Goal: Information Seeking & Learning: Check status

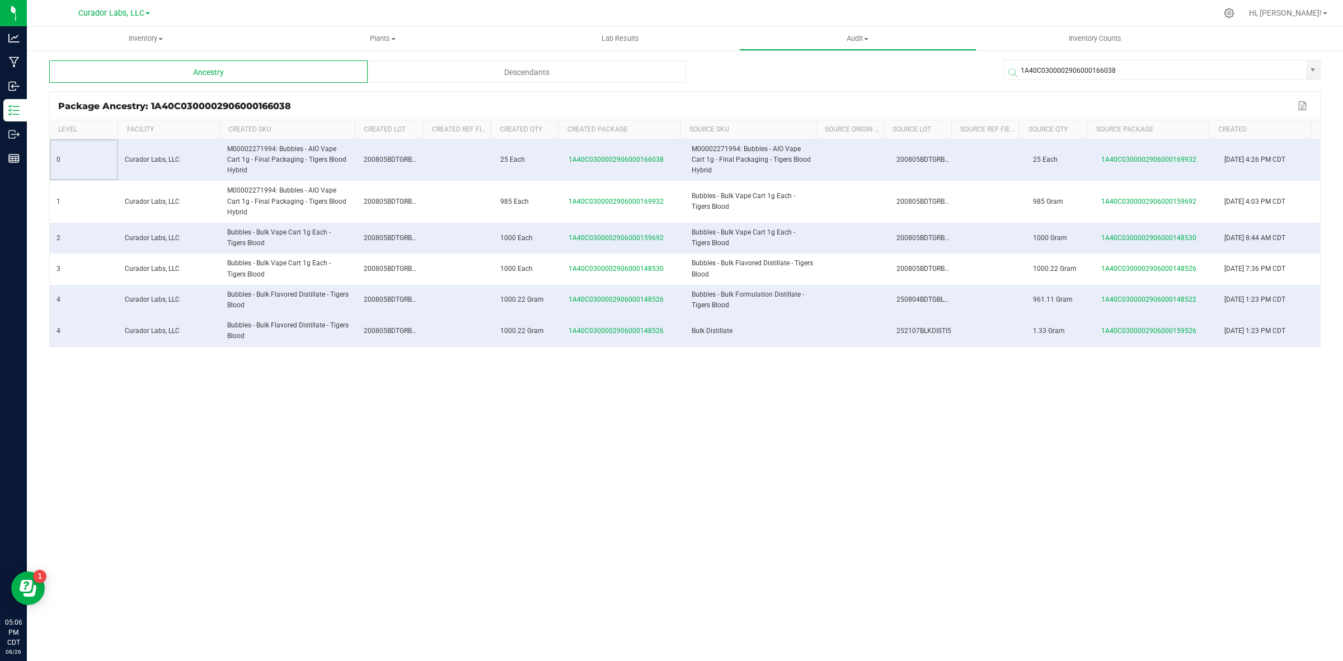
scroll to position [420, 0]
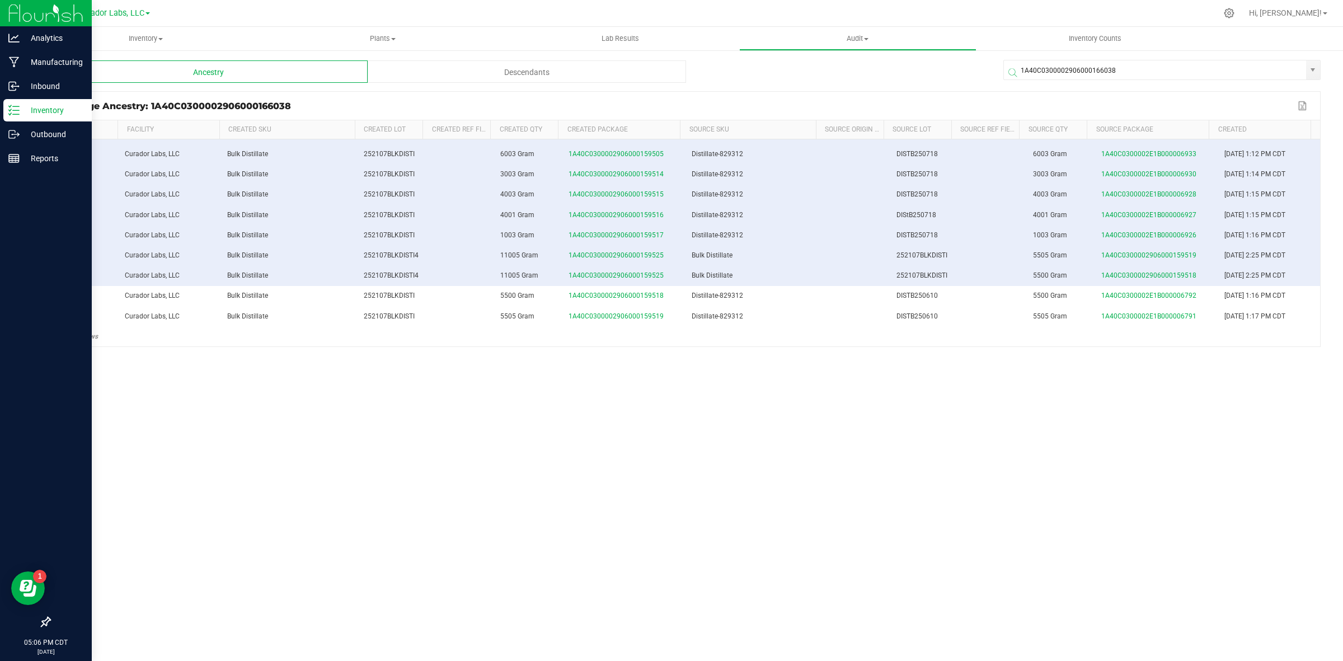
drag, startPoint x: 0, startPoint y: 0, endPoint x: 12, endPoint y: 109, distance: 109.8
click at [12, 109] on icon at bounding box center [13, 110] width 11 height 11
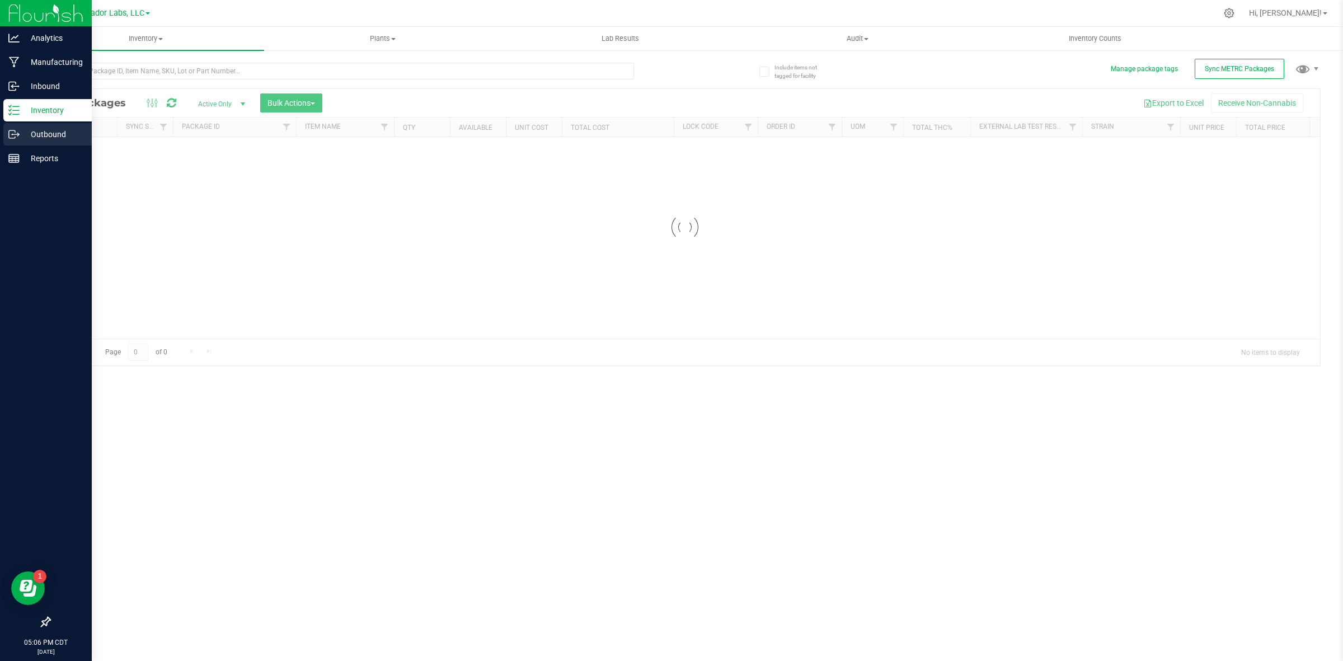
click at [29, 132] on p "Outbound" at bounding box center [53, 134] width 67 height 13
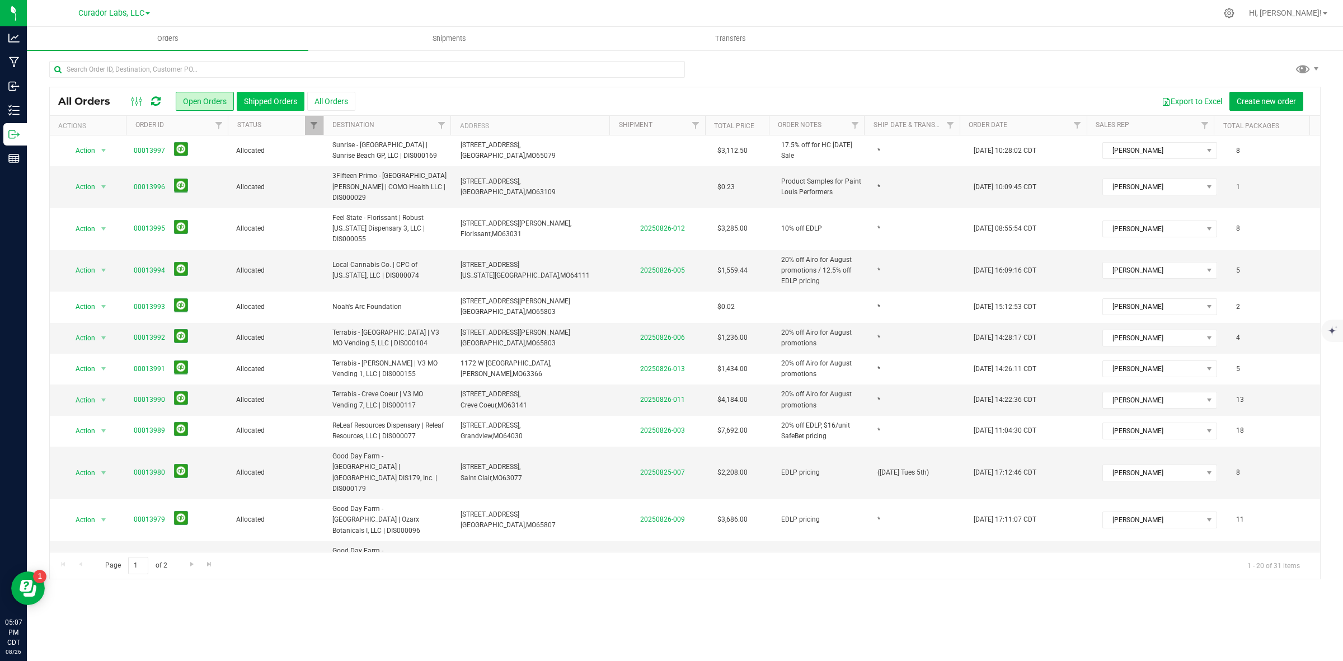
click at [261, 104] on button "Shipped Orders" at bounding box center [271, 101] width 68 height 19
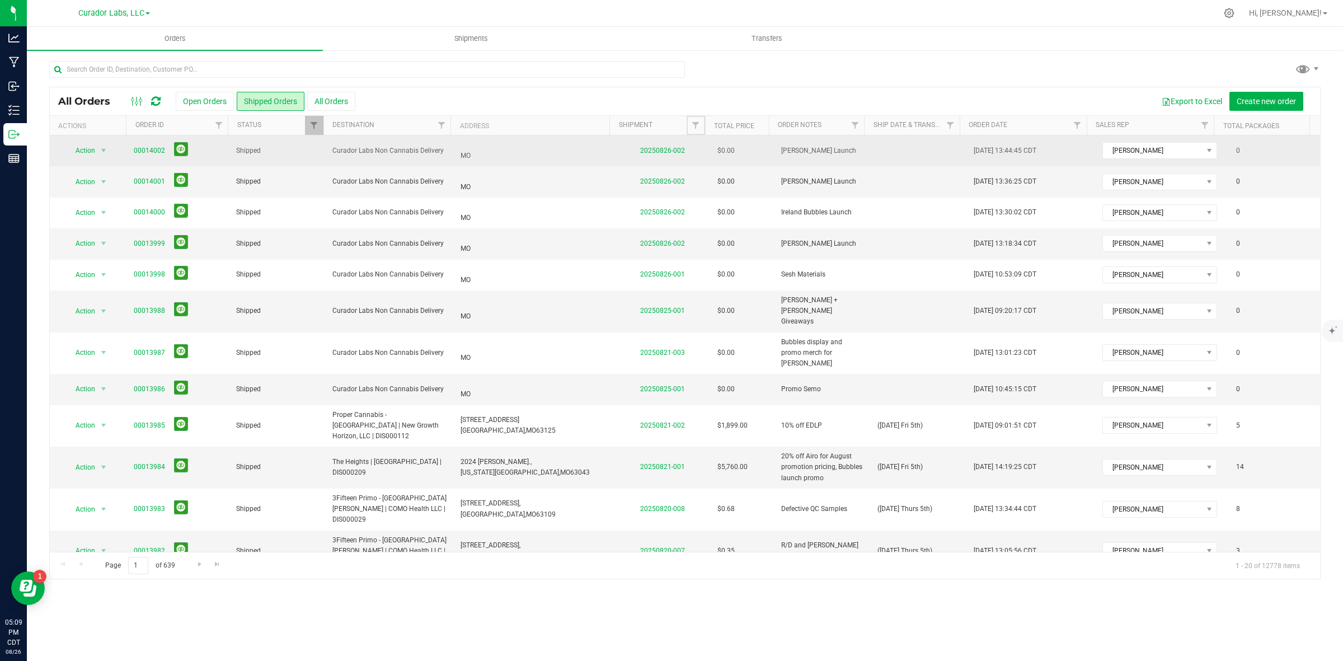
drag, startPoint x: 689, startPoint y: 120, endPoint x: 679, endPoint y: 160, distance: 41.0
click at [689, 120] on link "Filter" at bounding box center [695, 125] width 18 height 19
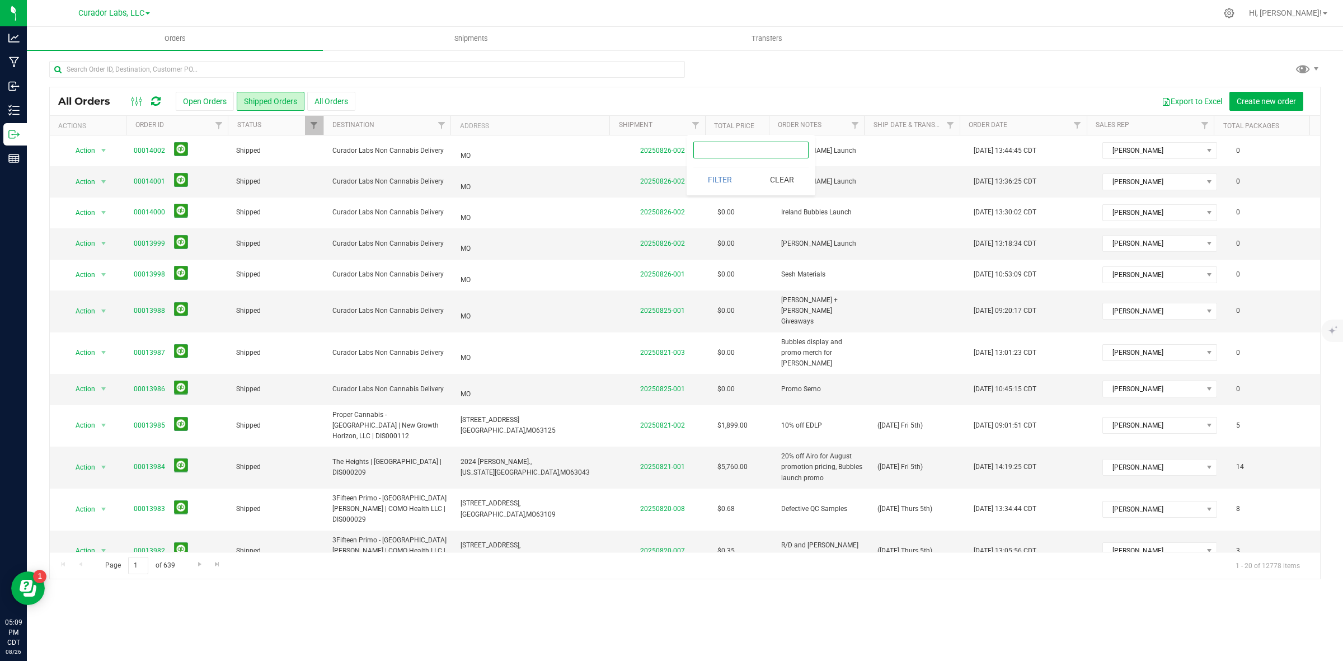
click at [756, 149] on input "text" at bounding box center [750, 150] width 115 height 17
type input "2025"
click at [728, 171] on button "Filter" at bounding box center [720, 179] width 54 height 25
click at [1209, 93] on button "Export to Excel" at bounding box center [1191, 101] width 75 height 19
click at [684, 126] on th "Shipment" at bounding box center [657, 126] width 96 height 20
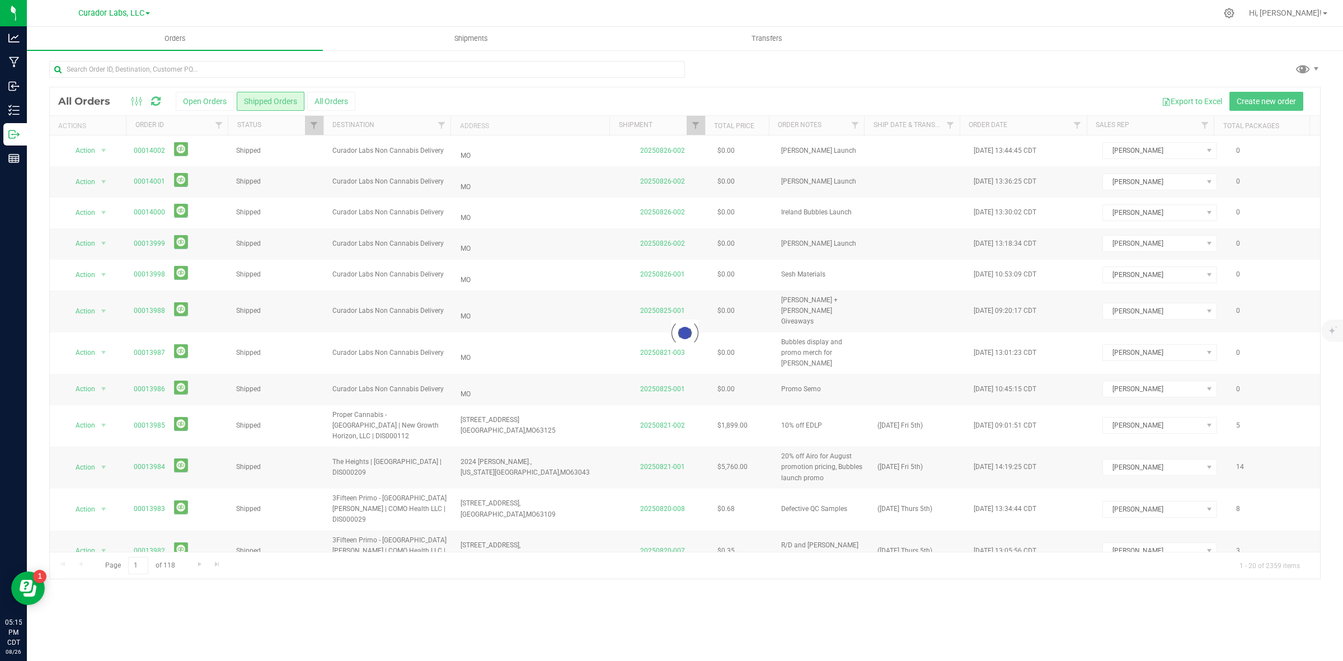
click at [695, 129] on div at bounding box center [685, 332] width 1270 height 491
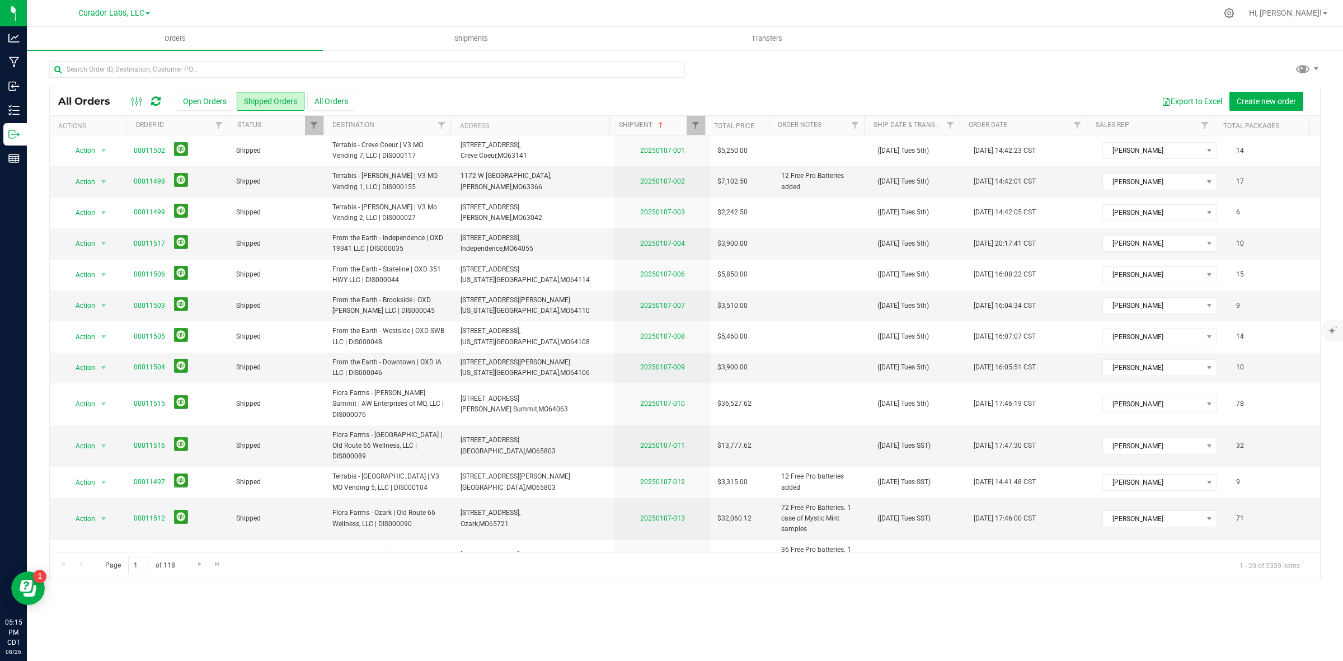
click at [671, 129] on th "Shipment" at bounding box center [657, 126] width 96 height 20
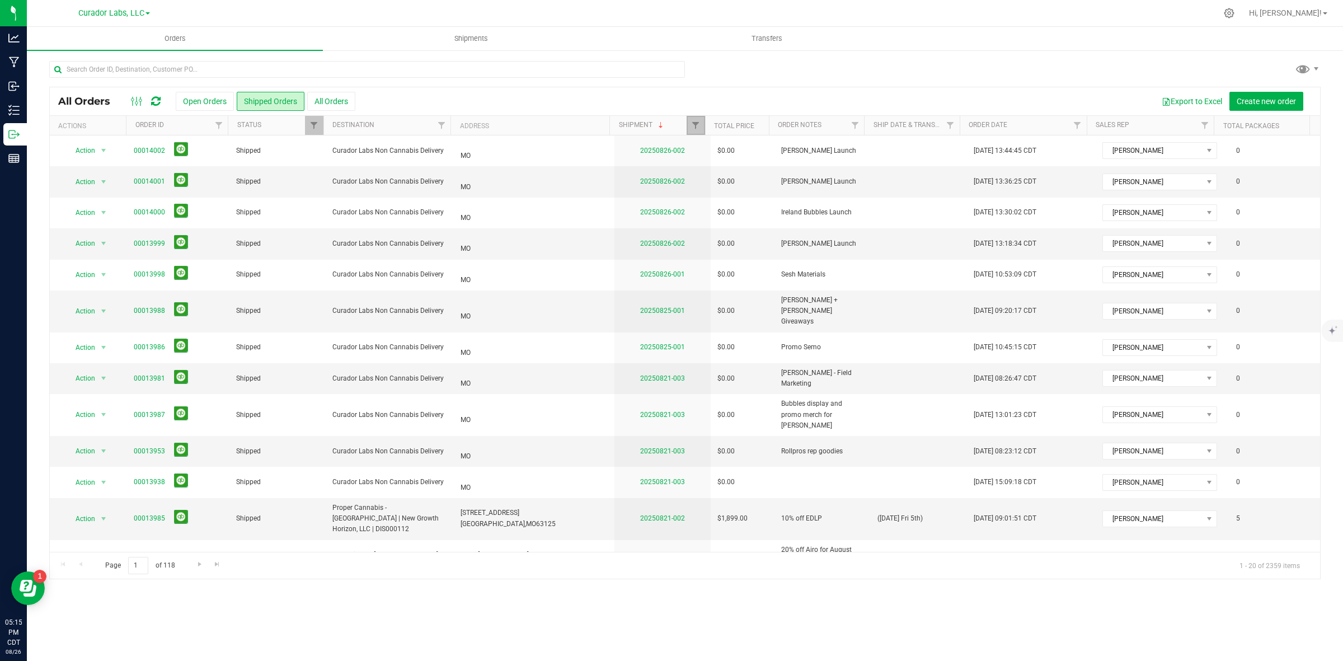
click at [698, 123] on span "Filter" at bounding box center [695, 125] width 9 height 9
click at [732, 175] on button "Filter" at bounding box center [720, 179] width 54 height 25
click at [1196, 107] on button "Export to Excel" at bounding box center [1191, 101] width 75 height 19
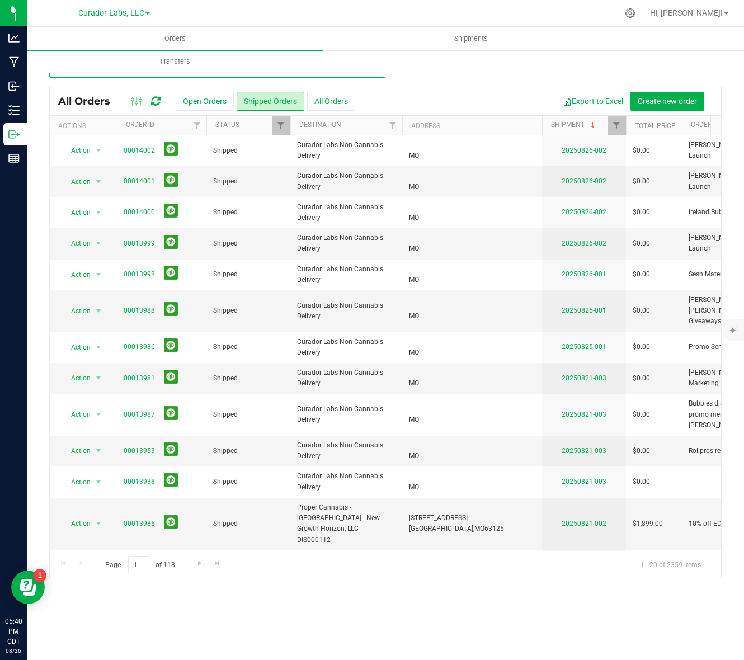
click at [96, 76] on input "text" at bounding box center [217, 69] width 336 height 17
click at [197, 566] on span "Go to the next page" at bounding box center [199, 563] width 9 height 9
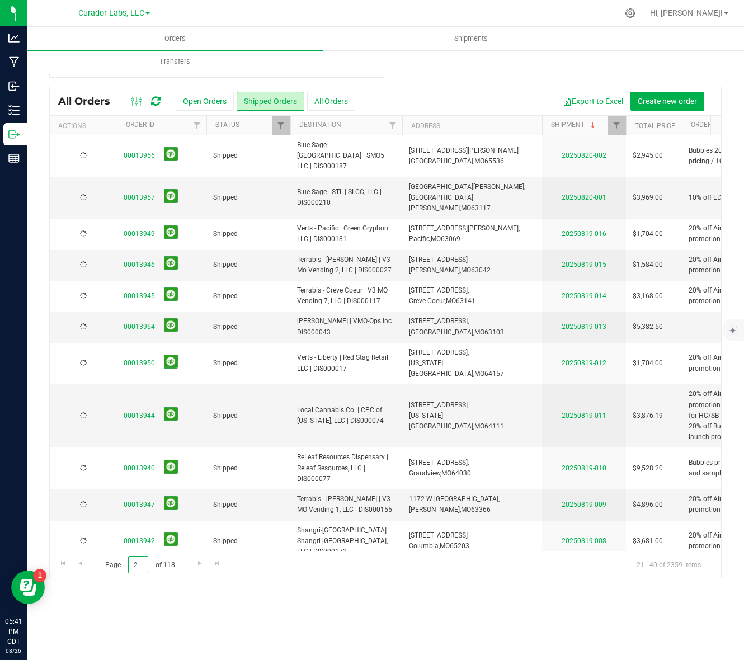
click at [144, 562] on input "2" at bounding box center [138, 564] width 20 height 17
click at [202, 563] on span "Go to the next page" at bounding box center [199, 563] width 9 height 9
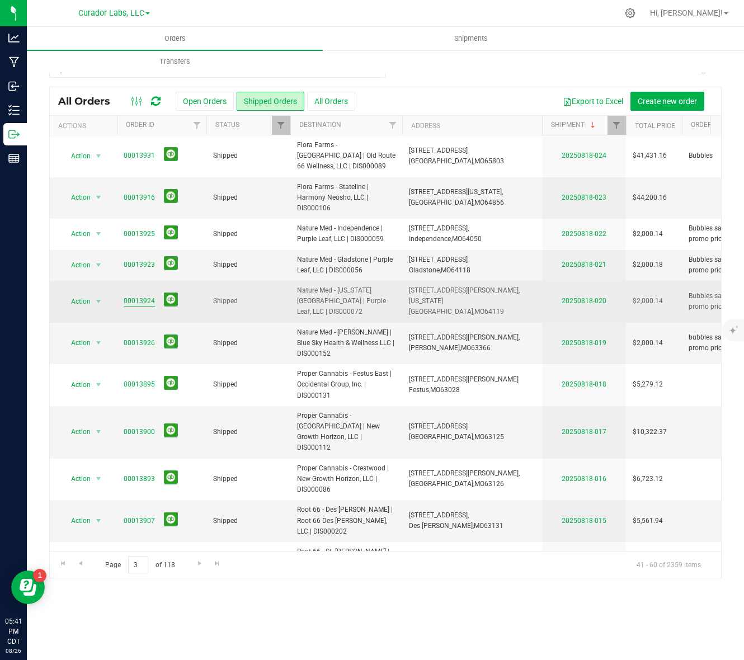
click at [128, 296] on link "00013924" at bounding box center [139, 301] width 31 height 11
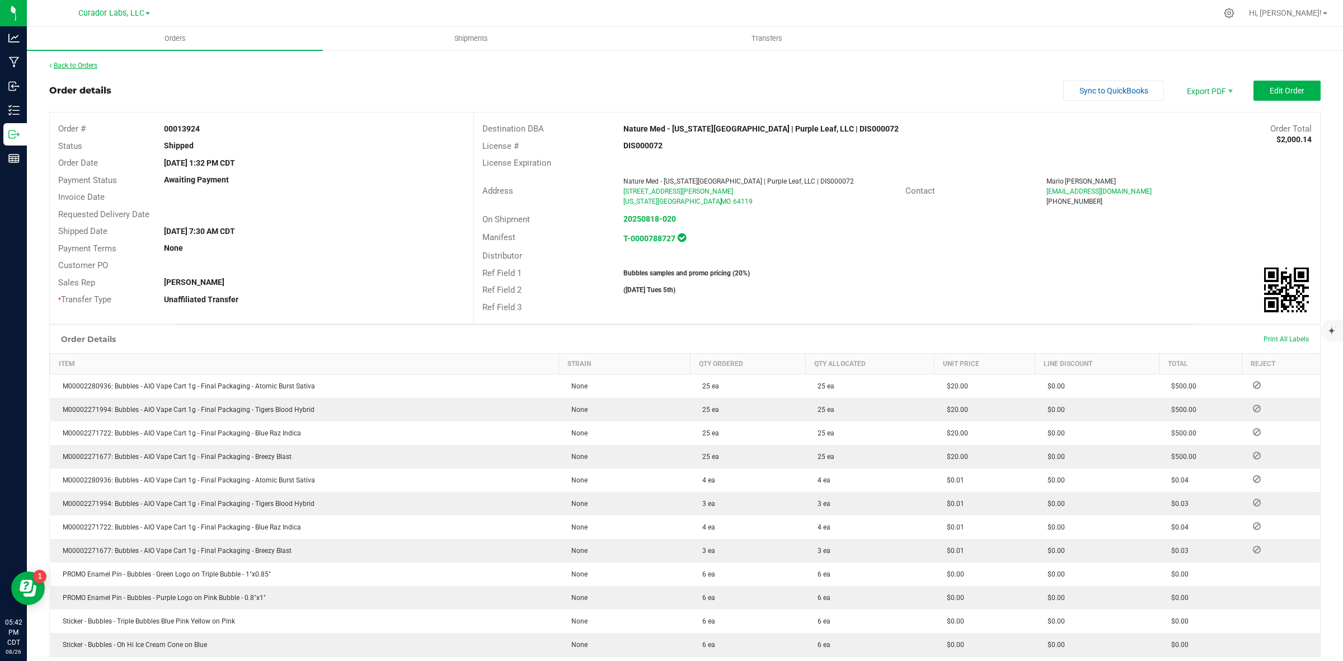
click at [97, 63] on link "Back to Orders" at bounding box center [73, 66] width 48 height 8
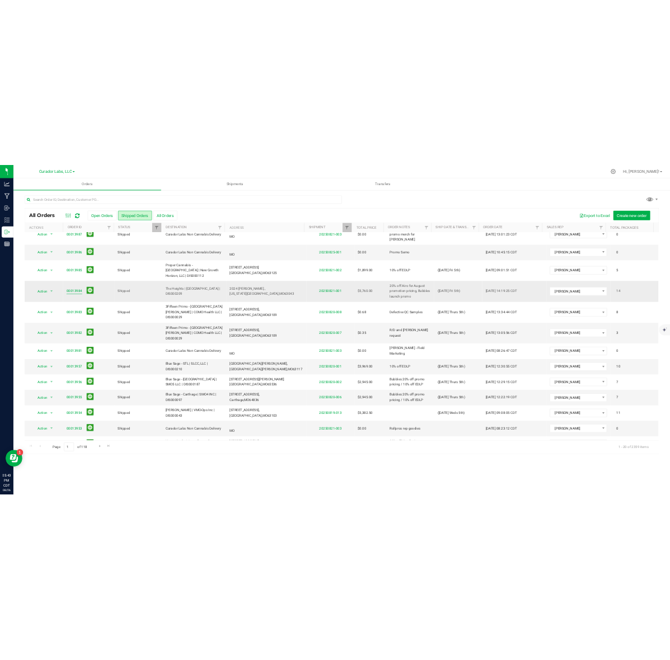
scroll to position [216, 0]
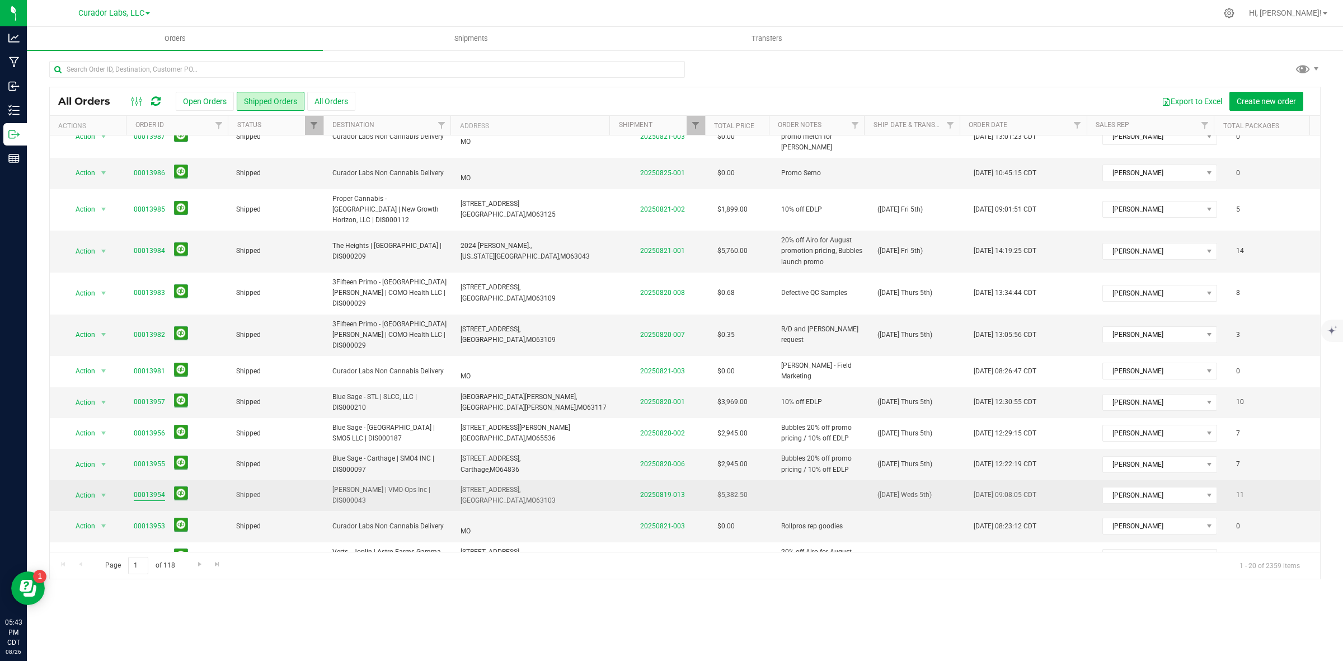
click at [145, 490] on link "00013954" at bounding box center [149, 495] width 31 height 11
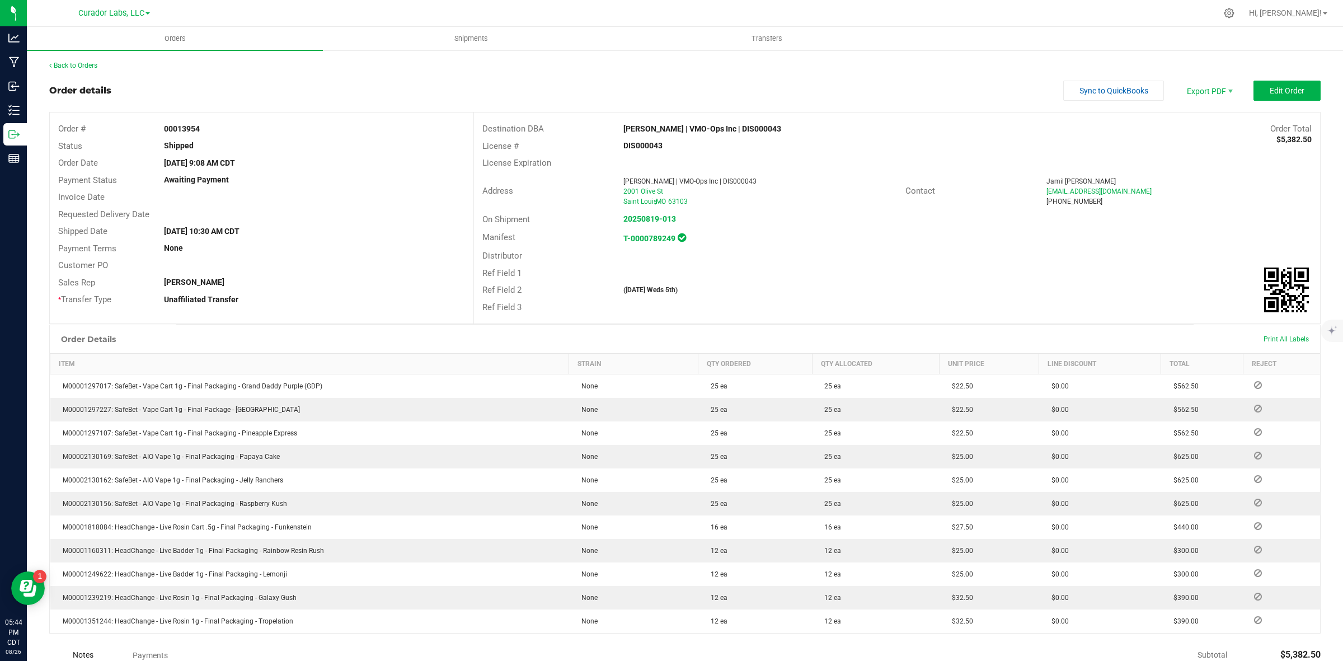
click at [182, 125] on strong "00013954" at bounding box center [182, 128] width 36 height 9
copy strong "00013954"
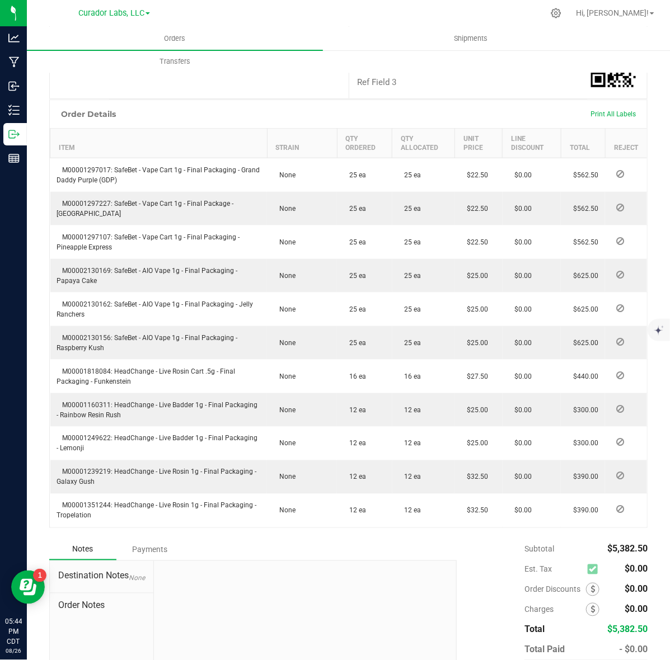
scroll to position [280, 0]
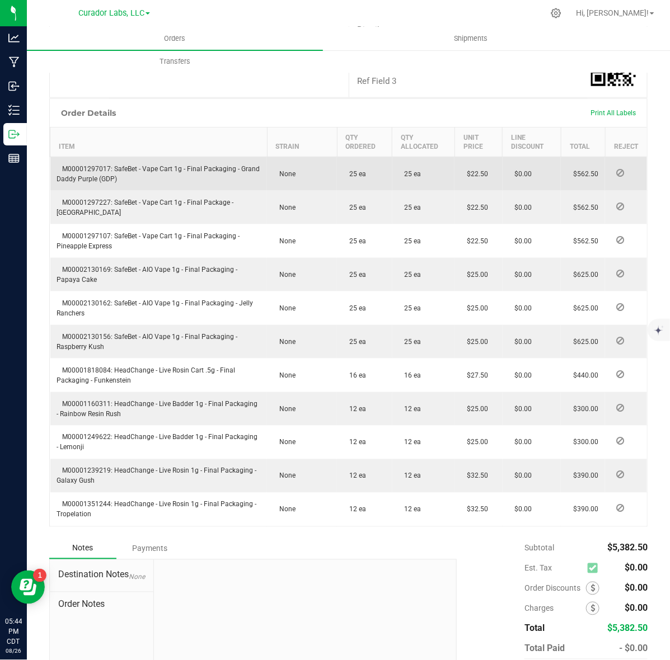
click at [95, 165] on span "M00001297017: SafeBet - Vape Cart 1g - Final Packaging - Grand Daddy Purple (GD…" at bounding box center [158, 174] width 203 height 18
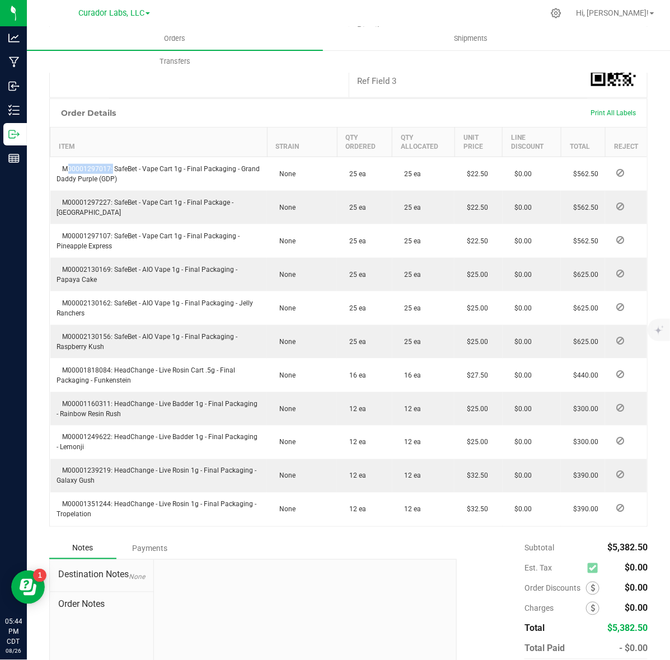
copy span "M00001297017"
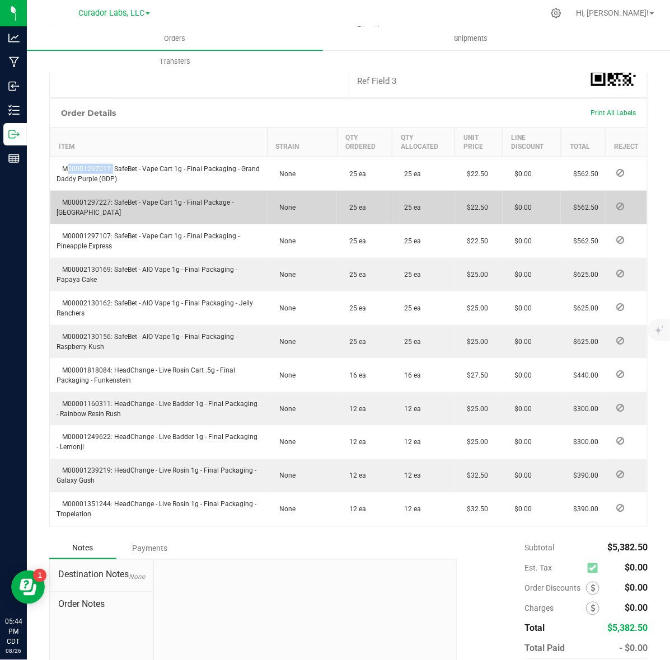
click at [84, 191] on td "M00001297227: SafeBet - Vape Cart 1g - Final Package - [GEOGRAPHIC_DATA]" at bounding box center [158, 208] width 217 height 34
copy span "M00001297227"
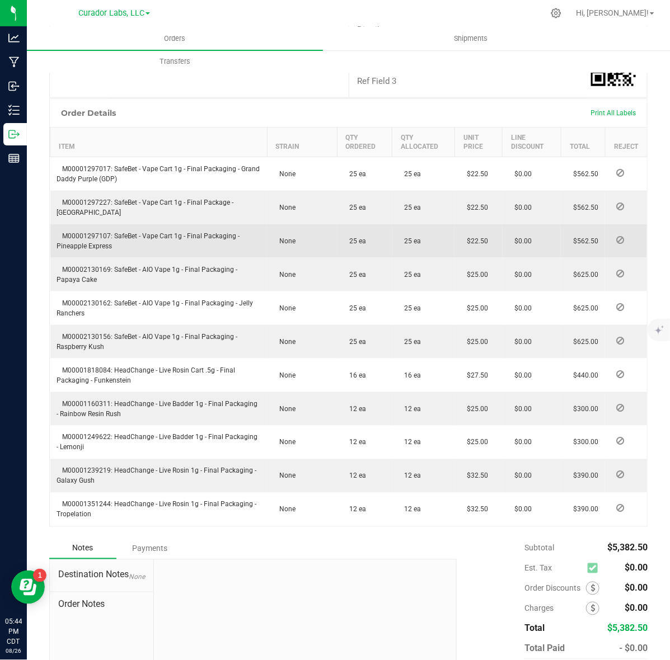
click at [76, 232] on span "M00001297107: SafeBet - Vape Cart 1g - Final Packaging - Pineapple Express" at bounding box center [148, 241] width 183 height 18
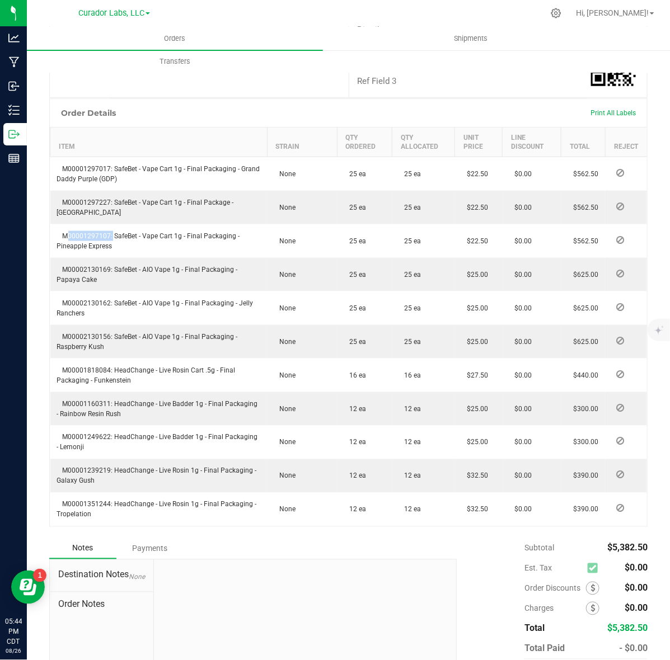
copy span "M00001297107"
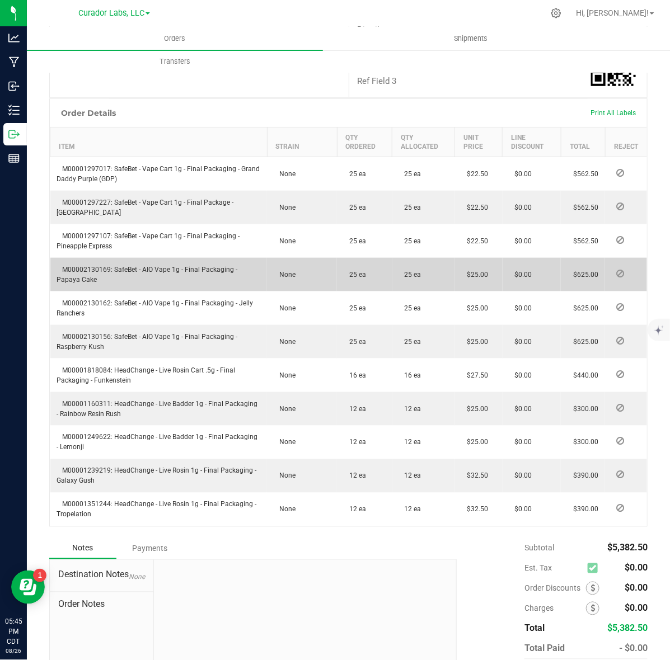
click at [92, 266] on span "M00002130169: SafeBet - AIO Vape 1g - Final Packaging - Papaya Cake" at bounding box center [147, 275] width 181 height 18
copy span "M00002130169"
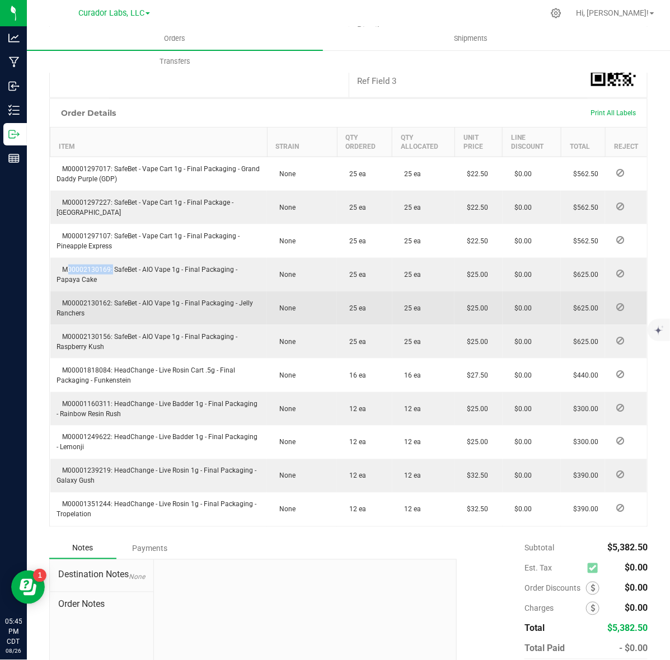
click at [102, 299] on span "M00002130162: SafeBet - AIO Vape 1g - Final Packaging - Jelly Ranchers" at bounding box center [155, 308] width 196 height 18
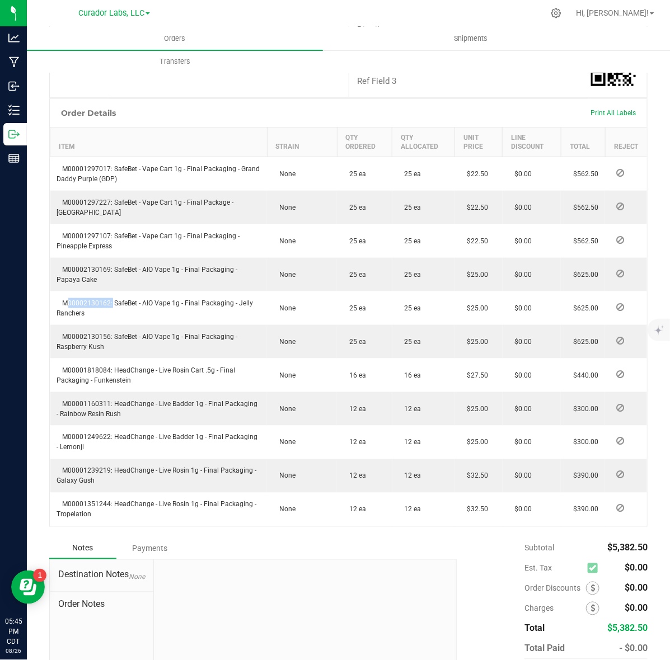
copy span "M00002130162"
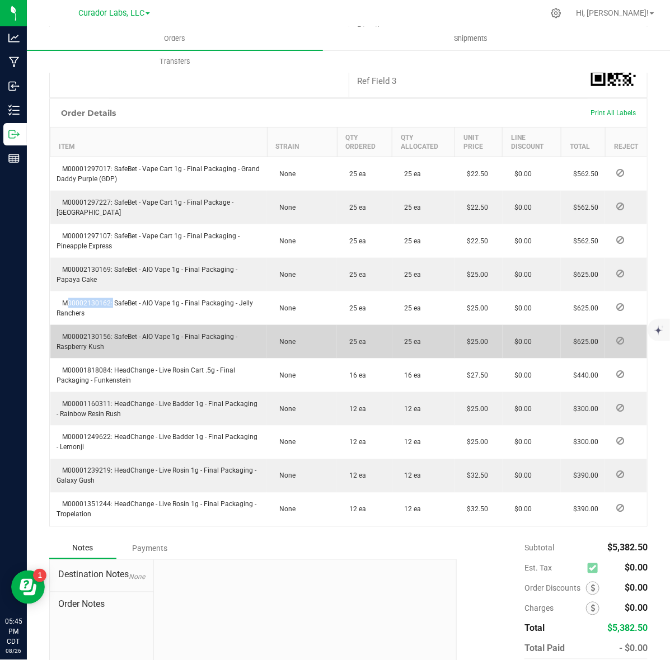
click at [93, 333] on span "M00002130156: SafeBet - AIO Vape 1g - Final Packaging - Raspberry Kush" at bounding box center [147, 342] width 181 height 18
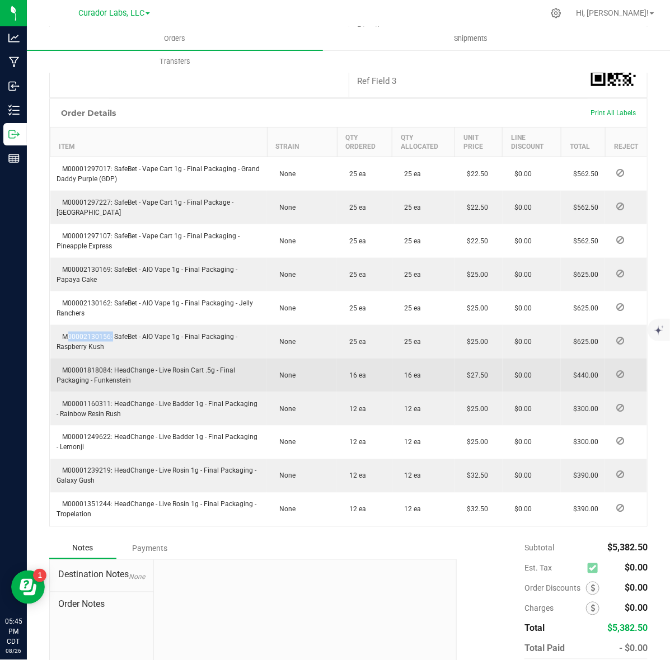
copy span "M00002130156"
click at [86, 366] on span "M00001818084: HeadChange - Live Rosin Cart .5g - Final Packaging - Funkenstein" at bounding box center [146, 375] width 178 height 18
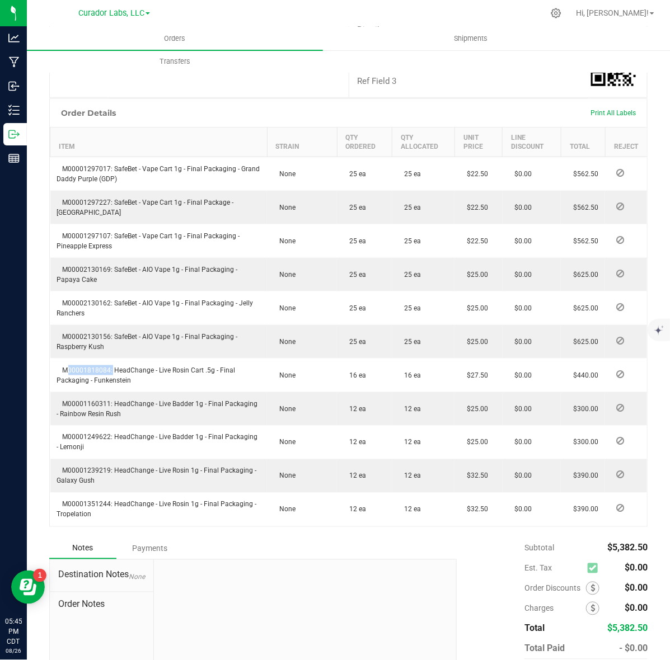
copy span "M00001818084"
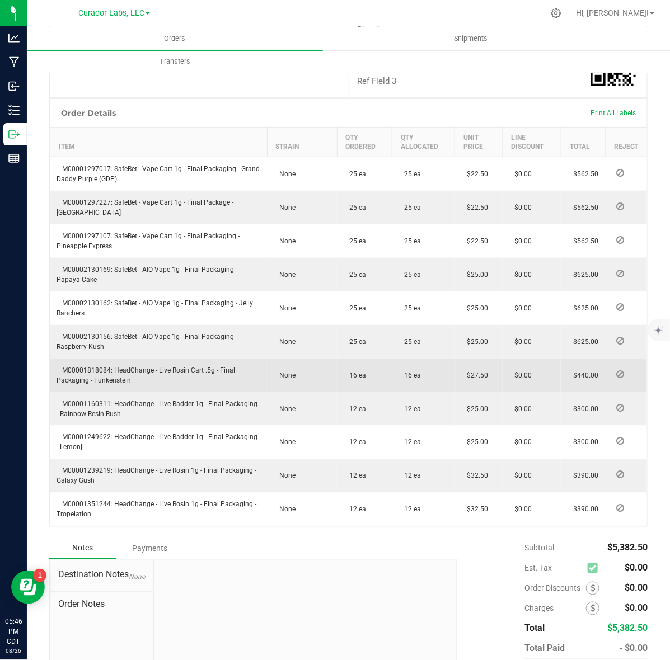
click at [125, 366] on span "M00001818084: HeadChange - Live Rosin Cart .5g - Final Packaging - Funkenstein" at bounding box center [146, 375] width 178 height 18
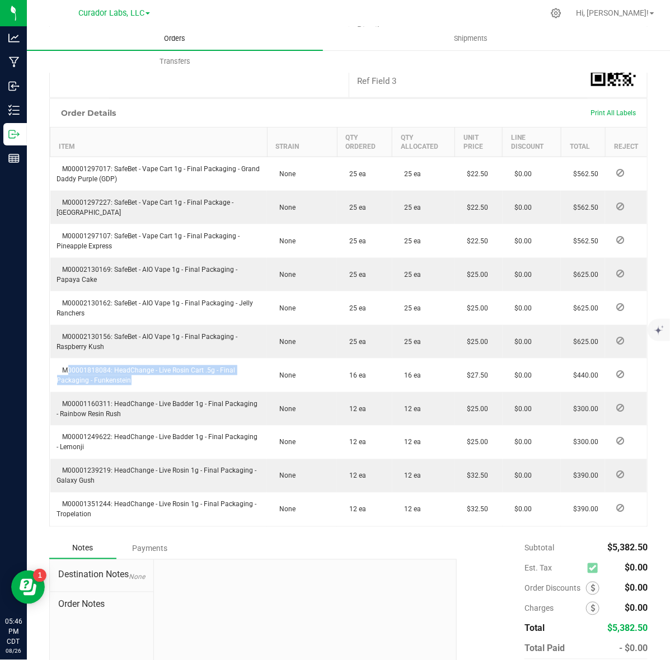
copy span "M00001818084: HeadChange - Live Rosin Cart .5g - Final Packaging - Funkenstein"
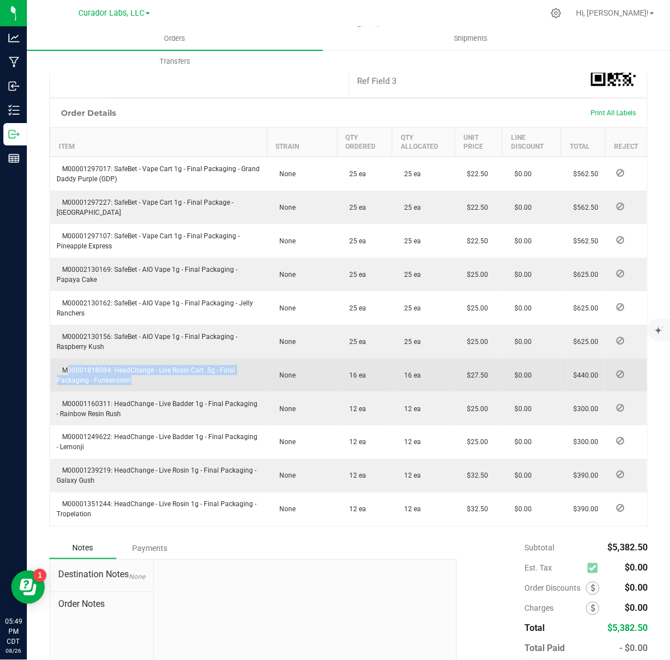
click at [116, 368] on span "M00001818084: HeadChange - Live Rosin Cart .5g - Final Packaging - Funkenstein" at bounding box center [146, 375] width 178 height 18
click at [93, 359] on td "M00001818084: HeadChange - Live Rosin Cart .5g - Final Packaging - Funkenstein" at bounding box center [158, 376] width 217 height 34
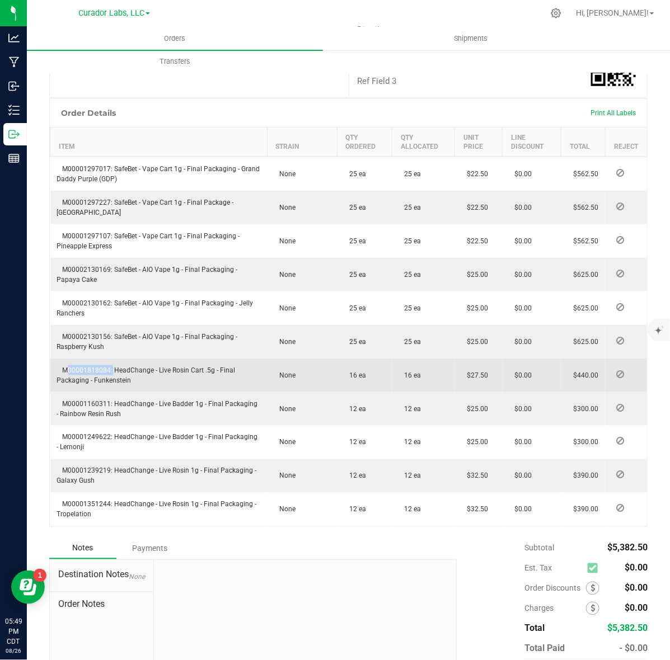
click at [93, 359] on td "M00001818084: HeadChange - Live Rosin Cart .5g - Final Packaging - Funkenstein" at bounding box center [158, 376] width 217 height 34
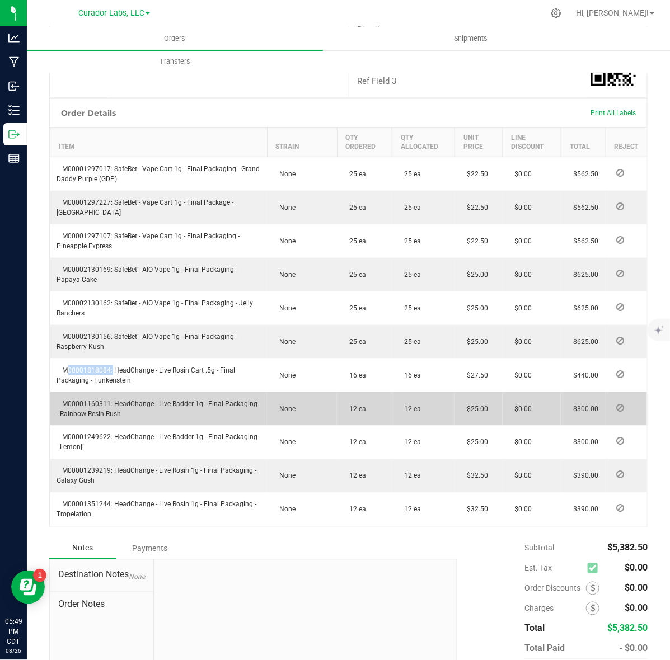
click at [81, 400] on span "M00001160311: HeadChange - Live Badder 1g - Final Packaging - Rainbow Resin Rush" at bounding box center [157, 409] width 201 height 18
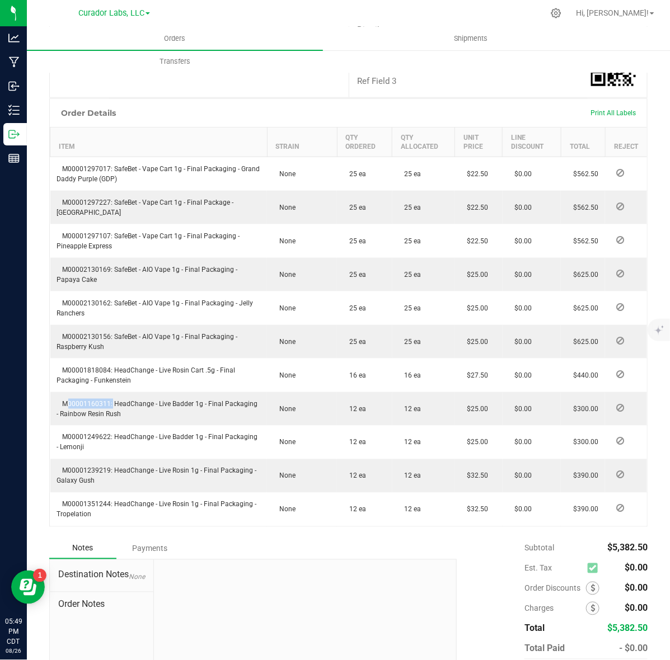
copy span "M00001160311"
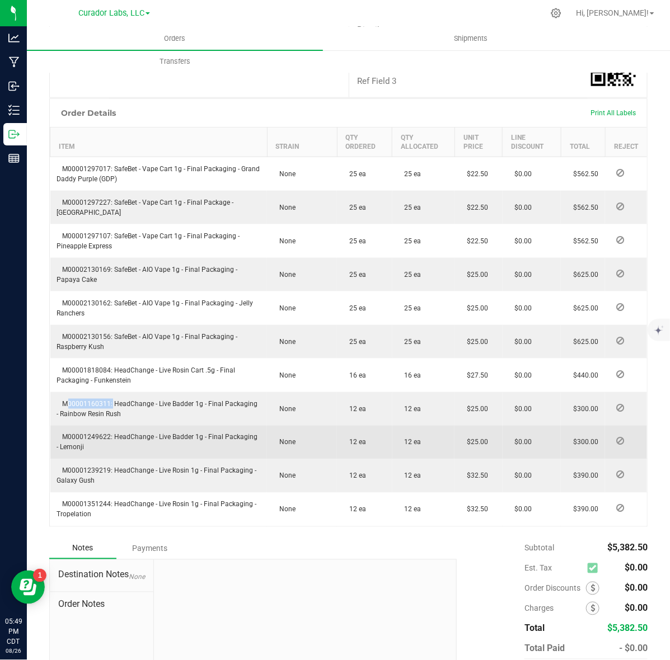
click at [98, 434] on span "M00001249622: HeadChange - Live Badder 1g - Final Packaging - Lemonji" at bounding box center [157, 443] width 201 height 18
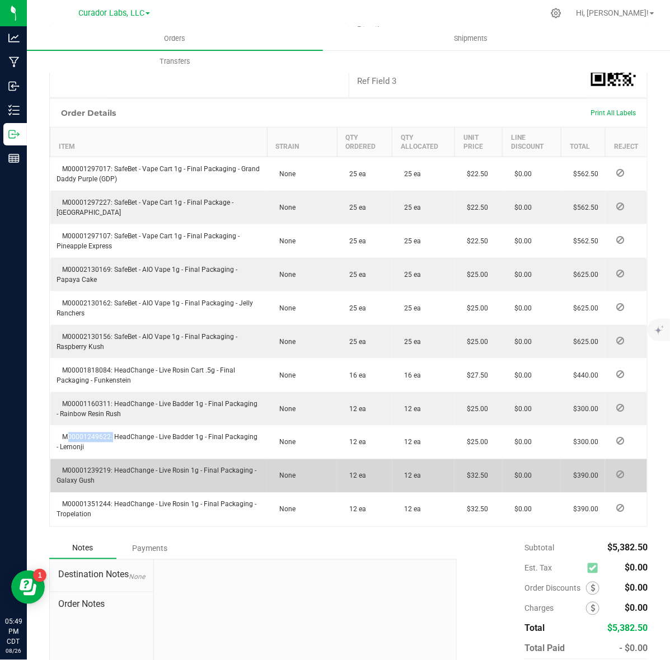
drag, startPoint x: 98, startPoint y: 452, endPoint x: 98, endPoint y: 459, distance: 6.7
click at [98, 459] on td "M00001239219: HeadChange - Live Rosin 1g - Final Packaging - Galaxy Gush" at bounding box center [158, 476] width 217 height 34
click at [98, 467] on span "M00001239219: HeadChange - Live Rosin 1g - Final Packaging - Galaxy Gush" at bounding box center [157, 476] width 200 height 18
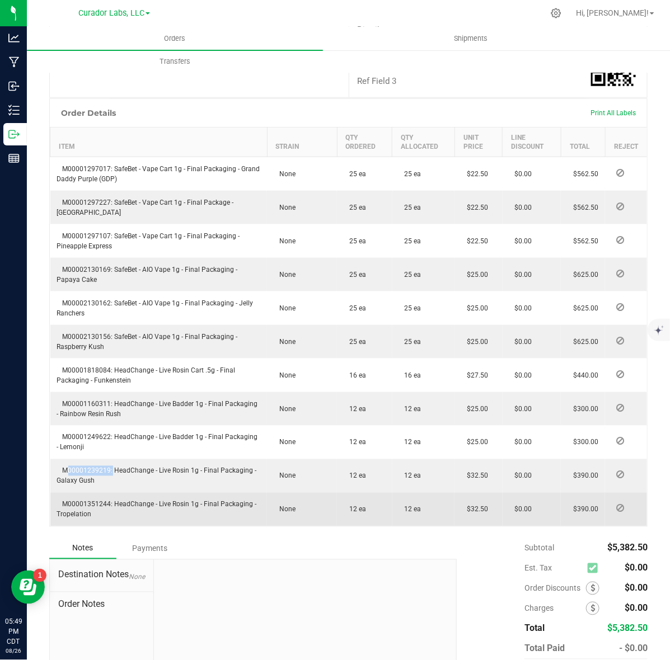
click at [83, 501] on span "M00001351244: HeadChange - Live Rosin 1g - Final Packaging - Tropelation" at bounding box center [157, 510] width 200 height 18
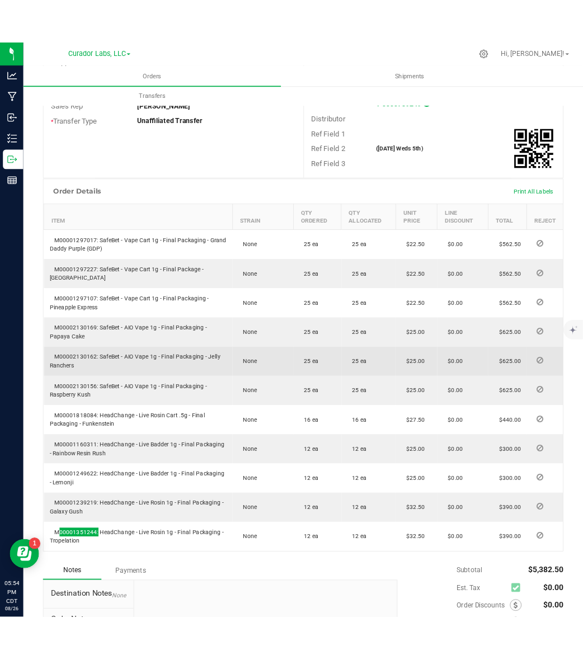
scroll to position [0, 0]
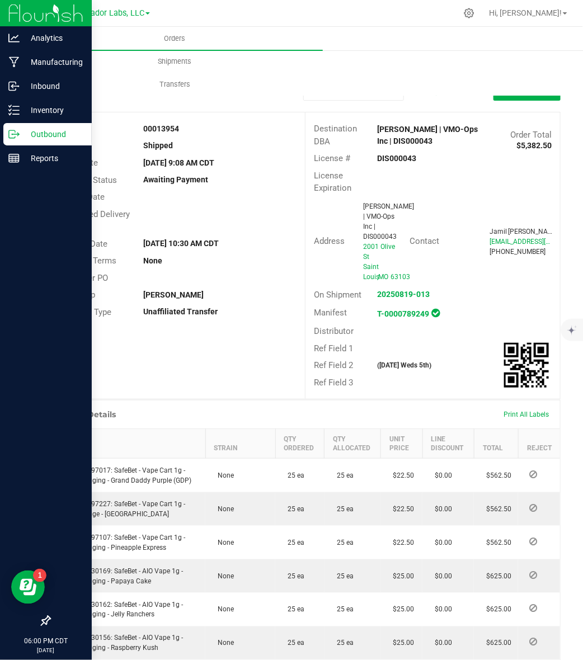
click at [23, 131] on p "Outbound" at bounding box center [53, 134] width 67 height 13
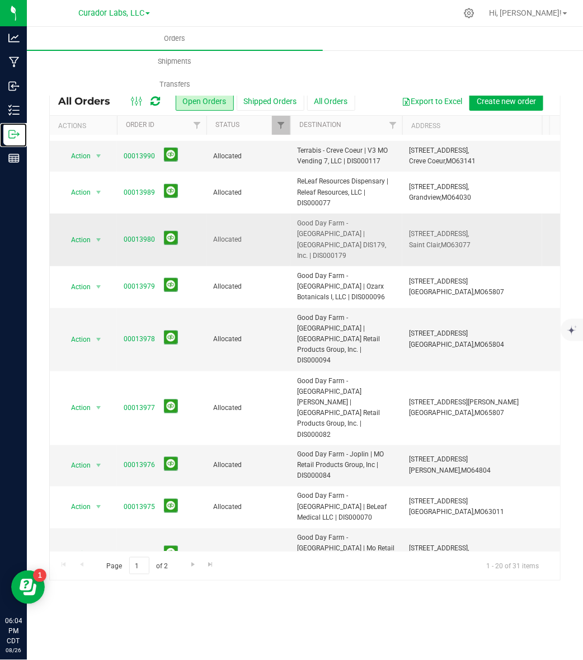
scroll to position [302, 0]
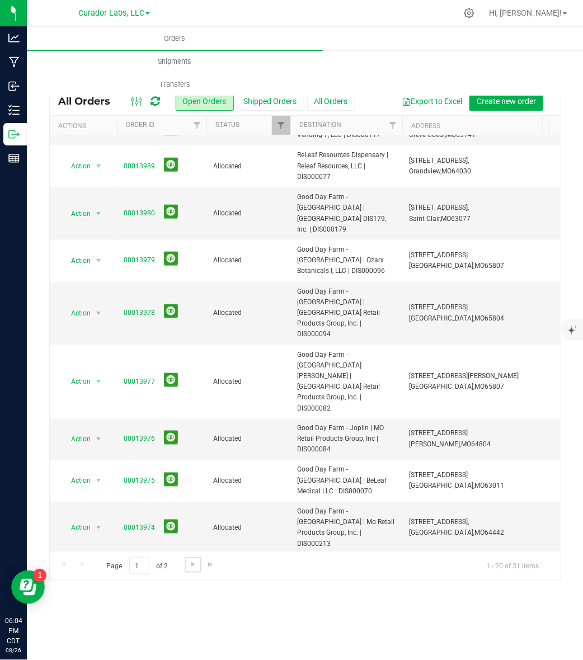
click at [192, 572] on link "Go to the next page" at bounding box center [193, 564] width 16 height 15
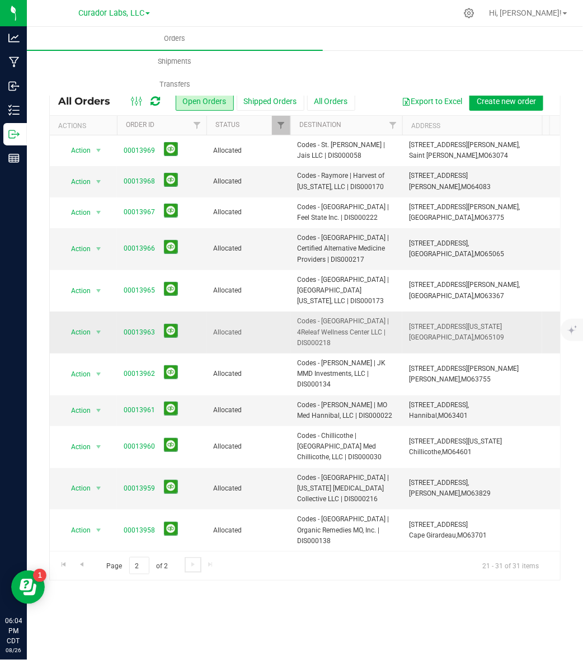
scroll to position [0, 0]
click at [284, 105] on button "Shipped Orders" at bounding box center [271, 101] width 68 height 19
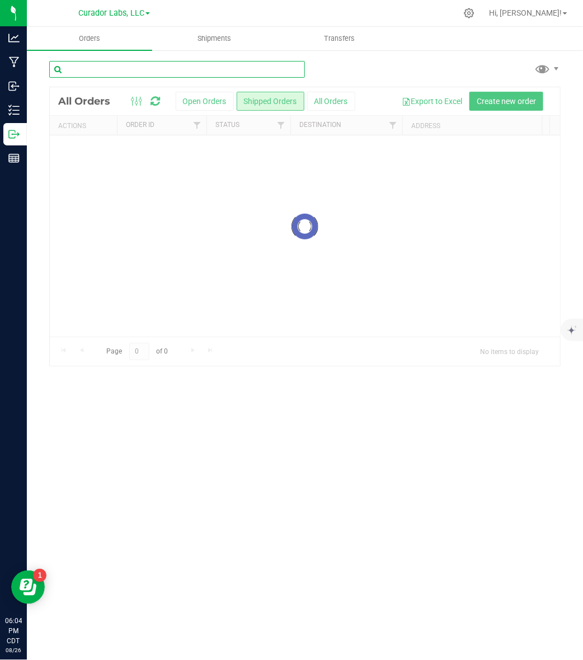
click at [130, 66] on input "text" at bounding box center [177, 69] width 256 height 17
type input "verts"
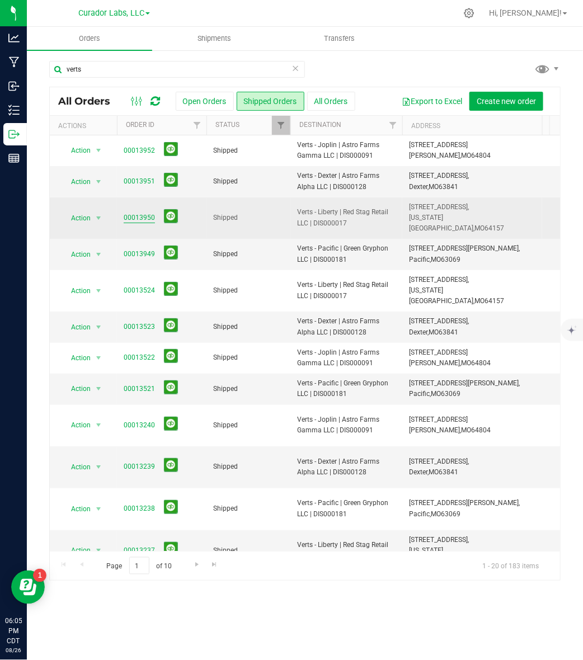
click at [135, 216] on link "00013950" at bounding box center [139, 218] width 31 height 11
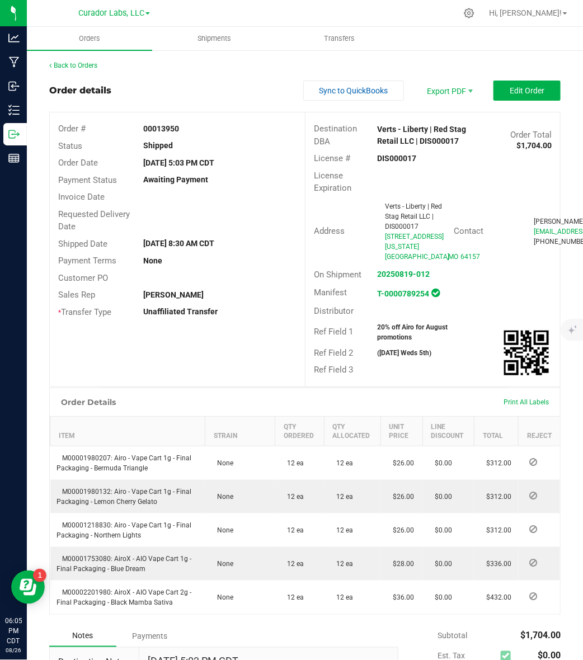
click at [396, 158] on strong "DIS000017" at bounding box center [397, 158] width 39 height 9
click at [164, 129] on strong "00013950" at bounding box center [161, 128] width 36 height 9
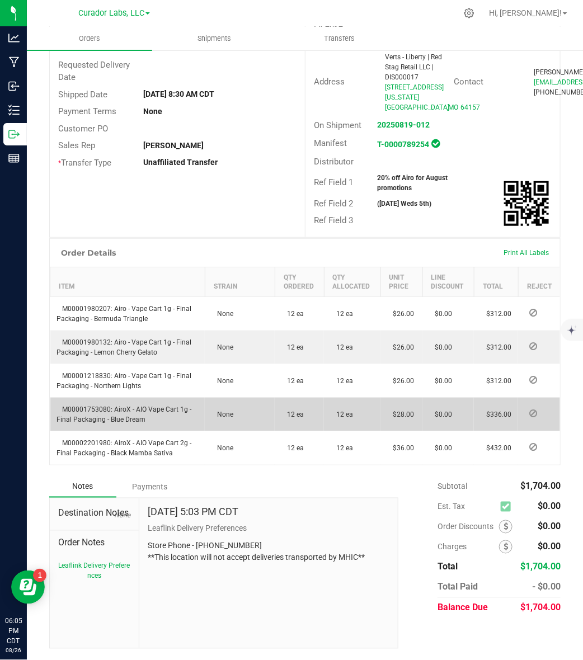
scroll to position [169, 0]
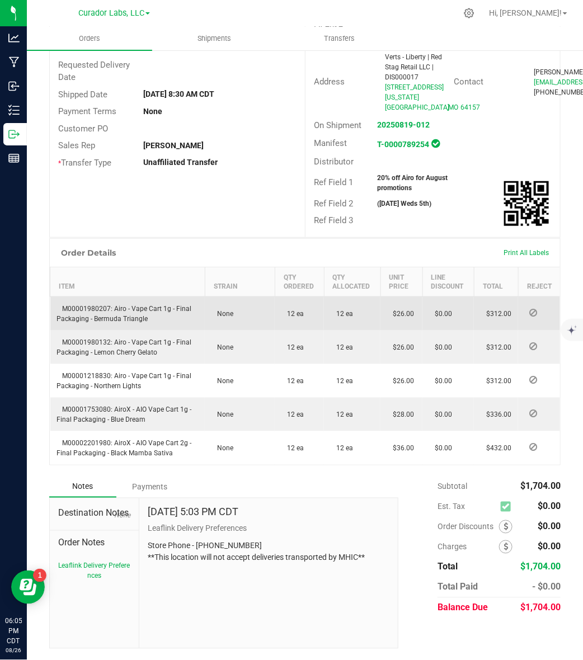
click at [107, 307] on span "M00001980207: Airo - Vape Cart 1g - Final Packaging - Bermuda Triangle" at bounding box center [124, 314] width 135 height 18
click at [106, 308] on span "M00001980207: Airo - Vape Cart 1g - Final Packaging - Bermuda Triangle" at bounding box center [124, 314] width 135 height 18
click at [99, 308] on span "M00001980207: Airo - Vape Cart 1g - Final Packaging - Bermuda Triangle" at bounding box center [124, 314] width 135 height 18
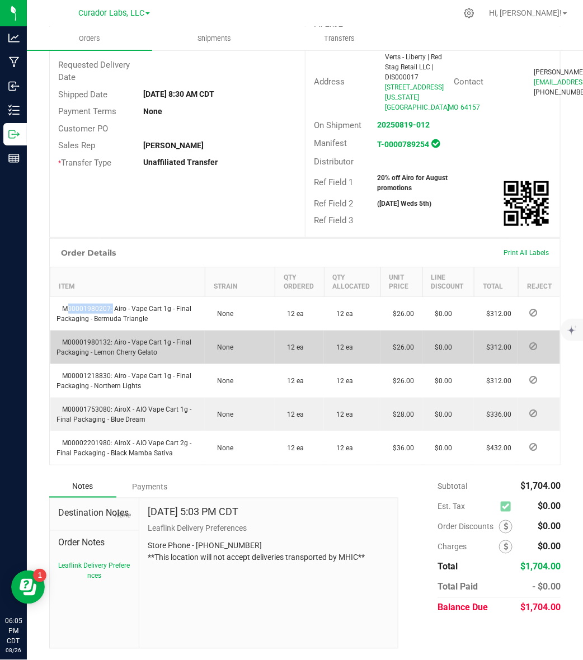
click at [65, 342] on span "M00001980132: Airo - Vape Cart 1g - Final Packaging - Lemon Cherry Gelato" at bounding box center [124, 347] width 135 height 18
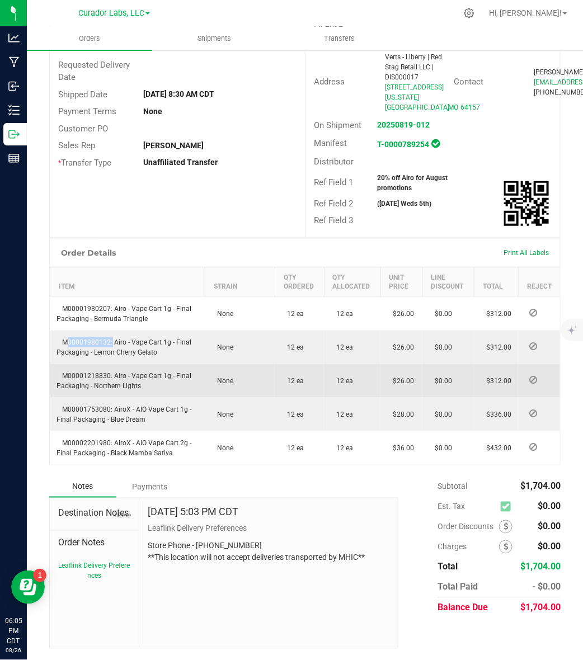
click at [91, 378] on span "M00001218830: Airo - Vape Cart 1g - Final Packaging - Northern Lights" at bounding box center [124, 381] width 135 height 18
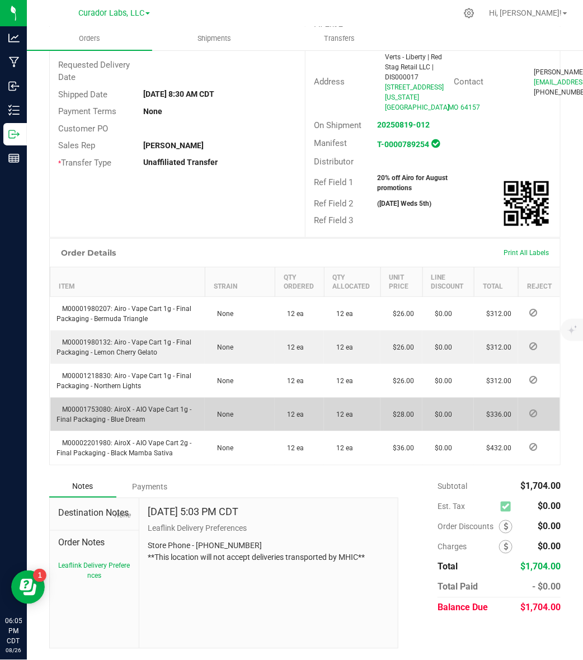
click at [96, 406] on span "M00001753080: AiroX - AIO Vape Cart 1g - Final Packaging - Blue Dream" at bounding box center [124, 415] width 135 height 18
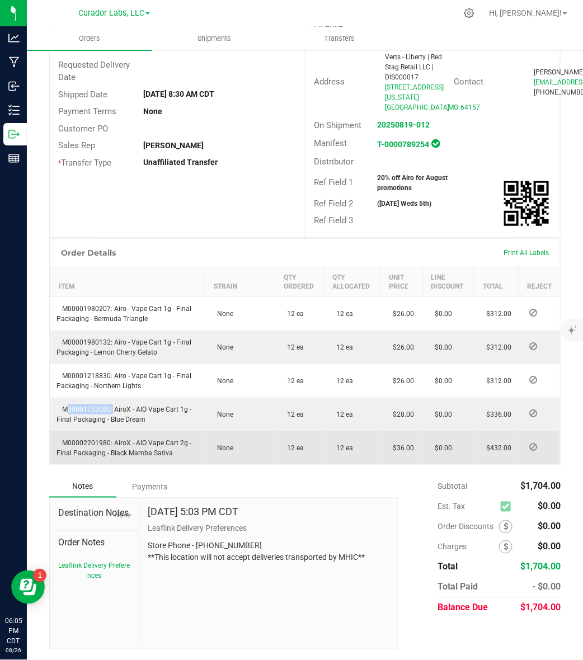
click at [65, 446] on span "M00002201980: AiroX - AIO Vape Cart 2g - Final Packaging - Black Mamba Sativa" at bounding box center [124, 448] width 135 height 18
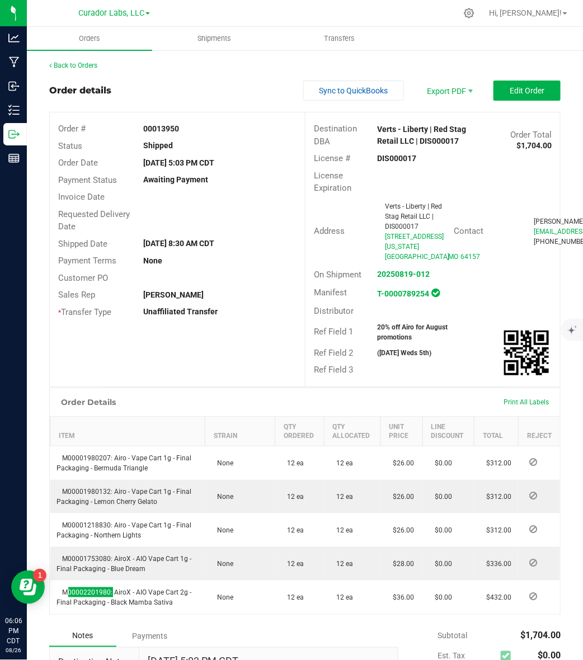
scroll to position [70, 0]
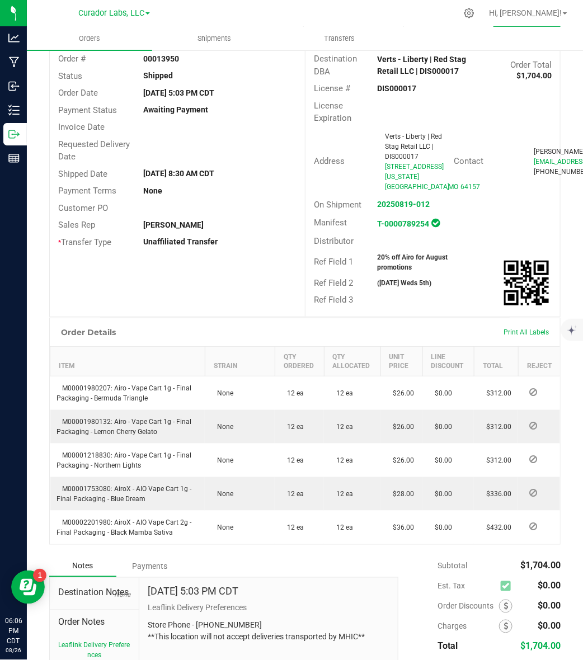
click at [392, 271] on strong "20% off Airo for August promotions" at bounding box center [413, 262] width 70 height 18
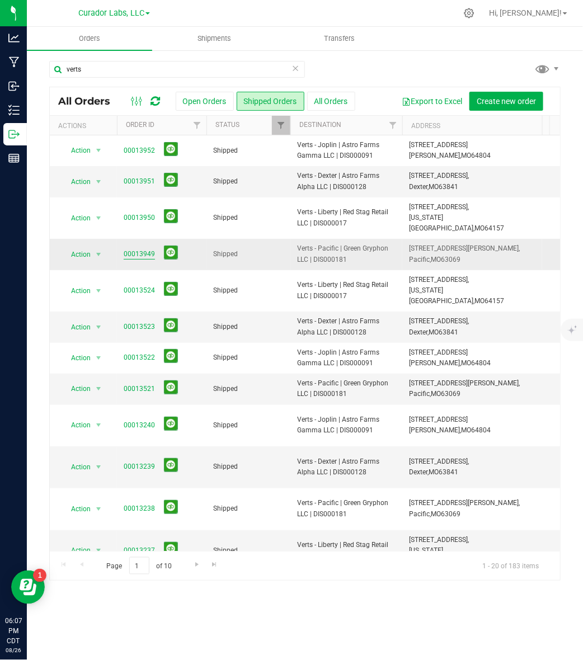
click at [130, 249] on link "00013949" at bounding box center [139, 254] width 31 height 11
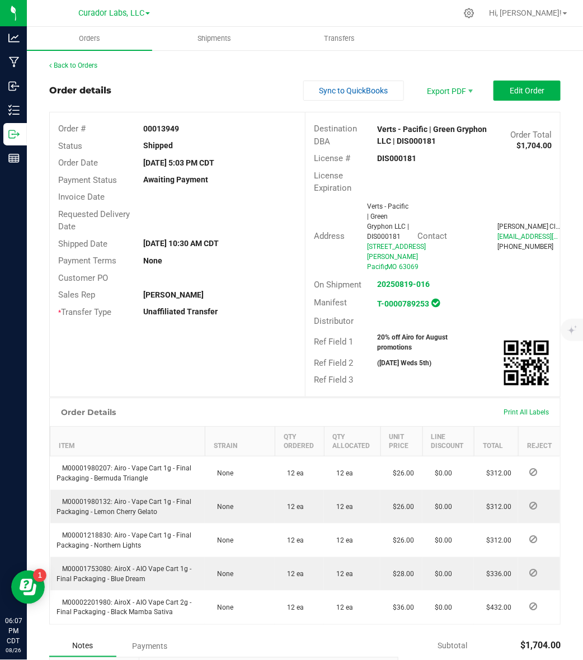
click at [392, 154] on strong "DIS000181" at bounding box center [397, 158] width 39 height 9
click at [143, 131] on strong "00013949" at bounding box center [161, 128] width 36 height 9
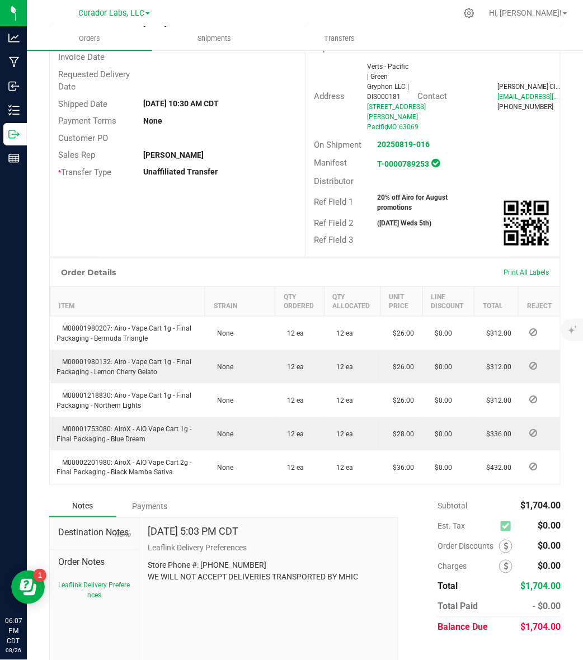
scroll to position [179, 0]
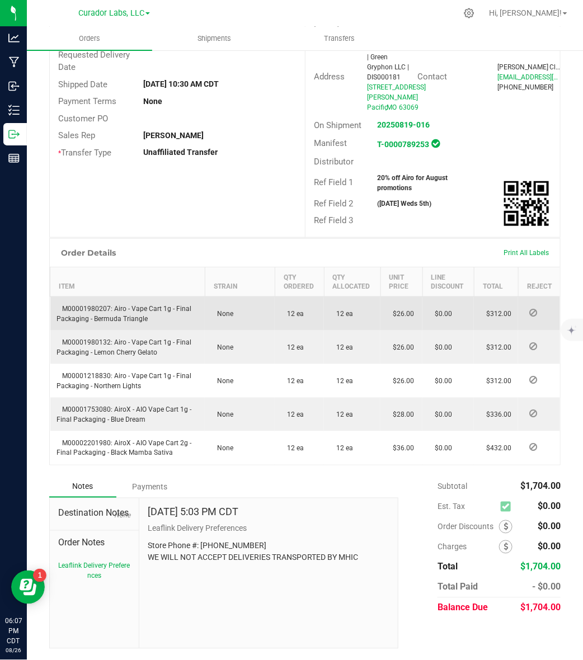
click at [99, 311] on span "M00001980207: Airo - Vape Cart 1g - Final Packaging - Bermuda Triangle" at bounding box center [124, 314] width 135 height 18
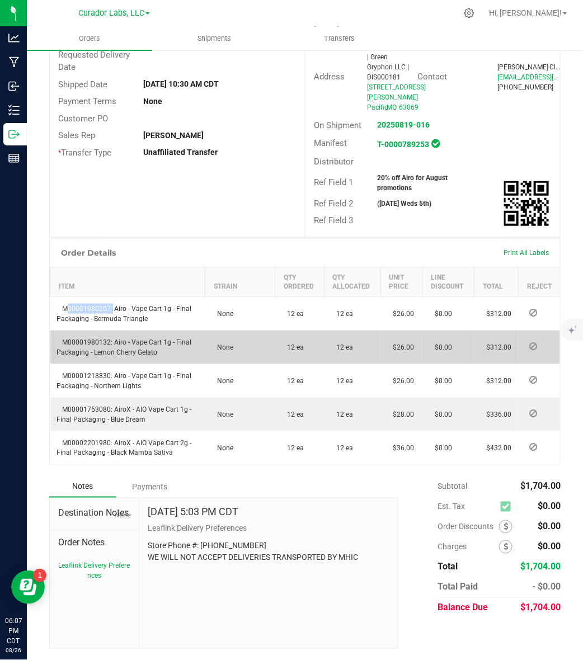
click at [70, 342] on span "M00001980132: Airo - Vape Cart 1g - Final Packaging - Lemon Cherry Gelato" at bounding box center [124, 347] width 135 height 18
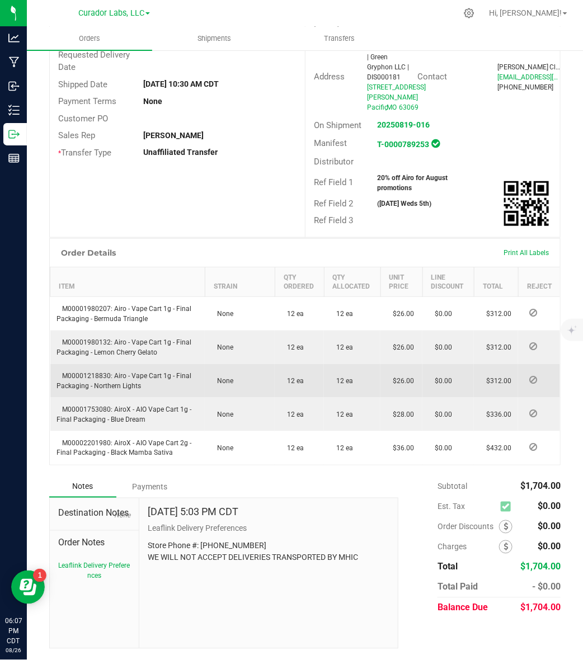
click at [84, 376] on span "M00001218830: Airo - Vape Cart 1g - Final Packaging - Northern Lights" at bounding box center [124, 381] width 135 height 18
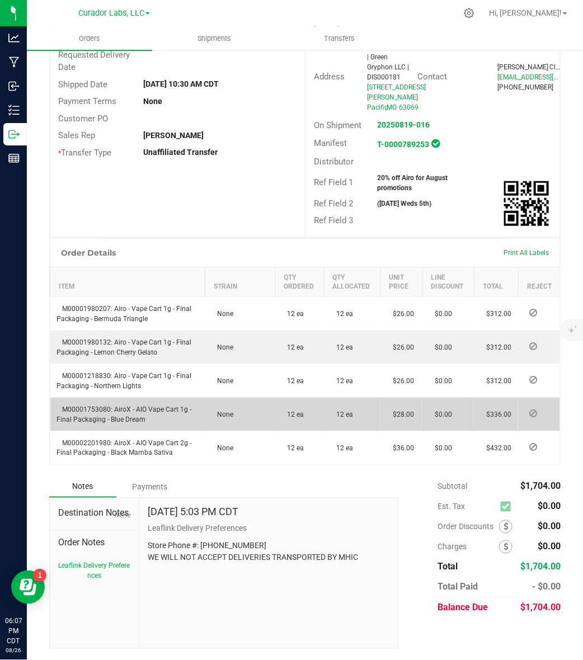
click at [94, 410] on span "M00001753080: AiroX - AIO Vape Cart 1g - Final Packaging - Blue Dream" at bounding box center [124, 415] width 135 height 18
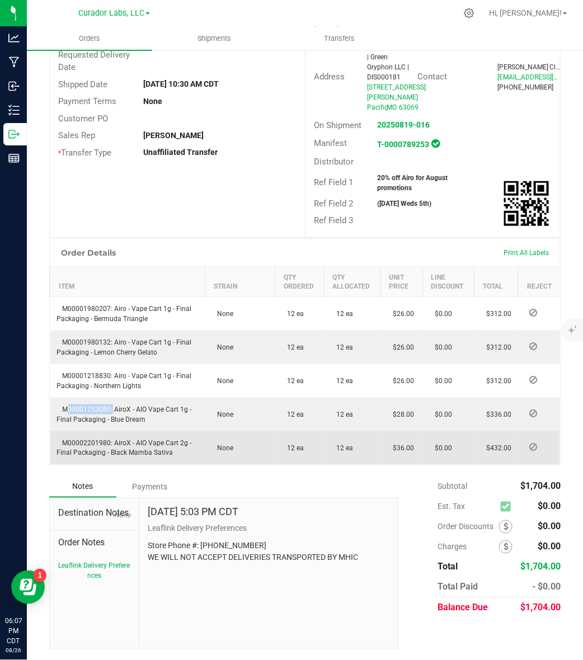
click at [83, 443] on span "M00002201980: AiroX - AIO Vape Cart 2g - Final Packaging - Black Mamba Sativa" at bounding box center [124, 448] width 135 height 18
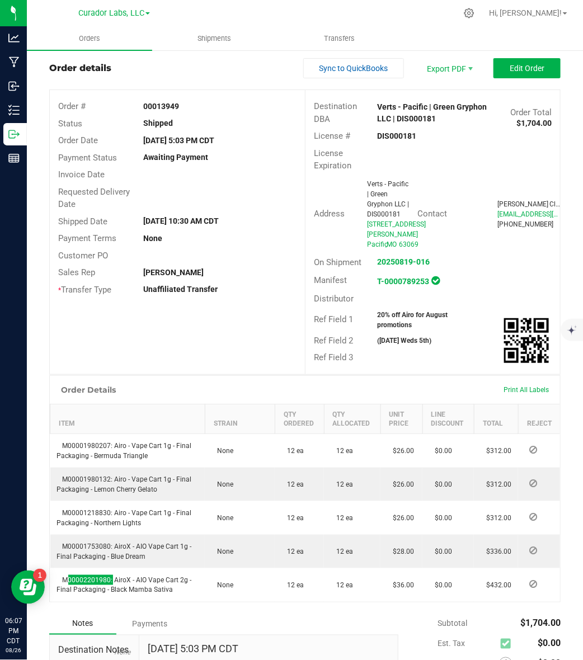
scroll to position [0, 0]
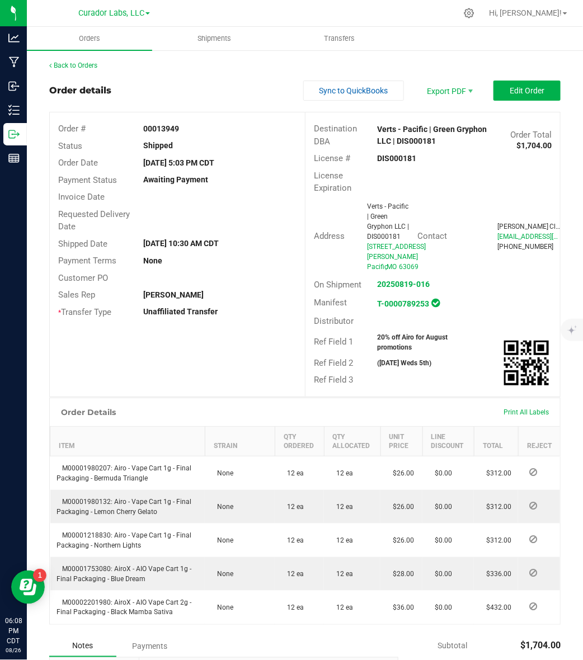
drag, startPoint x: 398, startPoint y: 360, endPoint x: 397, endPoint y: 354, distance: 6.3
click at [397, 351] on strong "20% off Airo for August promotions" at bounding box center [413, 342] width 70 height 18
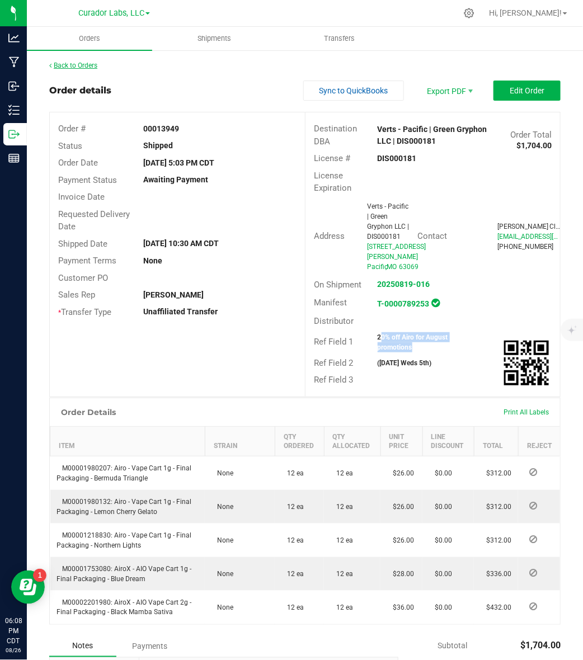
click at [83, 66] on link "Back to Orders" at bounding box center [73, 66] width 48 height 8
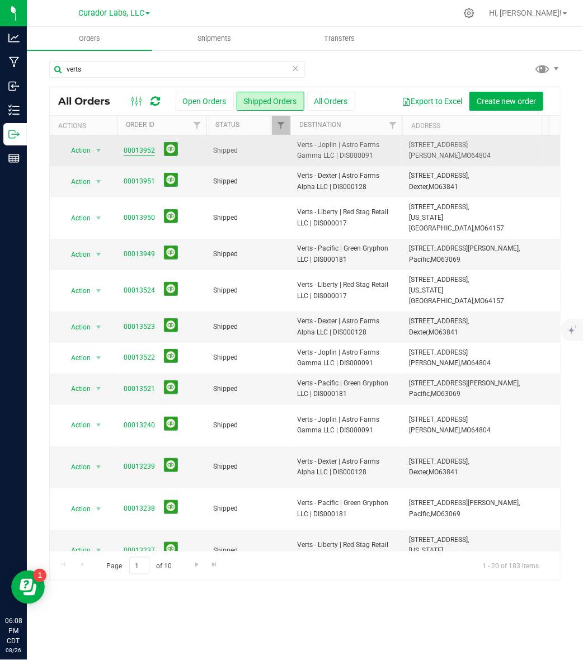
click at [149, 150] on link "00013952" at bounding box center [139, 150] width 31 height 11
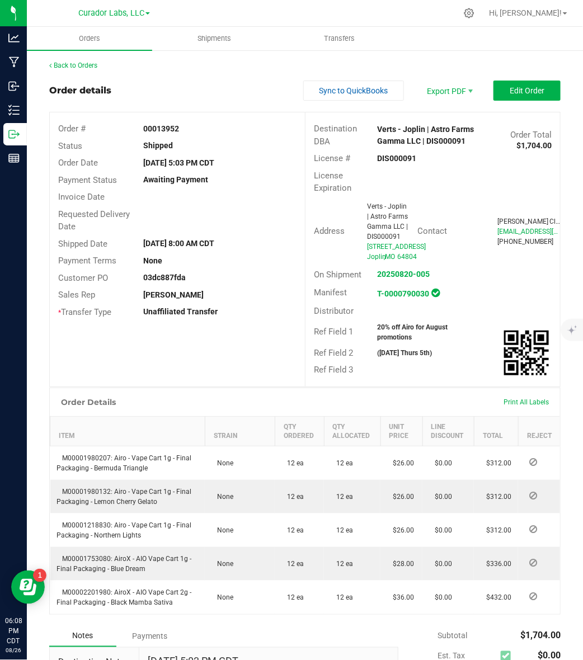
click at [387, 159] on strong "DIS000091" at bounding box center [397, 158] width 39 height 9
click at [168, 126] on strong "00013952" at bounding box center [161, 128] width 36 height 9
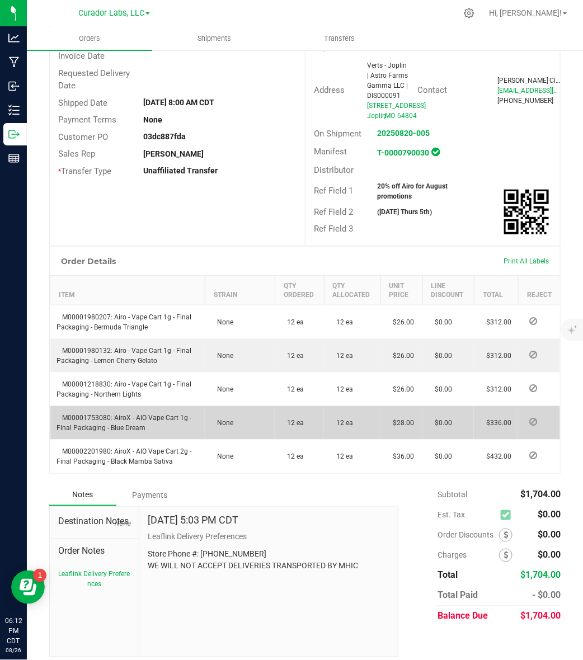
scroll to position [158, 0]
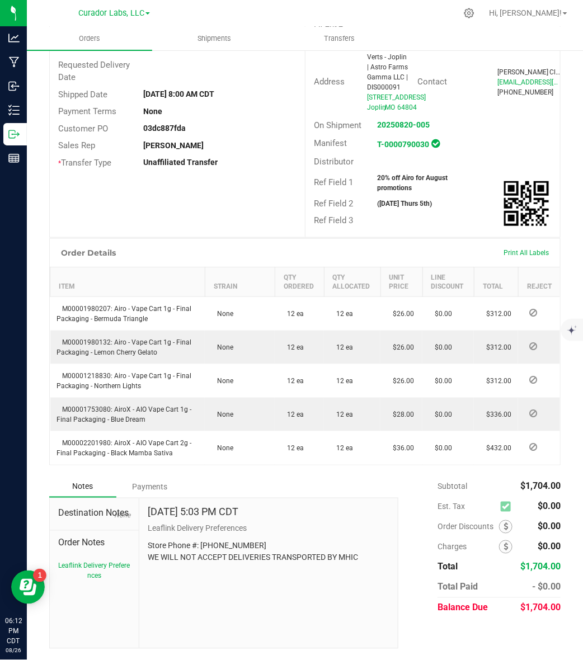
click at [418, 178] on strong "20% off Airo for August promotions" at bounding box center [413, 183] width 70 height 18
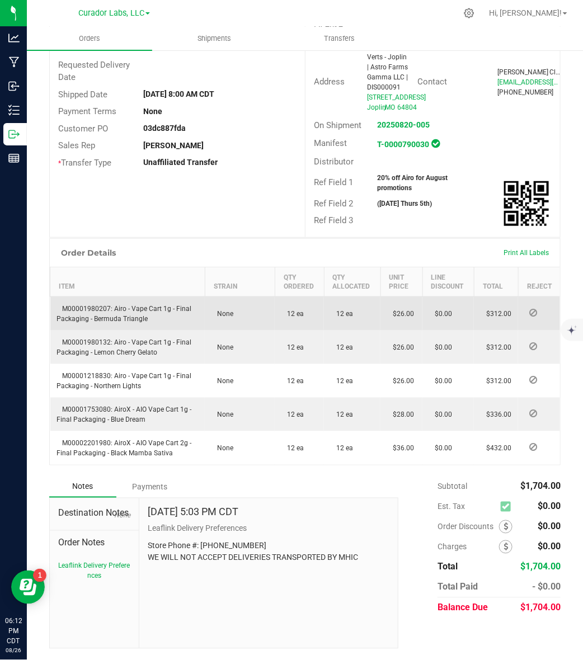
click at [88, 311] on span "M00001980207: Airo - Vape Cart 1g - Final Packaging - Bermuda Triangle" at bounding box center [124, 314] width 135 height 18
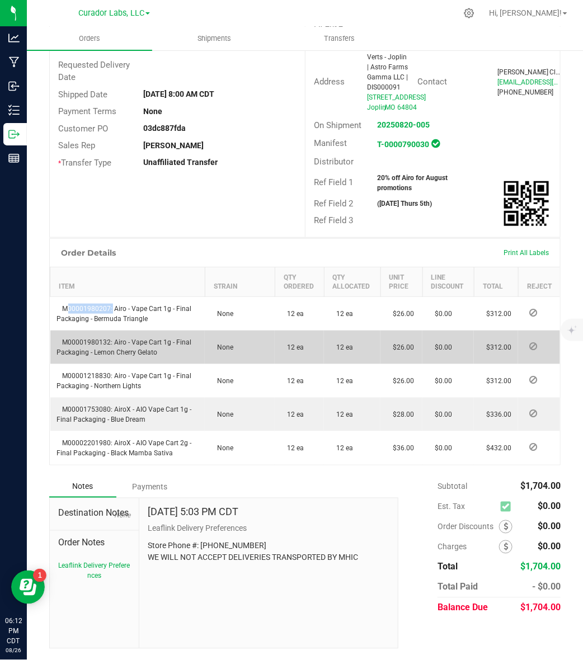
click at [106, 343] on span "M00001980132: Airo - Vape Cart 1g - Final Packaging - Lemon Cherry Gelato" at bounding box center [124, 347] width 135 height 18
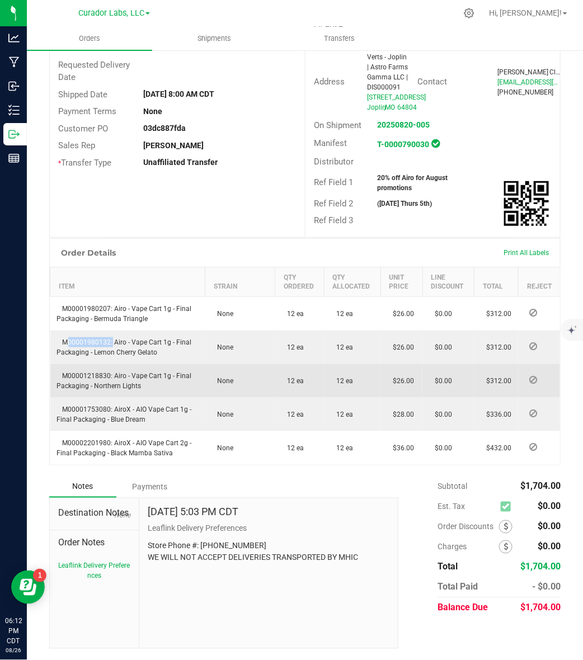
click at [84, 369] on td "M00001218830: Airo - Vape Cart 1g - Final Packaging - Northern Lights" at bounding box center [127, 381] width 155 height 34
click at [86, 370] on td "M00001218830: Airo - Vape Cart 1g - Final Packaging - Northern Lights" at bounding box center [127, 381] width 155 height 34
click at [93, 375] on span "M00001218830: Airo - Vape Cart 1g - Final Packaging - Northern Lights" at bounding box center [124, 381] width 135 height 18
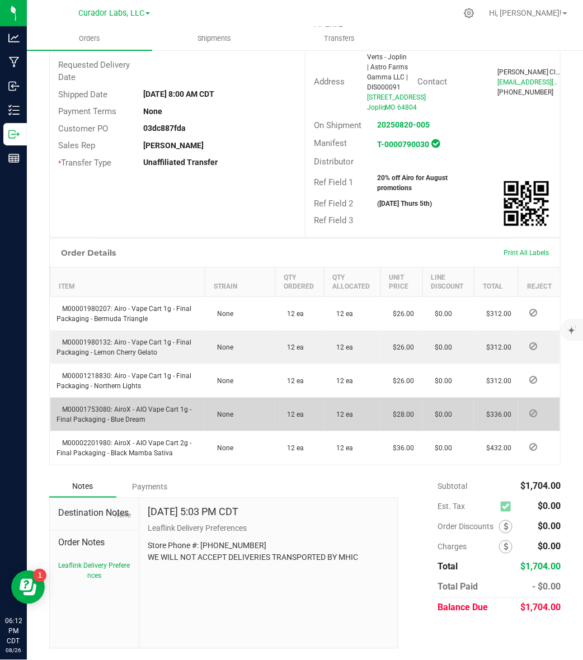
click at [94, 412] on span "M00001753080: AiroX - AIO Vape Cart 1g - Final Packaging - Blue Dream" at bounding box center [124, 415] width 135 height 18
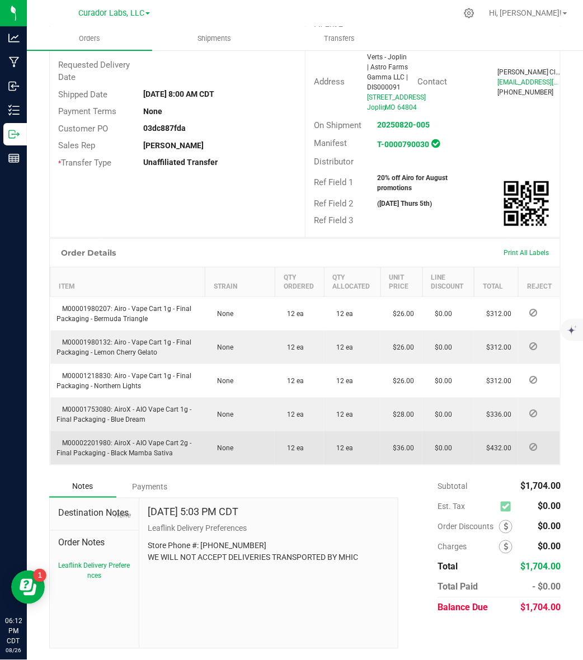
click at [92, 446] on span "M00002201980: AiroX - AIO Vape Cart 2g - Final Packaging - Black Mamba Sativa" at bounding box center [124, 448] width 135 height 18
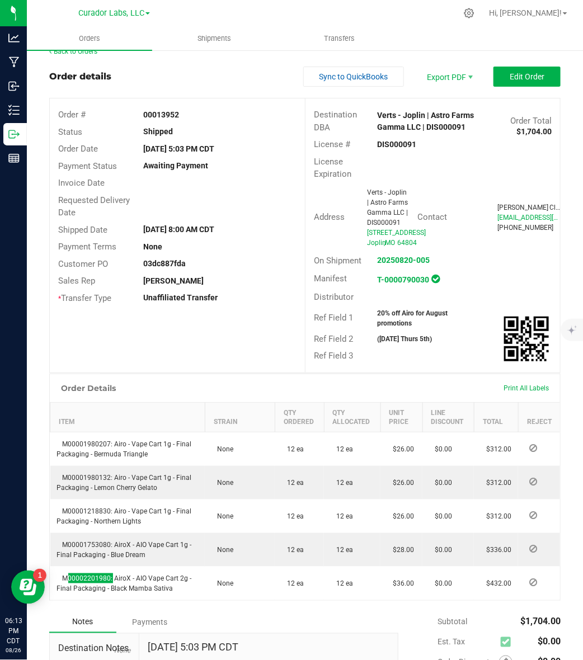
scroll to position [0, 0]
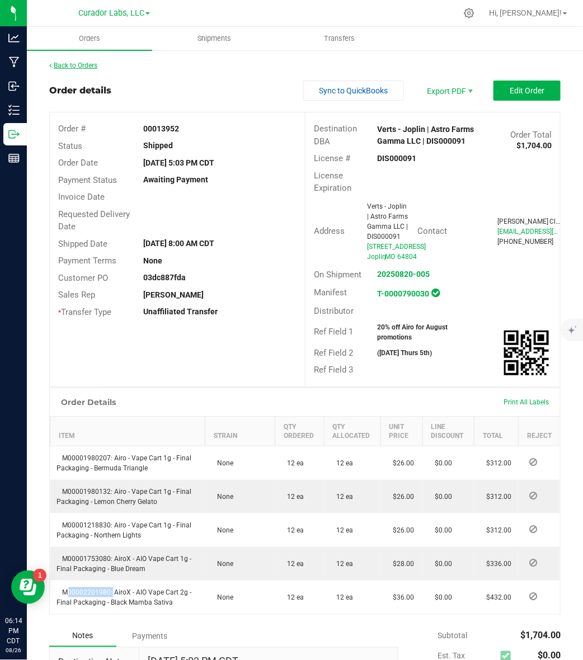
click at [70, 65] on link "Back to Orders" at bounding box center [73, 66] width 48 height 8
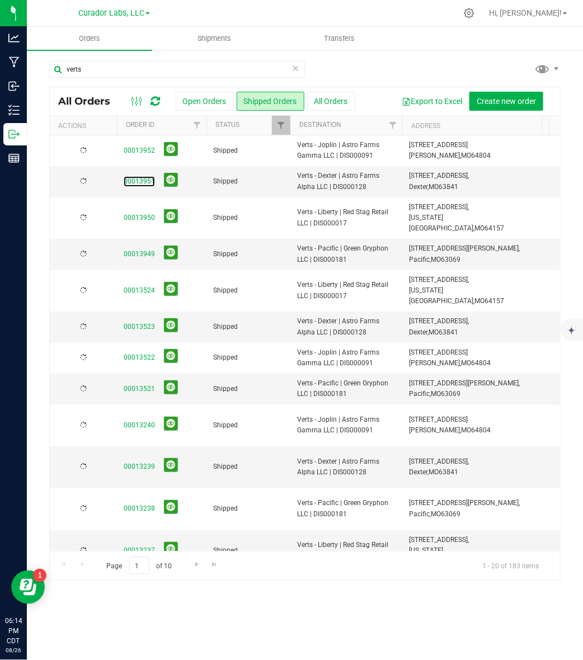
click at [141, 180] on link "00013951" at bounding box center [139, 181] width 31 height 11
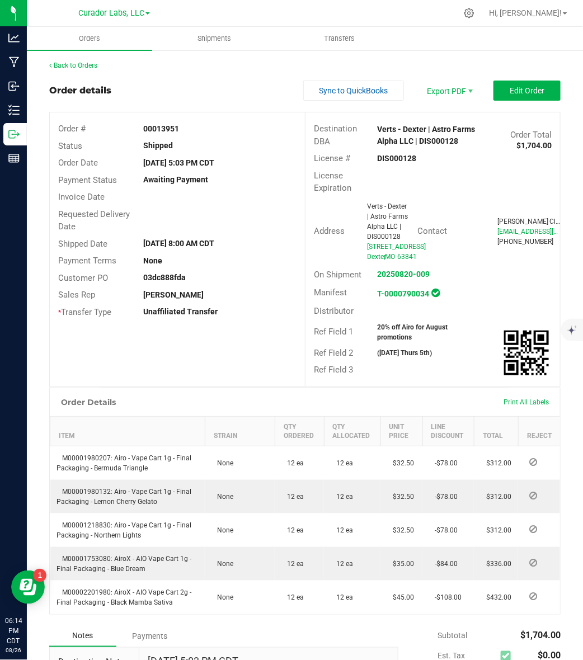
click at [393, 157] on strong "DIS000128" at bounding box center [397, 158] width 39 height 9
click at [160, 119] on div "Order # 00013951 Status Shipped Order Date Aug 18, 2025 5:03 PM CDT Payment Sta…" at bounding box center [177, 220] width 255 height 216
click at [164, 124] on strong "00013951" at bounding box center [161, 128] width 36 height 9
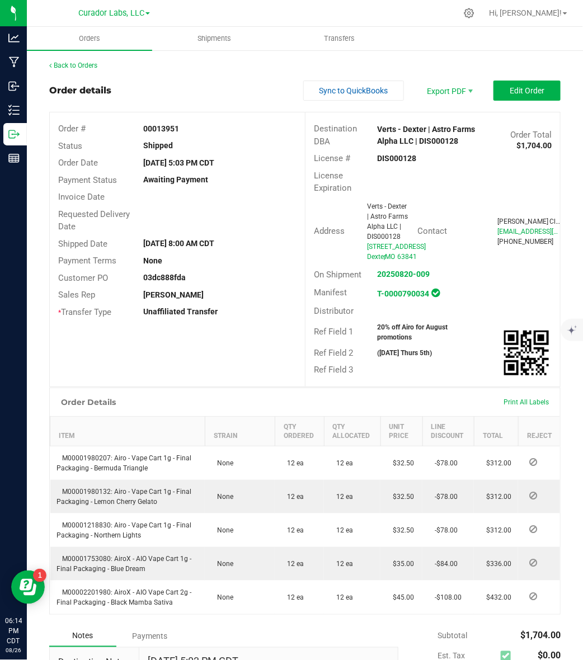
click at [401, 341] on strong "20% off Airo for August promotions" at bounding box center [413, 332] width 70 height 18
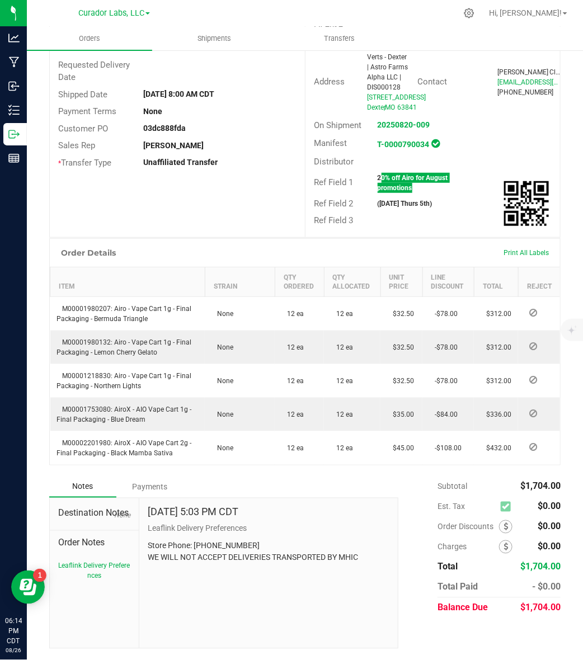
scroll to position [179, 0]
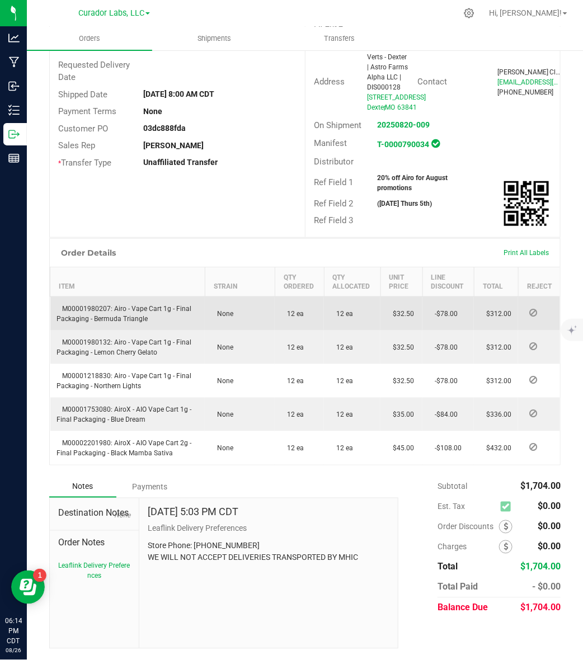
click at [99, 306] on span "M00001980207: Airo - Vape Cart 1g - Final Packaging - Bermuda Triangle" at bounding box center [124, 314] width 135 height 18
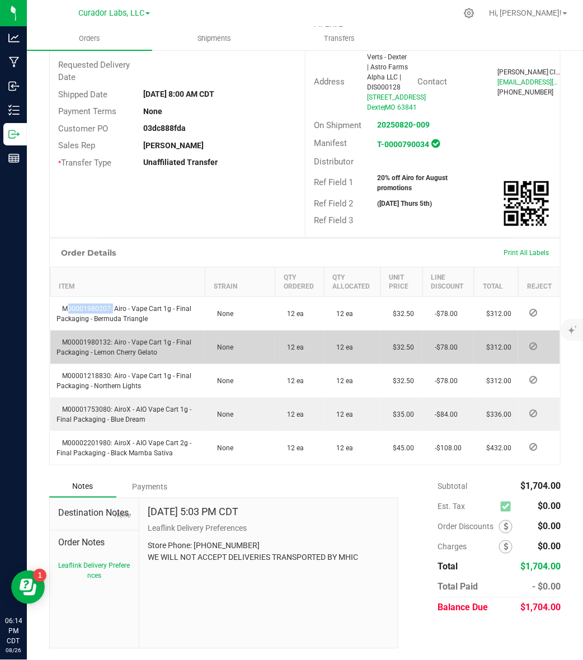
click at [93, 339] on span "M00001980132: Airo - Vape Cart 1g - Final Packaging - Lemon Cherry Gelato" at bounding box center [124, 347] width 135 height 18
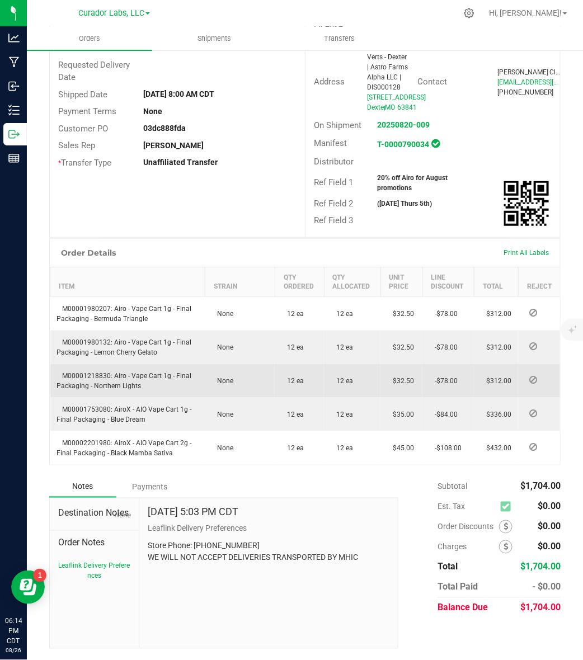
click at [101, 379] on span "M00001218830: Airo - Vape Cart 1g - Final Packaging - Northern Lights" at bounding box center [124, 381] width 135 height 18
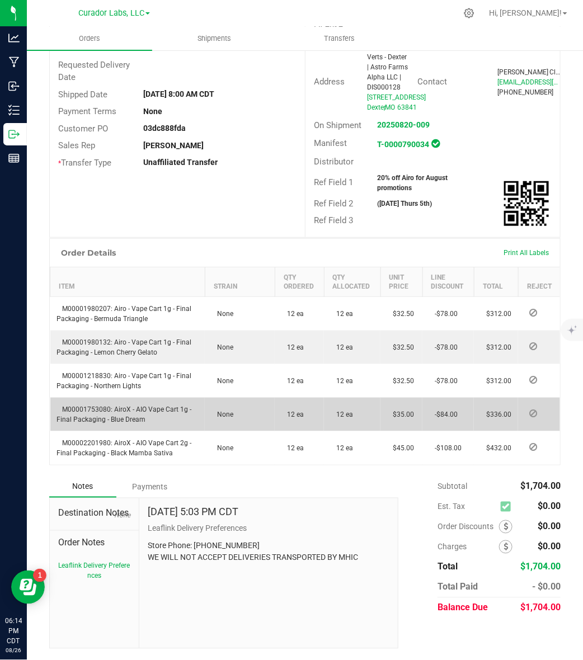
click at [99, 404] on td "M00001753080: AiroX - AIO Vape Cart 1g - Final Packaging - Blue Dream" at bounding box center [127, 415] width 155 height 34
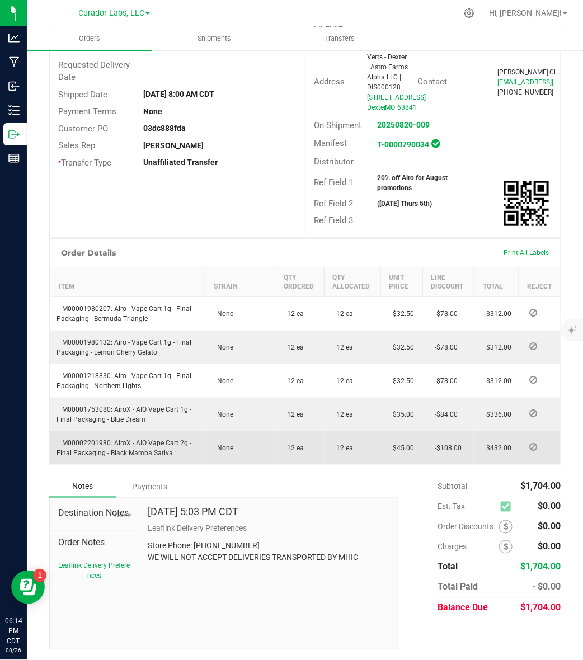
click at [105, 444] on span "M00002201980: AiroX - AIO Vape Cart 2g - Final Packaging - Black Mamba Sativa" at bounding box center [124, 448] width 135 height 18
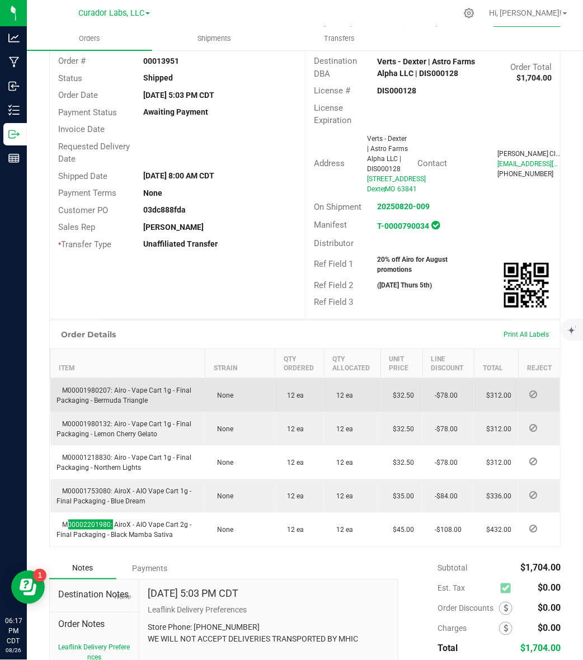
scroll to position [0, 0]
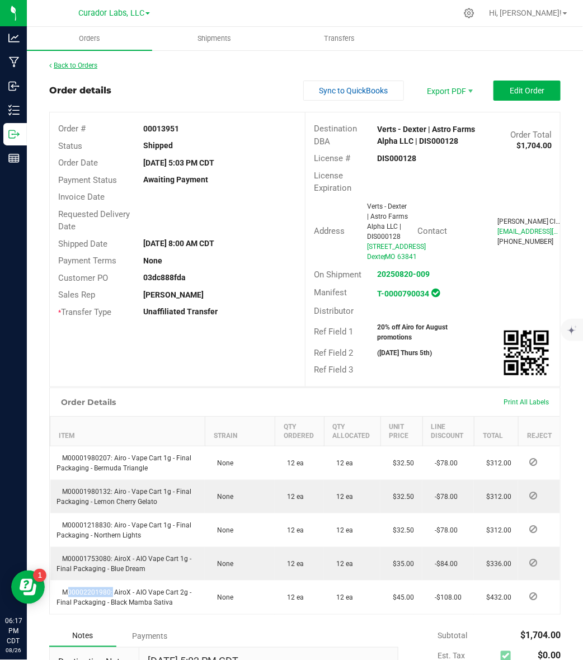
click at [72, 67] on link "Back to Orders" at bounding box center [73, 66] width 48 height 8
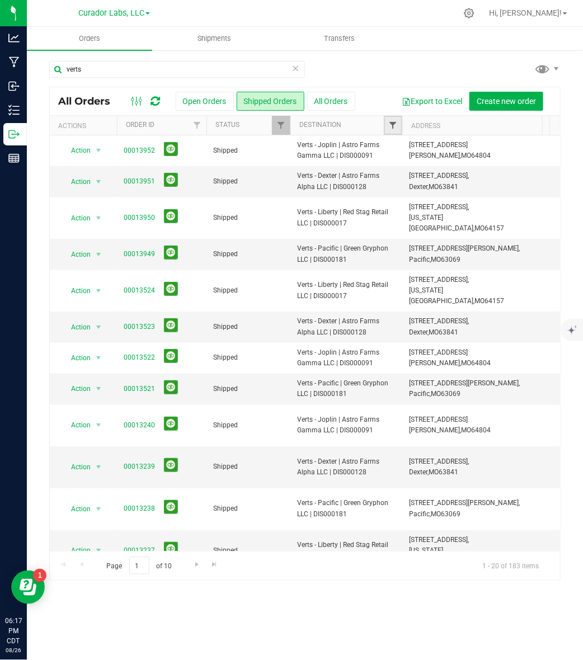
click at [389, 129] on span "Filter" at bounding box center [392, 125] width 9 height 9
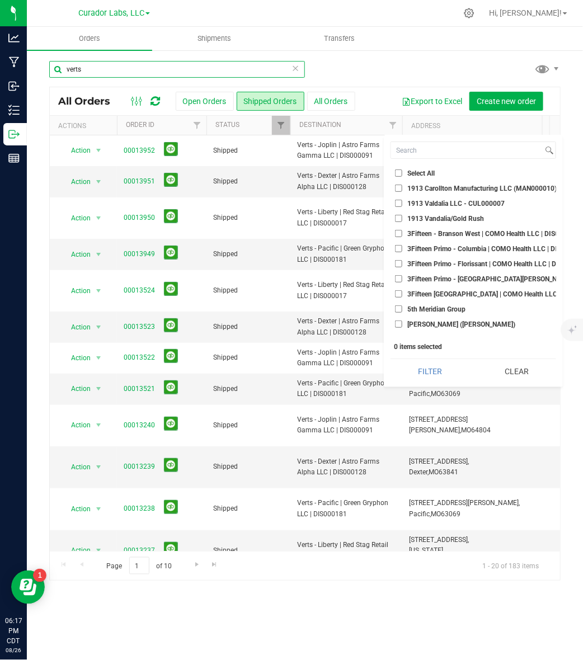
click at [146, 65] on input "verts" at bounding box center [177, 69] width 256 height 17
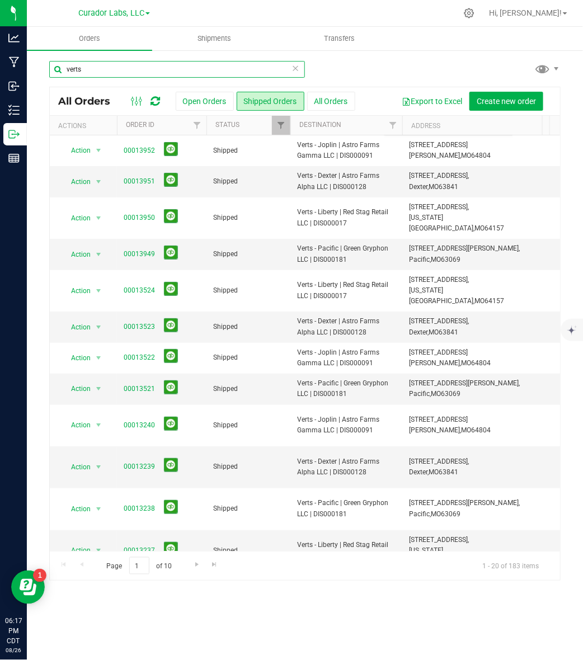
click at [146, 65] on input "verts" at bounding box center [177, 69] width 256 height 17
paste input "The Heights"
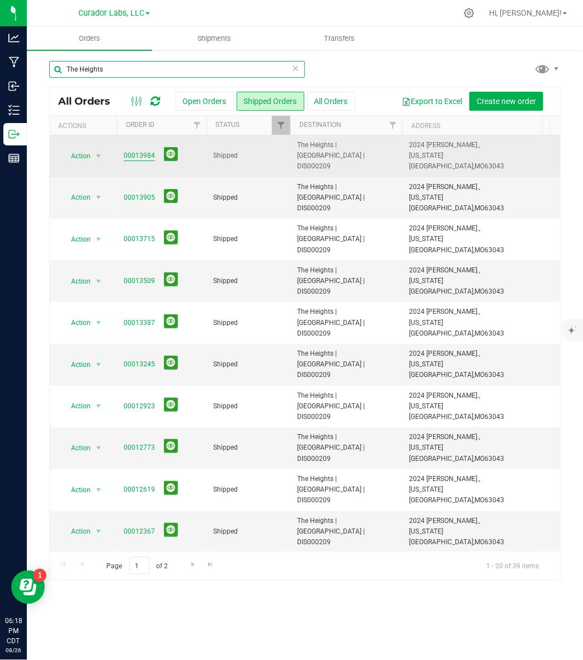
type input "The Heights"
click at [138, 153] on link "00013984" at bounding box center [139, 155] width 31 height 11
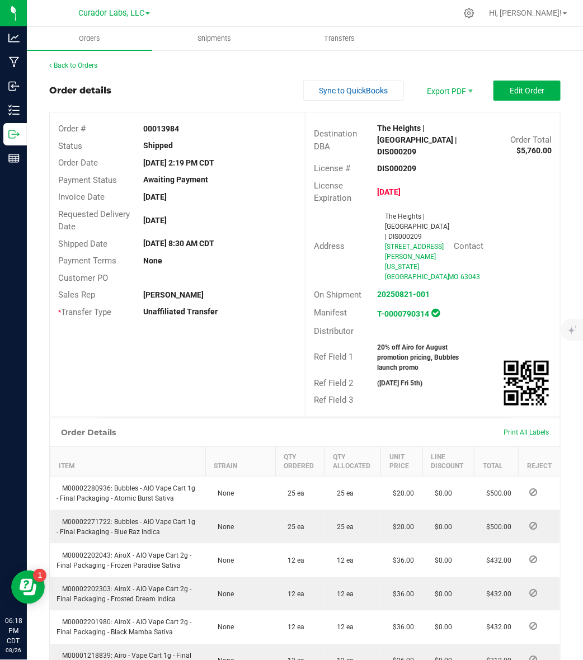
click at [397, 164] on strong "DIS000209" at bounding box center [397, 168] width 39 height 9
click at [401, 360] on strong "20% off Airo for August promotion pricing, Bubbles launch promo" at bounding box center [419, 358] width 82 height 28
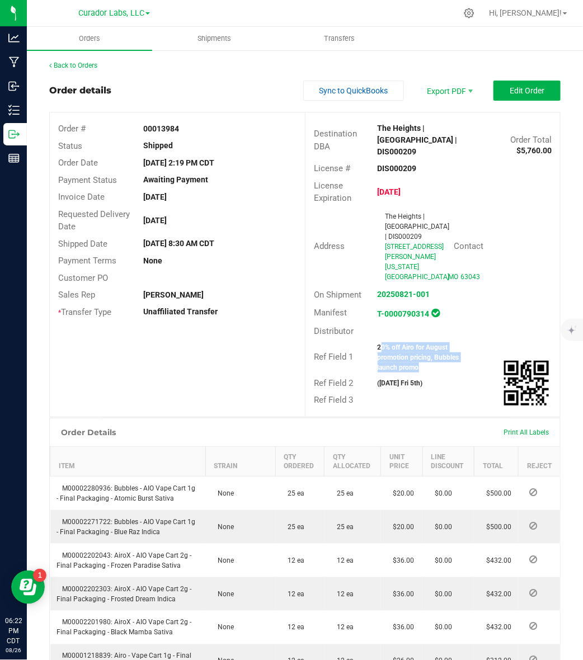
click at [161, 128] on strong "00013984" at bounding box center [161, 128] width 36 height 9
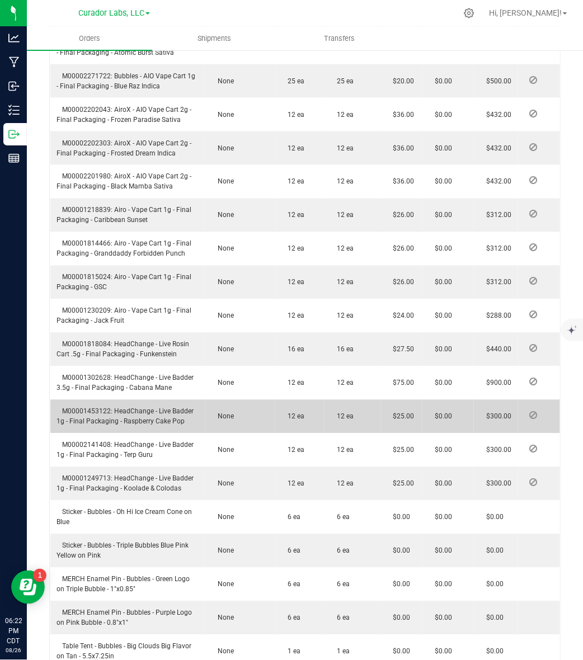
scroll to position [236, 0]
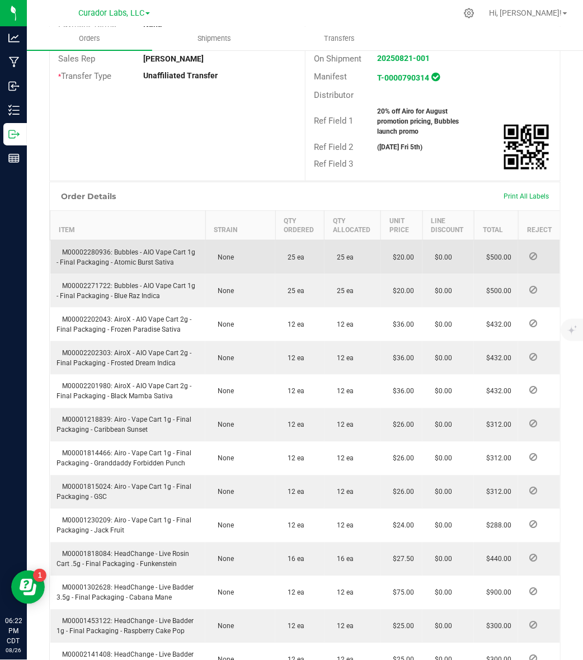
click at [93, 258] on span "M00002280936: Bubbles - AIO Vape Cart 1g - Final Packaging - Atomic Burst Sativa" at bounding box center [126, 257] width 139 height 18
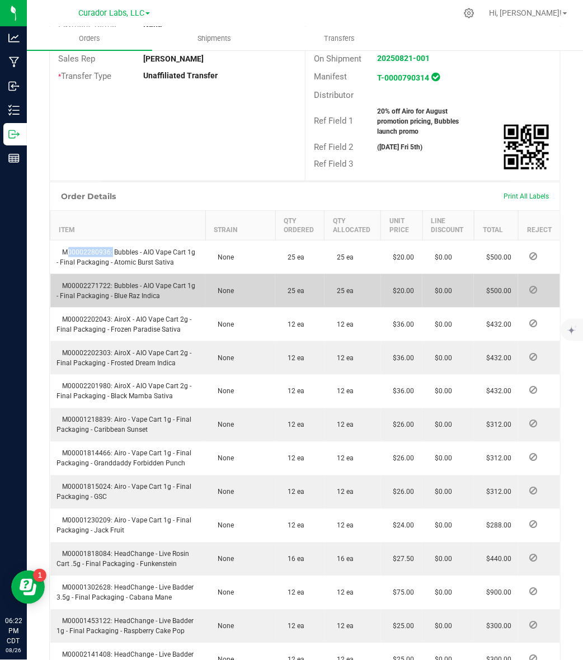
click at [104, 295] on span "M00002271722: Bubbles - AIO Vape Cart 1g - Final Packaging - Blue Raz Indica" at bounding box center [126, 291] width 139 height 18
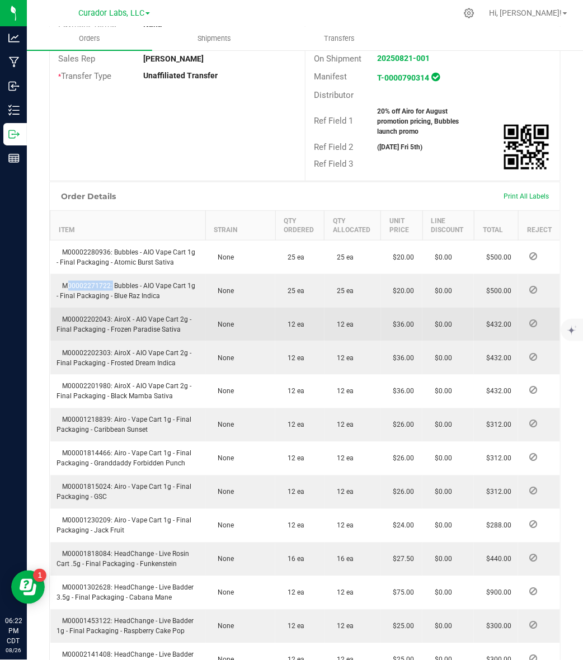
click at [81, 326] on span "M00002202043: AiroX - AIO Vape Cart 2g - Final Packaging - Frozen Paradise Sati…" at bounding box center [124, 325] width 135 height 18
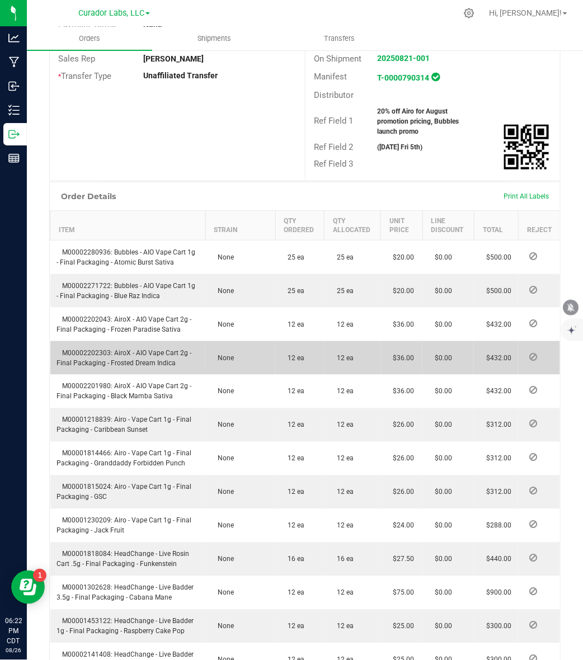
click at [70, 364] on span "M00002202303: AiroX - AIO Vape Cart 2g - Final Packaging - Frosted Dream Indica" at bounding box center [124, 358] width 135 height 18
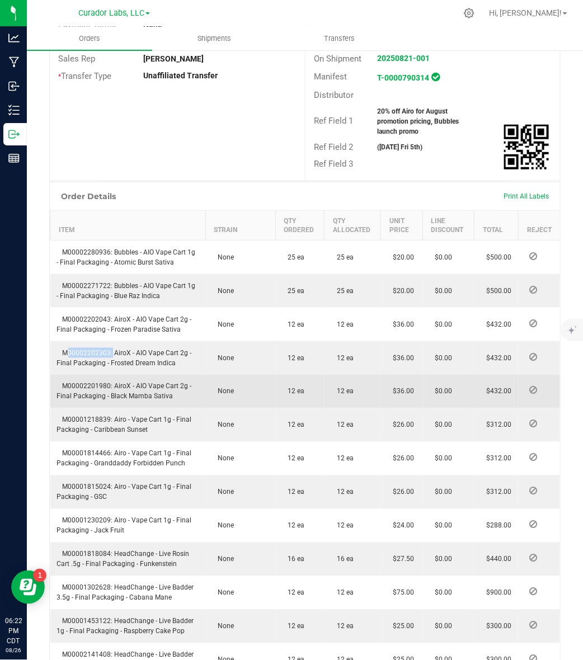
click at [63, 389] on td "M00002201980: AiroX - AIO Vape Cart 2g - Final Packaging - Black Mamba Sativa" at bounding box center [128, 392] width 156 height 34
click at [68, 396] on span "M00002201980: AiroX - AIO Vape Cart 2g - Final Packaging - Black Mamba Sativa" at bounding box center [124, 392] width 135 height 18
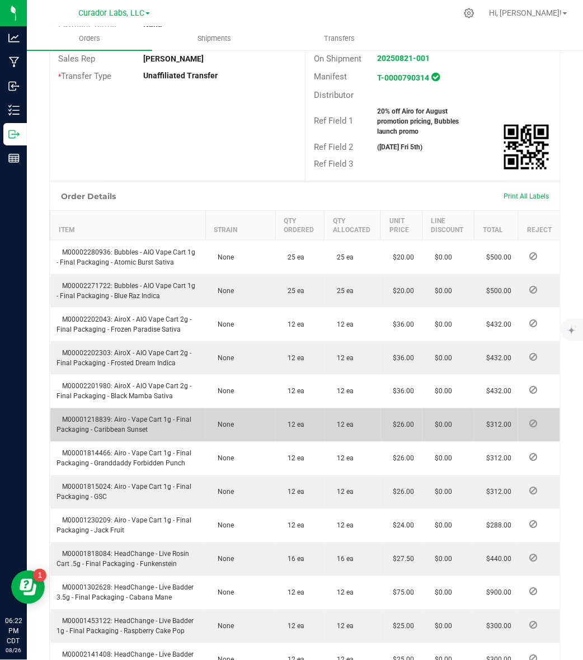
click at [90, 428] on span "M00001218839: Airo - Vape Cart 1g - Final Packaging - Caribbean Sunset" at bounding box center [124, 425] width 135 height 18
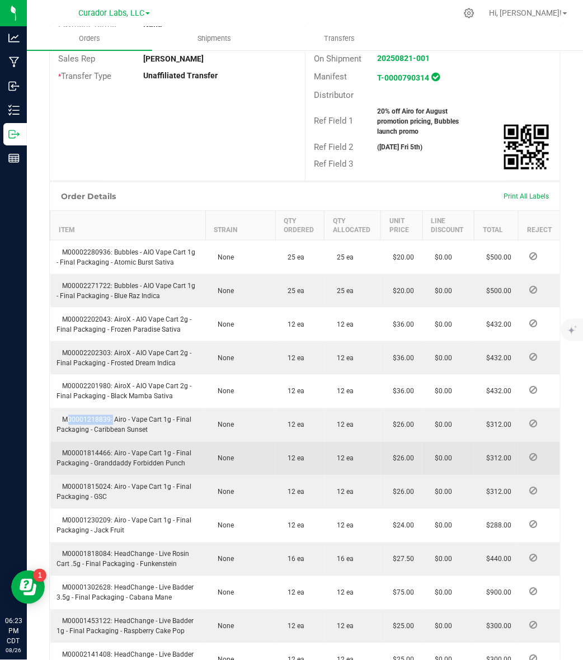
click at [71, 459] on span "M00001814466: Airo - Vape Cart 1g - Final Packaging - Granddaddy Forbidden Punch" at bounding box center [124, 459] width 135 height 18
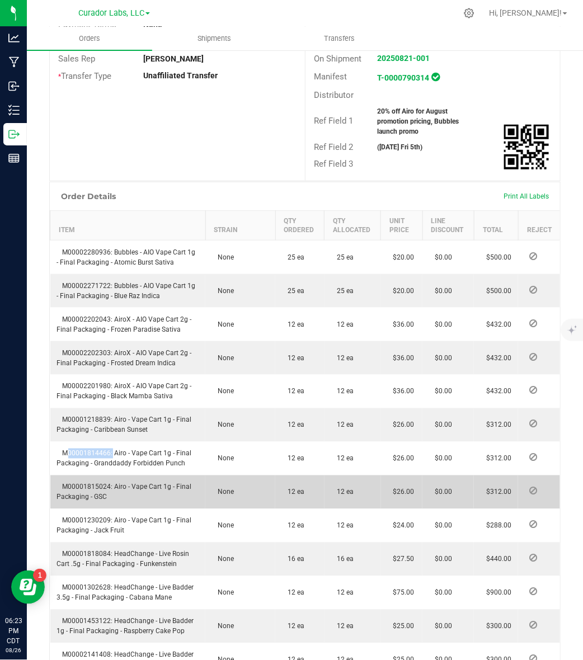
click at [76, 496] on span "M00001815024: Airo - Vape Cart 1g - Final Packaging - GSC" at bounding box center [124, 492] width 135 height 18
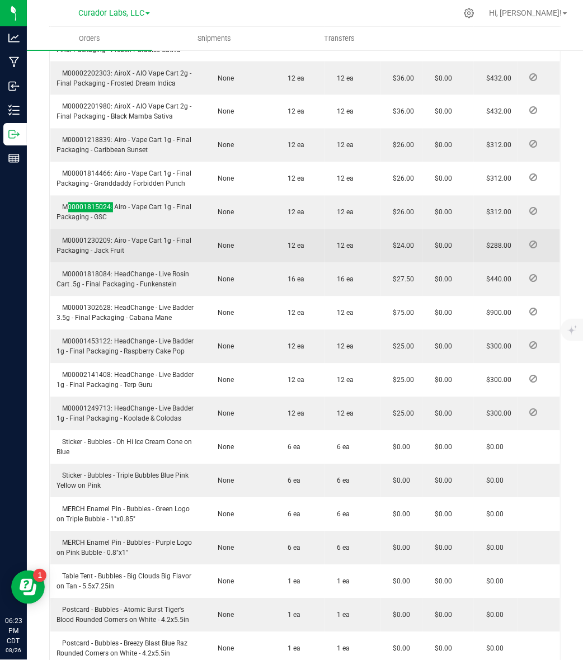
scroll to position [586, 0]
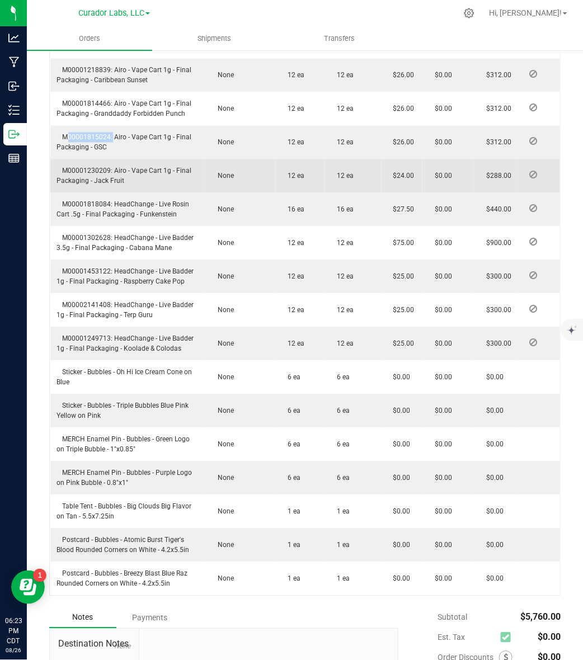
click at [77, 180] on span "M00001230209: Airo - Vape Cart 1g - Final Packaging - Jack Fruit" at bounding box center [124, 176] width 135 height 18
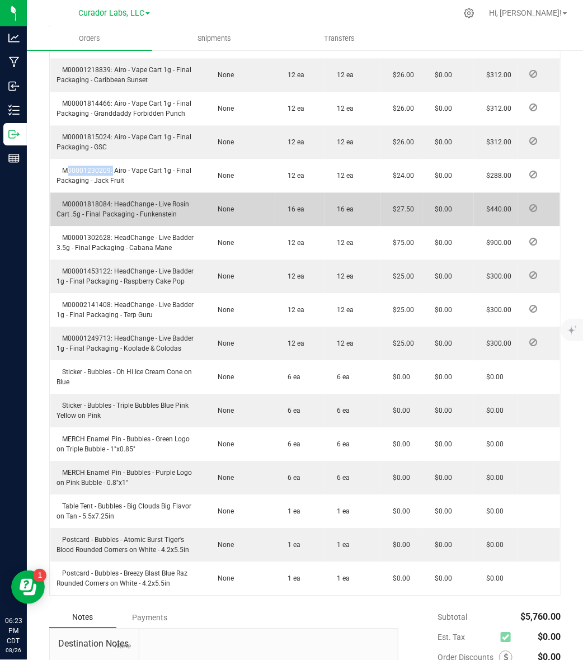
click at [100, 217] on span "M00001818084: HeadChange - Live Rosin Cart .5g - Final Packaging - Funkenstein" at bounding box center [123, 210] width 133 height 18
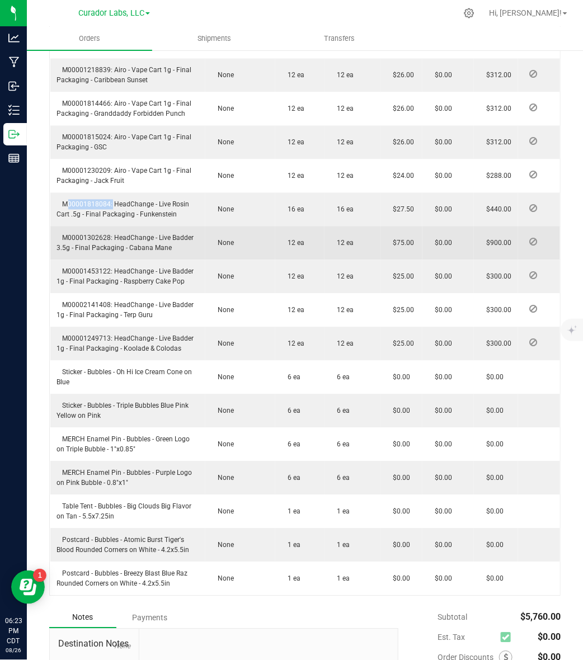
click at [80, 247] on span "M00001302628: HeadChange - Live Badder 3.5g - Final Packaging - Cabana Mane" at bounding box center [125, 243] width 137 height 18
click at [92, 249] on span "M00001302628: HeadChange - Live Badder 3.5g - Final Packaging - Cabana Mane" at bounding box center [125, 243] width 137 height 18
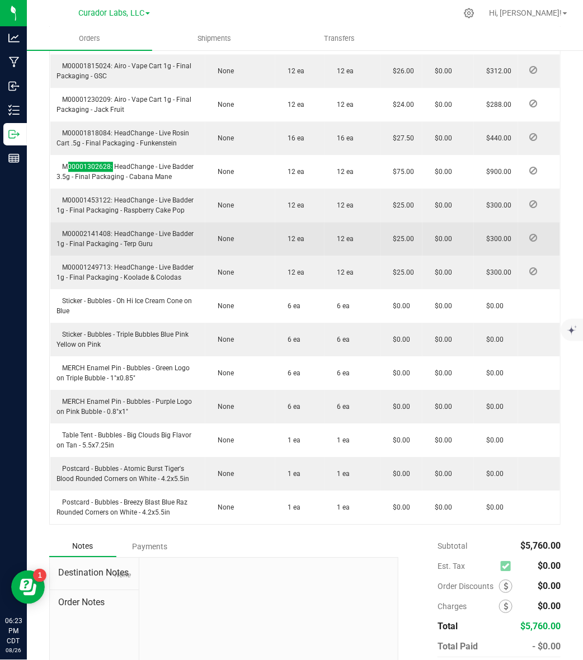
scroll to position [726, 0]
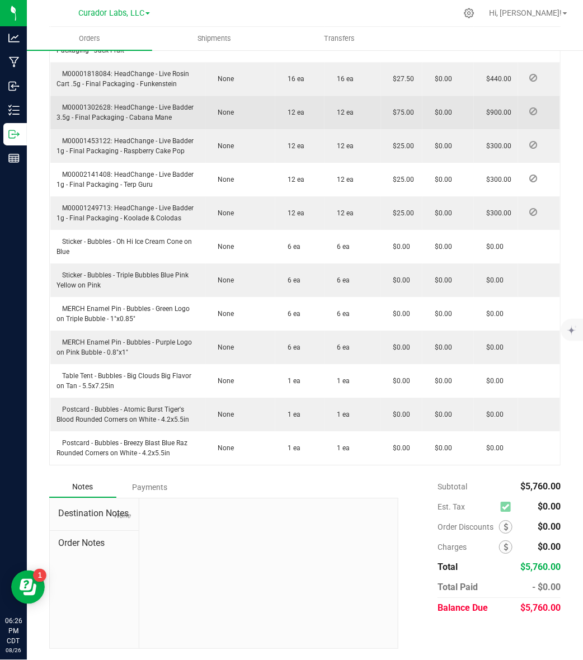
click at [143, 119] on span "M00001302628: HeadChange - Live Badder 3.5g - Final Packaging - Cabana Mane" at bounding box center [125, 113] width 137 height 18
click at [145, 118] on span "M00001302628: HeadChange - Live Badder 3.5g - Final Packaging - Cabana Mane" at bounding box center [125, 113] width 137 height 18
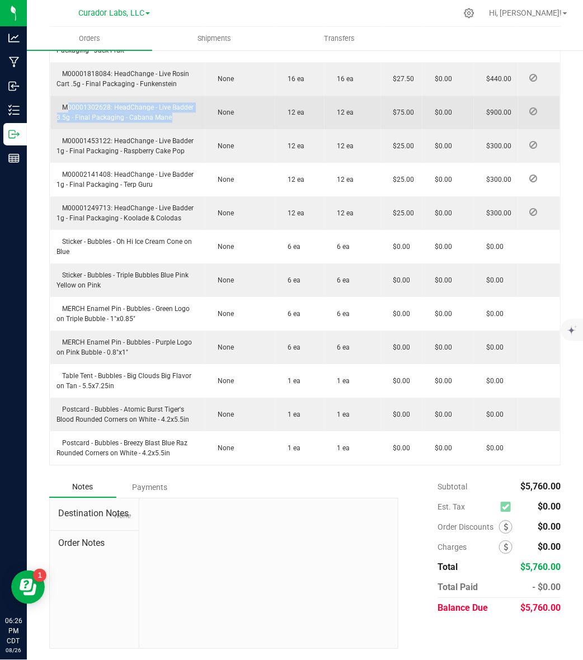
click at [145, 118] on span "M00001302628: HeadChange - Live Badder 3.5g - Final Packaging - Cabana Mane" at bounding box center [125, 113] width 137 height 18
click at [129, 118] on span "M00001302628: HeadChange - Live Badder 3.5g - Final Packaging - Cabana Mane" at bounding box center [125, 113] width 137 height 18
drag, startPoint x: 127, startPoint y: 118, endPoint x: 170, endPoint y: 116, distance: 42.6
click at [170, 116] on td "M00001302628: HeadChange - Live Badder 3.5g - Final Packaging - Cabana Mane" at bounding box center [128, 113] width 156 height 34
drag, startPoint x: 114, startPoint y: 109, endPoint x: 121, endPoint y: 116, distance: 10.3
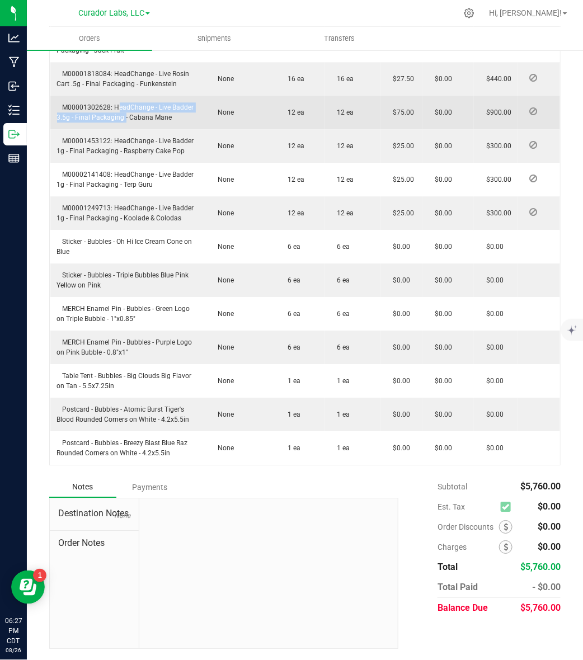
click at [121, 116] on span "M00001302628: HeadChange - Live Badder 3.5g - Final Packaging - Cabana Mane" at bounding box center [125, 113] width 137 height 18
click at [93, 112] on td "M00001302628: HeadChange - Live Badder 3.5g - Final Packaging - Cabana Mane" at bounding box center [128, 113] width 156 height 34
click at [77, 102] on td "M00001302628: HeadChange - Live Badder 3.5g - Final Packaging - Cabana Mane" at bounding box center [128, 113] width 156 height 34
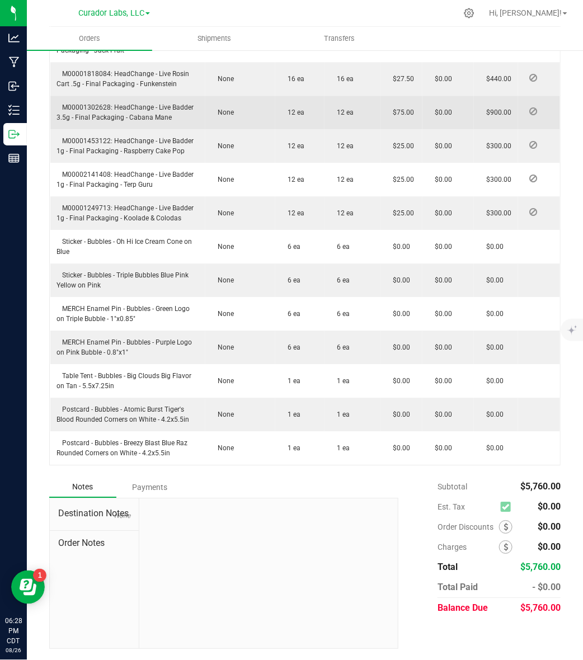
click at [80, 107] on span "M00001302628: HeadChange - Live Badder 3.5g - Final Packaging - Cabana Mane" at bounding box center [125, 113] width 137 height 18
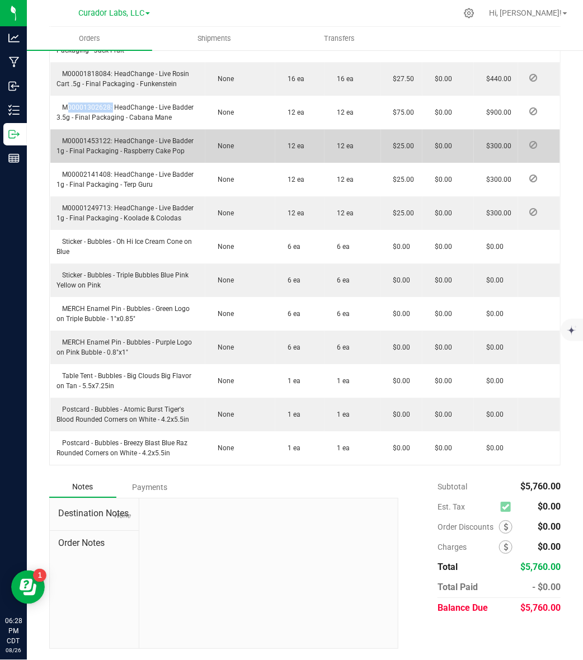
click at [104, 140] on span "M00001453122: HeadChange - Live Badder 1g - Final Packaging - Raspberry Cake Pop" at bounding box center [125, 146] width 137 height 18
click at [104, 141] on span "M00001453122: HeadChange - Live Badder 1g - Final Packaging - Raspberry Cake Pop" at bounding box center [125, 146] width 137 height 18
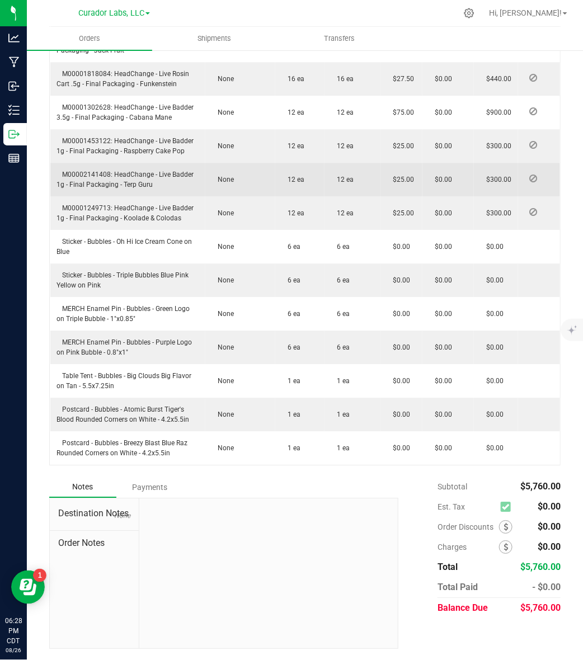
click at [104, 177] on span "M00002141408: HeadChange - Live Badder 1g - Final Packaging - Terp Guru" at bounding box center [125, 180] width 137 height 18
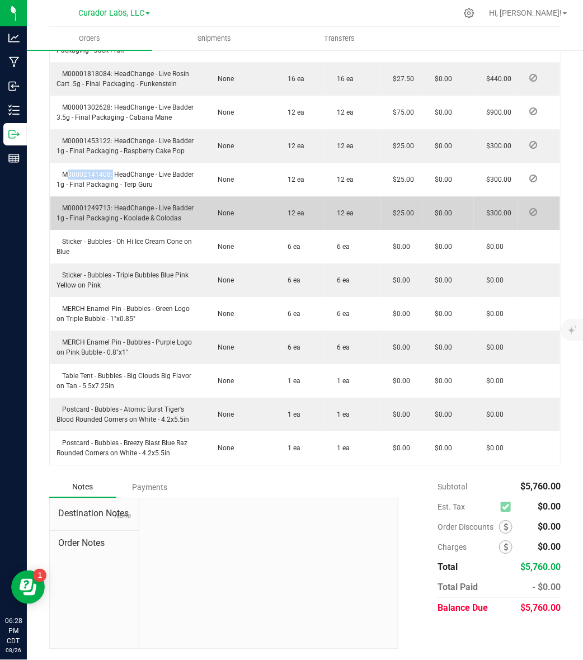
click at [92, 206] on span "M00001249713: HeadChange - Live Badder 1g - Final Packaging - Koolade & Colodas" at bounding box center [125, 213] width 137 height 18
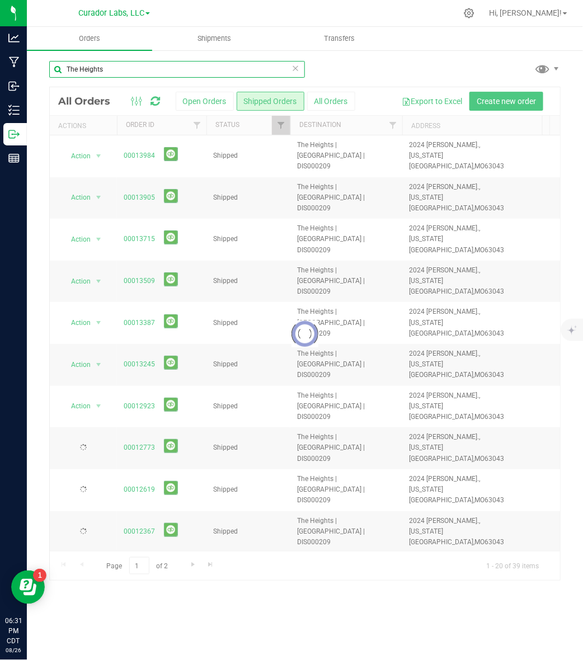
click at [233, 70] on input "The Heights" at bounding box center [177, 69] width 256 height 17
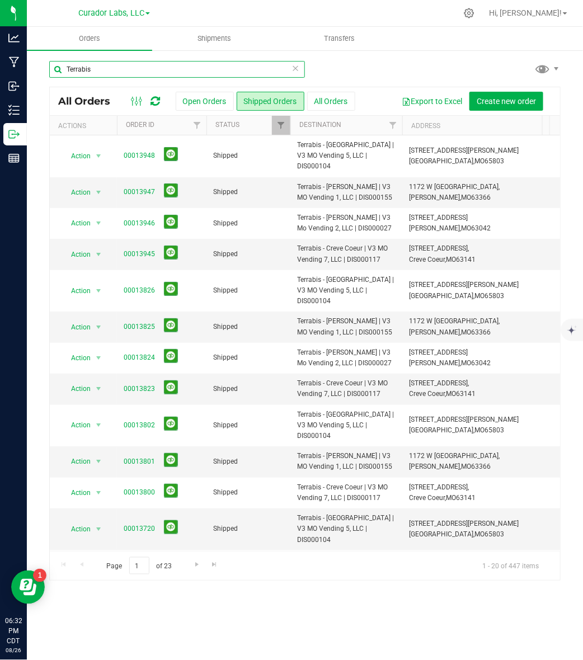
type input "Terrabis"
click at [143, 187] on link "00013947" at bounding box center [139, 192] width 31 height 11
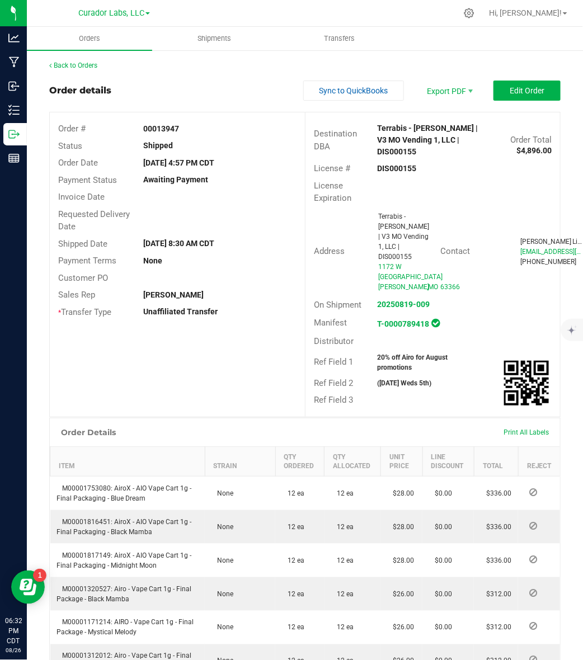
click at [400, 163] on div "DIS000155" at bounding box center [433, 169] width 128 height 12
click at [158, 126] on strong "00013947" at bounding box center [161, 128] width 36 height 9
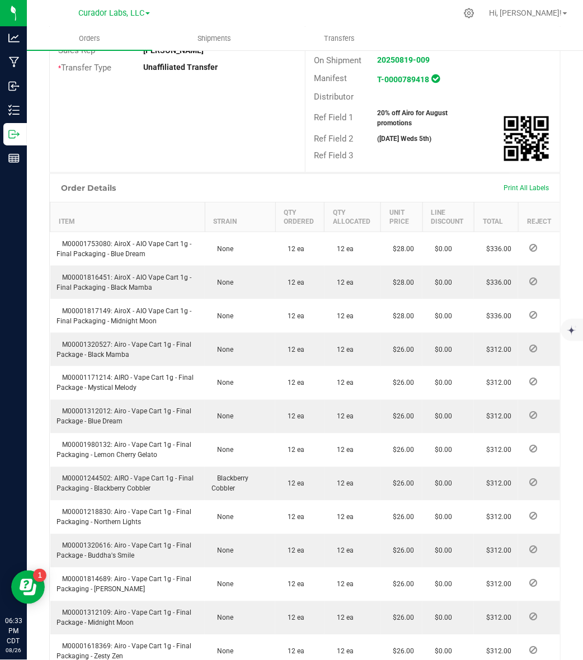
scroll to position [70, 0]
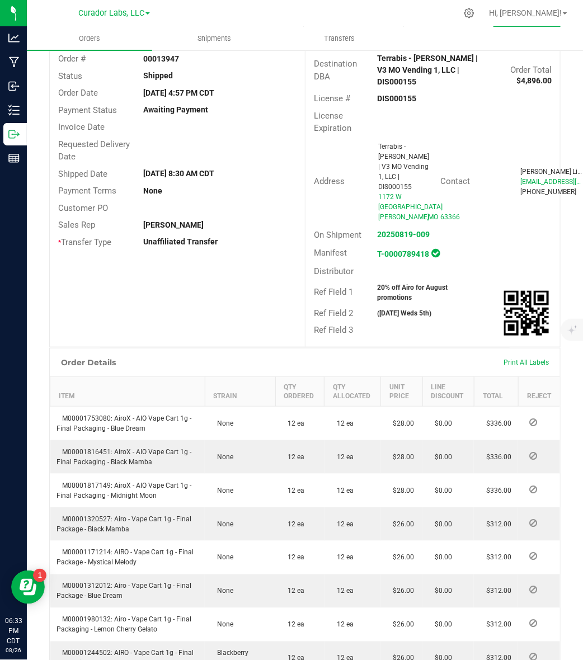
click at [399, 284] on strong "20% off Airo for August promotions" at bounding box center [413, 293] width 70 height 18
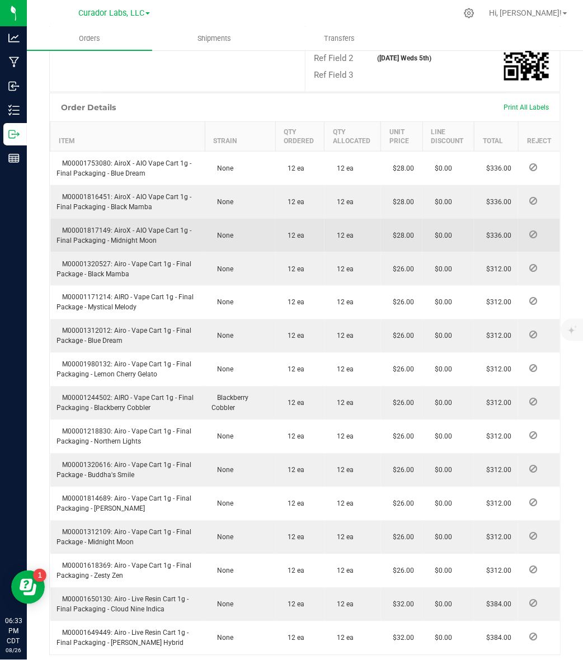
scroll to position [350, 0]
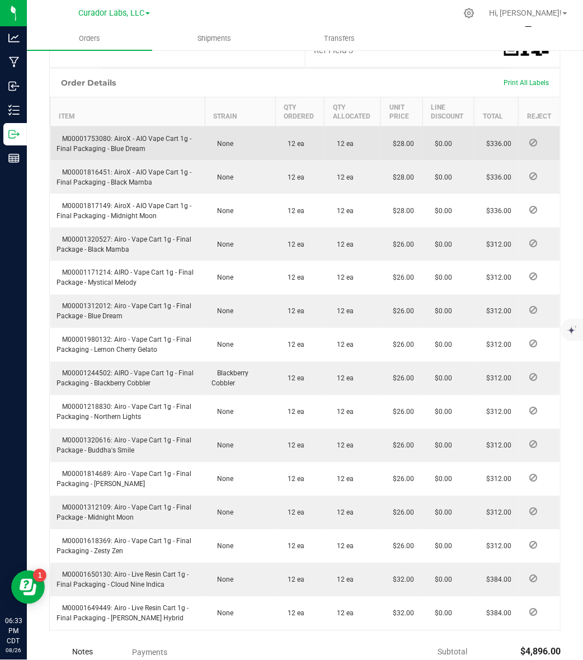
click at [84, 135] on span "M00001753080: AiroX - AIO Vape Cart 1g - Final Packaging - Blue Dream" at bounding box center [124, 144] width 135 height 18
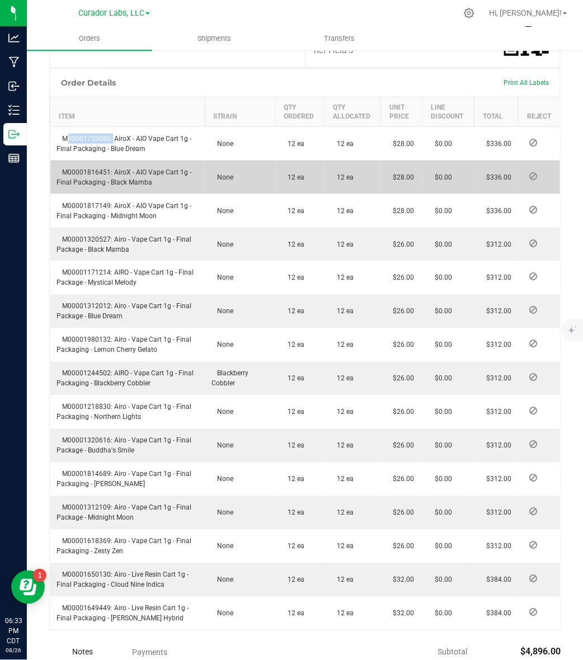
click at [93, 168] on span "M00001816451: AiroX - AIO Vape Cart 1g - Final Packaging - Black Mamba" at bounding box center [124, 177] width 135 height 18
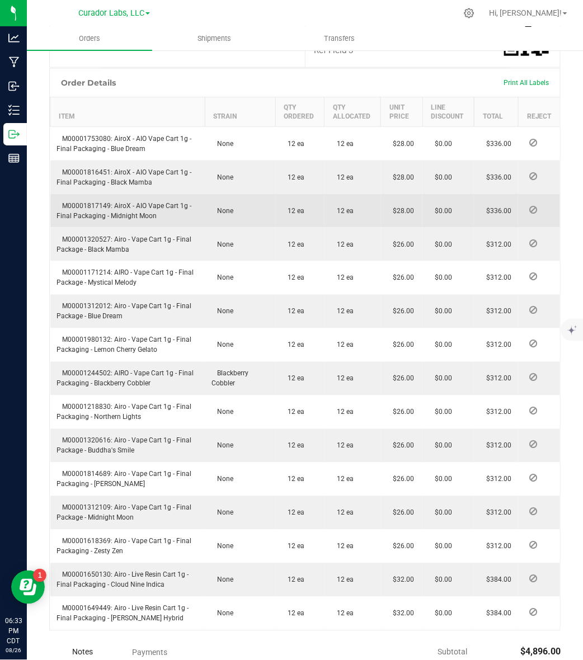
click at [90, 202] on span "M00001817149: AiroX - AIO Vape Cart 1g - Final Packaging - Midnight Moon" at bounding box center [124, 211] width 135 height 18
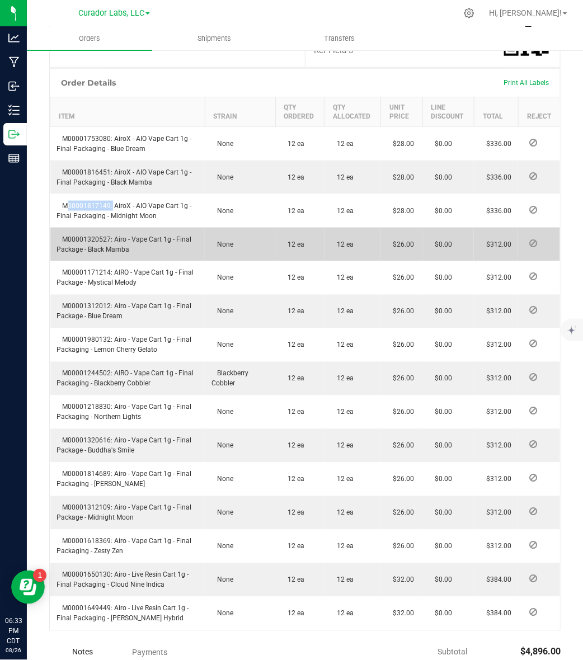
click at [98, 236] on span "M00001320527: Airo - Vape Cart 1g - Final Package - Black Mamba" at bounding box center [124, 245] width 135 height 18
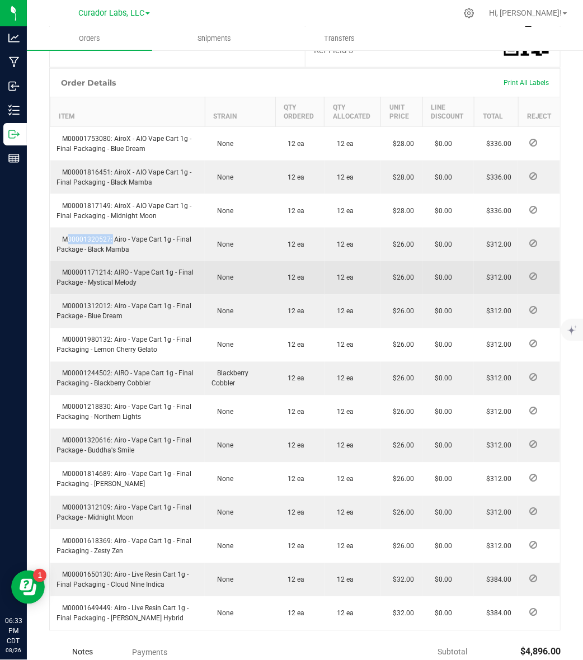
click at [93, 269] on span "M00001171214: AIRO - Vape Cart 1g - Final Package - Mystical Melody" at bounding box center [125, 278] width 137 height 18
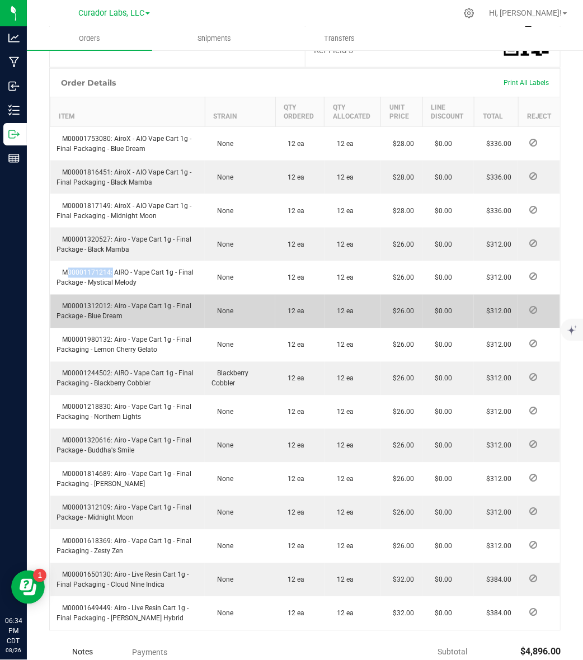
click at [71, 303] on span "M00001312012: Airo - Vape Cart 1g - Final Package - Blue Dream" at bounding box center [124, 312] width 135 height 18
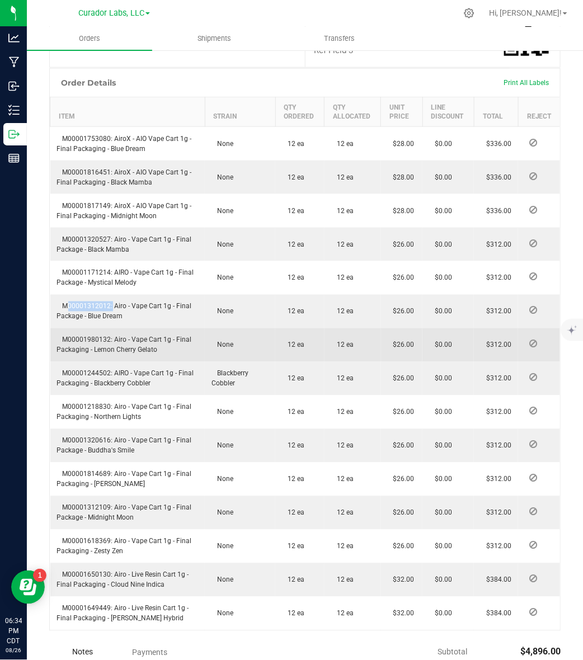
click at [95, 336] on span "M00001980132: Airo - Vape Cart 1g - Final Packaging - Lemon Cherry Gelato" at bounding box center [124, 345] width 135 height 18
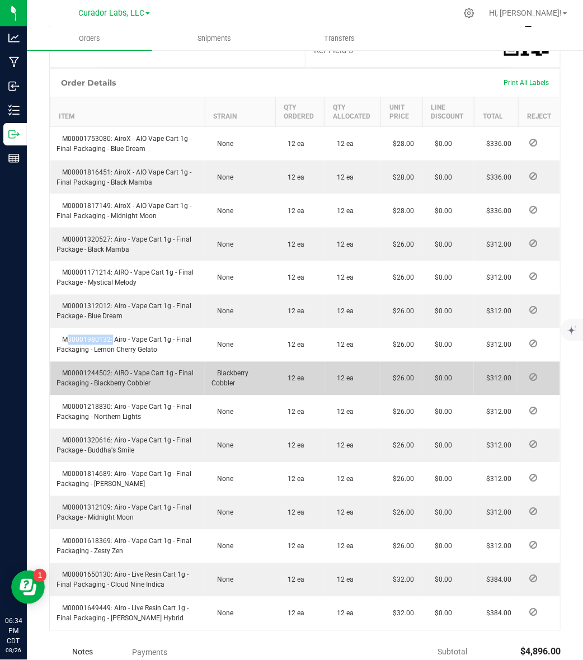
click at [88, 370] on span "M00001244502: AIRO - Vape Cart 1g - Final Packaging - Blackberry Cobbler" at bounding box center [125, 379] width 137 height 18
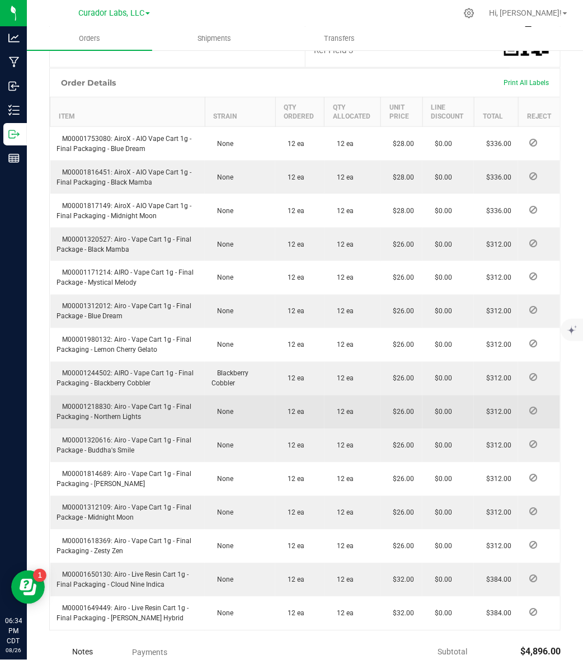
click at [82, 403] on span "M00001218830: Airo - Vape Cart 1g - Final Packaging - Northern Lights" at bounding box center [124, 412] width 135 height 18
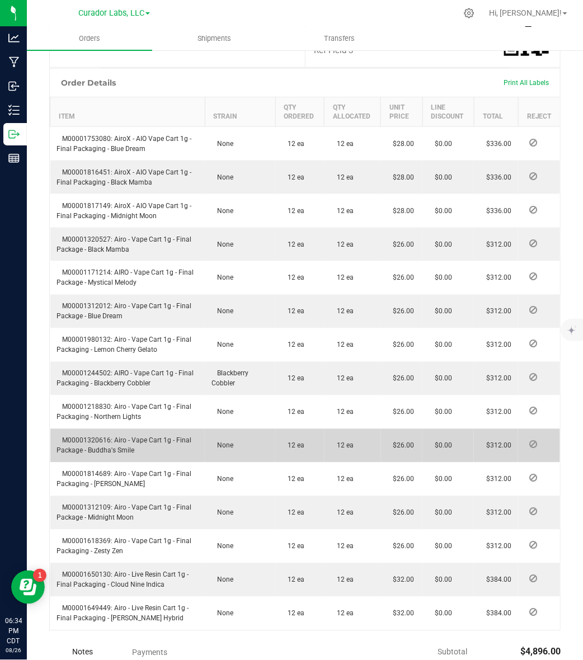
click at [85, 437] on span "M00001320616: Airo - Vape Cart 1g - Final Package - Buddha's Smile" at bounding box center [124, 446] width 135 height 18
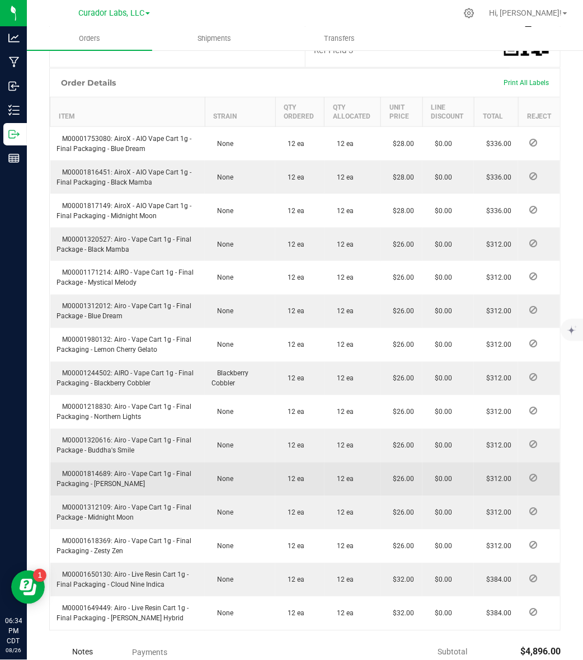
click at [78, 471] on span "M00001814689: Airo - Vape Cart 1g - Final Packaging - [PERSON_NAME]" at bounding box center [124, 480] width 135 height 18
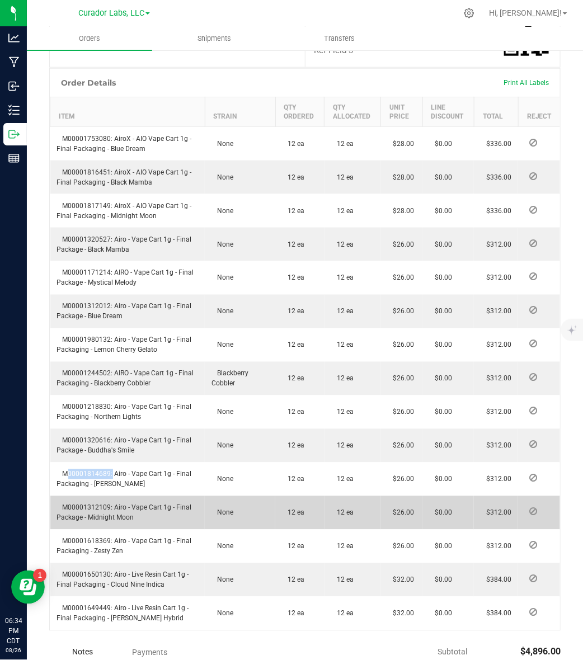
click at [91, 504] on span "M00001312109: Airo - Vape Cart 1g - Final Package - Midnight Moon" at bounding box center [124, 513] width 135 height 18
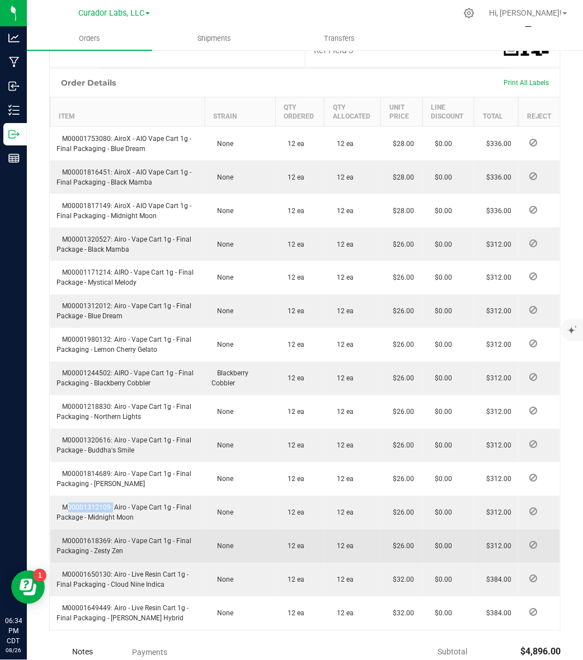
click at [79, 538] on span "M00001618369: Airo - Vape Cart 1g - Final Packaging - Zesty Zen" at bounding box center [124, 547] width 135 height 18
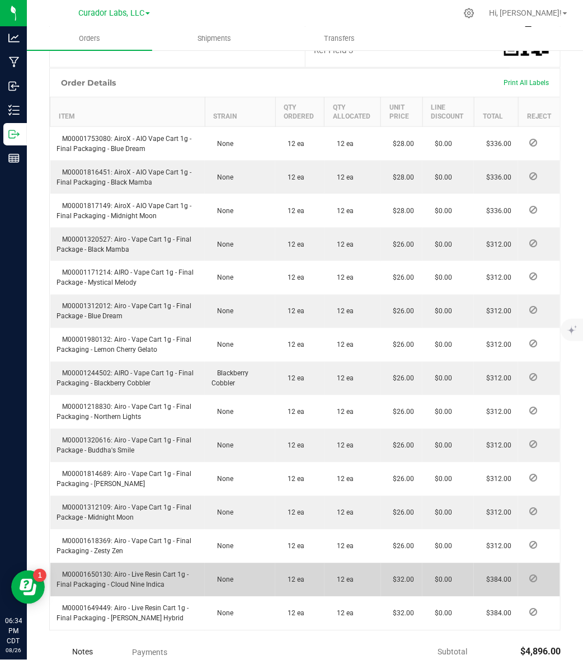
click at [84, 571] on span "M00001650130: Airo - Live Resin Cart 1g - Final Packaging - Cloud Nine Indica" at bounding box center [123, 580] width 132 height 18
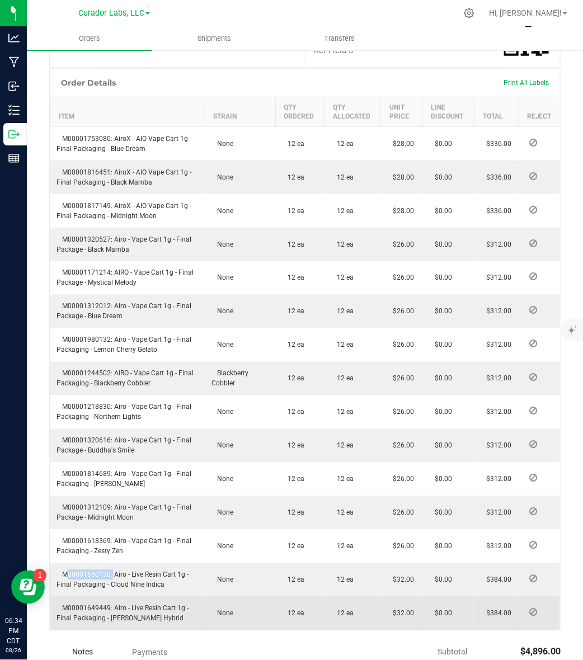
click at [98, 605] on span "M00001649449: Airo - Live Resin Cart 1g - Final Packaging - Ruby Rush Hybrid" at bounding box center [123, 614] width 132 height 18
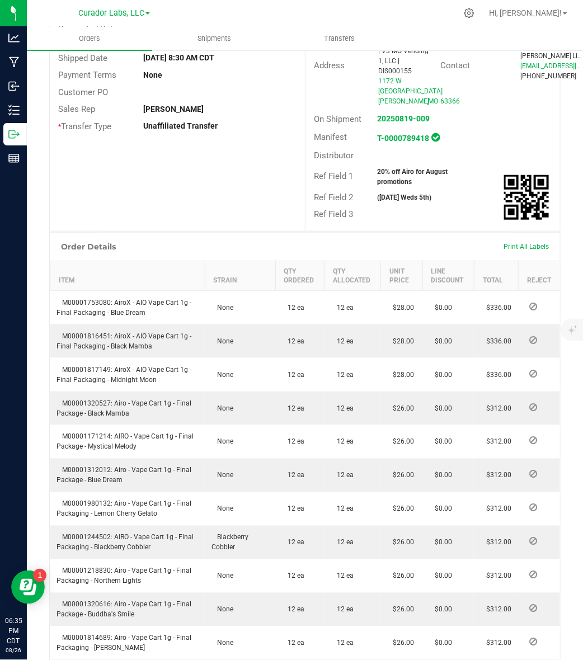
scroll to position [0, 0]
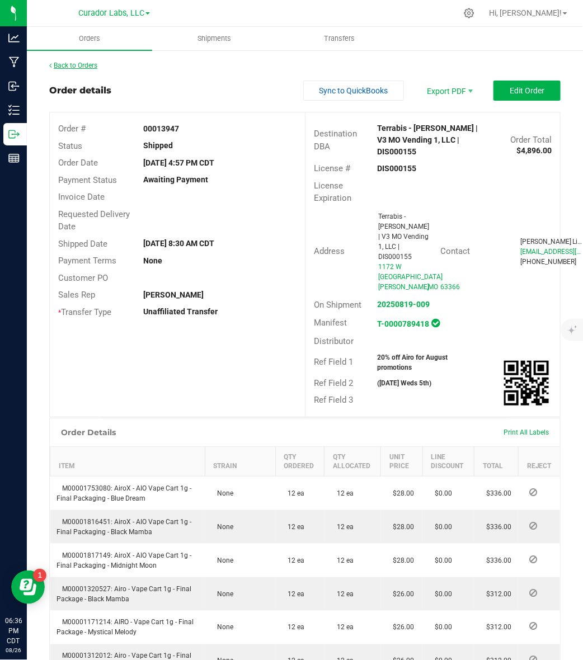
click at [95, 63] on link "Back to Orders" at bounding box center [73, 66] width 48 height 8
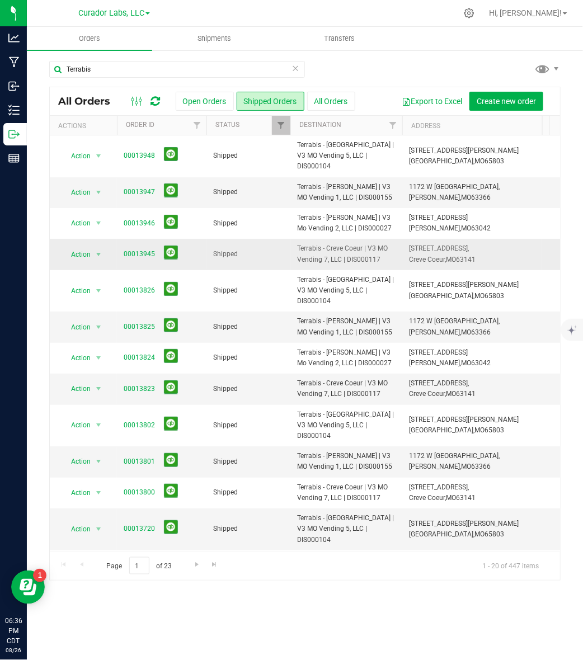
click at [364, 250] on span "Terrabis - Creve Coeur | V3 MO Vending 7, LLC | DIS000117" at bounding box center [346, 253] width 98 height 21
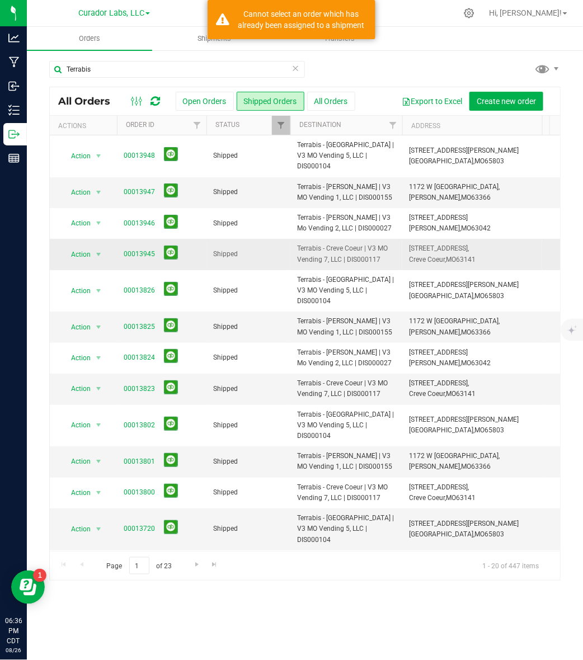
click at [364, 250] on span "Terrabis - Creve Coeur | V3 MO Vending 7, LLC | DIS000117" at bounding box center [346, 253] width 98 height 21
click at [140, 249] on link "00013945" at bounding box center [139, 254] width 31 height 11
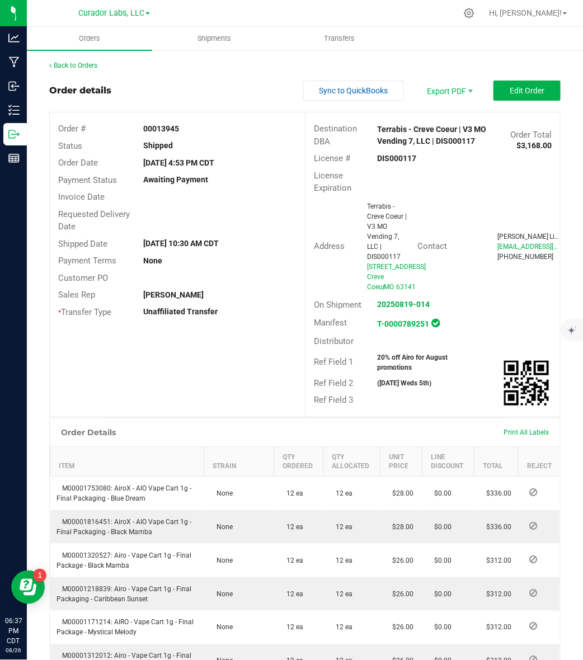
click at [157, 133] on strong "00013945" at bounding box center [161, 128] width 36 height 9
click at [397, 354] on strong "20% off Airo for August promotions" at bounding box center [413, 363] width 70 height 18
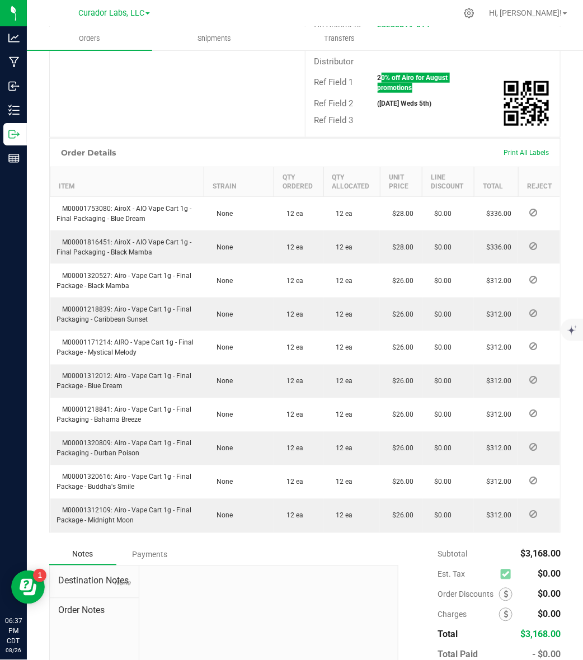
scroll to position [337, 0]
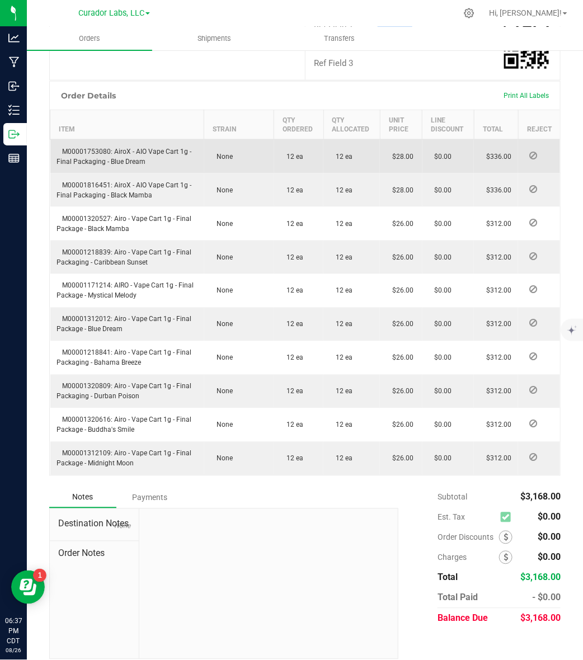
click at [91, 148] on span "M00001753080: AiroX - AIO Vape Cart 1g - Final Packaging - Blue Dream" at bounding box center [124, 157] width 135 height 18
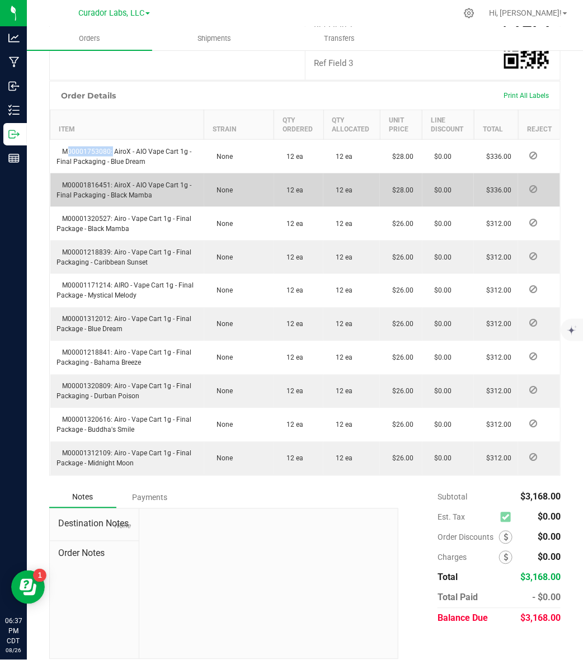
click at [98, 181] on span "M00001816451: AiroX - AIO Vape Cart 1g - Final Packaging - Black Mamba" at bounding box center [124, 190] width 135 height 18
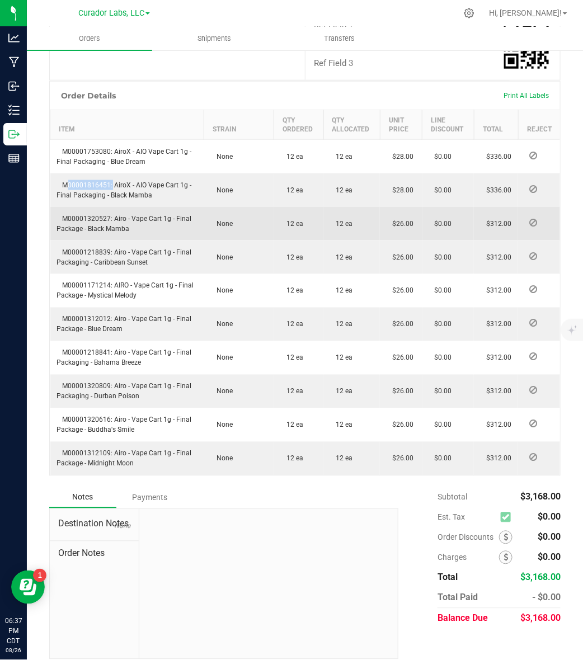
click at [94, 215] on span "M00001320527: Airo - Vape Cart 1g - Final Package - Black Mamba" at bounding box center [124, 224] width 135 height 18
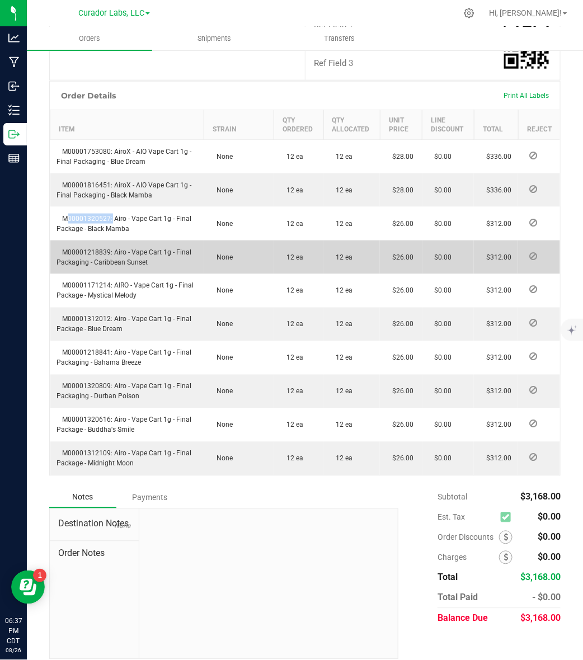
click at [95, 248] on span "M00001218839: Airo - Vape Cart 1g - Final Packaging - Caribbean Sunset" at bounding box center [124, 257] width 135 height 18
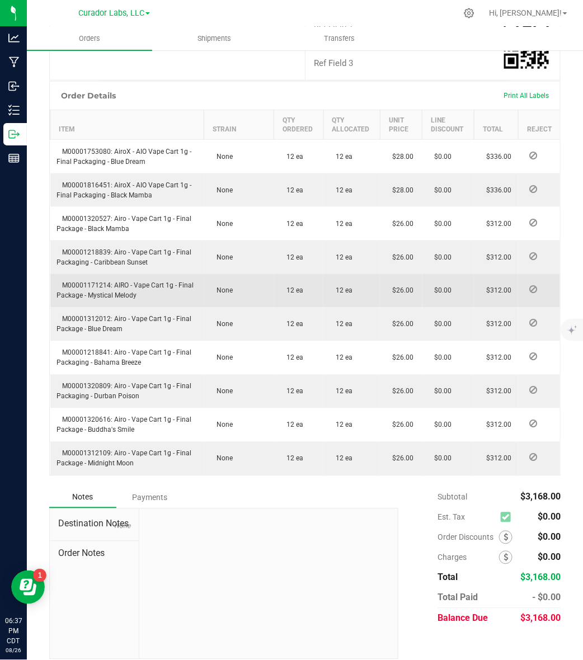
click at [102, 282] on span "M00001171214: AIRO - Vape Cart 1g - Final Package - Mystical Melody" at bounding box center [125, 291] width 137 height 18
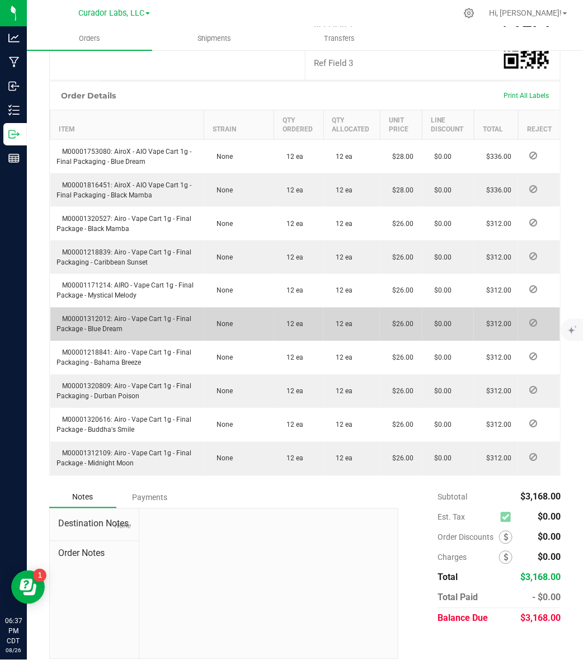
click at [73, 316] on span "M00001312012: Airo - Vape Cart 1g - Final Package - Blue Dream" at bounding box center [124, 325] width 135 height 18
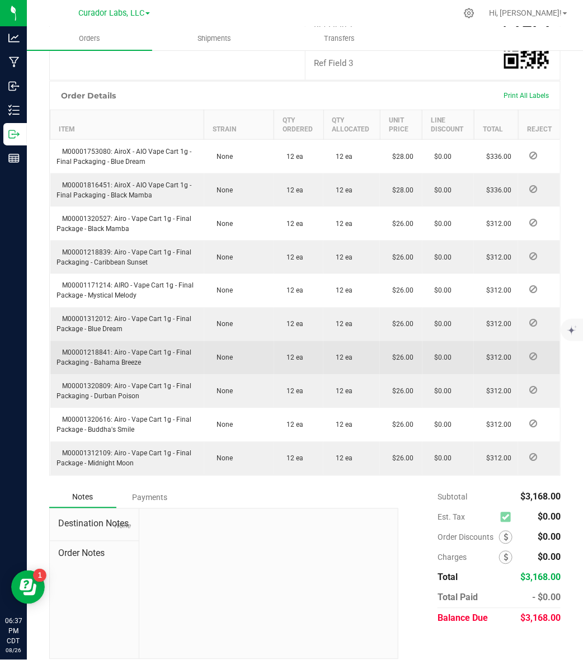
click at [93, 349] on span "M00001218841: Airo - Vape Cart 1g - Final Packaging - Bahama Breeze" at bounding box center [124, 358] width 135 height 18
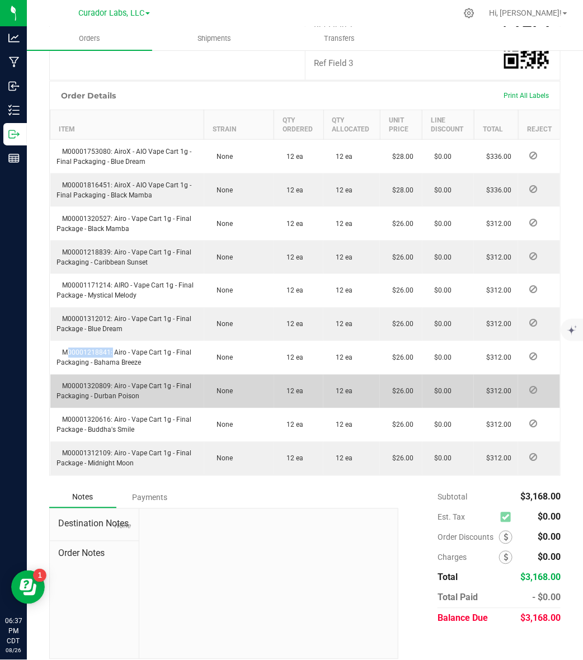
click at [73, 375] on td "M00001320809: Airo - Vape Cart 1g - Final Packaging - Durban Poison" at bounding box center [127, 392] width 154 height 34
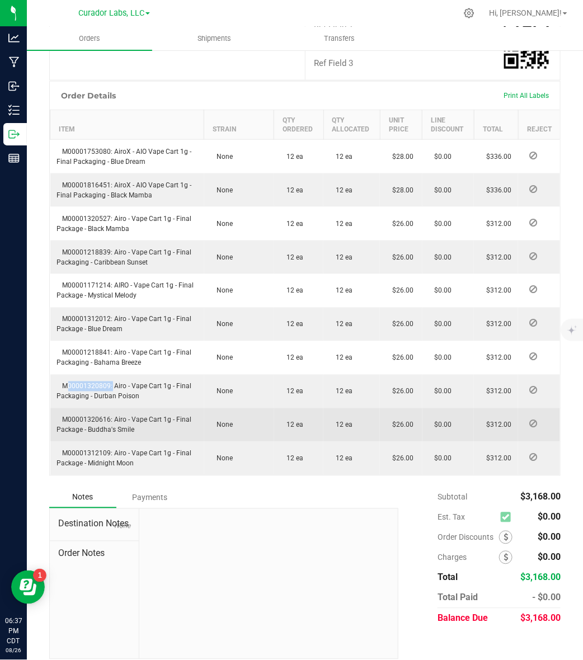
click at [98, 416] on span "M00001320616: Airo - Vape Cart 1g - Final Package - Buddha's Smile" at bounding box center [124, 425] width 135 height 18
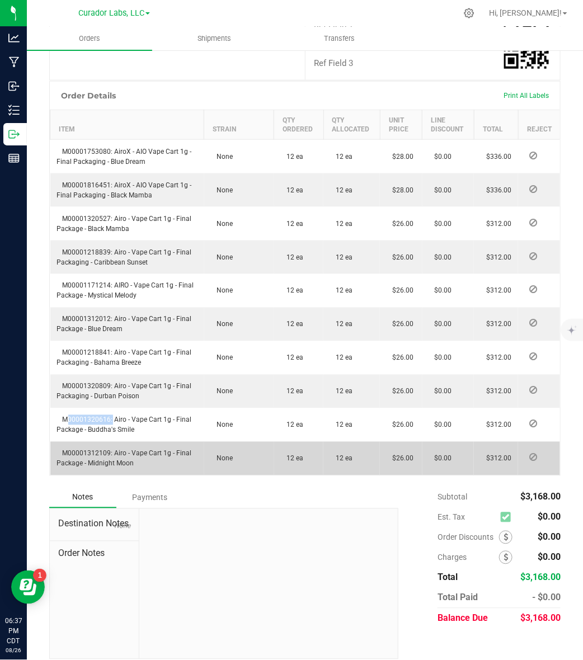
click at [88, 450] on span "M00001312109: Airo - Vape Cart 1g - Final Package - Midnight Moon" at bounding box center [124, 459] width 135 height 18
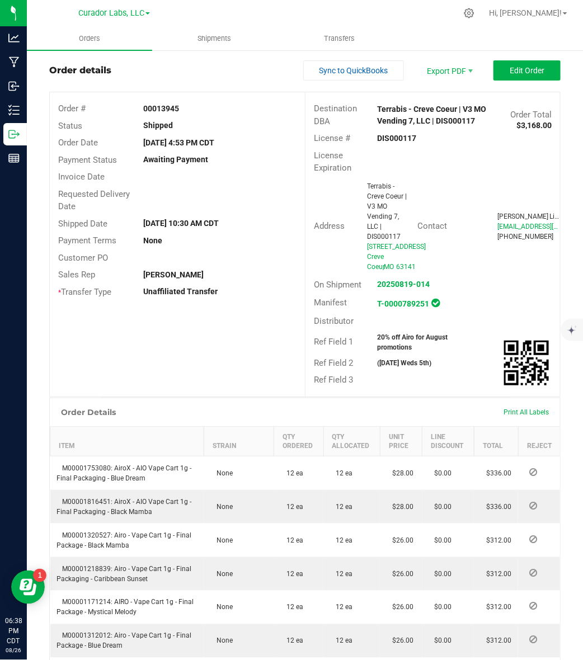
scroll to position [0, 0]
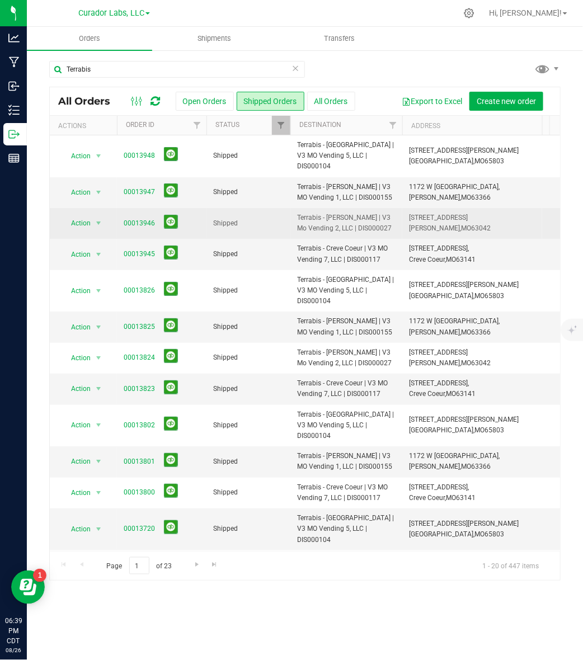
click at [365, 217] on span "Terrabis - Hazelwood | V3 Mo Vending 2, LLC | DIS000027" at bounding box center [346, 223] width 98 height 21
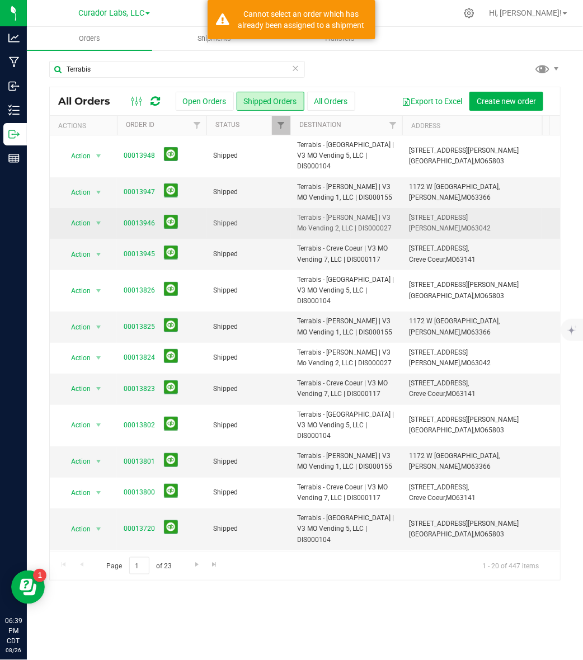
click at [365, 217] on span "Terrabis - Hazelwood | V3 Mo Vending 2, LLC | DIS000027" at bounding box center [346, 223] width 98 height 21
click at [138, 218] on link "00013946" at bounding box center [139, 223] width 31 height 11
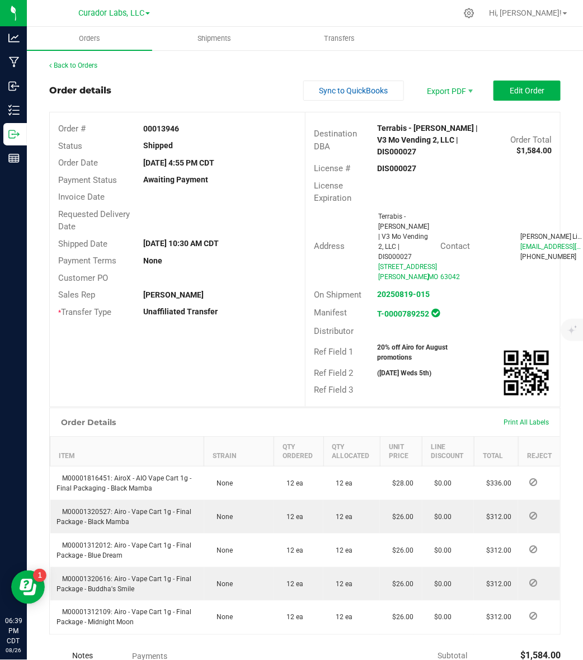
click at [146, 126] on strong "00013946" at bounding box center [161, 128] width 36 height 9
click at [393, 345] on strong "20% off Airo for August promotions" at bounding box center [413, 353] width 70 height 18
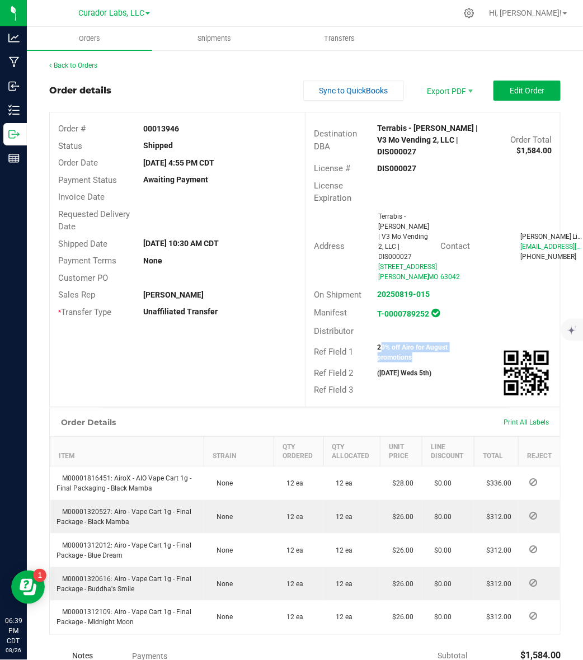
click at [393, 345] on strong "20% off Airo for August promotions" at bounding box center [413, 353] width 70 height 18
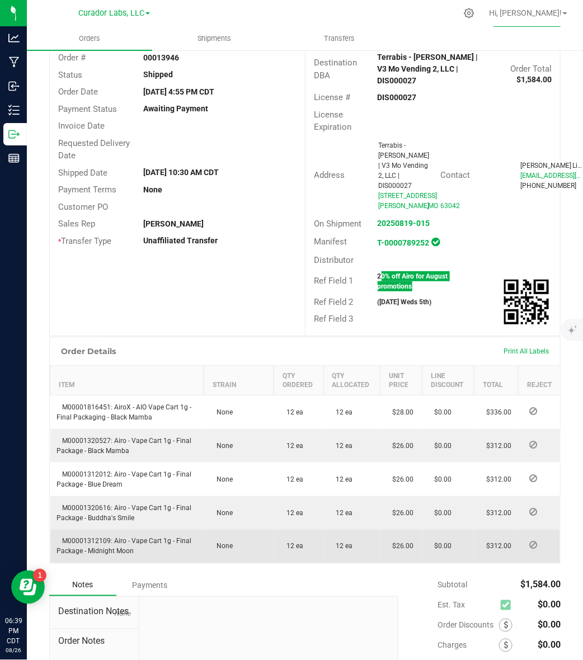
scroll to position [169, 0]
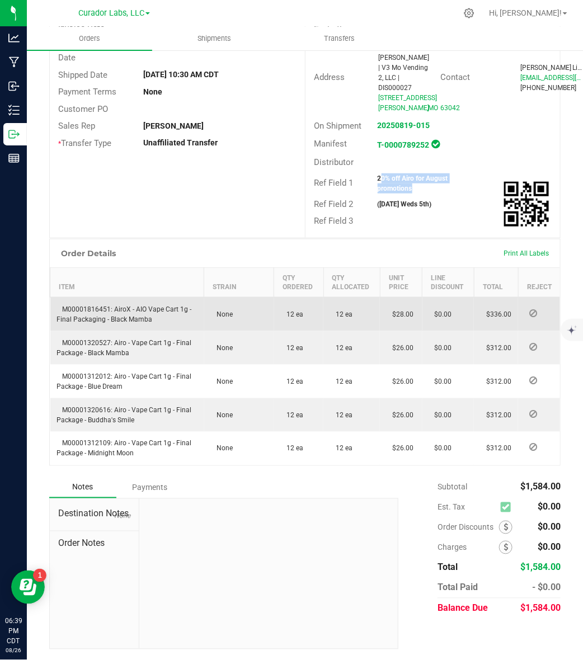
click at [97, 307] on span "M00001816451: AiroX - AIO Vape Cart 1g - Final Packaging - Black Mamba" at bounding box center [124, 314] width 135 height 18
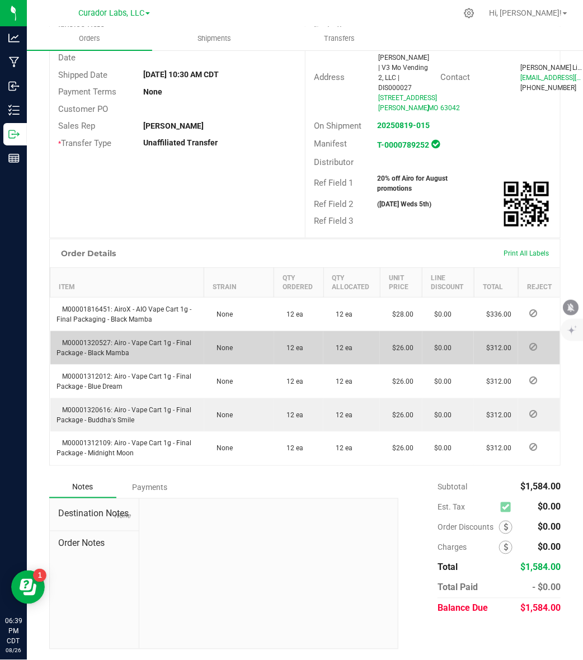
click at [101, 340] on span "M00001320527: Airo - Vape Cart 1g - Final Package - Black Mamba" at bounding box center [124, 348] width 135 height 18
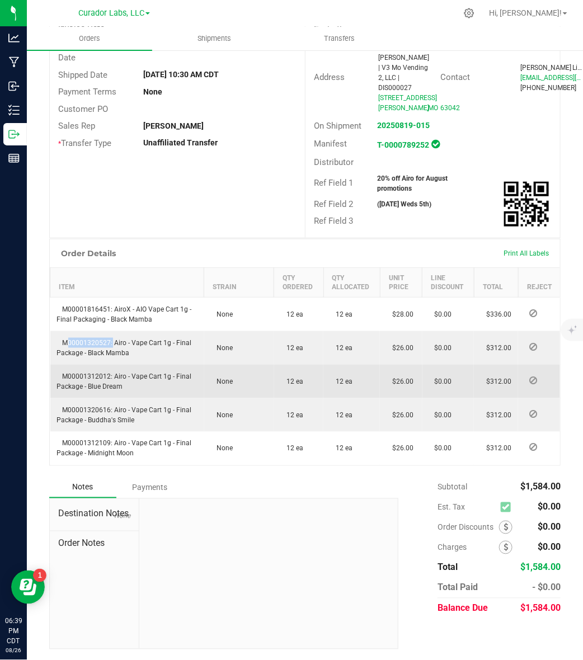
click at [98, 375] on span "M00001312012: Airo - Vape Cart 1g - Final Package - Blue Dream" at bounding box center [124, 382] width 135 height 18
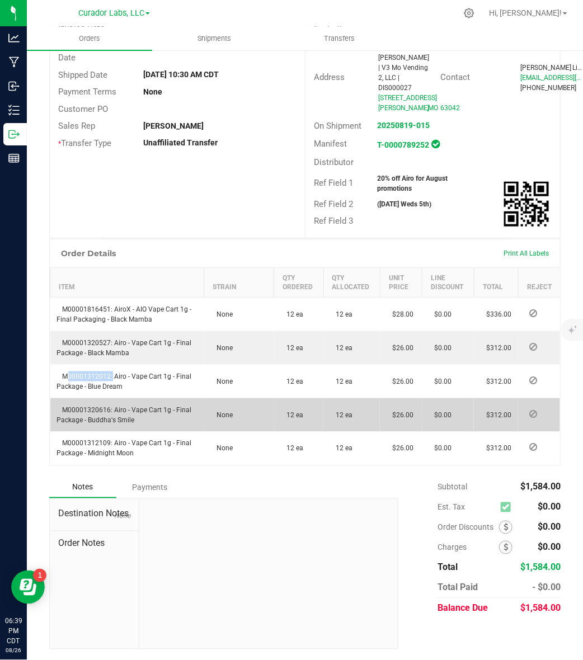
click at [74, 406] on span "M00001320616: Airo - Vape Cart 1g - Final Package - Buddha's Smile" at bounding box center [124, 415] width 135 height 18
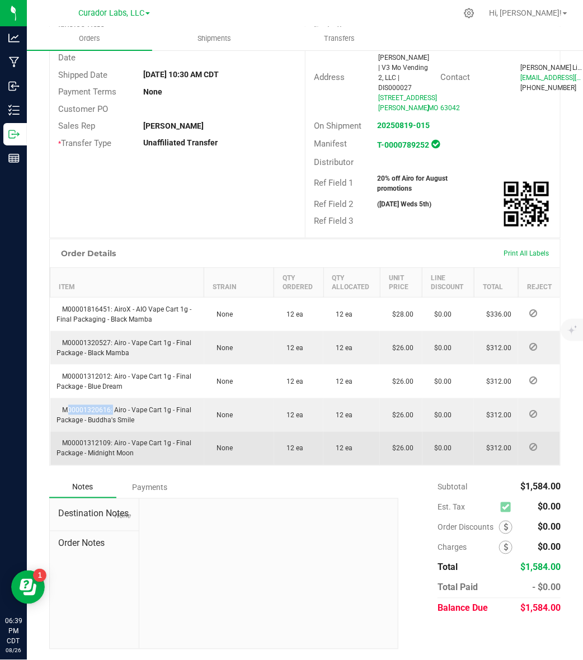
click at [104, 438] on td "M00001312109: Airo - Vape Cart 1g - Final Package - Midnight Moon" at bounding box center [127, 449] width 154 height 34
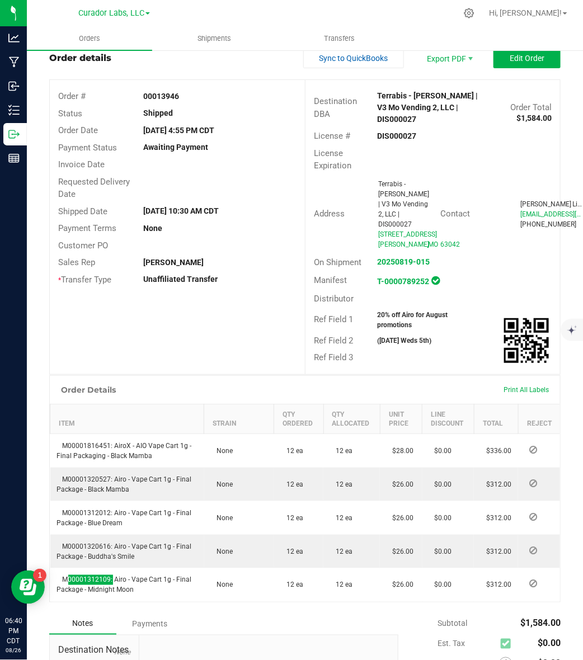
scroll to position [29, 0]
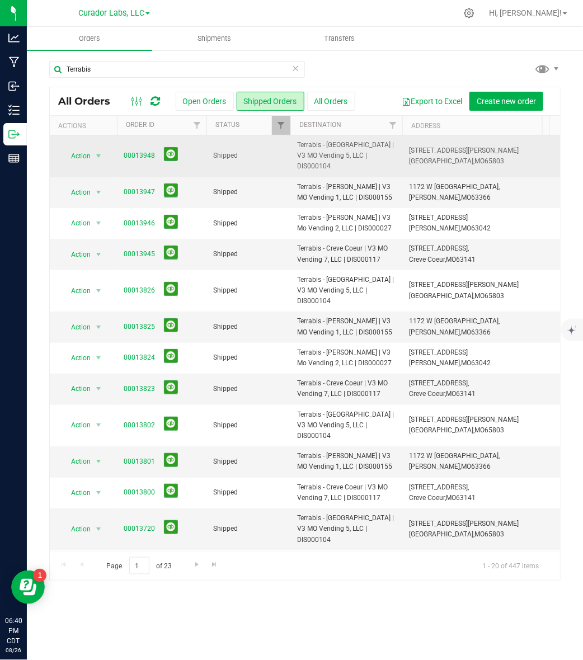
click at [356, 154] on span "Terrabis - Springfield | V3 MO Vending 5, LLC | DIS000104" at bounding box center [346, 156] width 98 height 32
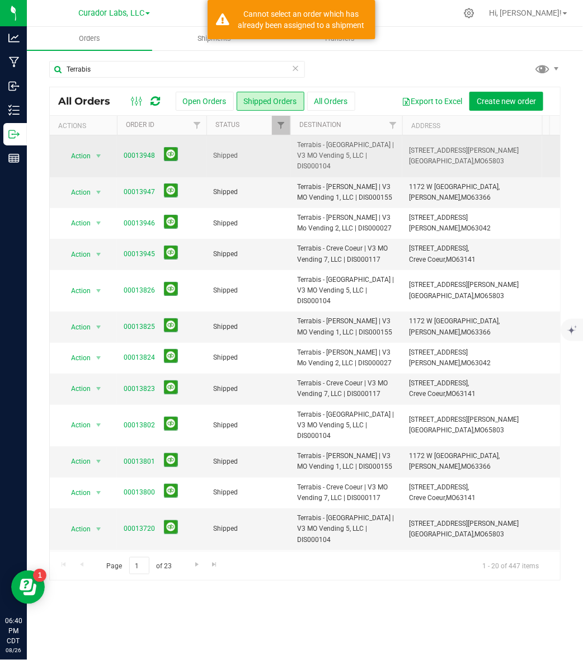
click at [356, 154] on span "Terrabis - Springfield | V3 MO Vending 5, LLC | DIS000104" at bounding box center [346, 156] width 98 height 32
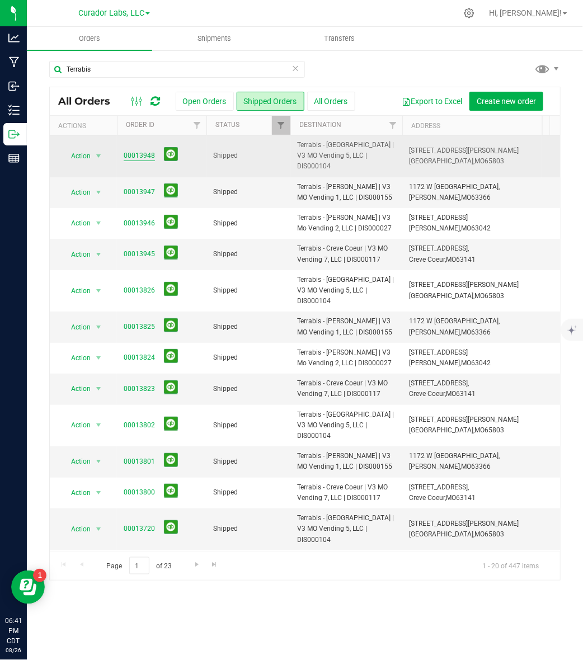
click at [126, 151] on link "00013948" at bounding box center [139, 155] width 31 height 11
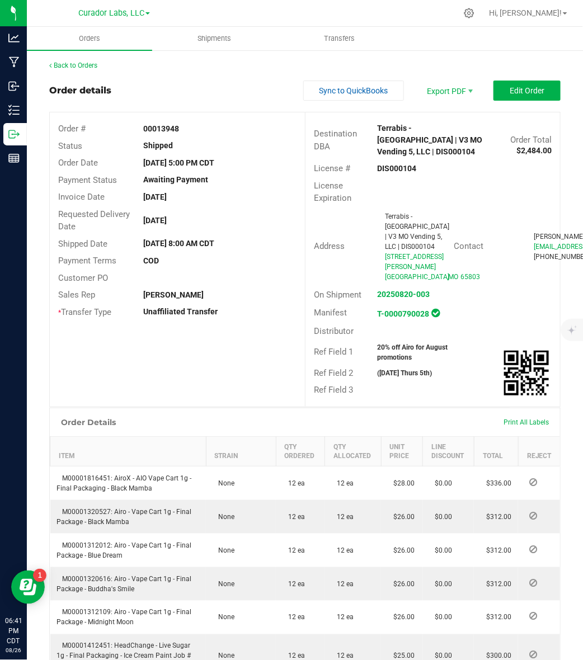
click at [146, 129] on strong "00013948" at bounding box center [161, 128] width 36 height 9
click at [388, 344] on strong "20% off Airo for August promotions" at bounding box center [413, 353] width 70 height 18
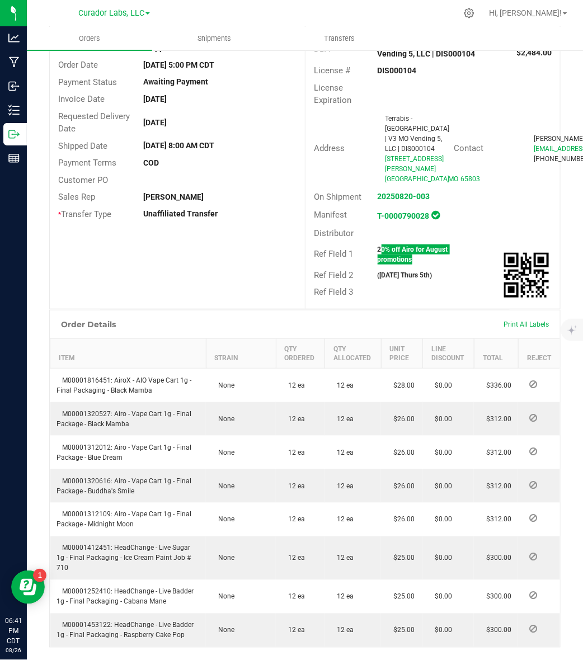
scroll to position [270, 0]
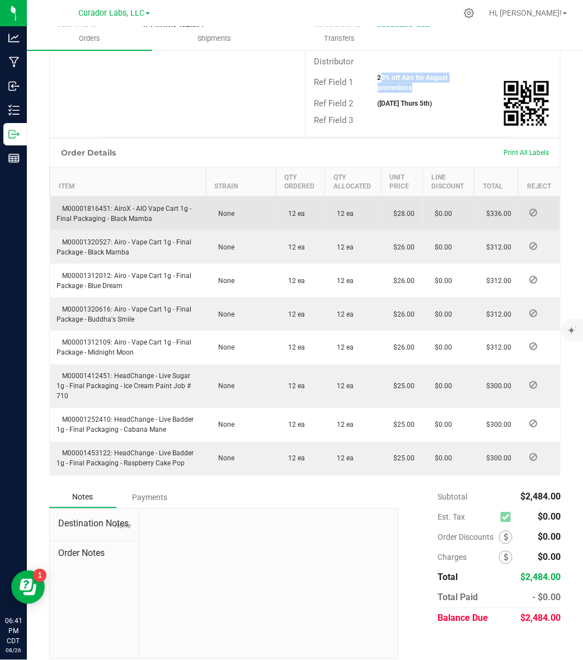
click at [102, 205] on span "M00001816451: AiroX - AIO Vape Cart 1g - Final Packaging - Black Mamba" at bounding box center [124, 214] width 135 height 18
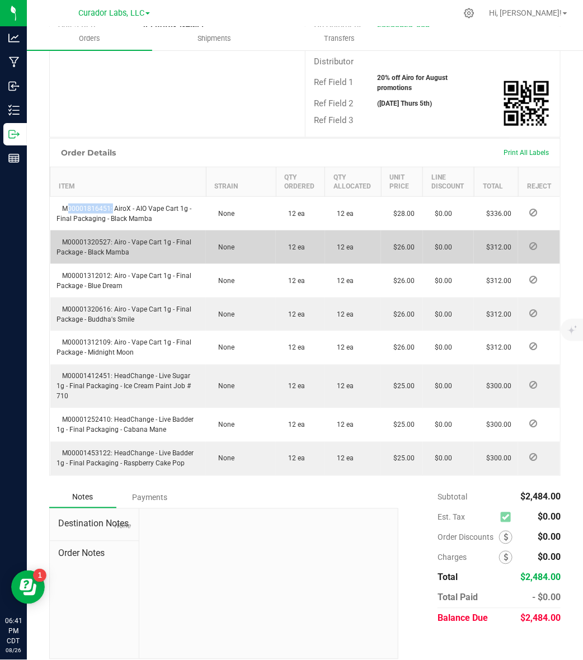
click at [88, 238] on span "M00001320527: Airo - Vape Cart 1g - Final Package - Black Mamba" at bounding box center [124, 247] width 135 height 18
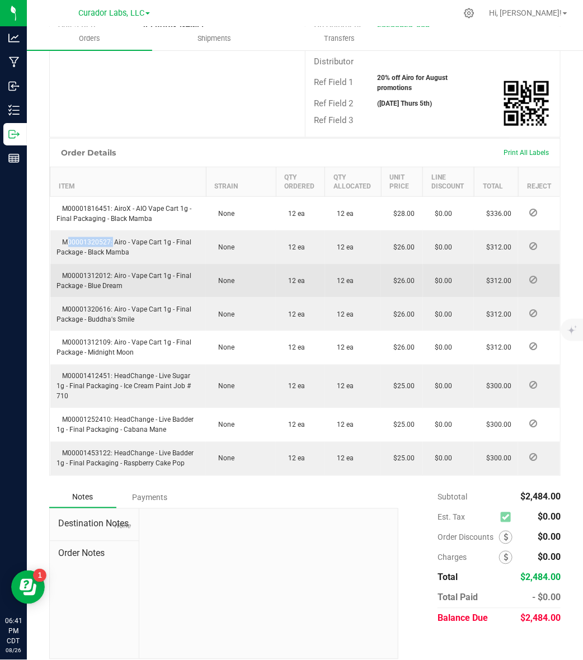
click at [97, 272] on span "M00001312012: Airo - Vape Cart 1g - Final Package - Blue Dream" at bounding box center [124, 281] width 135 height 18
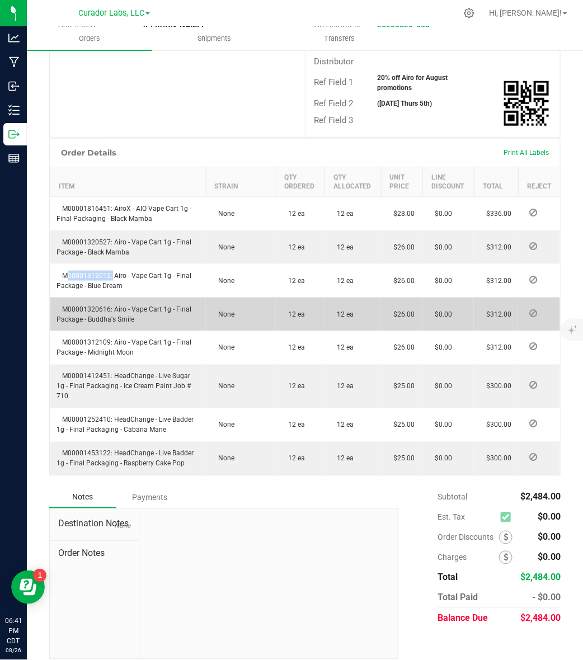
click at [101, 305] on span "M00001320616: Airo - Vape Cart 1g - Final Package - Buddha's Smile" at bounding box center [124, 314] width 135 height 18
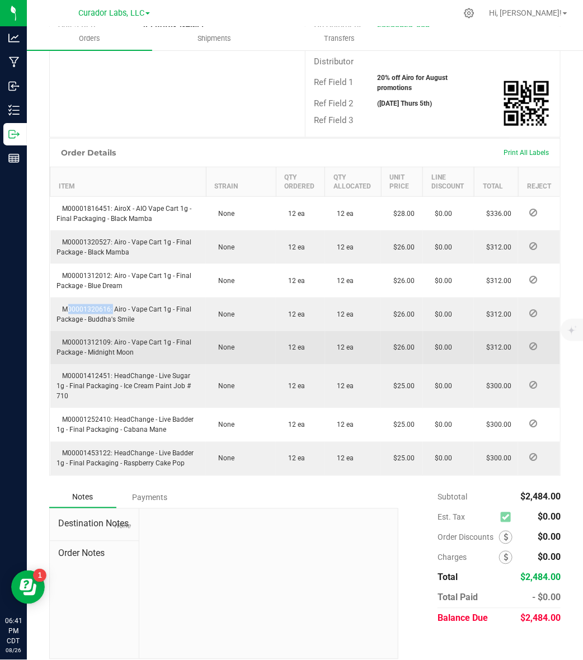
click at [92, 339] on span "M00001312109: Airo - Vape Cart 1g - Final Package - Midnight Moon" at bounding box center [124, 348] width 135 height 18
click at [91, 339] on span "M00001312109: Airo - Vape Cart 1g - Final Package - Midnight Moon" at bounding box center [124, 348] width 135 height 18
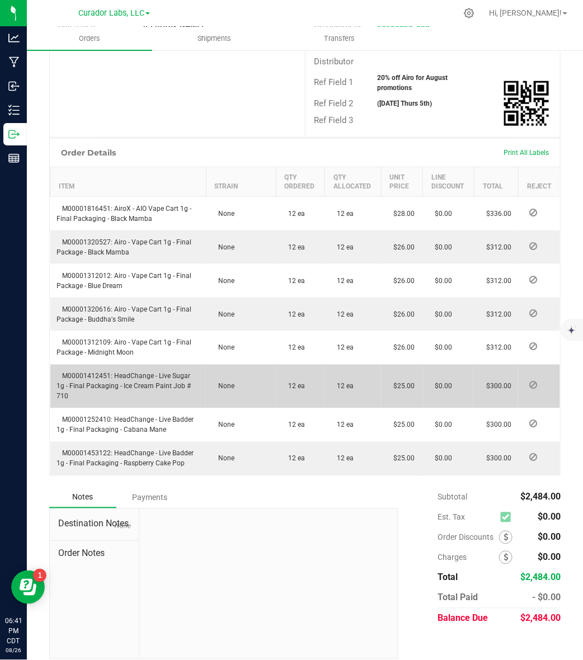
click at [92, 373] on span "M00001412451: HeadChange - Live Sugar 1g - Final Packaging - Ice Cream Paint Jo…" at bounding box center [124, 387] width 134 height 28
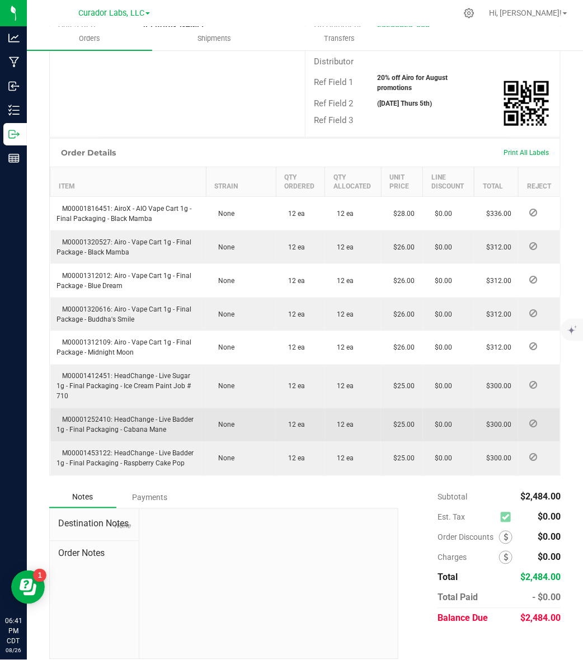
click at [106, 416] on span "M00001252410: HeadChange - Live Badder 1g - Final Packaging - Cabana Mane" at bounding box center [125, 425] width 137 height 18
drag, startPoint x: 124, startPoint y: 417, endPoint x: 190, endPoint y: 421, distance: 66.7
click at [190, 421] on td "M00001252410: HeadChange - Live Badder 1g - Final Packaging - Cabana Mane" at bounding box center [128, 425] width 156 height 34
click at [96, 415] on td "M00001252410: HeadChange - Live Badder 1g - Final Packaging - Cabana Mane" at bounding box center [128, 425] width 156 height 34
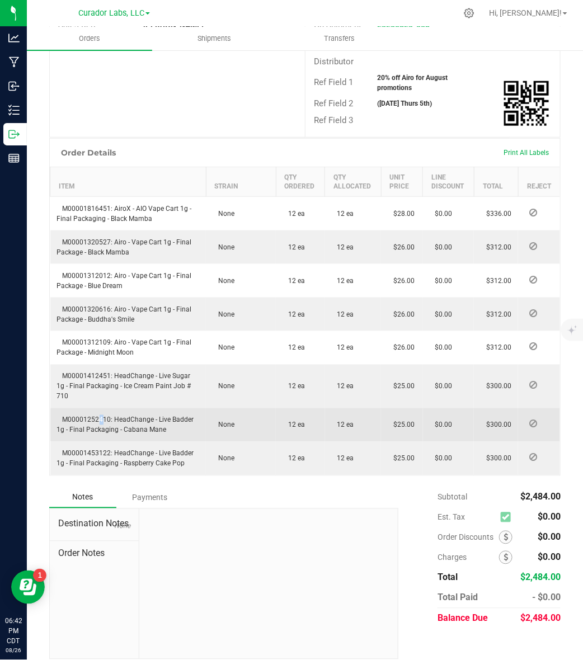
click at [95, 414] on td "M00001252410: HeadChange - Live Badder 1g - Final Packaging - Cabana Mane" at bounding box center [128, 425] width 156 height 34
click at [101, 416] on span "M00001252410: HeadChange - Live Badder 1g - Final Packaging - Cabana Mane" at bounding box center [125, 425] width 137 height 18
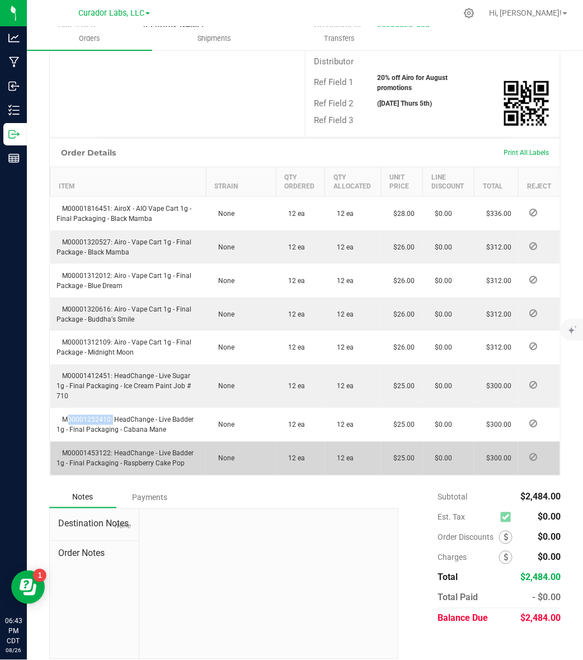
click at [90, 442] on td "M00001453122: HeadChange - Live Badder 1g - Final Packaging - Raspberry Cake Pop" at bounding box center [128, 459] width 156 height 34
click at [91, 450] on span "M00001453122: HeadChange - Live Badder 1g - Final Packaging - Raspberry Cake Pop" at bounding box center [125, 459] width 137 height 18
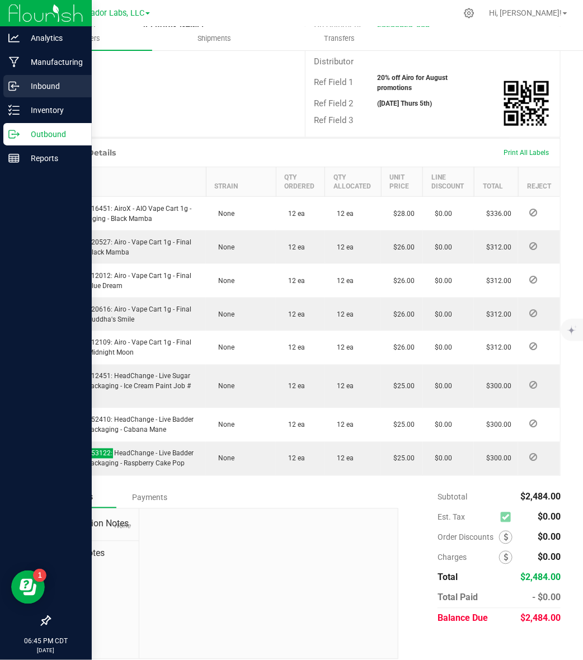
scroll to position [0, 0]
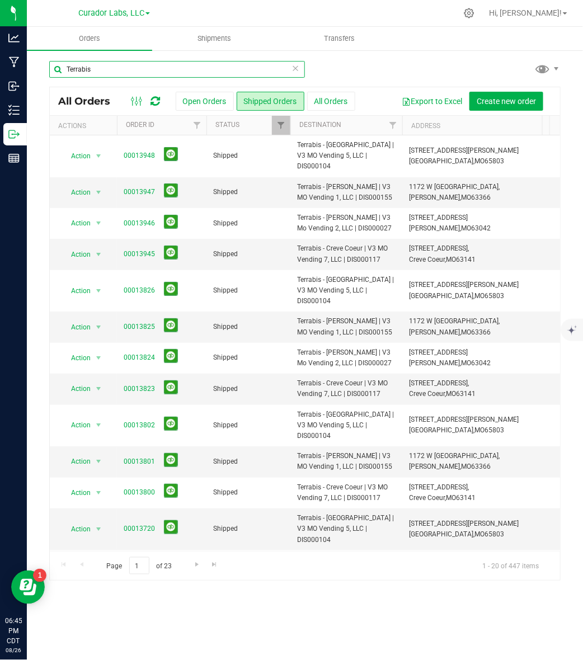
click at [183, 73] on input "Terrabis" at bounding box center [177, 69] width 256 height 17
type input "shangri"
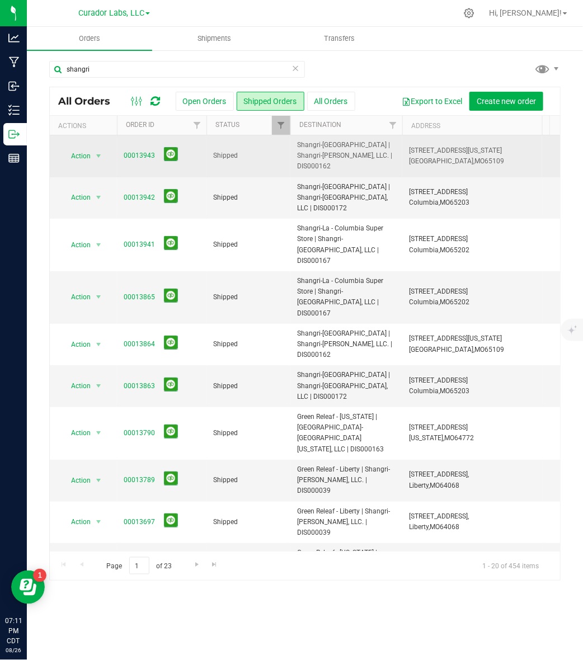
click at [316, 165] on span "Shangri-La - Jefferson City | Shangri-La Jefferson, LLC. | DIS000162" at bounding box center [346, 156] width 98 height 32
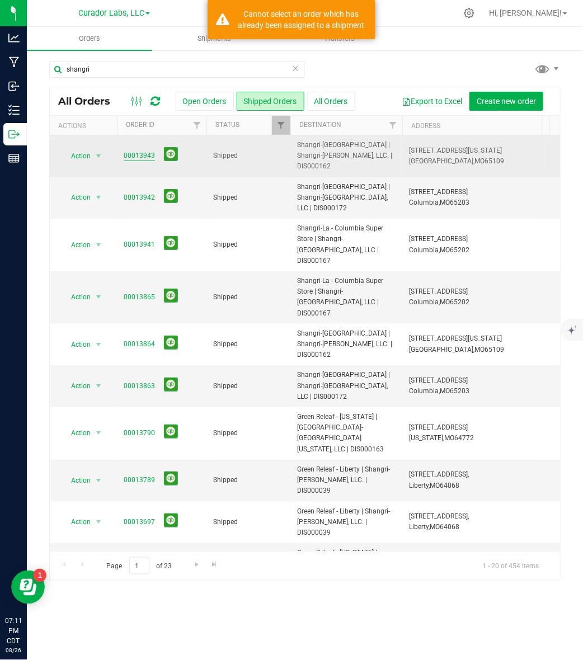
click at [136, 154] on link "00013943" at bounding box center [139, 155] width 31 height 11
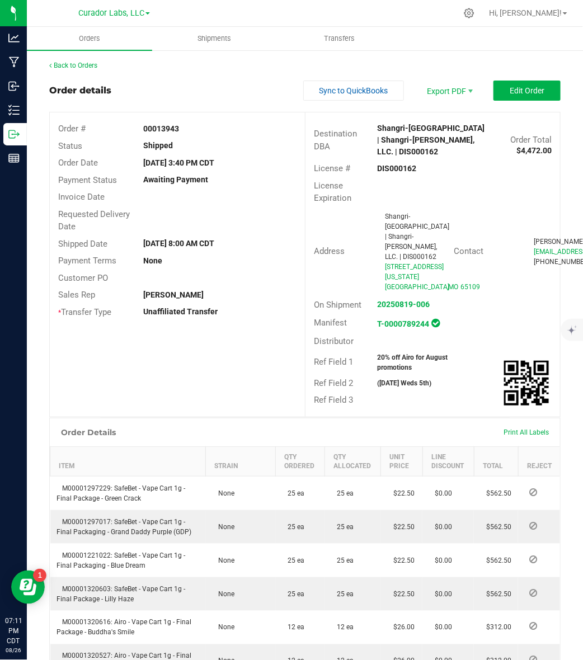
click at [391, 167] on strong "DIS000162" at bounding box center [397, 168] width 39 height 9
click at [152, 130] on strong "00013943" at bounding box center [161, 128] width 36 height 9
click at [394, 366] on strong "20% off Airo for August promotions" at bounding box center [413, 363] width 70 height 18
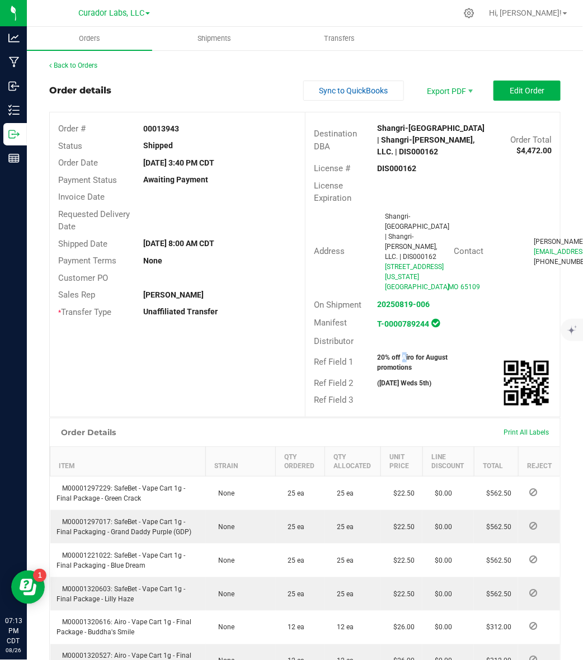
click at [394, 366] on strong "20% off Airo for August promotions" at bounding box center [413, 363] width 70 height 18
click at [394, 370] on strong "20% off Airo for August promotions" at bounding box center [413, 363] width 70 height 18
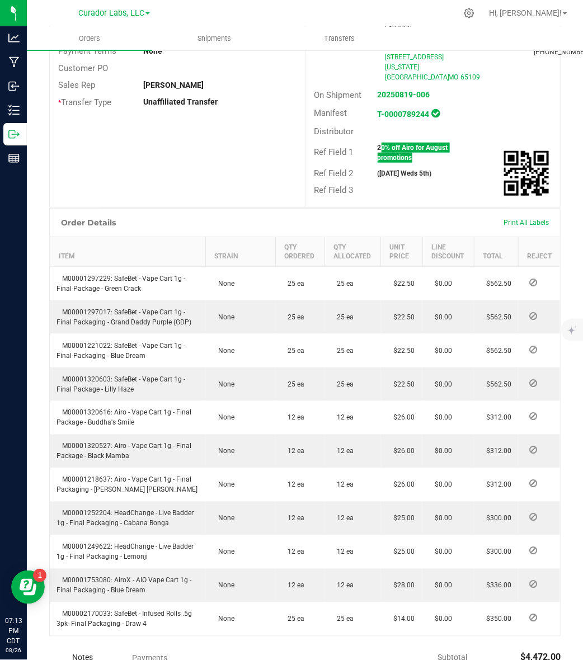
scroll to position [350, 0]
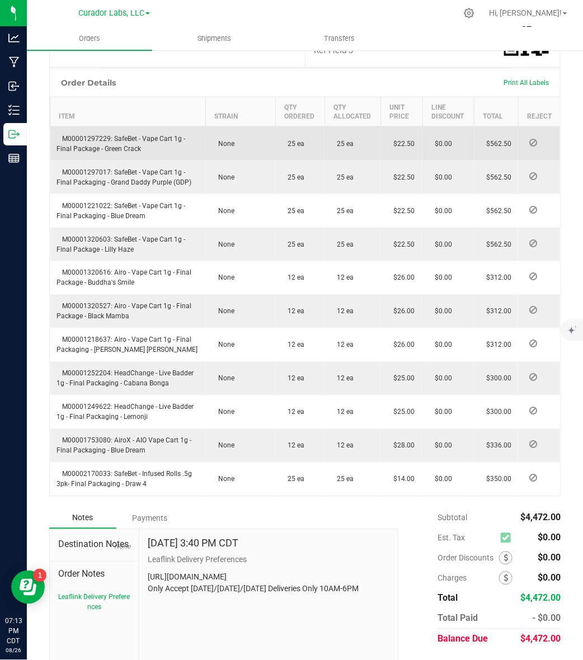
click at [92, 147] on span "M00001297229: SafeBet - Vape Cart 1g - Final Package - Green Crack" at bounding box center [121, 144] width 129 height 18
click at [92, 148] on span "M00001297229: SafeBet - Vape Cart 1g - Final Package - Green Crack" at bounding box center [121, 144] width 129 height 18
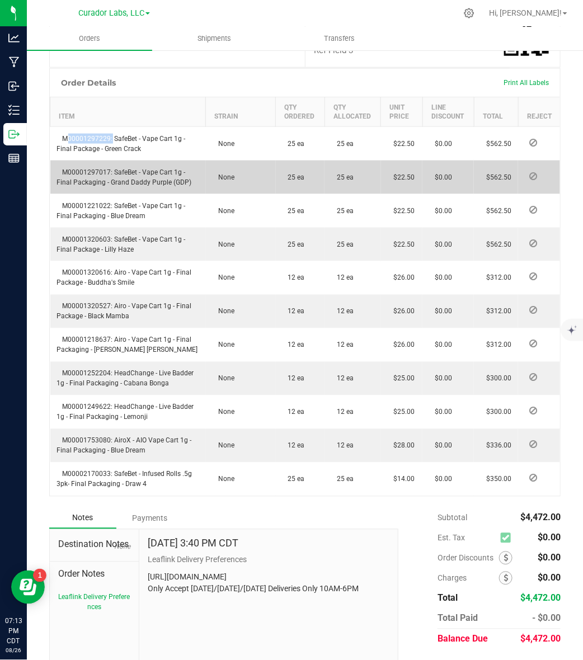
click at [102, 180] on span "M00001297017: SafeBet - Vape Cart 1g - Final Packaging - Grand Daddy Purple (GD…" at bounding box center [124, 177] width 135 height 18
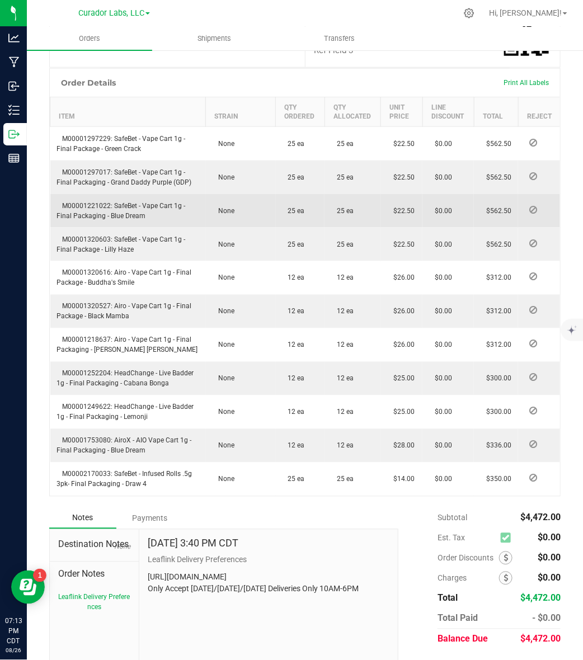
click at [70, 218] on span "M00001221022: SafeBet - Vape Cart 1g - Final Packaging - Blue Dream" at bounding box center [121, 211] width 129 height 18
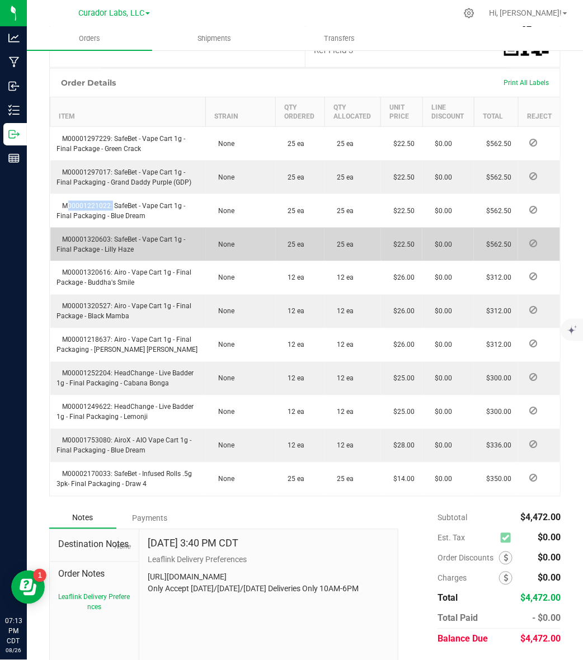
click at [83, 245] on span "M00001320603: SafeBet - Vape Cart 1g - Final Package - Lilly Haze" at bounding box center [121, 245] width 129 height 18
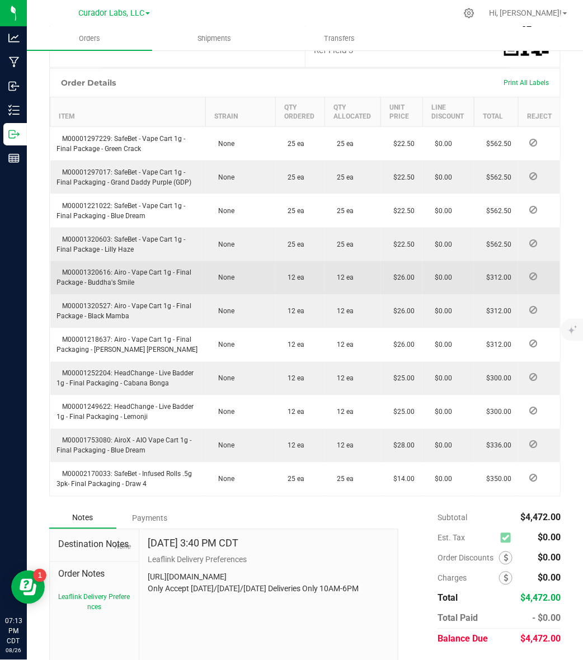
click at [101, 286] on span "M00001320616: Airo - Vape Cart 1g - Final Package - Buddha's Smile" at bounding box center [124, 278] width 135 height 18
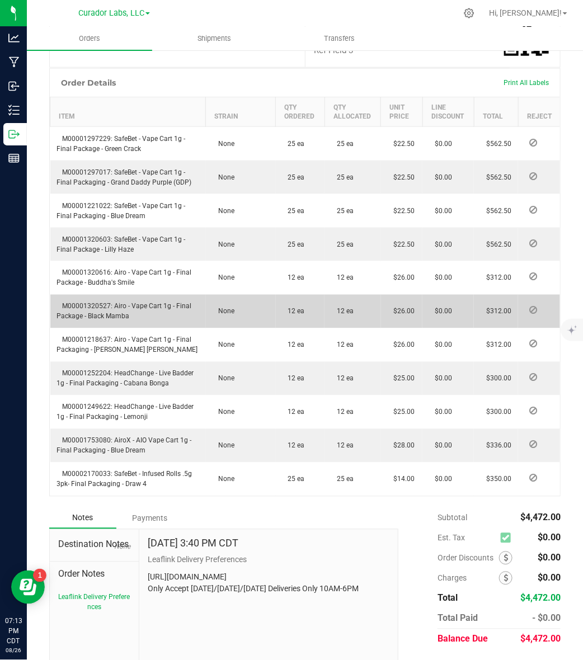
click at [74, 314] on span "M00001320527: Airo - Vape Cart 1g - Final Package - Black Mamba" at bounding box center [124, 312] width 135 height 18
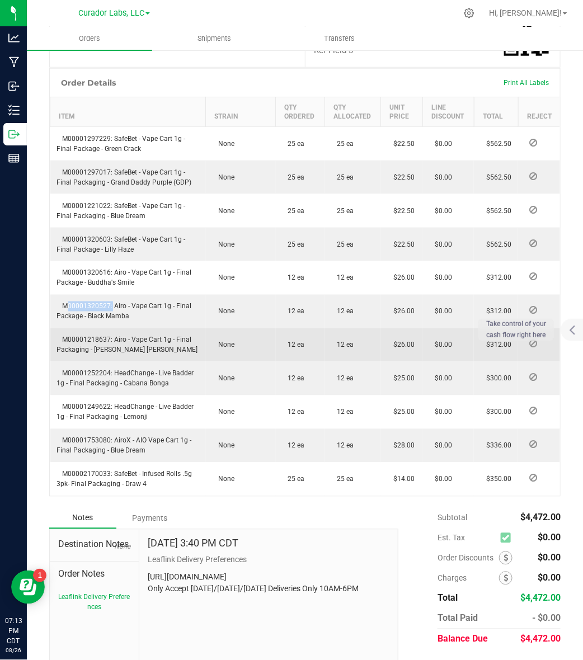
click at [101, 350] on span "M00001218637: Airo - Vape Cart 1g - Final Packaging - Berry Bliss" at bounding box center [127, 345] width 141 height 18
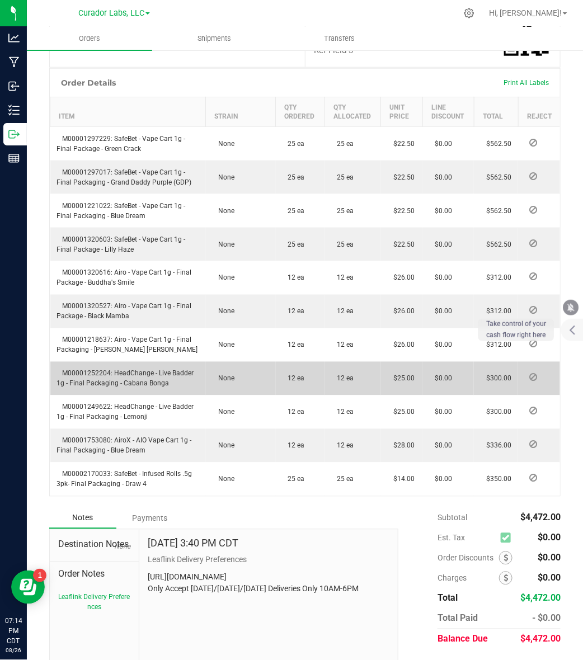
click at [82, 382] on span "M00001252204: HeadChange - Live Badder 1g - Final Packaging - Cabana Bonga" at bounding box center [125, 379] width 137 height 18
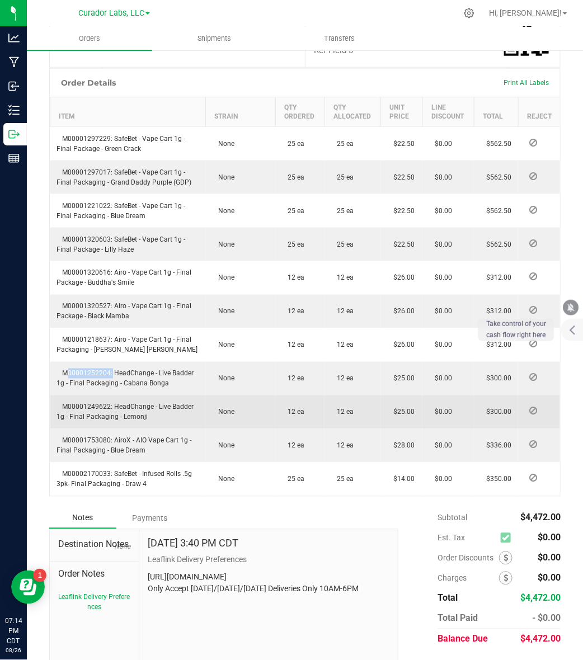
click at [96, 417] on span "M00001249622: HeadChange - Live Badder 1g - Final Packaging - Lemonji" at bounding box center [125, 412] width 137 height 18
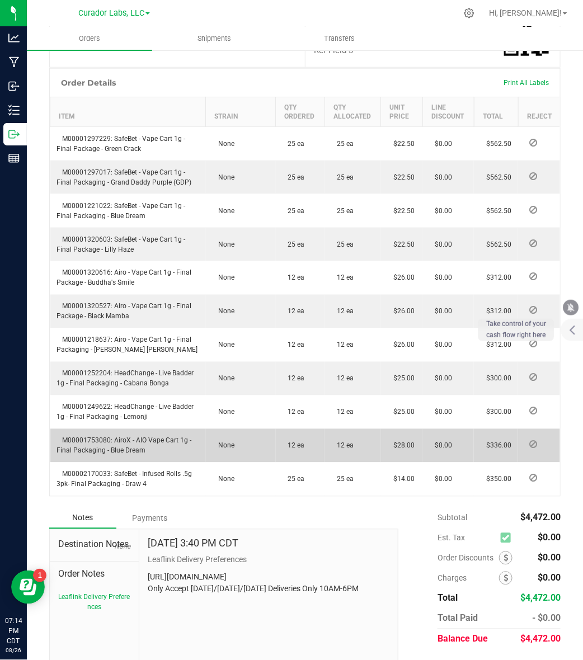
click at [82, 451] on span "M00001753080: AiroX - AIO Vape Cart 1g - Final Packaging - Blue Dream" at bounding box center [124, 446] width 135 height 18
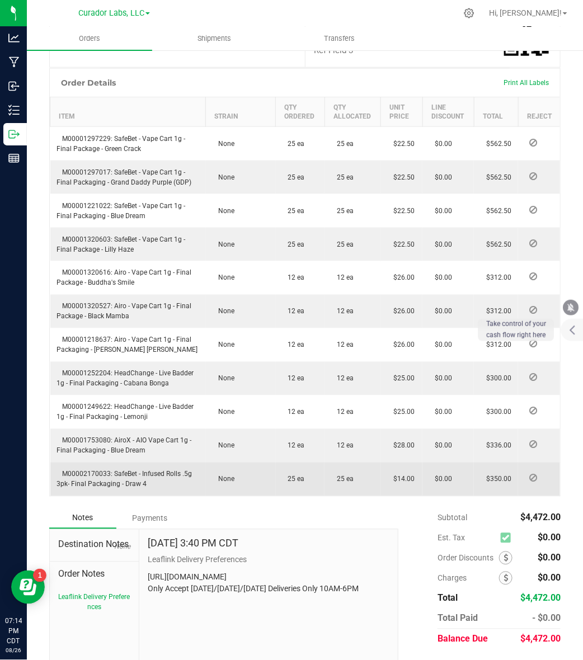
click at [100, 486] on span "M00002170033: SafeBet - Infused Rolls .5g 3pk- Final Packaging - Draw 4" at bounding box center [124, 480] width 135 height 18
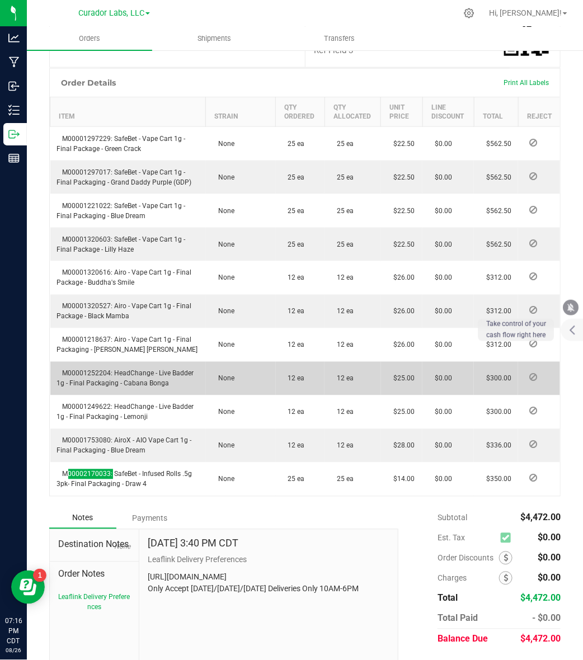
scroll to position [0, 0]
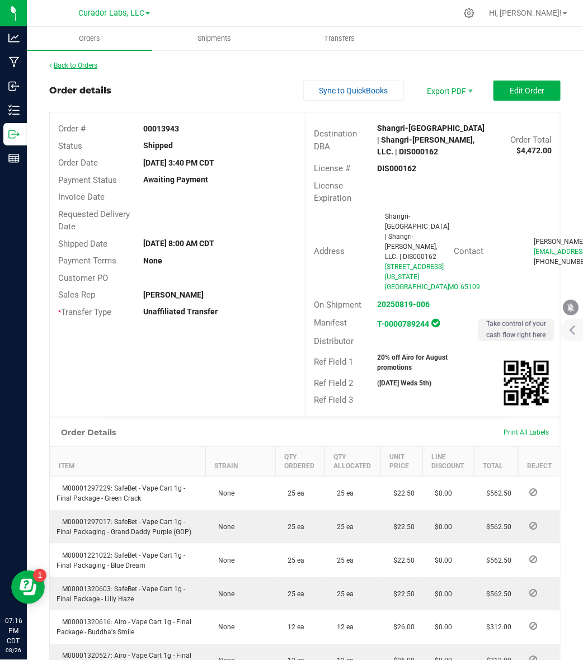
click at [85, 63] on link "Back to Orders" at bounding box center [73, 66] width 48 height 8
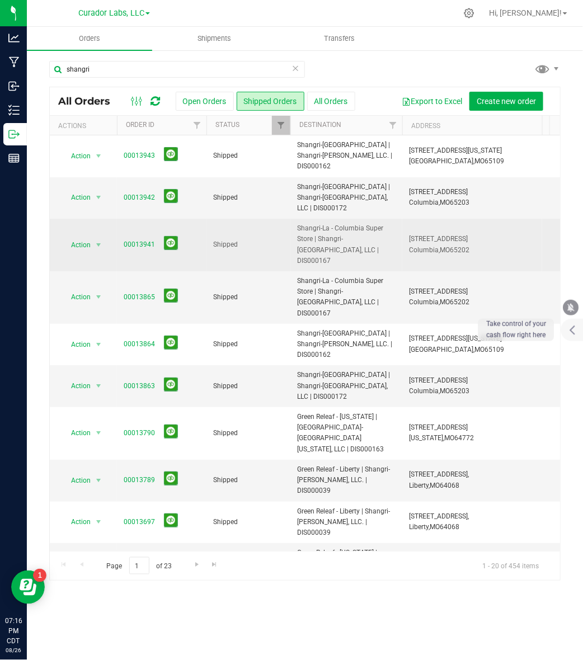
click at [316, 251] on span "Shangri-La - Columbia Super Store | Shangri-La Columbia, LLC | DIS000167" at bounding box center [346, 244] width 98 height 43
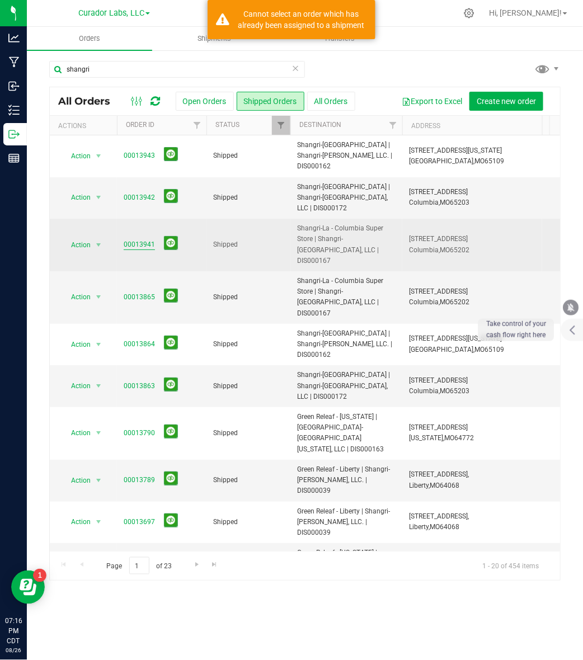
click at [127, 241] on link "00013941" at bounding box center [139, 244] width 31 height 11
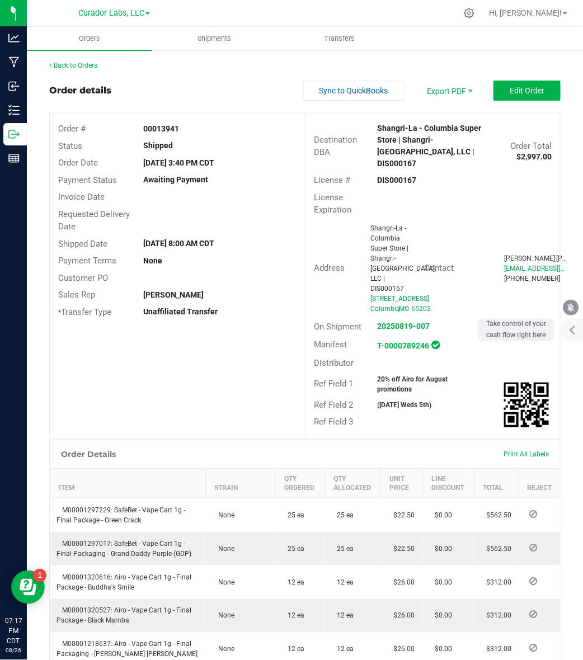
click at [162, 124] on strong "00013941" at bounding box center [161, 128] width 36 height 9
click at [379, 375] on strong "20% off Airo for August promotions" at bounding box center [413, 384] width 70 height 18
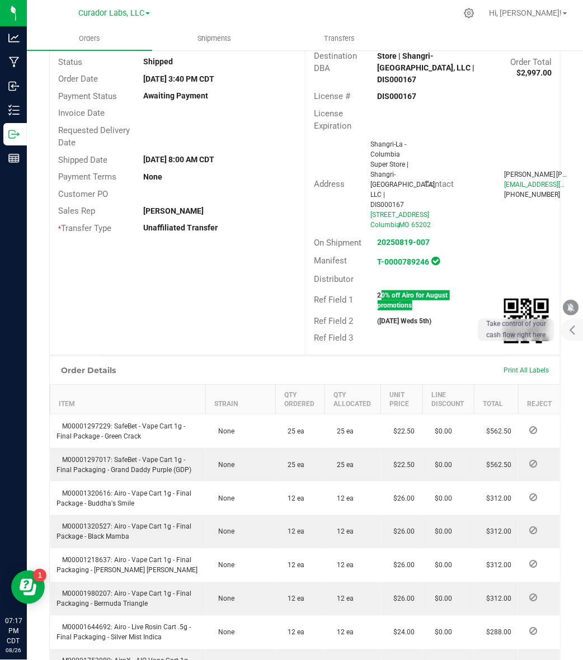
scroll to position [280, 0]
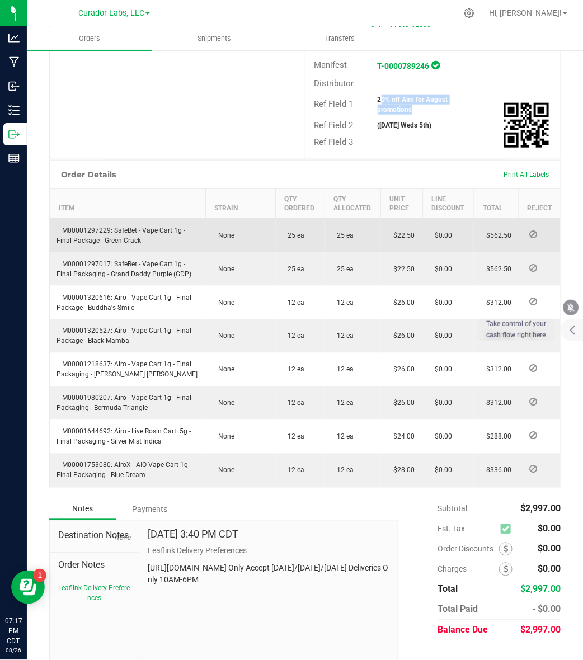
click at [93, 218] on td "M00001297229: SafeBet - Vape Cart 1g - Final Package - Green Crack" at bounding box center [128, 235] width 156 height 34
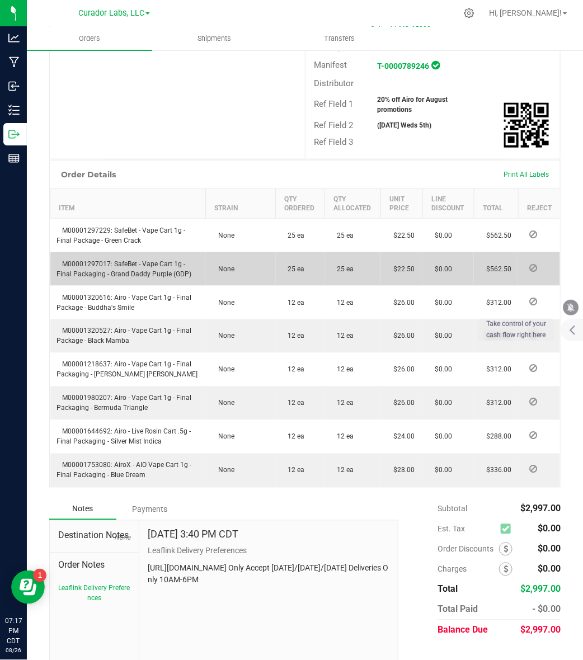
click at [105, 260] on span "M00001297017: SafeBet - Vape Cart 1g - Final Packaging - Grand Daddy Purple (GD…" at bounding box center [124, 269] width 135 height 18
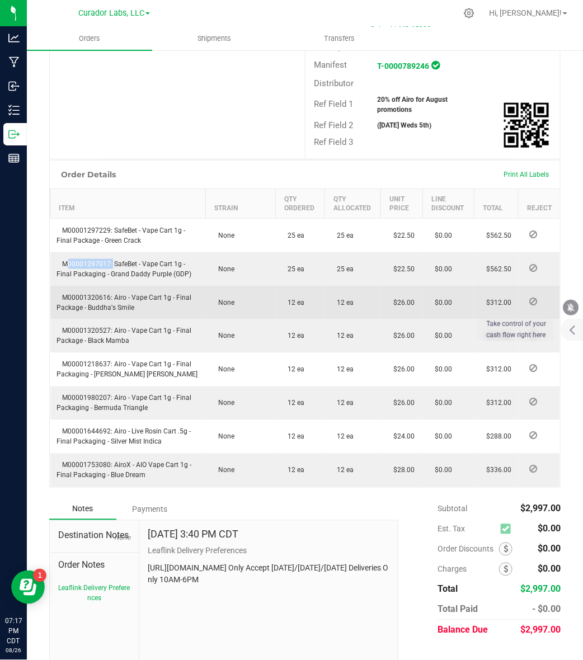
click at [101, 290] on td "M00001320616: Airo - Vape Cart 1g - Final Package - Buddha's Smile" at bounding box center [128, 303] width 156 height 34
click at [97, 294] on span "M00001320616: Airo - Vape Cart 1g - Final Package - Buddha's Smile" at bounding box center [124, 303] width 135 height 18
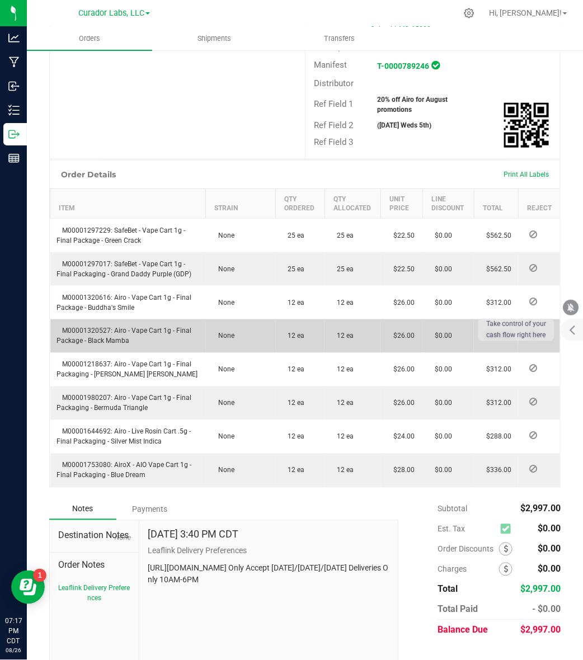
click at [87, 327] on span "M00001320527: Airo - Vape Cart 1g - Final Package - Black Mamba" at bounding box center [124, 336] width 135 height 18
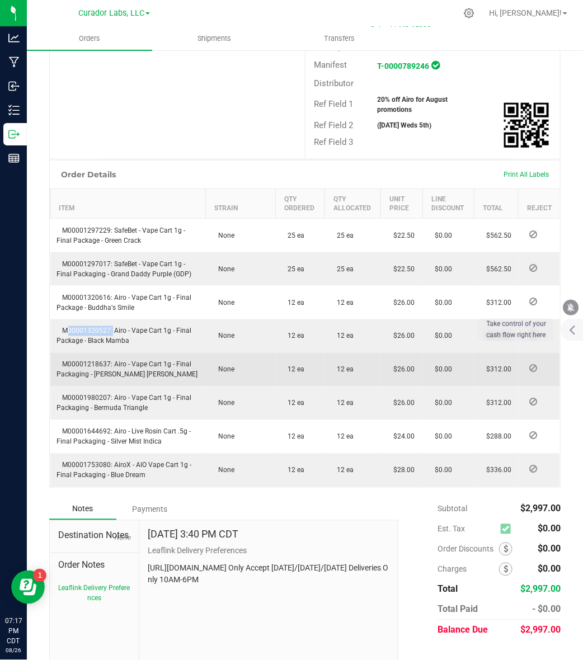
click at [96, 361] on span "M00001218637: Airo - Vape Cart 1g - Final Packaging - Berry Bliss" at bounding box center [127, 370] width 141 height 18
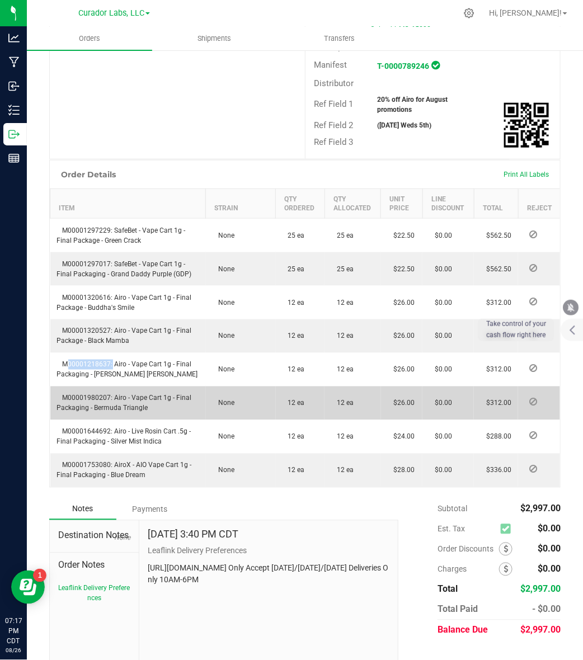
click at [96, 390] on td "M00001980207: Airo - Vape Cart 1g - Final Packaging - Bermuda Triangle" at bounding box center [128, 404] width 156 height 34
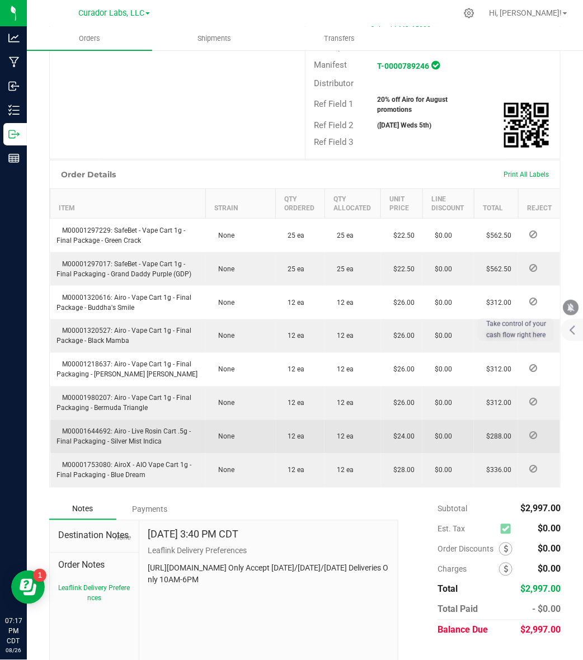
click at [92, 428] on span "M00001644692: Airo - Live Rosin Cart .5g - Final Packaging - Silver Mist Indica" at bounding box center [124, 437] width 134 height 18
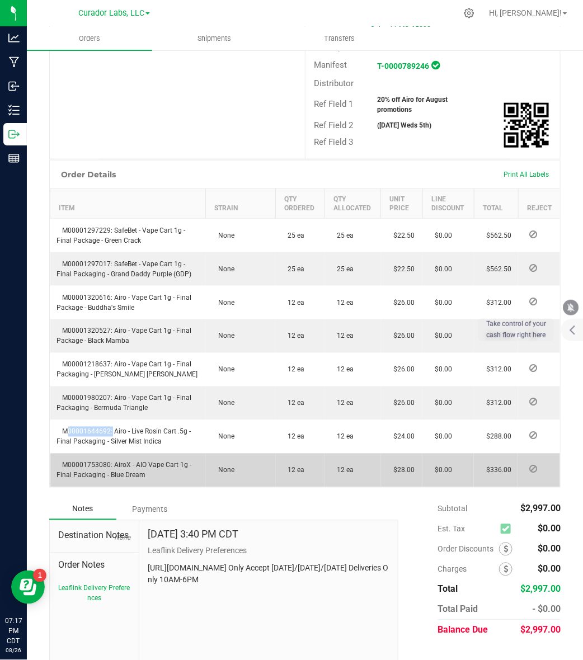
click at [76, 462] on span "M00001753080: AiroX - AIO Vape Cart 1g - Final Packaging - Blue Dream" at bounding box center [124, 471] width 135 height 18
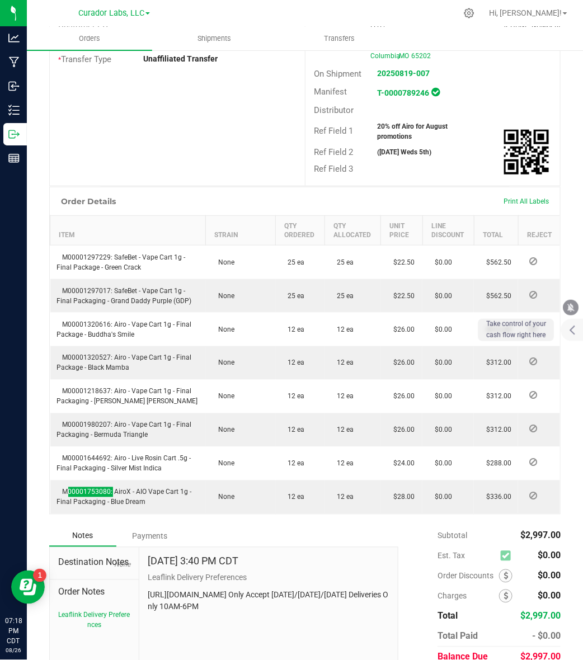
scroll to position [220, 0]
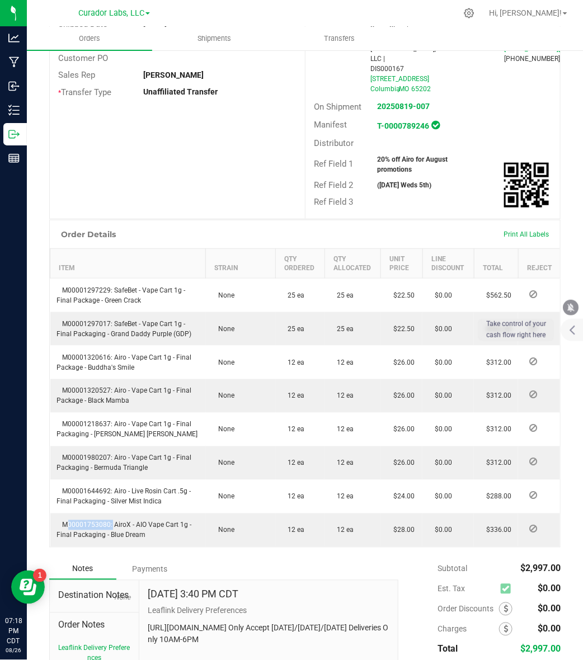
click at [395, 156] on strong "20% off Airo for August promotions" at bounding box center [413, 165] width 70 height 18
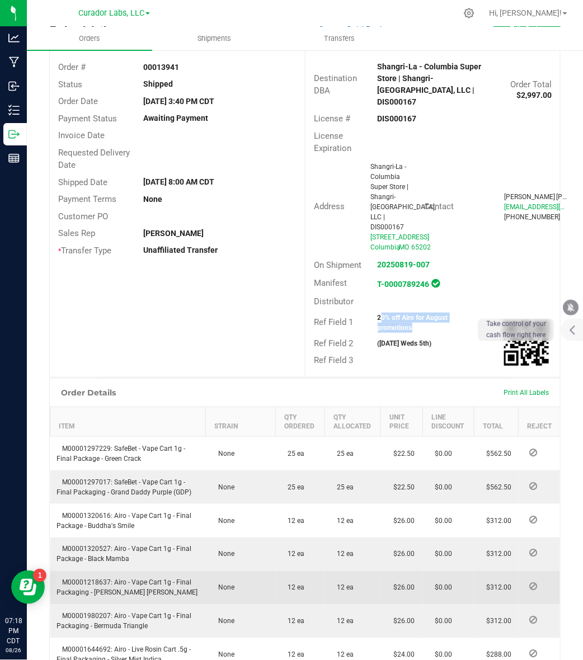
scroll to position [10, 0]
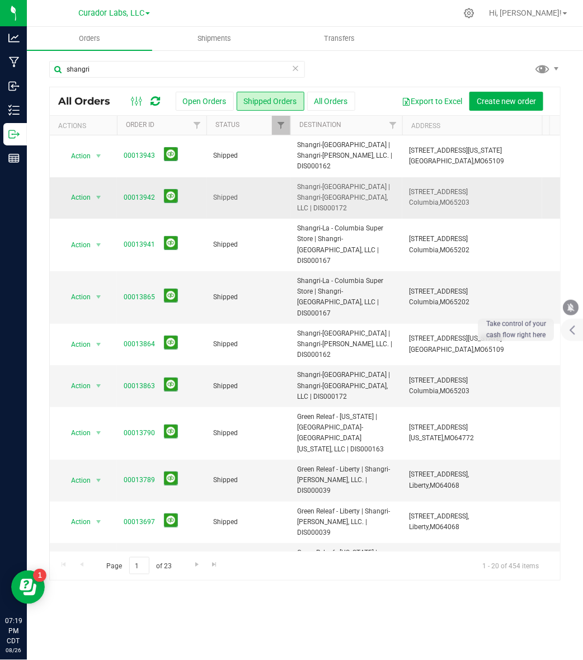
click at [312, 207] on span "Shangri-La - Columbia South | Shangri-La Columbia South, LLC | DIS000172" at bounding box center [346, 198] width 98 height 32
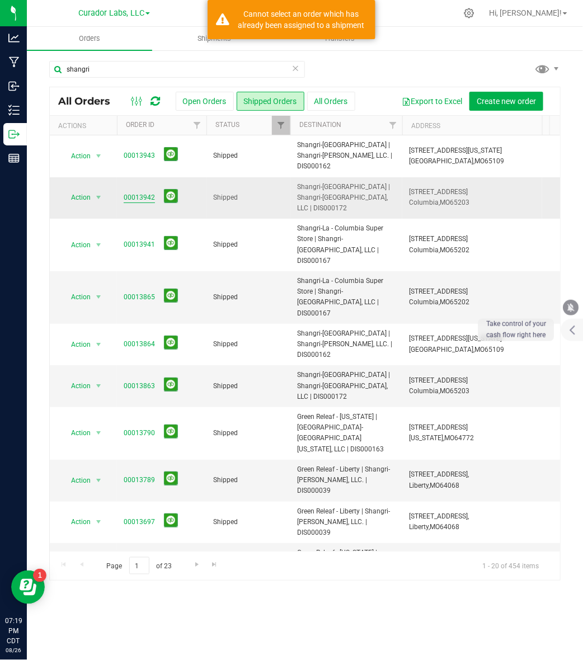
click at [139, 199] on link "00013942" at bounding box center [139, 197] width 31 height 11
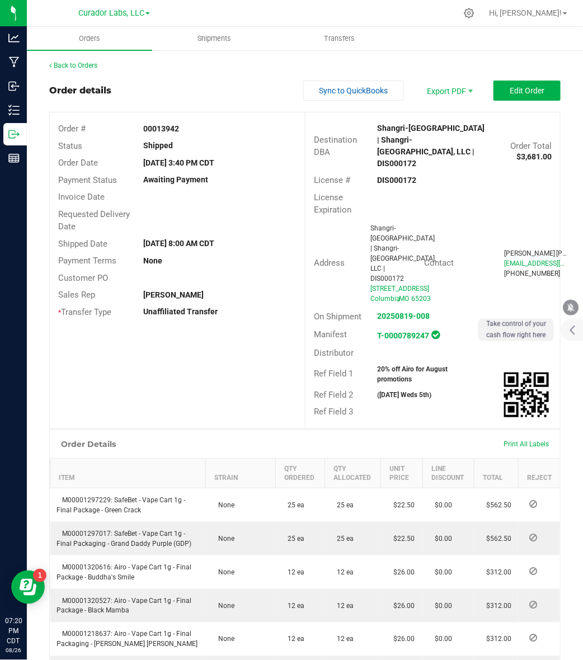
click at [162, 127] on strong "00013942" at bounding box center [161, 128] width 36 height 9
click at [378, 176] on strong "DIS000172" at bounding box center [397, 180] width 39 height 9
click at [166, 124] on strong "00013942" at bounding box center [161, 128] width 36 height 9
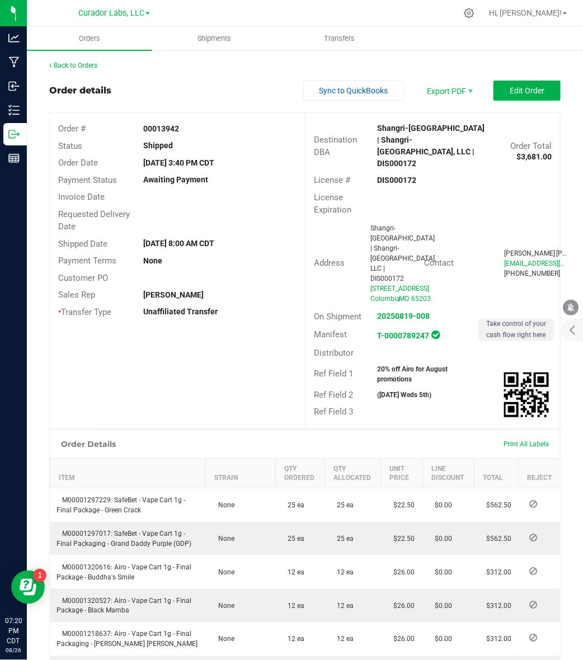
click at [166, 124] on strong "00013942" at bounding box center [161, 128] width 36 height 9
click at [397, 369] on strong "20% off Airo for August promotions" at bounding box center [413, 374] width 70 height 18
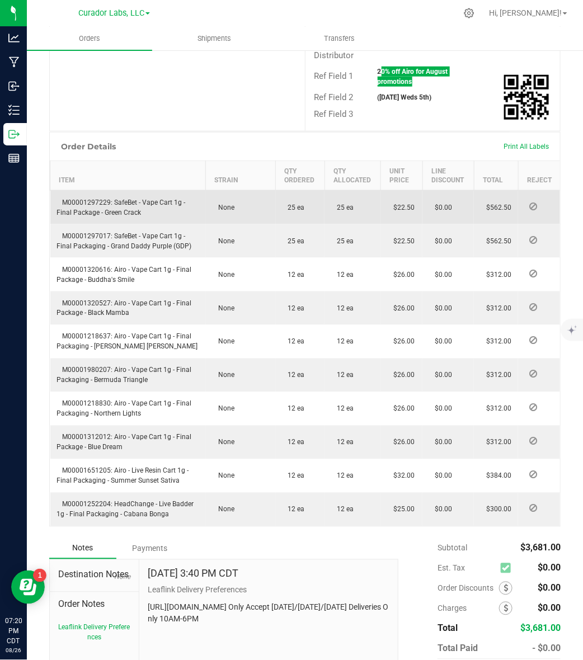
scroll to position [350, 0]
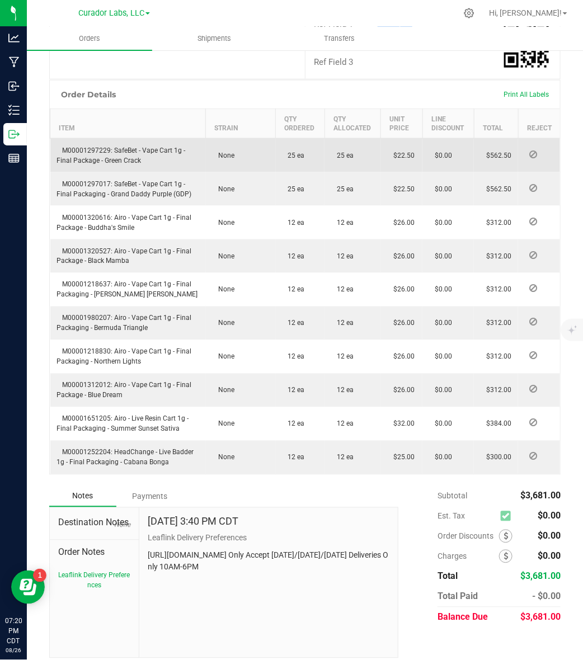
click at [74, 150] on span "M00001297229: SafeBet - Vape Cart 1g - Final Package - Green Crack" at bounding box center [121, 156] width 129 height 18
click at [107, 149] on span "M00001297229: SafeBet - Vape Cart 1g - Final Package - Green Crack" at bounding box center [121, 156] width 129 height 18
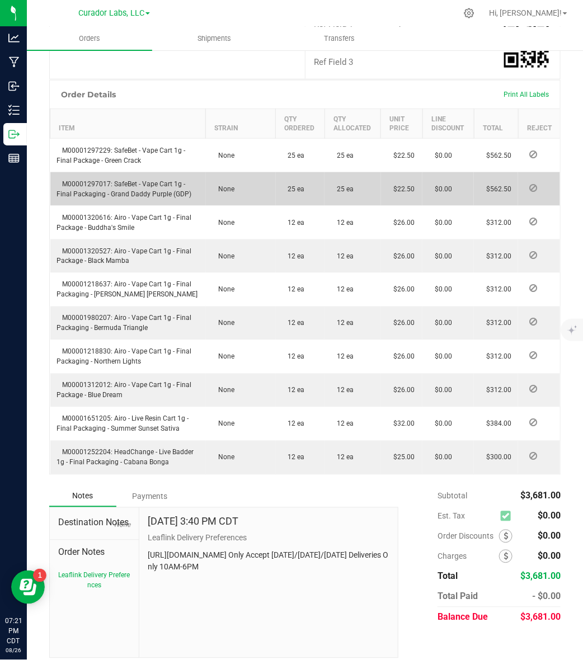
click at [102, 182] on span "M00001297017: SafeBet - Vape Cart 1g - Final Packaging - Grand Daddy Purple (GD…" at bounding box center [124, 189] width 135 height 18
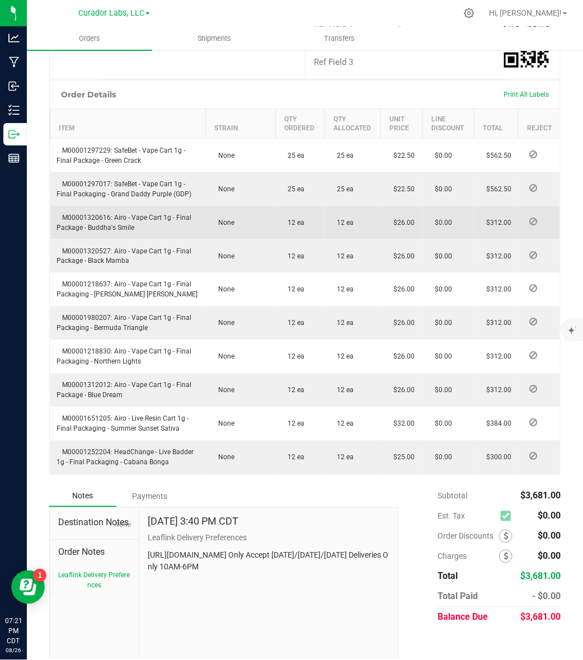
click at [98, 214] on span "M00001320616: Airo - Vape Cart 1g - Final Package - Buddha's Smile" at bounding box center [124, 223] width 135 height 18
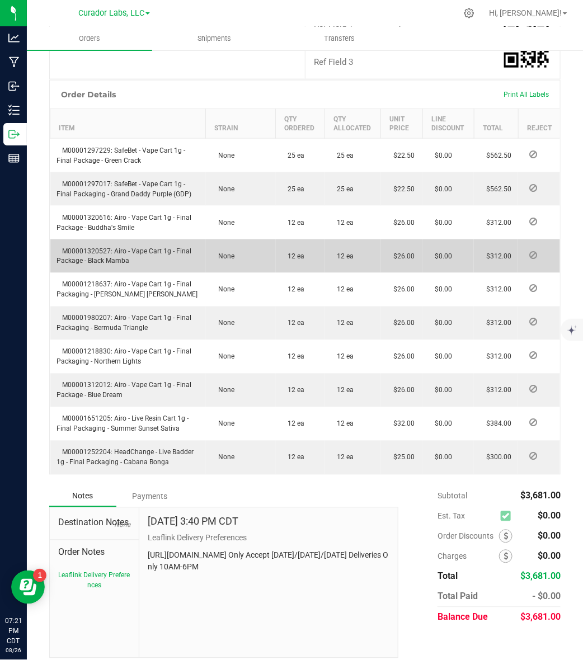
click at [101, 251] on span "M00001320527: Airo - Vape Cart 1g - Final Package - Black Mamba" at bounding box center [124, 256] width 135 height 18
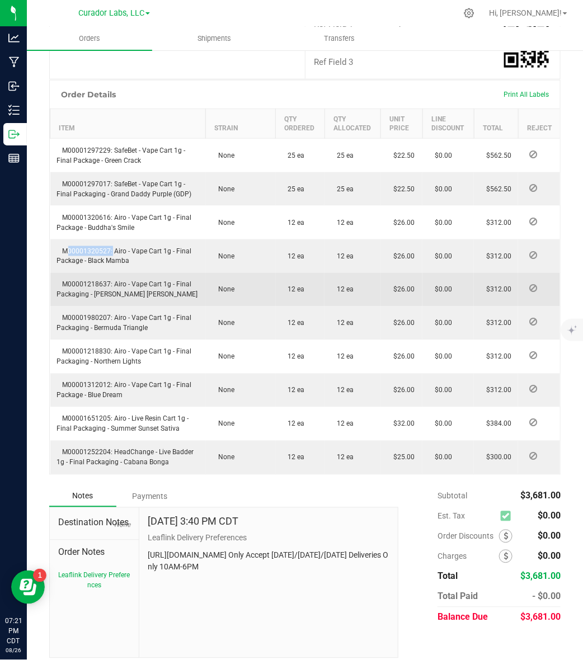
click at [101, 285] on span "M00001218637: Airo - Vape Cart 1g - Final Packaging - Berry Bliss" at bounding box center [127, 290] width 141 height 18
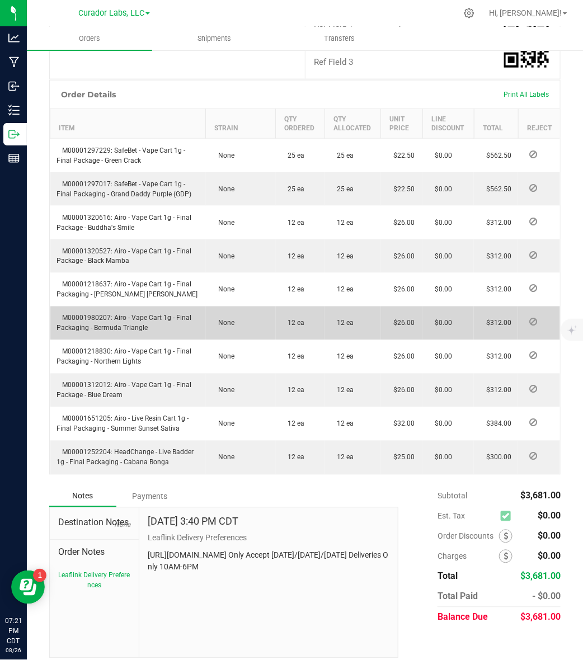
click at [90, 317] on span "M00001980207: Airo - Vape Cart 1g - Final Packaging - Bermuda Triangle" at bounding box center [124, 323] width 135 height 18
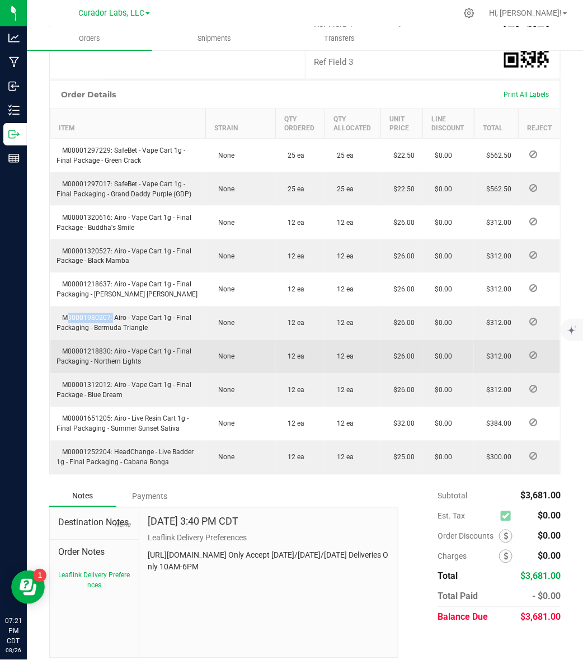
click at [105, 353] on span "M00001218830: Airo - Vape Cart 1g - Final Packaging - Northern Lights" at bounding box center [124, 357] width 135 height 18
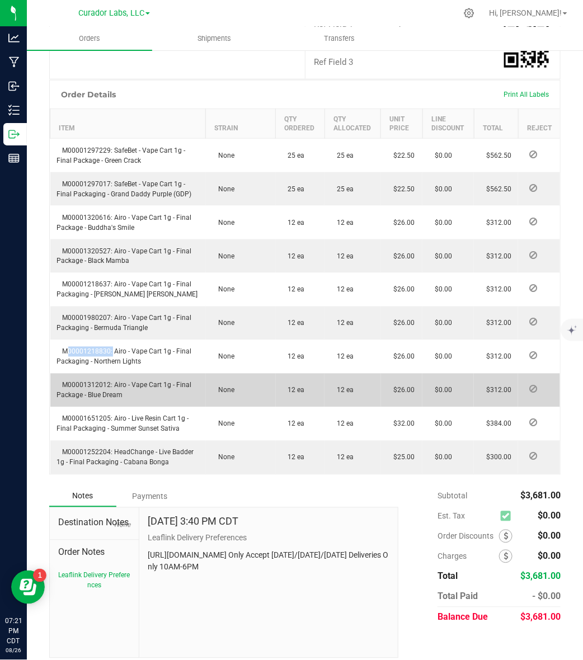
click at [92, 387] on td "M00001312012: Airo - Vape Cart 1g - Final Package - Blue Dream" at bounding box center [128, 391] width 156 height 34
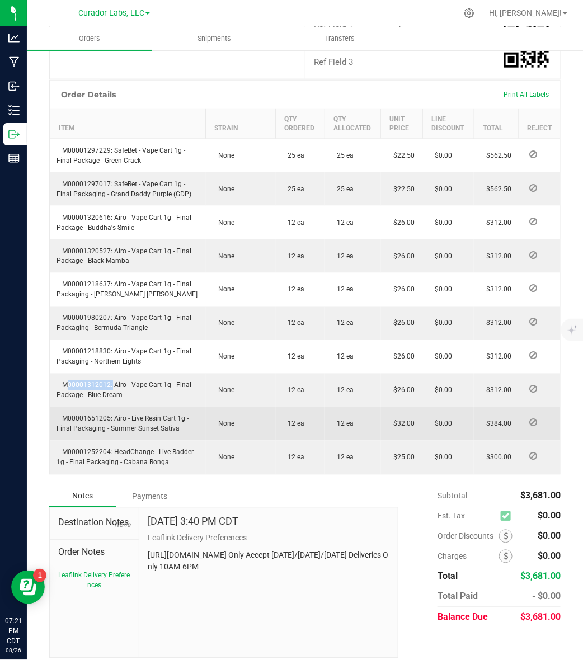
click at [81, 417] on span "M00001651205: Airo - Live Resin Cart 1g - Final Packaging - Summer Sunset Sativa" at bounding box center [123, 424] width 132 height 18
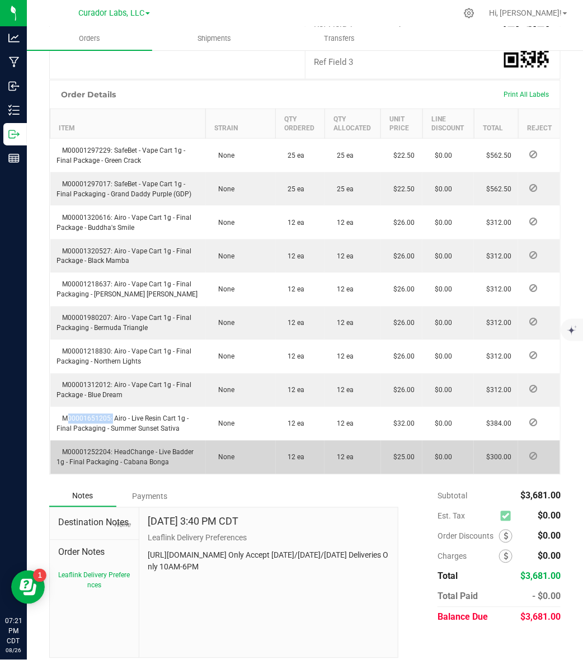
click at [93, 454] on td "M00001252204: HeadChange - Live Badder 1g - Final Packaging - Cabana Bonga" at bounding box center [128, 458] width 156 height 34
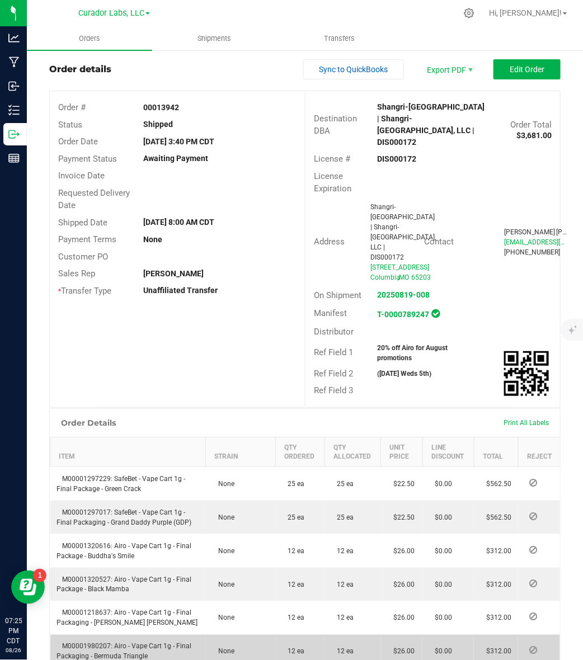
scroll to position [0, 0]
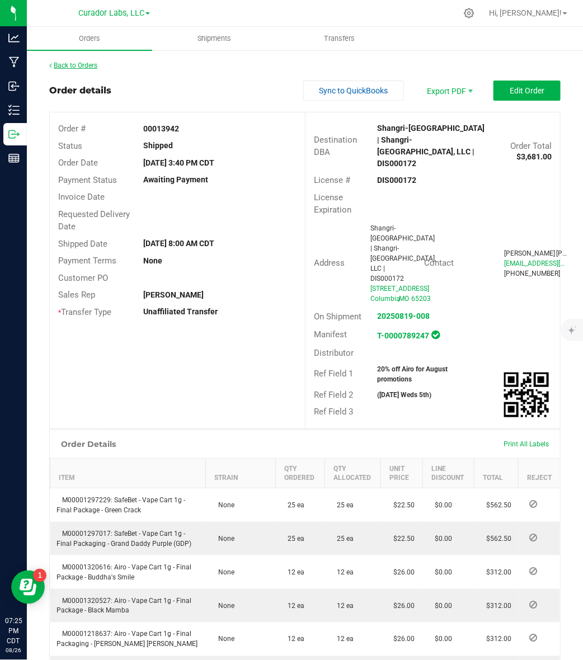
click at [58, 62] on link "Back to Orders" at bounding box center [73, 66] width 48 height 8
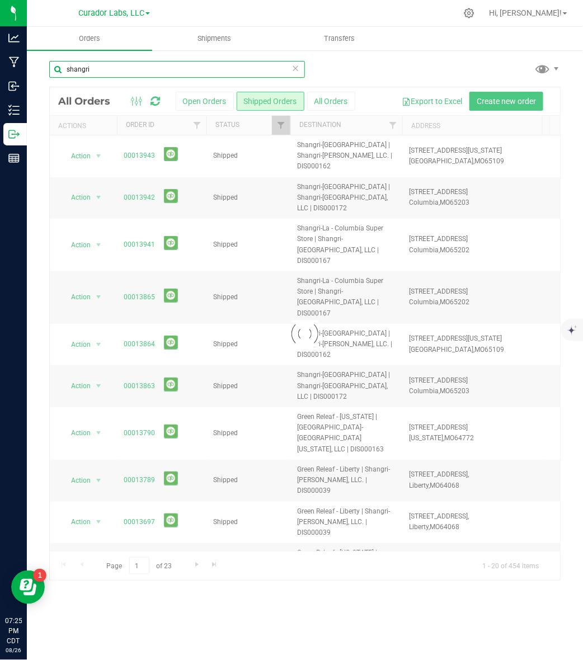
click at [133, 66] on input "shangri" at bounding box center [177, 69] width 256 height 17
paste input "13985"
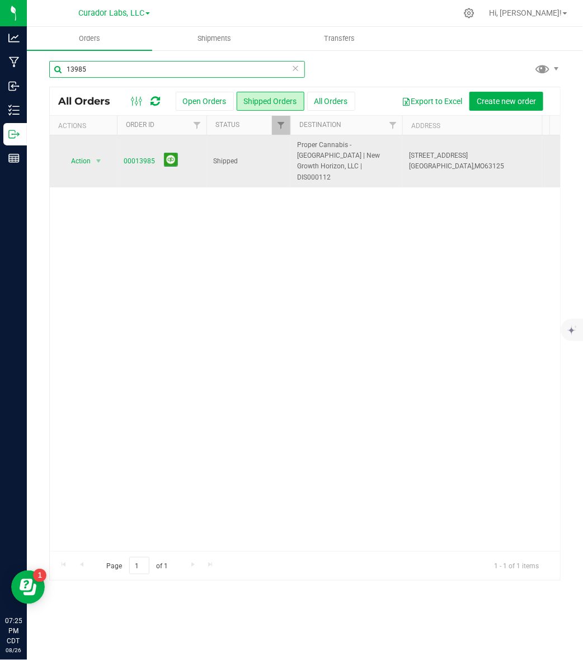
type input "13985"
click at [312, 163] on span "Proper Cannabis - St. Louis | New Growth Horizon, LLC | DIS000112" at bounding box center [346, 161] width 98 height 43
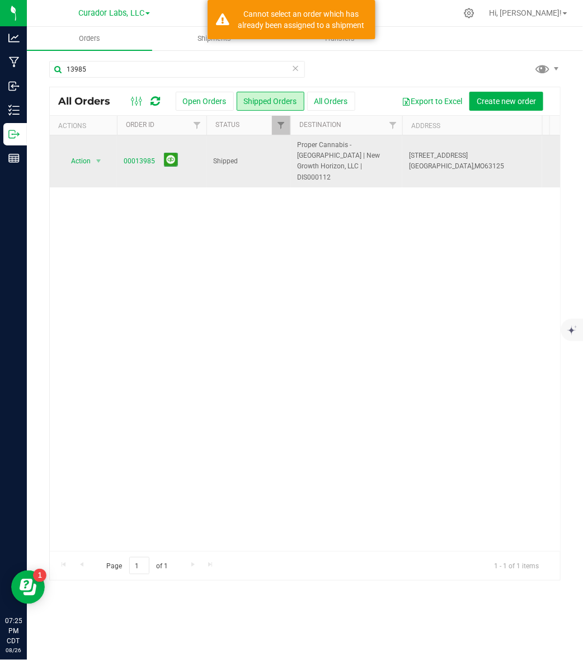
click at [312, 163] on span "Proper Cannabis - St. Louis | New Growth Horizon, LLC | DIS000112" at bounding box center [346, 161] width 98 height 43
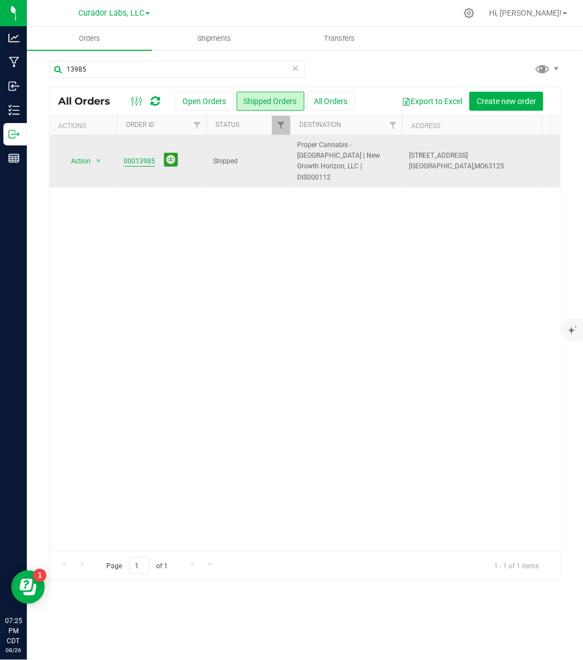
click at [133, 157] on link "00013985" at bounding box center [139, 161] width 31 height 11
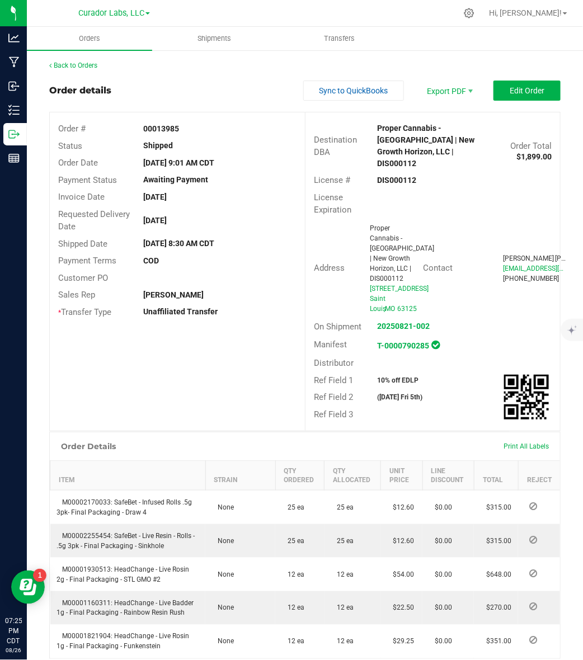
click at [161, 130] on strong "00013985" at bounding box center [161, 128] width 36 height 9
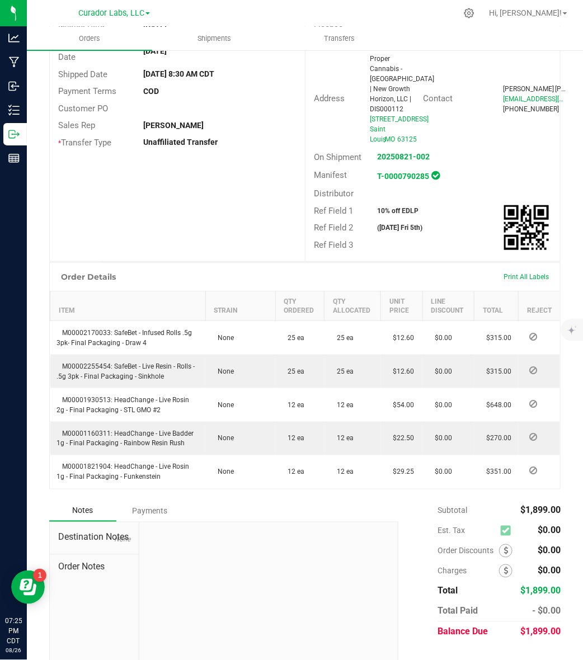
scroll to position [202, 0]
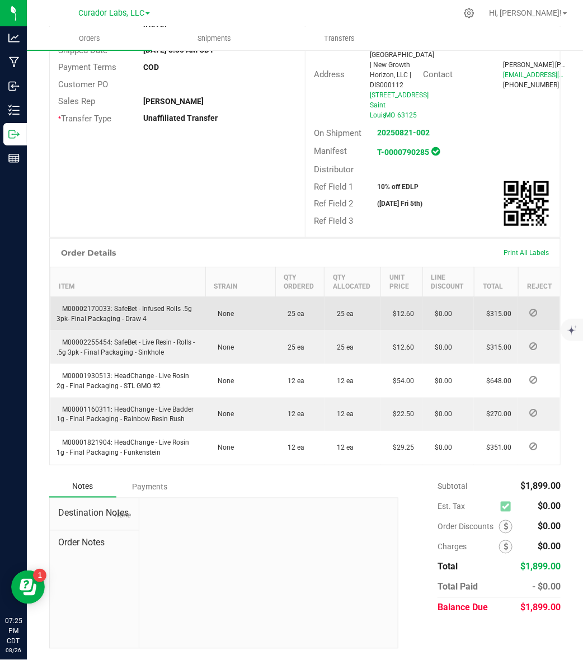
click at [102, 308] on span "M00002170033: SafeBet - Infused Rolls .5g 3pk- Final Packaging - Draw 4" at bounding box center [124, 314] width 135 height 18
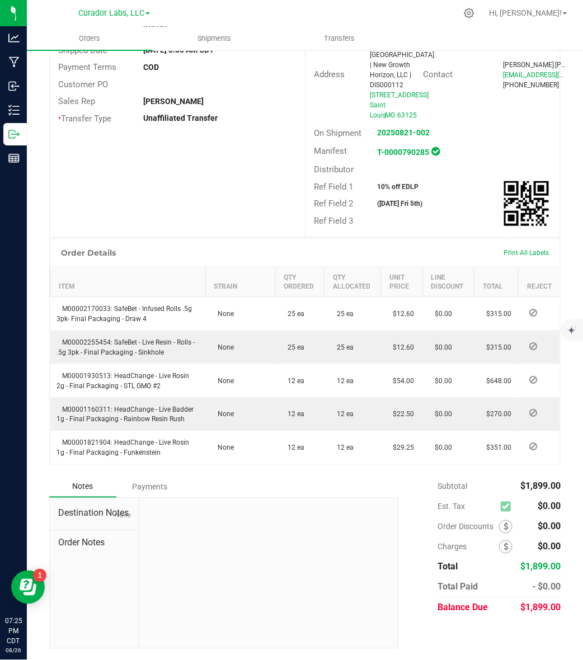
click at [390, 186] on strong "10% off EDLP" at bounding box center [398, 187] width 41 height 8
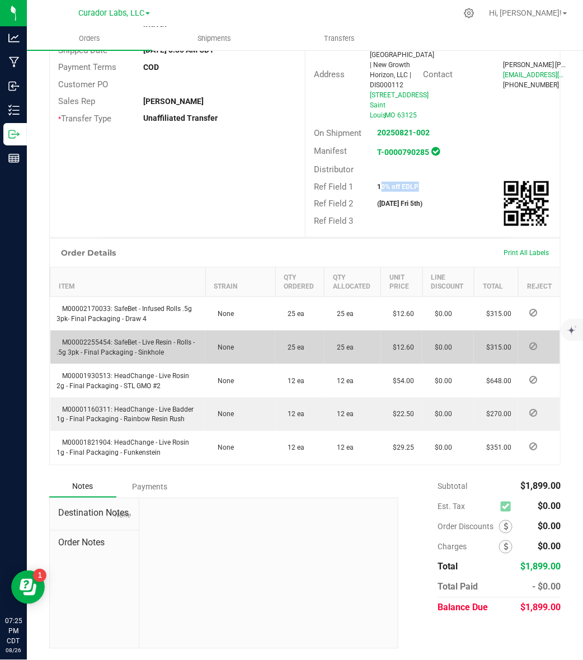
click at [76, 336] on td "M00002255454: SafeBet - Live Resin - Rolls - .5g 3pk - Final Packaging - Sinkho…" at bounding box center [128, 348] width 156 height 34
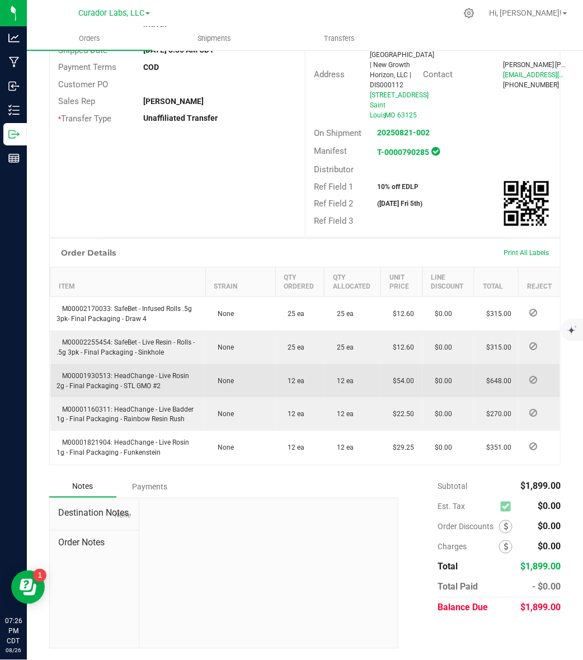
click at [76, 379] on span "M00001930513: HeadChange - Live Rosin 2g - Final Packaging - STL GMO #2" at bounding box center [123, 381] width 133 height 18
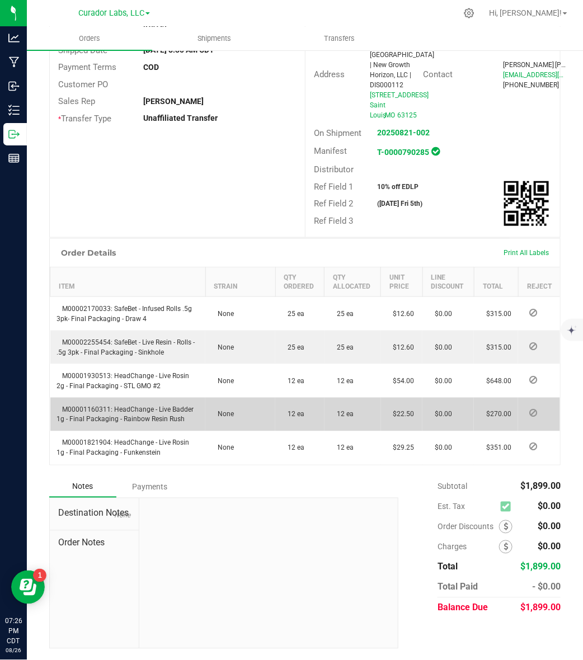
click at [78, 412] on span "M00001160311: HeadChange - Live Badder 1g - Final Packaging - Rainbow Resin Rush" at bounding box center [125, 415] width 137 height 18
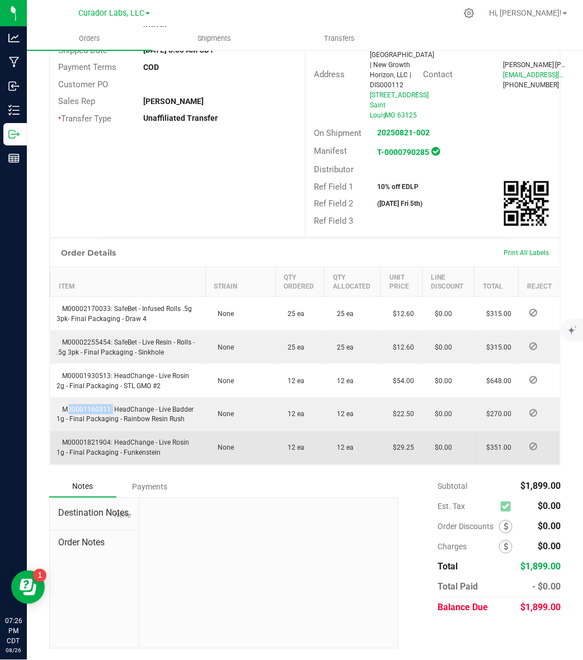
click at [92, 440] on span "M00001821904: HeadChange - Live Rosin 1g - Final Packaging - Funkenstein" at bounding box center [123, 448] width 133 height 18
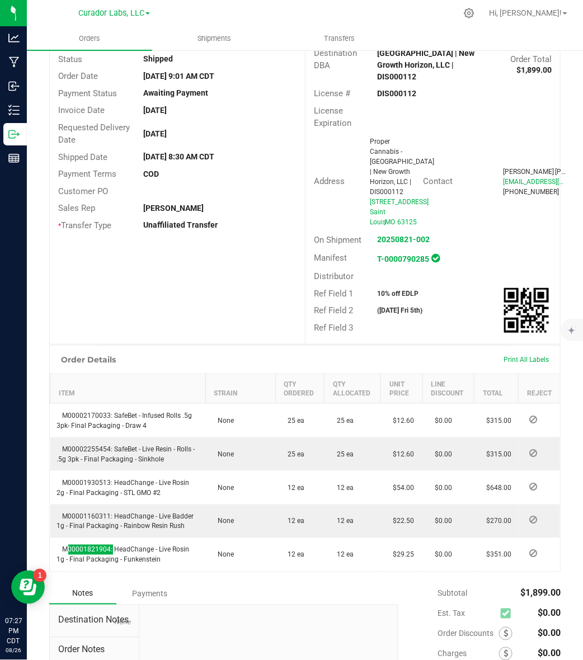
scroll to position [62, 0]
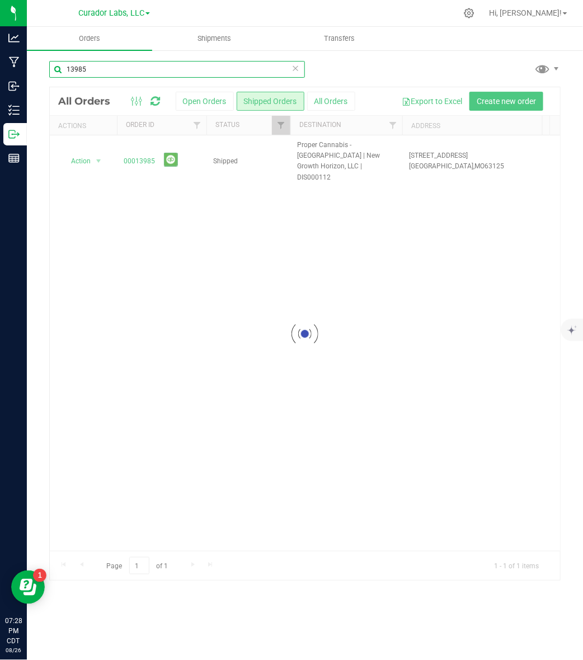
click at [101, 74] on input "13985" at bounding box center [177, 69] width 256 height 17
paste input "39"
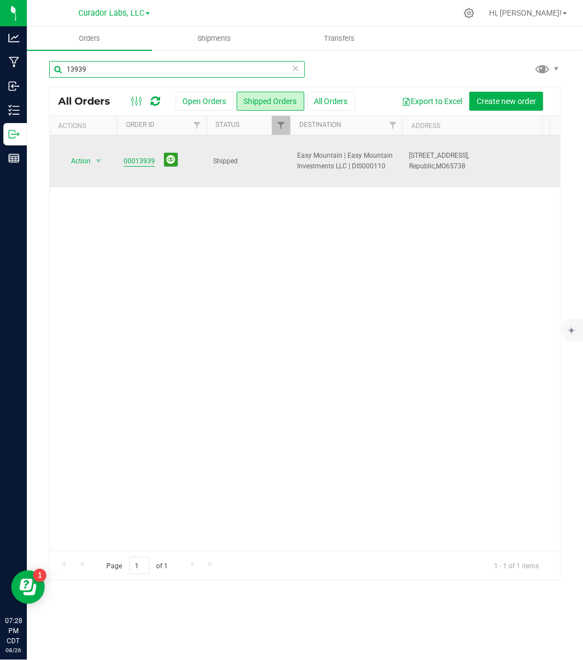
type input "13939"
click at [136, 157] on link "00013939" at bounding box center [139, 161] width 31 height 11
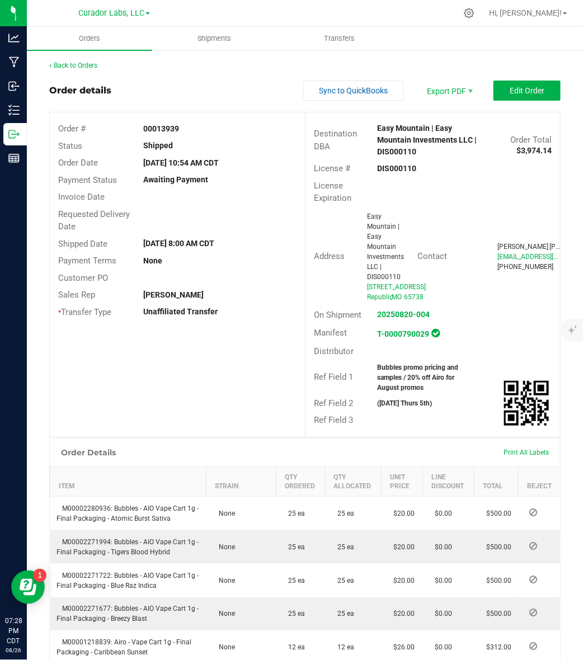
click at [388, 166] on strong "DIS000110" at bounding box center [397, 168] width 39 height 9
click at [166, 131] on strong "00013939" at bounding box center [161, 128] width 36 height 9
click at [396, 392] on div "Bubbles promo pricing and samples / 20% off Airo for August promos" at bounding box center [422, 378] width 106 height 30
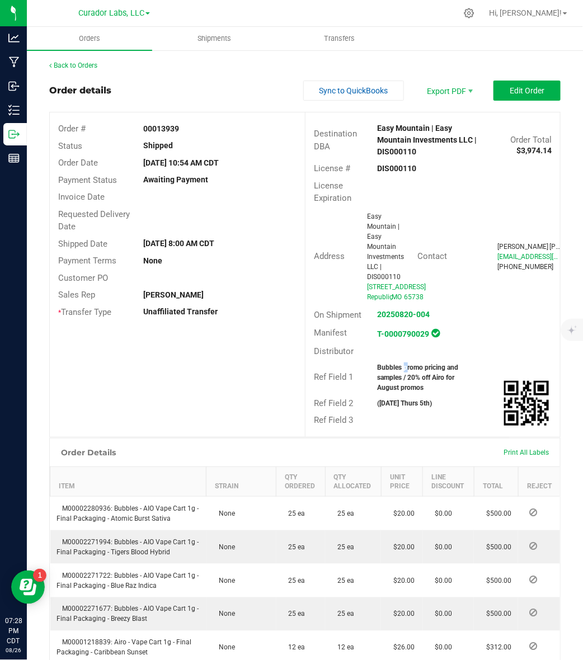
click at [396, 392] on div "Bubbles promo pricing and samples / 20% off Airo for August promos" at bounding box center [422, 378] width 106 height 30
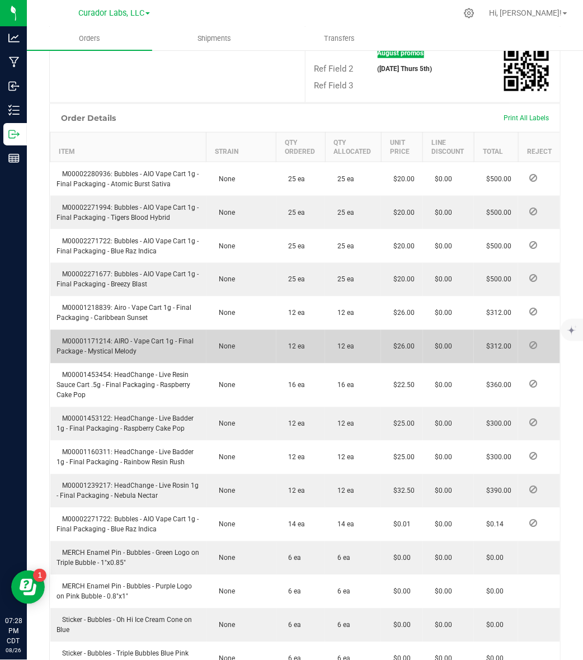
scroll to position [420, 0]
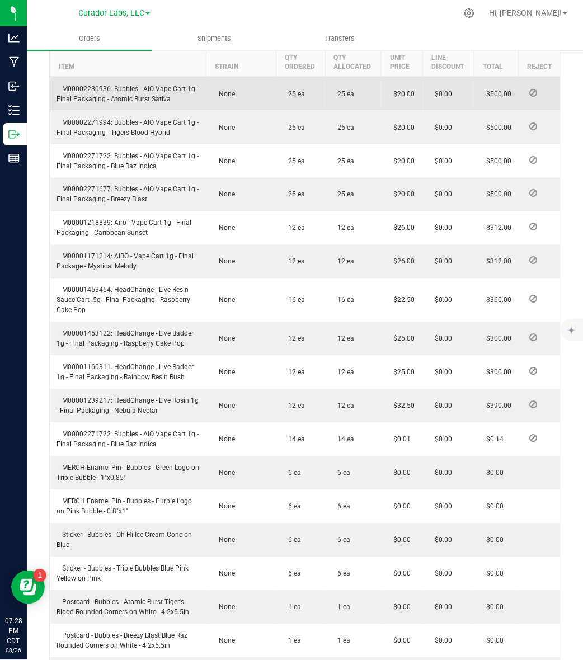
click at [92, 103] on span "M00002280936: Bubbles - AIO Vape Cart 1g - Final Packaging - Atomic Burst Sativa" at bounding box center [128, 94] width 142 height 18
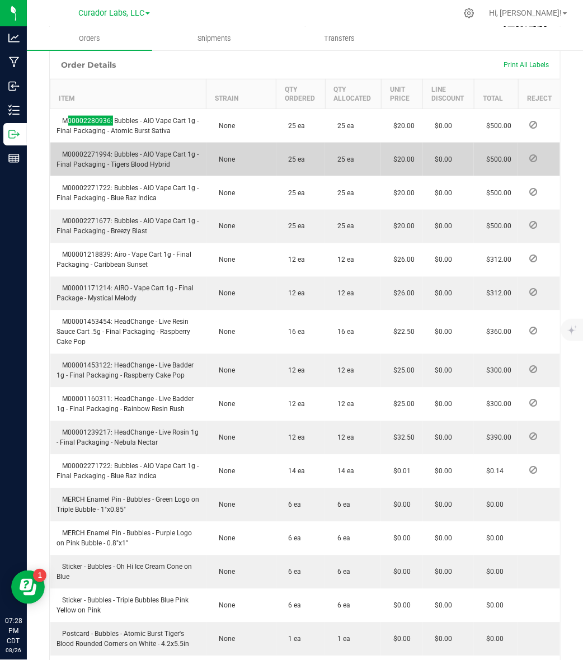
scroll to position [386, 0]
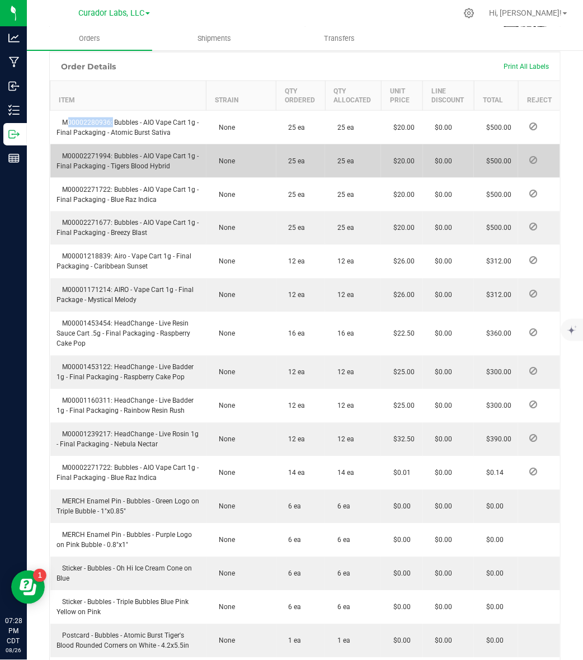
click at [104, 170] on span "M00002271994: Bubbles - AIO Vape Cart 1g - Final Packaging - Tigers Blood Hybrid" at bounding box center [128, 161] width 142 height 18
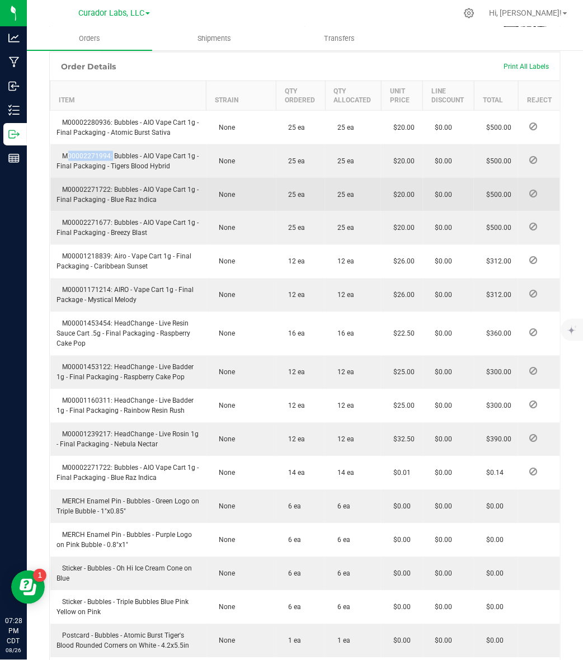
click at [84, 205] on td "M00002271722: Bubbles - AIO Vape Cart 1g - Final Packaging - Blue Raz Indica" at bounding box center [128, 195] width 156 height 34
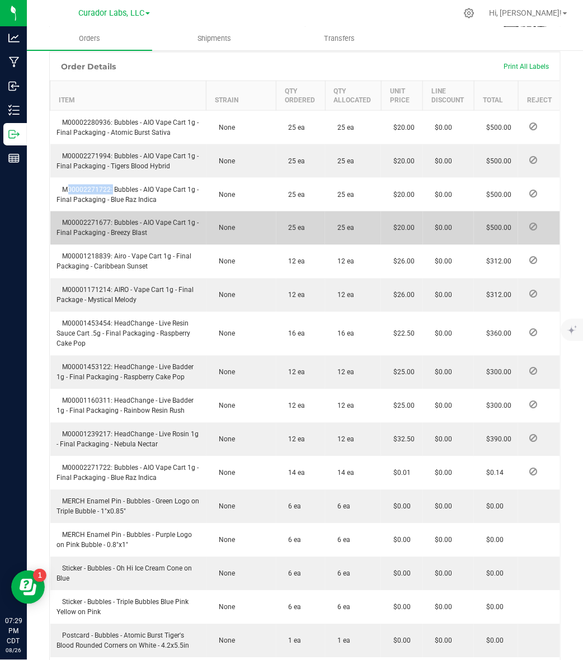
click at [101, 237] on span "M00002271677: Bubbles - AIO Vape Cart 1g - Final Packaging - Breezy Blast" at bounding box center [128, 228] width 142 height 18
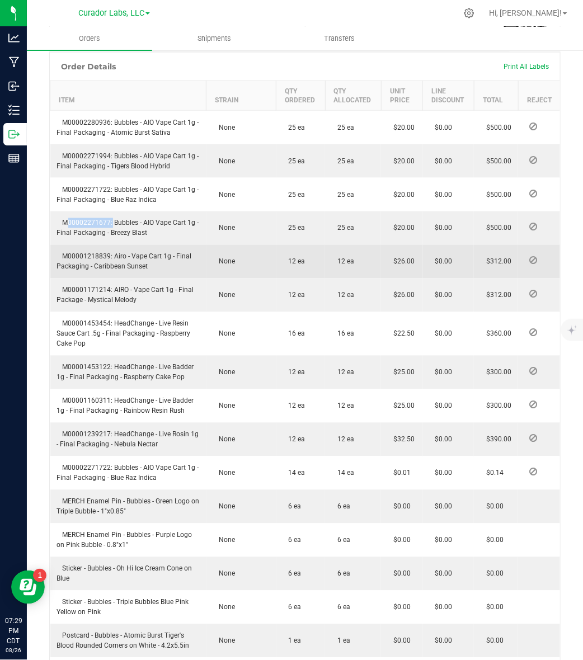
click at [101, 271] on span "M00001218839: Airo - Vape Cart 1g - Final Packaging - Caribbean Sunset" at bounding box center [124, 262] width 135 height 18
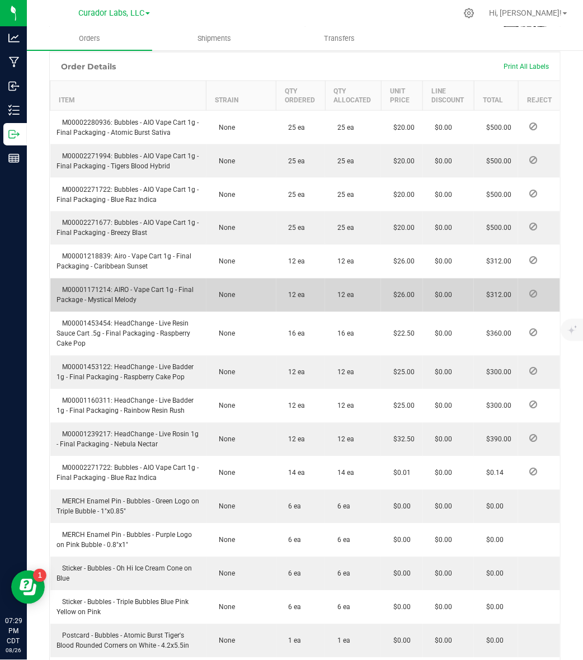
click at [100, 304] on span "M00001171214: AIRO - Vape Cart 1g - Final Package - Mystical Melody" at bounding box center [125, 295] width 137 height 18
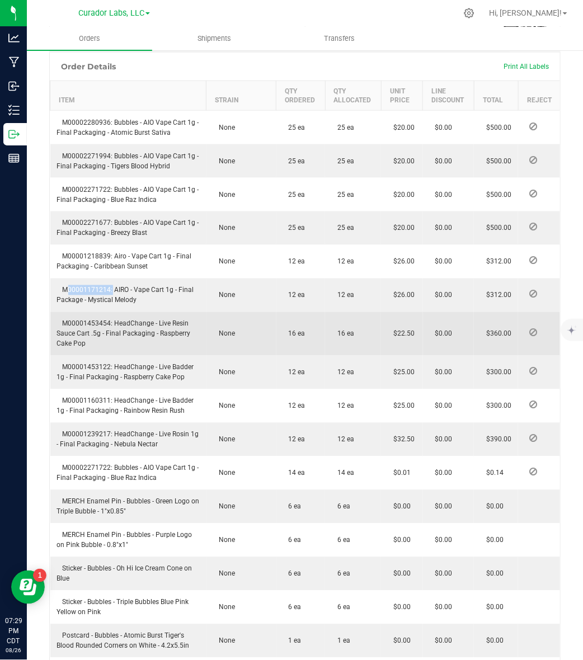
click at [98, 340] on span "M00001453454: HeadChange - Live Resin Sauce Cart .5g - Final Packaging - Raspbe…" at bounding box center [124, 334] width 134 height 28
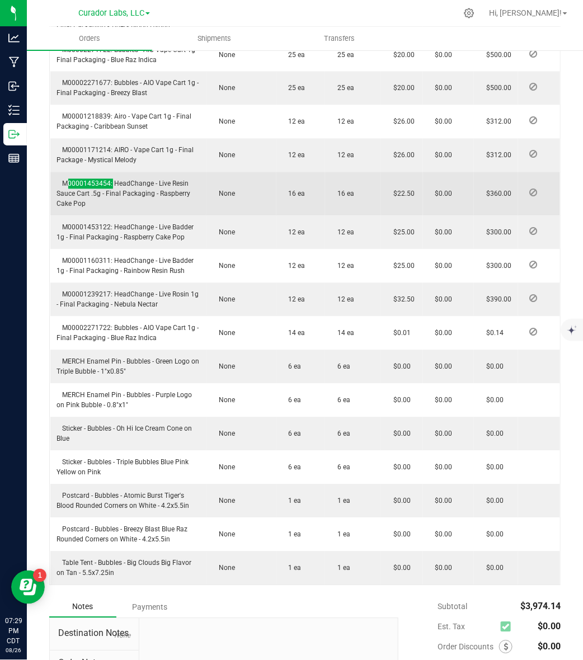
scroll to position [596, 0]
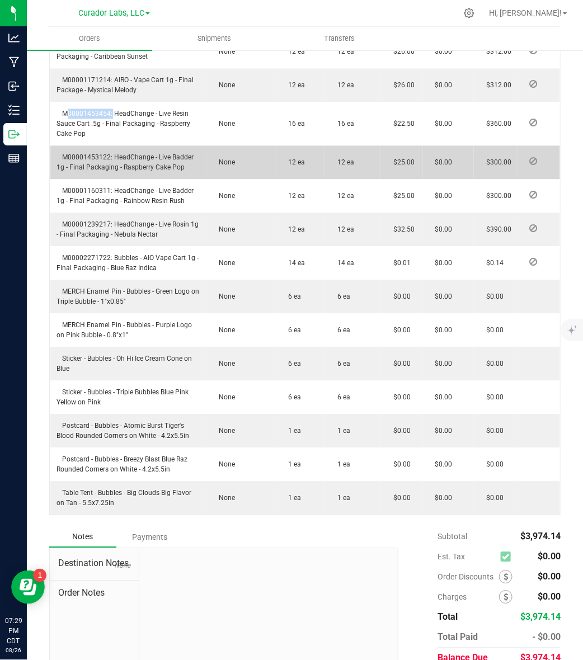
click at [84, 172] on span "M00001453122: HeadChange - Live Badder 1g - Final Packaging - Raspberry Cake Pop" at bounding box center [125, 163] width 137 height 18
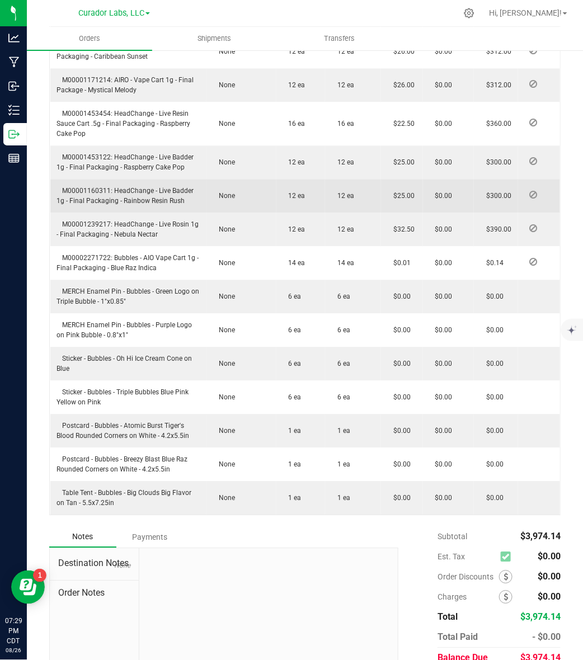
click at [71, 205] on span "M00001160311: HeadChange - Live Badder 1g - Final Packaging - Rainbow Resin Rush" at bounding box center [125, 196] width 137 height 18
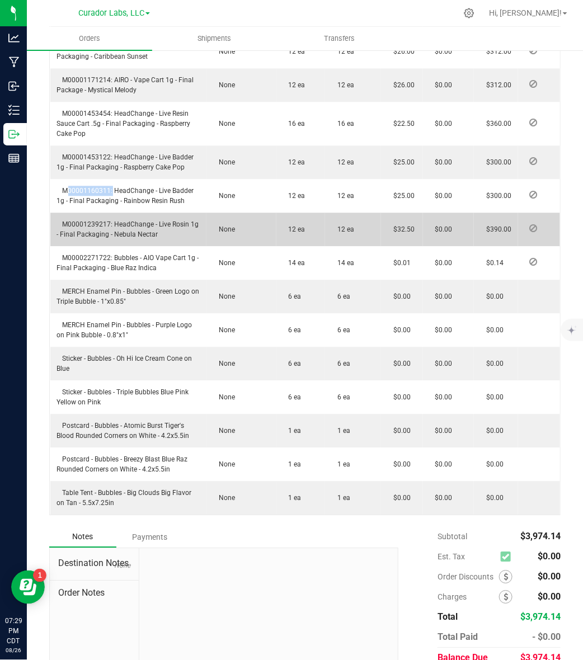
click at [96, 239] on span "M00001239217: HeadChange - Live Rosin 1g - Final Packaging - Nebula Nectar" at bounding box center [128, 230] width 142 height 18
click at [138, 239] on span "M00001239217: HeadChange - Live Rosin 1g - Final Packaging - Nebula Nectar" at bounding box center [128, 230] width 142 height 18
drag, startPoint x: 124, startPoint y: 258, endPoint x: 176, endPoint y: 261, distance: 52.7
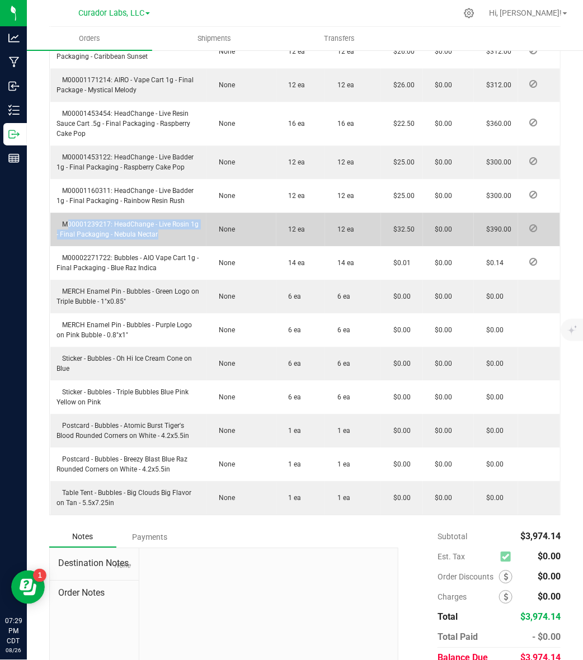
click at [176, 247] on td "M00001239217: HeadChange - Live Rosin 1g - Final Packaging - Nebula Nectar" at bounding box center [128, 230] width 156 height 34
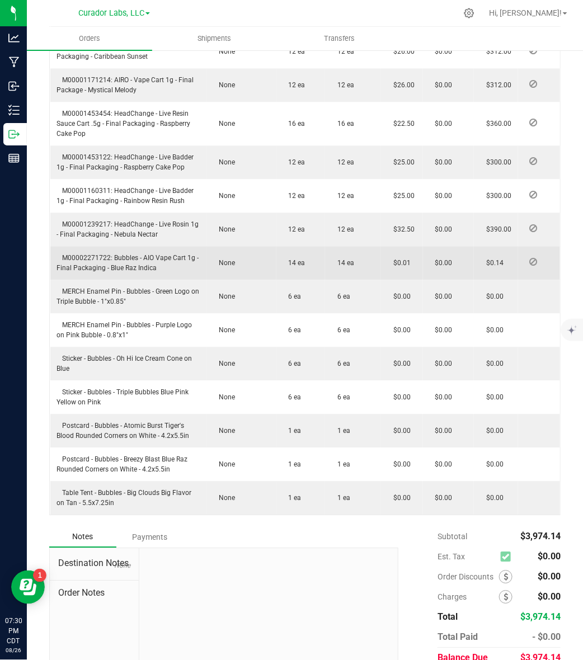
click at [105, 272] on span "M00002271722: Bubbles - AIO Vape Cart 1g - Final Packaging - Blue Raz Indica" at bounding box center [128, 264] width 142 height 18
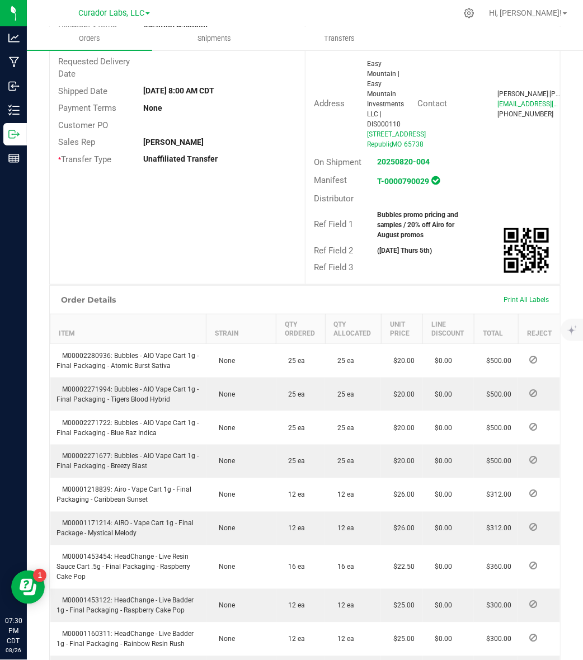
scroll to position [0, 0]
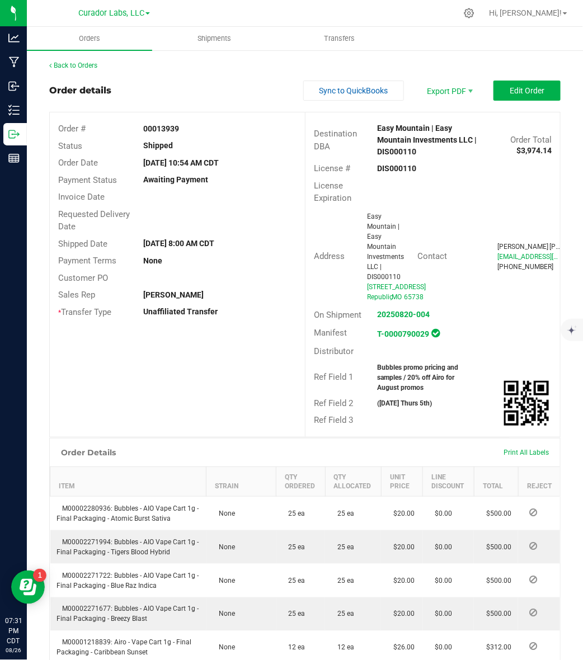
click at [92, 60] on div "Back to Orders" at bounding box center [304, 65] width 511 height 10
click at [94, 63] on link "Back to Orders" at bounding box center [73, 66] width 48 height 8
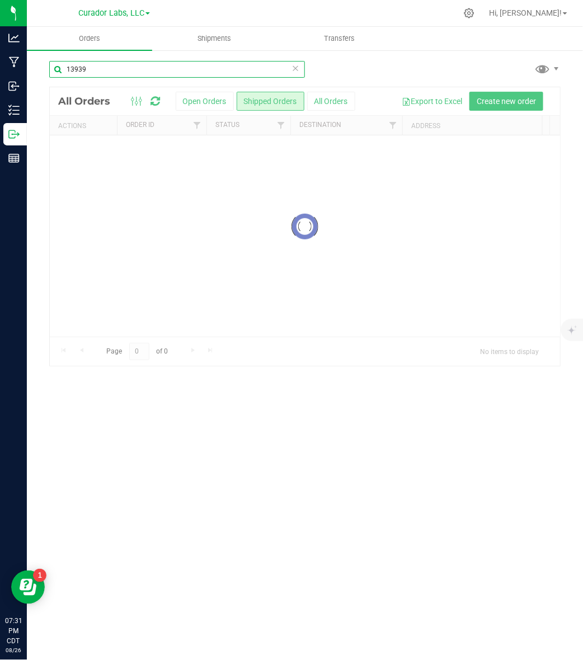
click at [154, 70] on input "13939" at bounding box center [177, 69] width 256 height 17
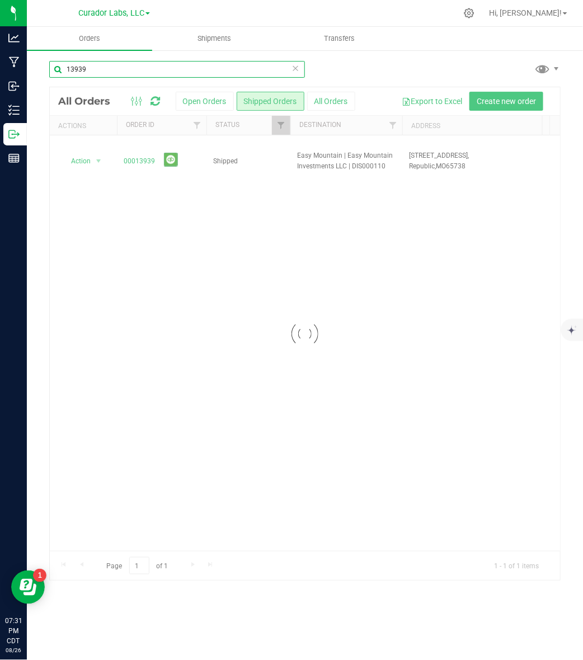
click at [154, 70] on input "13939" at bounding box center [177, 69] width 256 height 17
paste input "44"
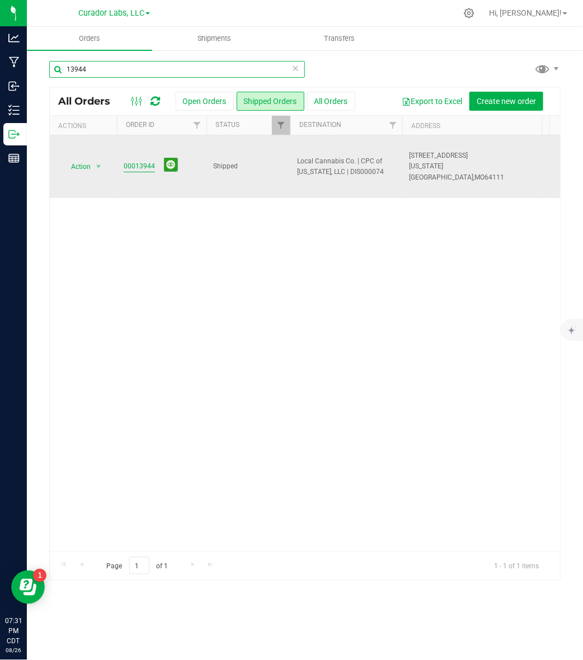
type input "13944"
click at [138, 164] on link "00013944" at bounding box center [139, 166] width 31 height 11
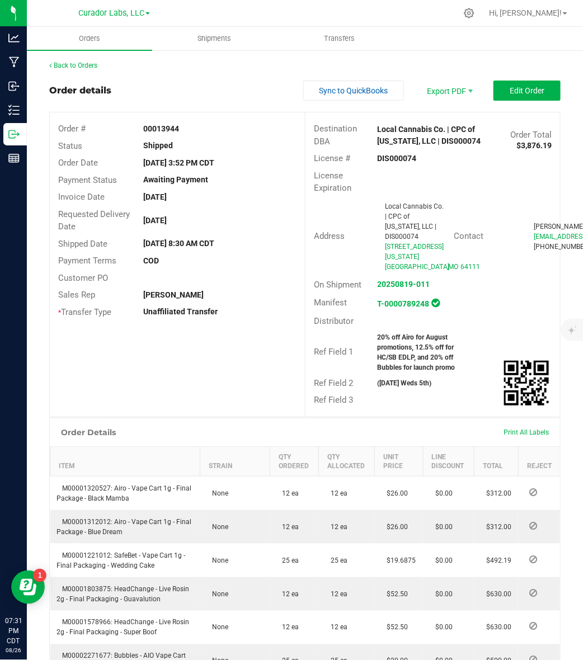
click at [387, 159] on strong "DIS000074" at bounding box center [397, 158] width 39 height 9
click at [158, 125] on strong "00013944" at bounding box center [161, 128] width 36 height 9
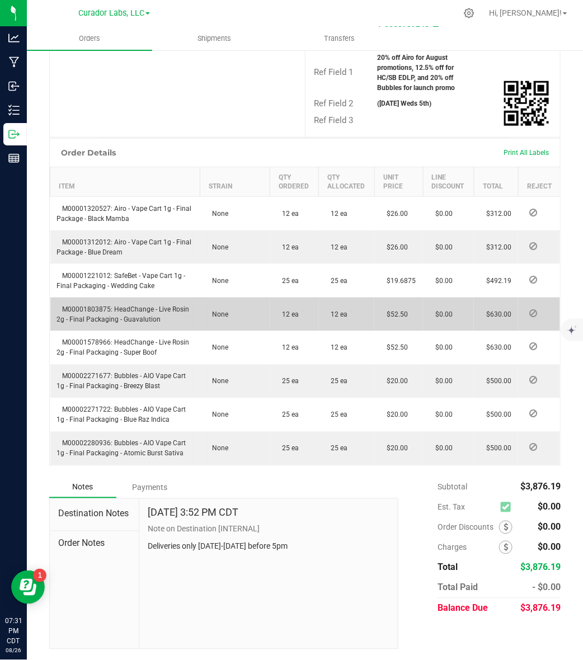
scroll to position [70, 0]
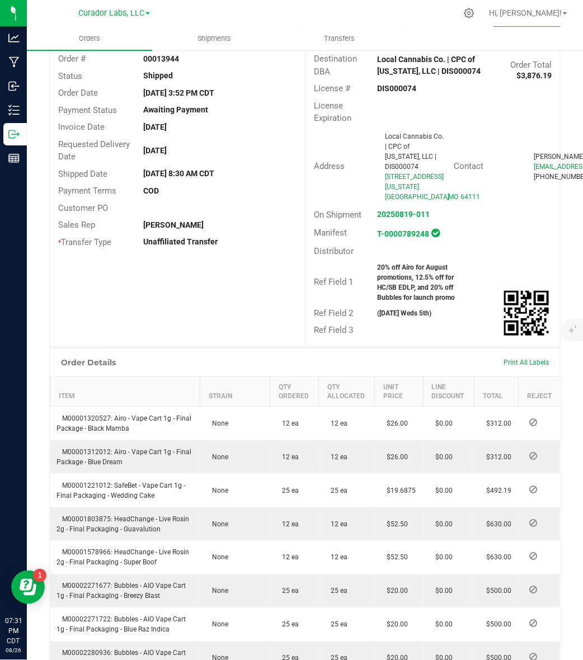
click at [400, 279] on strong "20% off Airo for August promotions, 12.5% off for HC/SB EDLP, and 20% off Bubbl…" at bounding box center [417, 283] width 78 height 38
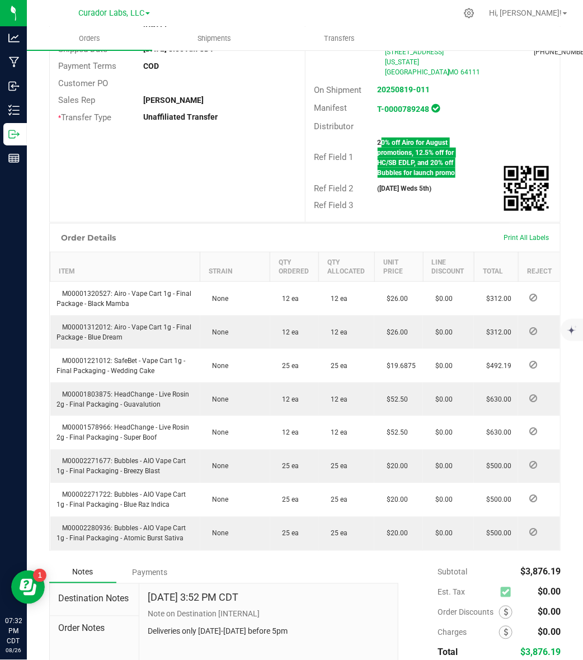
scroll to position [210, 0]
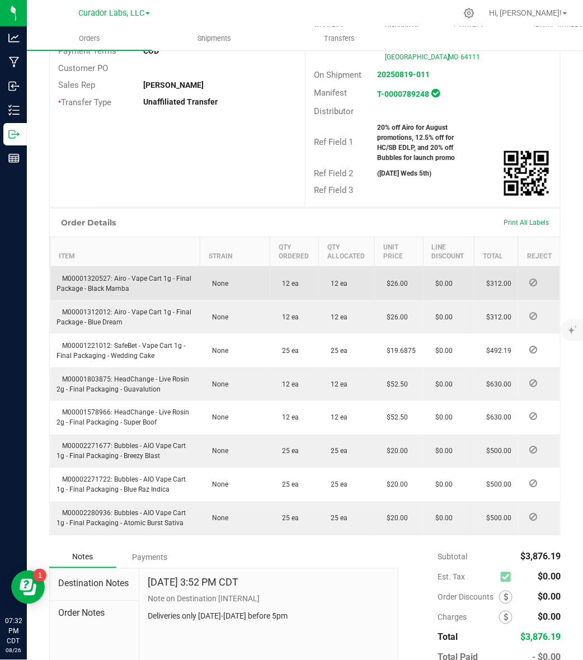
click at [82, 270] on td "M00001320527: Airo - Vape Cart 1g - Final Package - Black Mamba" at bounding box center [125, 283] width 150 height 34
click at [82, 277] on span "M00001320527: Airo - Vape Cart 1g - Final Package - Black Mamba" at bounding box center [124, 284] width 135 height 18
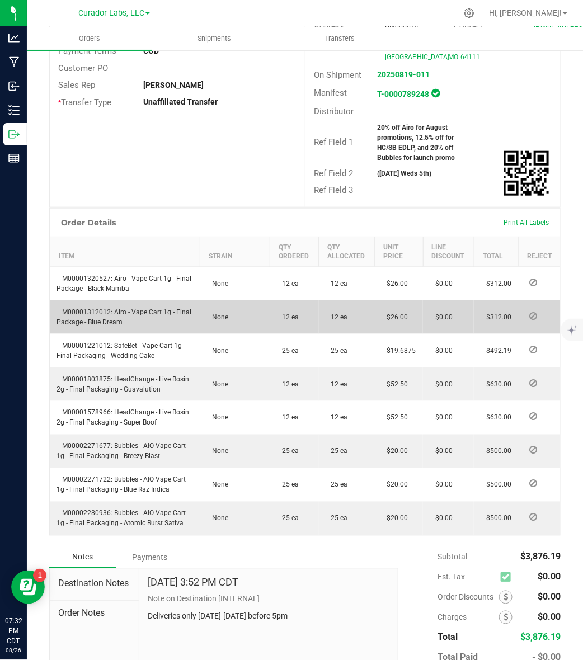
click at [81, 306] on td "M00001312012: Airo - Vape Cart 1g - Final Package - Blue Dream" at bounding box center [125, 317] width 150 height 34
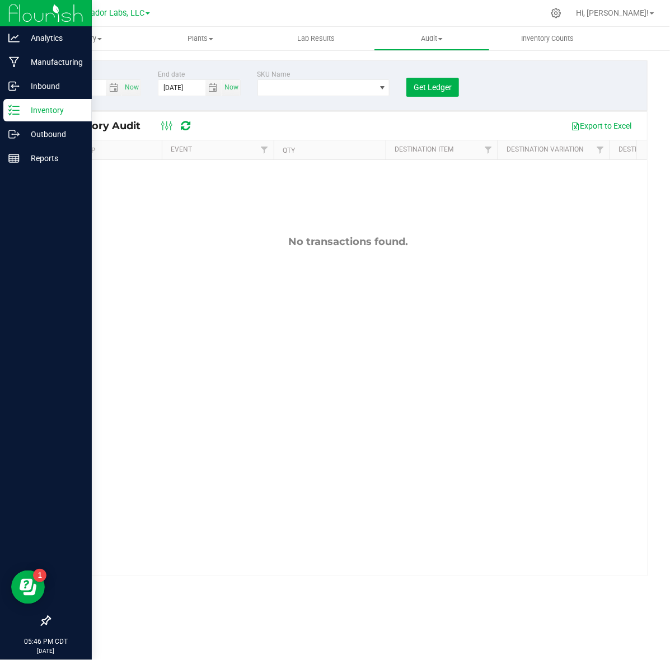
click at [17, 114] on line at bounding box center [16, 114] width 6 height 0
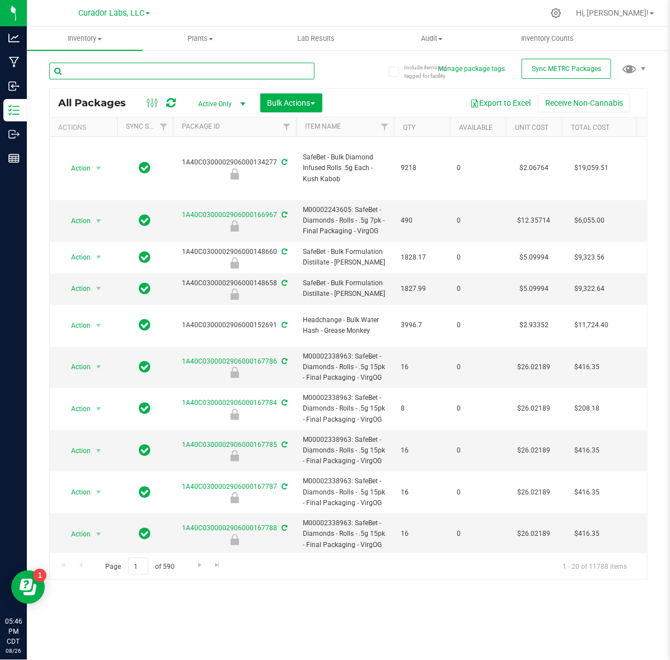
click at [201, 76] on input "text" at bounding box center [181, 71] width 265 height 17
paste input "M00001818084: HeadChange - Live Rosin Cart .5g - Final Packaging - Funkenstein"
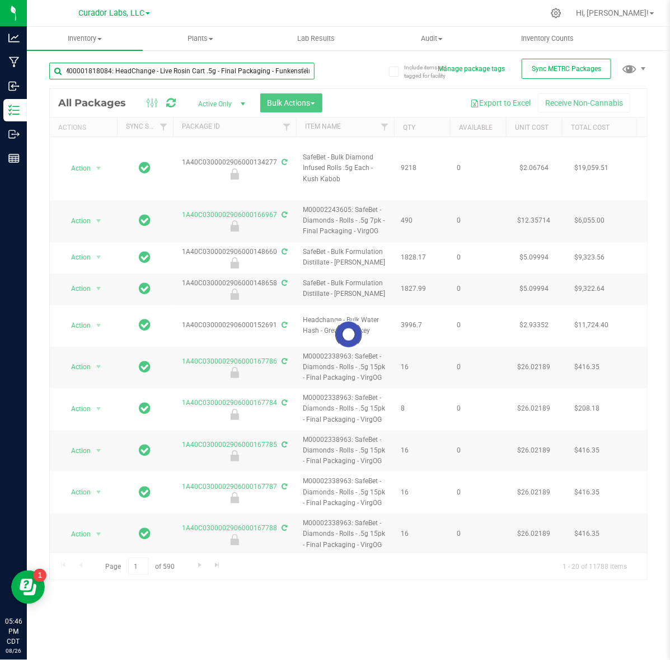
scroll to position [0, 1]
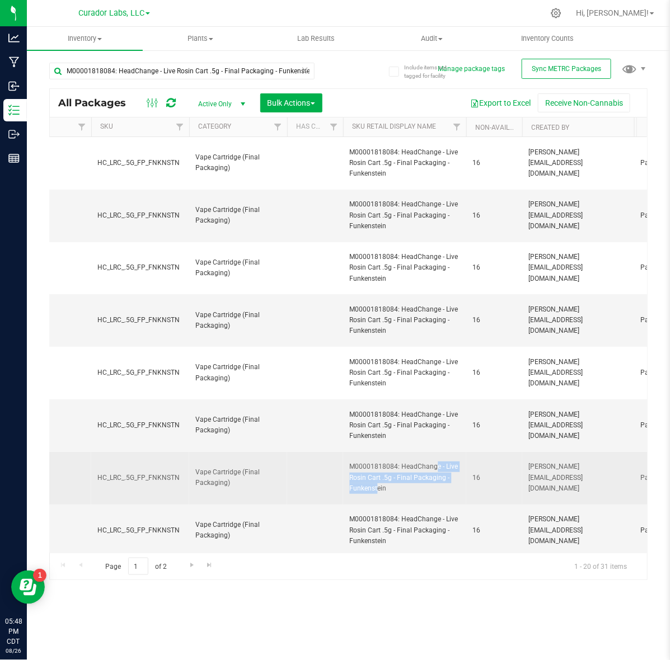
drag, startPoint x: 401, startPoint y: 468, endPoint x: 452, endPoint y: 480, distance: 52.8
click at [452, 480] on span "M00001818084: HeadChange - Live Rosin Cart .5g - Final Packaging - Funkenstein" at bounding box center [405, 478] width 110 height 32
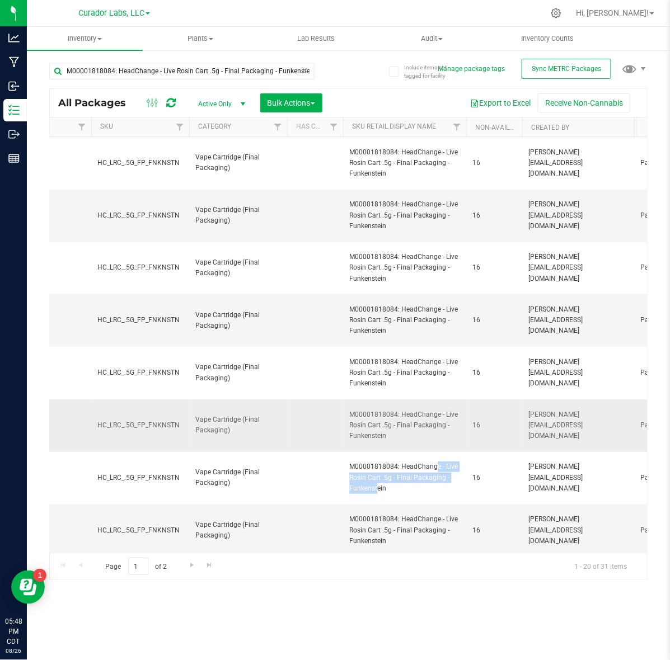
copy span "HeadChange - Live Rosin Cart .5g - Final Packaging -"
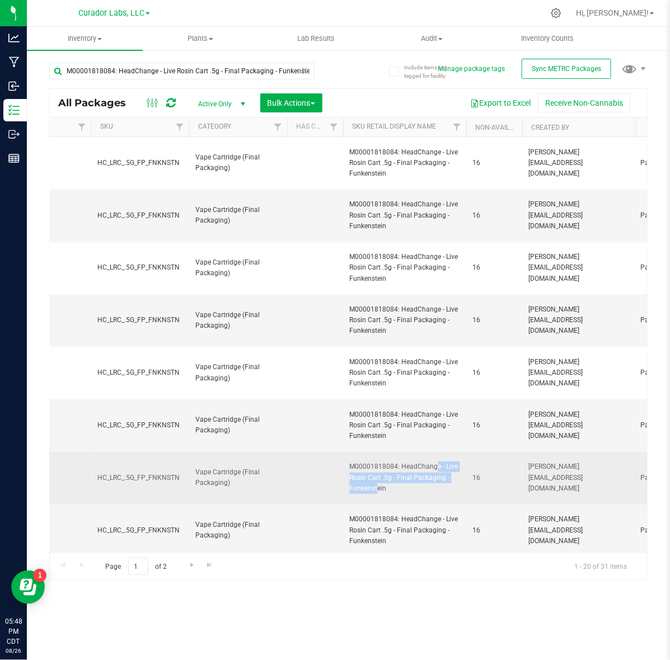
click at [366, 493] on span "M00001818084: HeadChange - Live Rosin Cart .5g - Final Packaging - Funkenstein" at bounding box center [405, 478] width 110 height 32
click at [366, 490] on span "M00001818084: HeadChange - Live Rosin Cart .5g - Final Packaging - Funkenstein" at bounding box center [405, 478] width 110 height 32
copy span "Funkenstein"
click at [364, 465] on span "M00001818084: HeadChange - Live Rosin Cart .5g - Final Packaging - Funkenstein" at bounding box center [405, 478] width 110 height 32
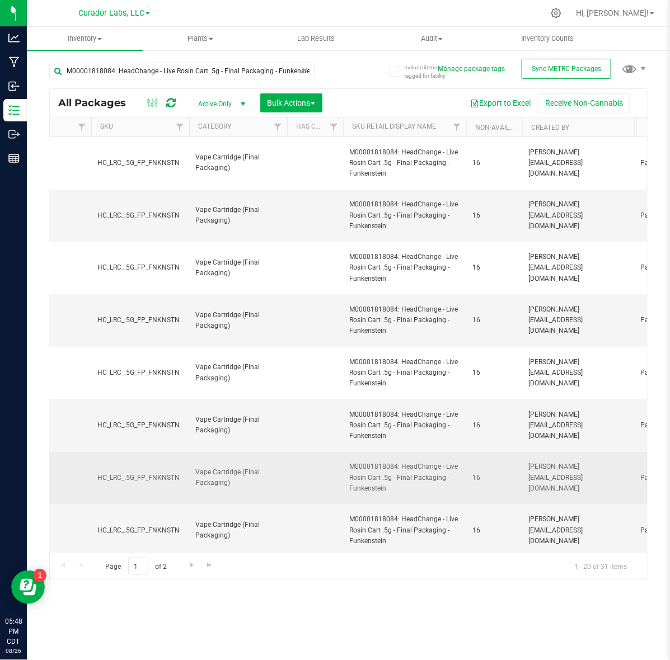
click at [364, 465] on span "M00001818084: HeadChange - Live Rosin Cart .5g - Final Packaging - Funkenstein" at bounding box center [405, 478] width 110 height 32
copy span "M00001818084"
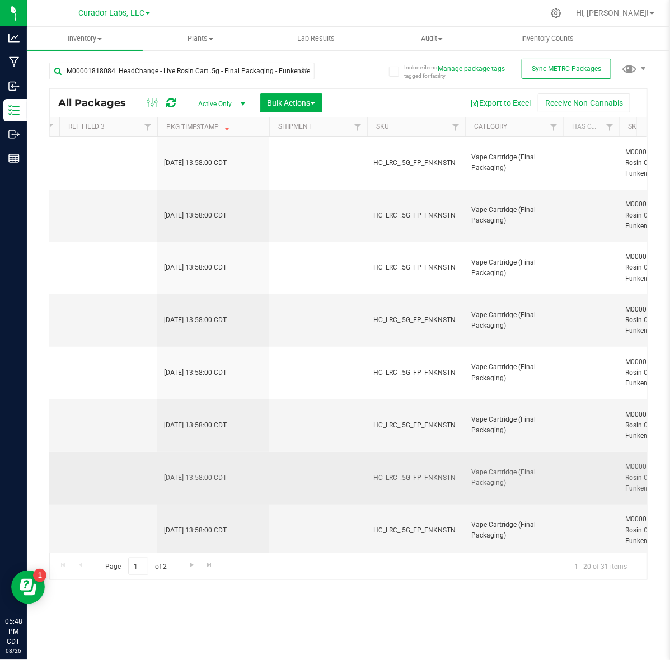
scroll to position [0, 1710]
click at [406, 479] on span "HC_LRC_.5G_FP_FNKNSTN" at bounding box center [420, 478] width 84 height 11
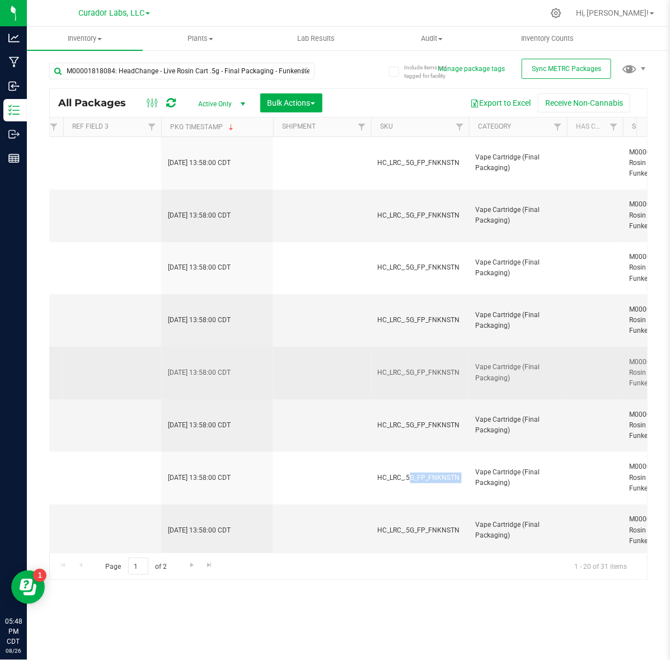
copy tr "HC_LRC_.5G_FP_FNKNSTN"
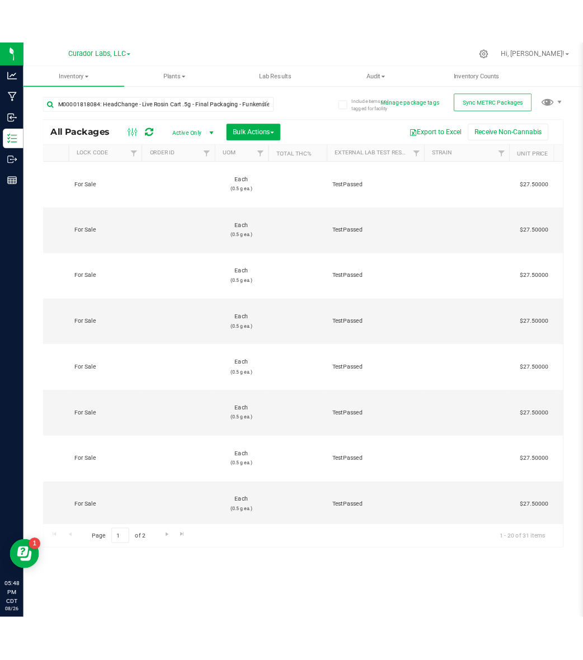
scroll to position [0, 722]
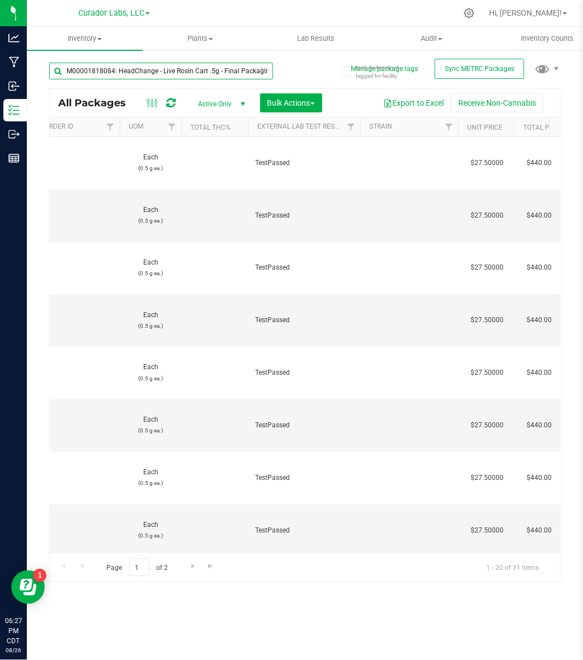
click at [168, 66] on input "M00001818084: HeadChange - Live Rosin Cart .5g - Final Packaging - Funkenstein" at bounding box center [161, 71] width 224 height 17
paste input "302628: HeadChange - Live Badder 3.5g - Final Packaging - Cabana Mane"
type input "M00001302628: HeadChange - Live Badder 3.5g - Final Packaging - Cabana Mane"
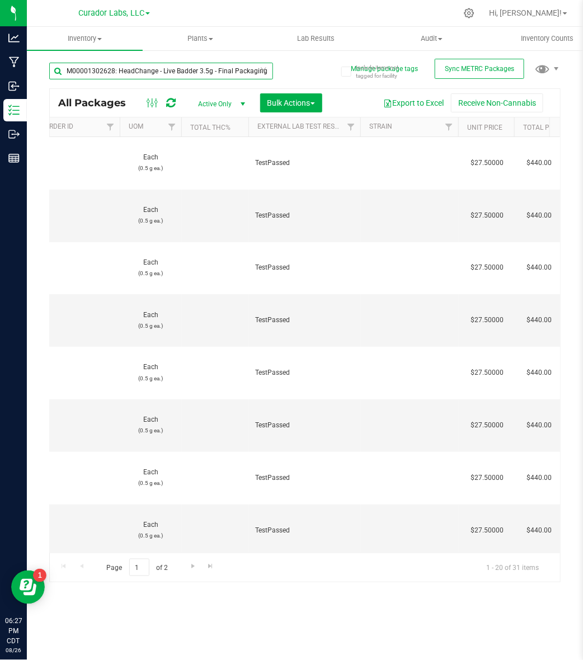
scroll to position [0, 45]
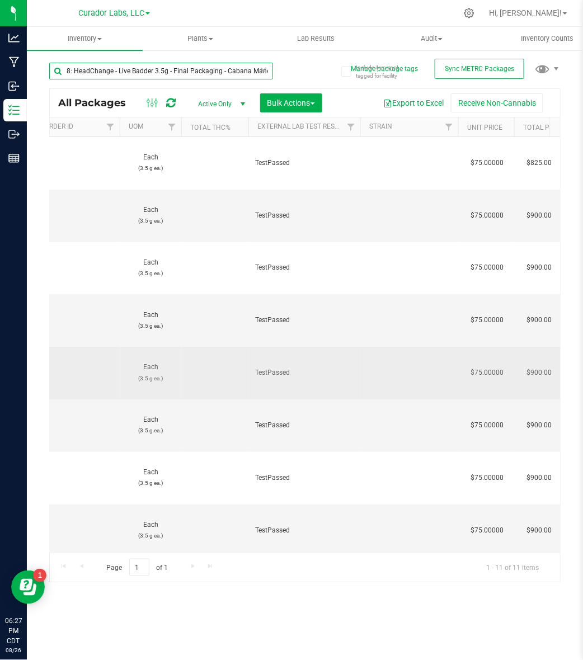
type input "2026-07-17"
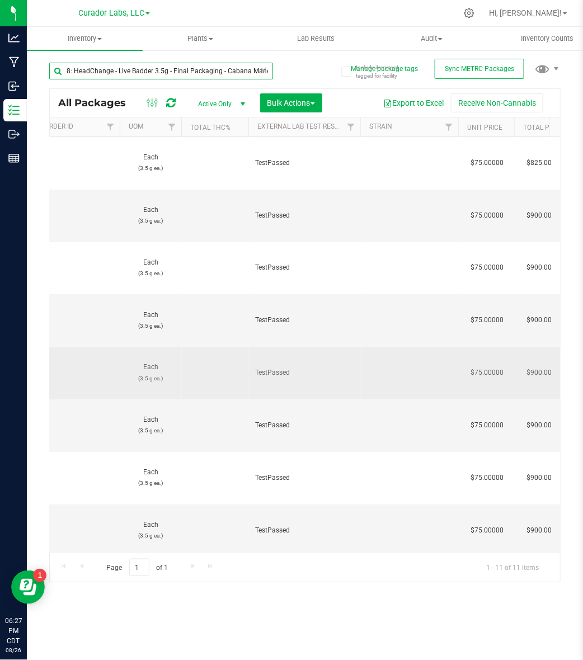
type input "2026-07-17"
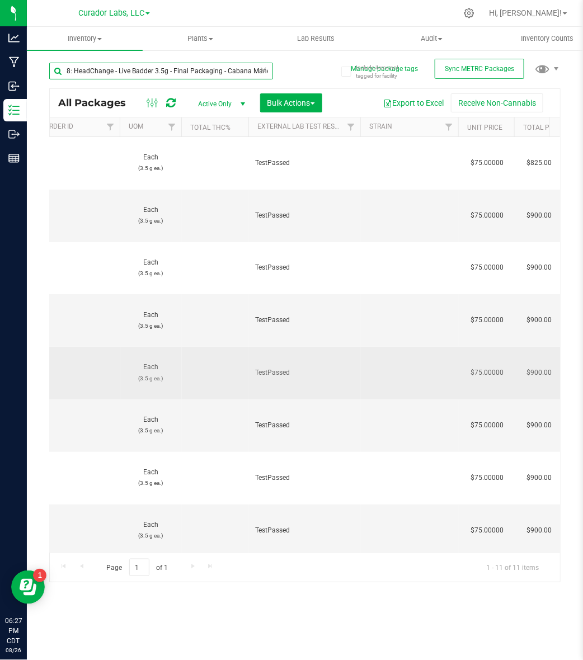
type input "2026-07-17"
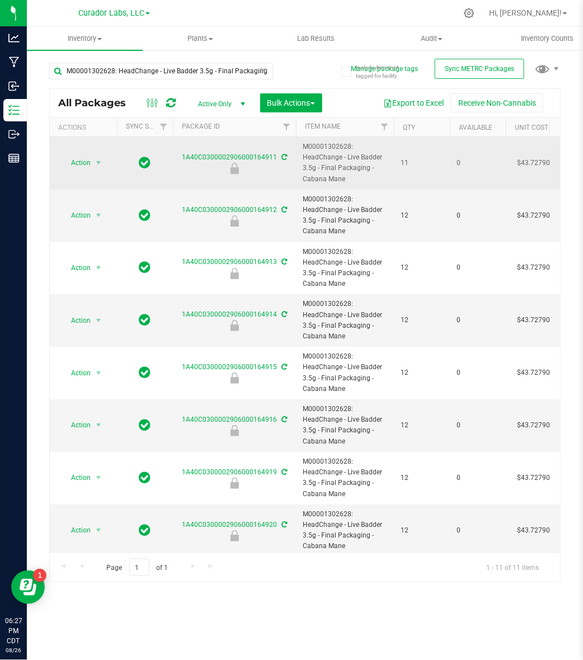
drag, startPoint x: 303, startPoint y: 181, endPoint x: 346, endPoint y: 181, distance: 43.1
click at [346, 181] on span "M00001302628: HeadChange - Live Badder 3.5g - Final Packaging - Cabana Mane" at bounding box center [345, 163] width 84 height 43
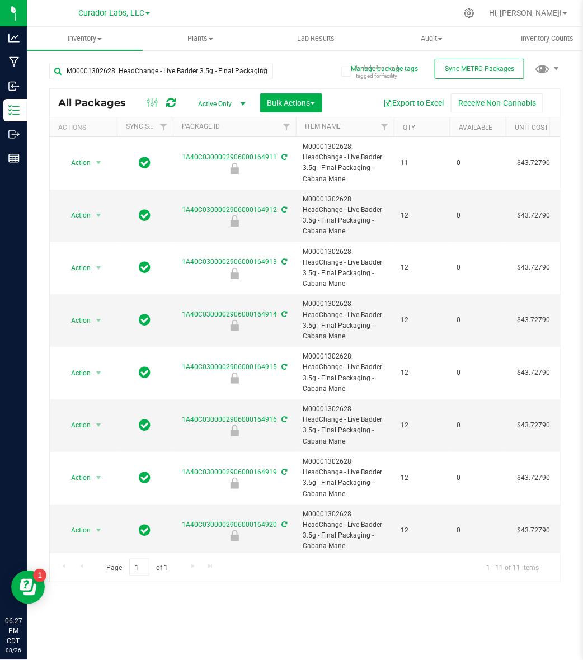
copy span "Cabana Mane"
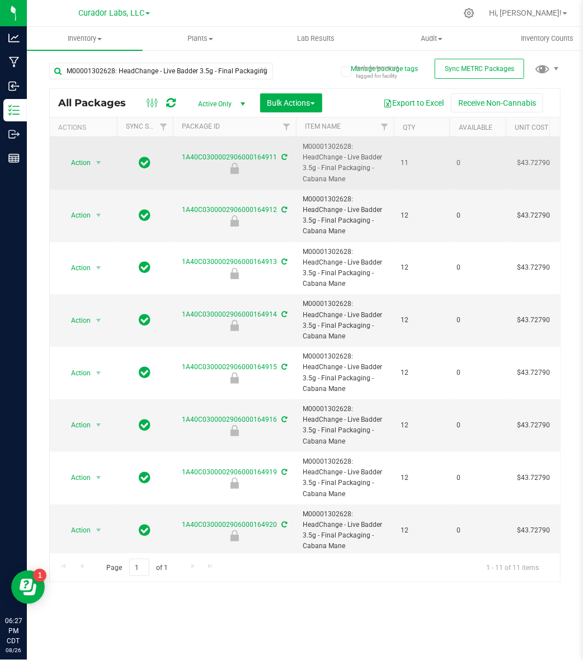
click at [308, 144] on span "M00001302628: HeadChange - Live Badder 3.5g - Final Packaging - Cabana Mane" at bounding box center [345, 163] width 84 height 43
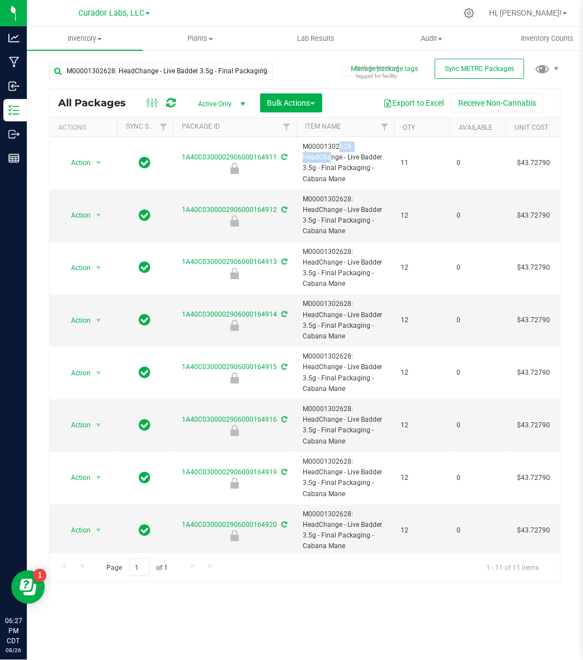
copy span "M00001302628"
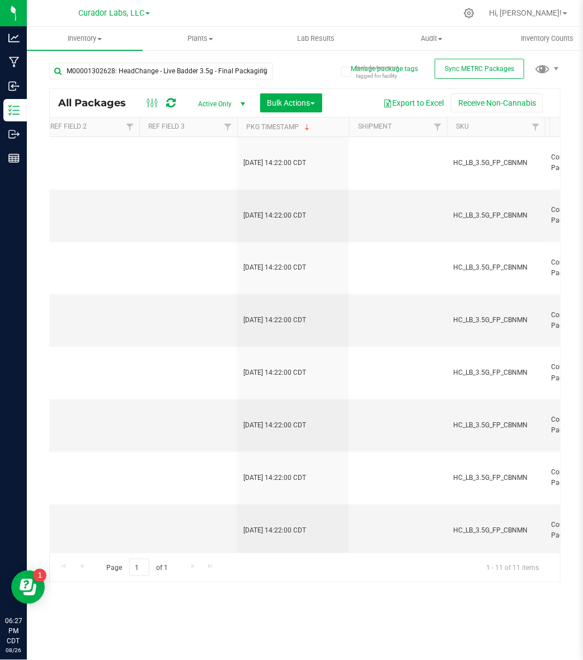
scroll to position [0, 1638]
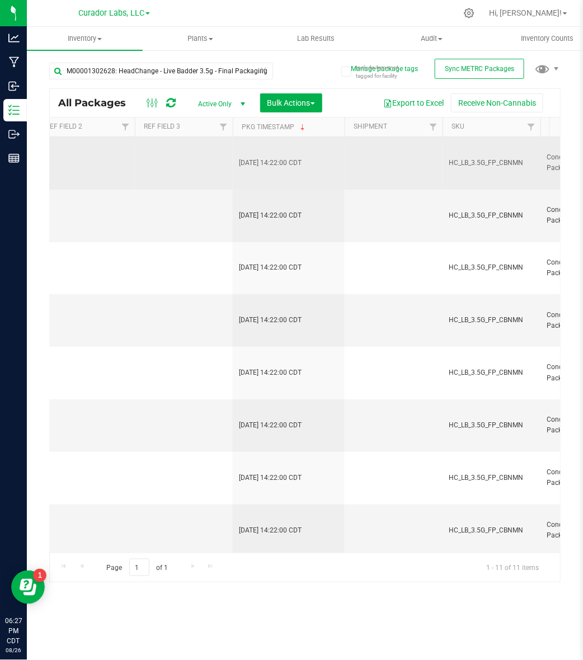
click at [505, 165] on span "HC_LB_3.5G_FP_CBNMN" at bounding box center [491, 163] width 84 height 11
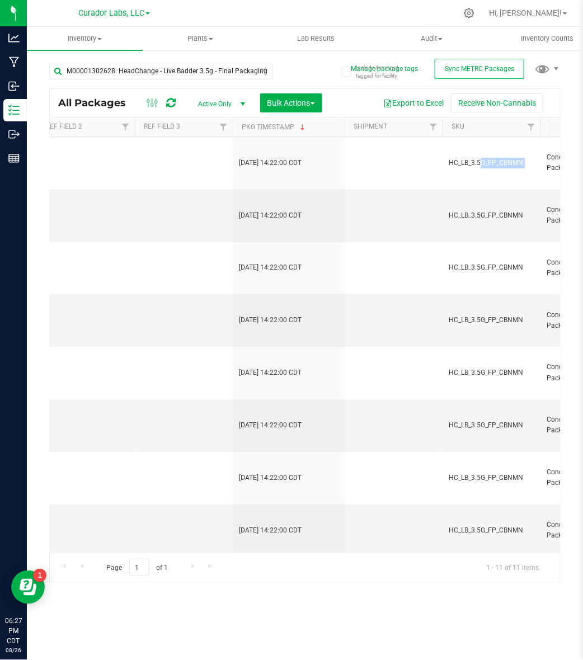
copy tr "HC_LB_3.5G_FP_CBNMN"
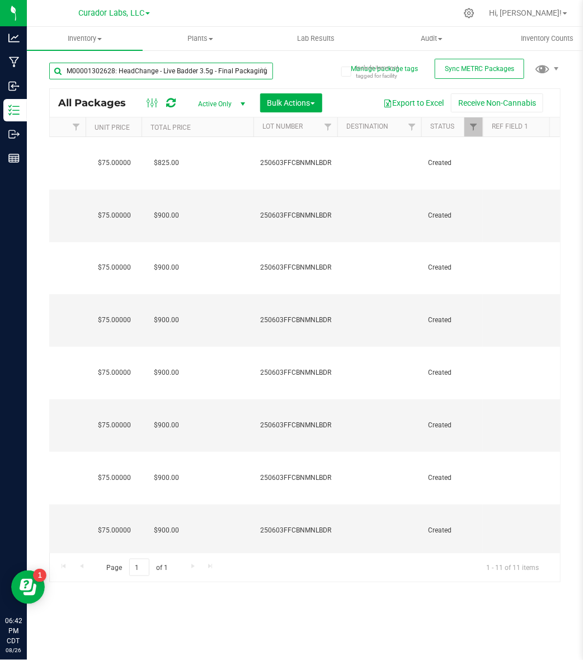
click at [215, 74] on input "M00001302628: HeadChange - Live Badder 3.5g - Final Packaging - Cabana Mane" at bounding box center [161, 71] width 224 height 17
paste input "252410: HeadChange - Live Badder 1"
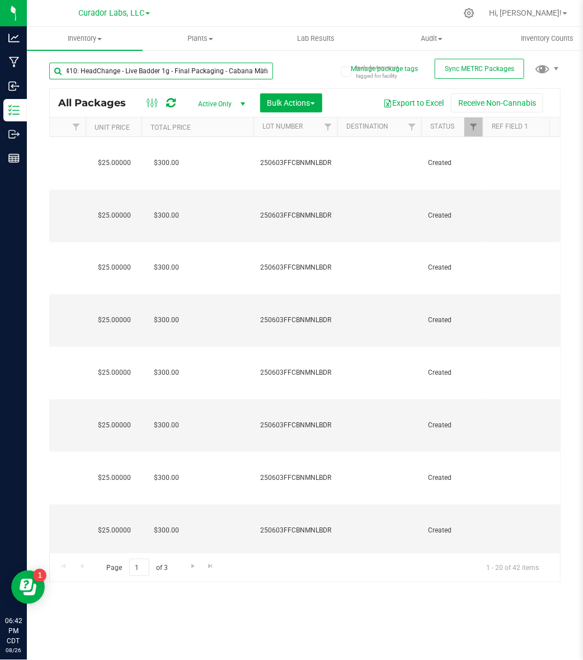
type input "M00001252410: HeadChange - Live Badder 1g - Final Packaging - Cabana Mane"
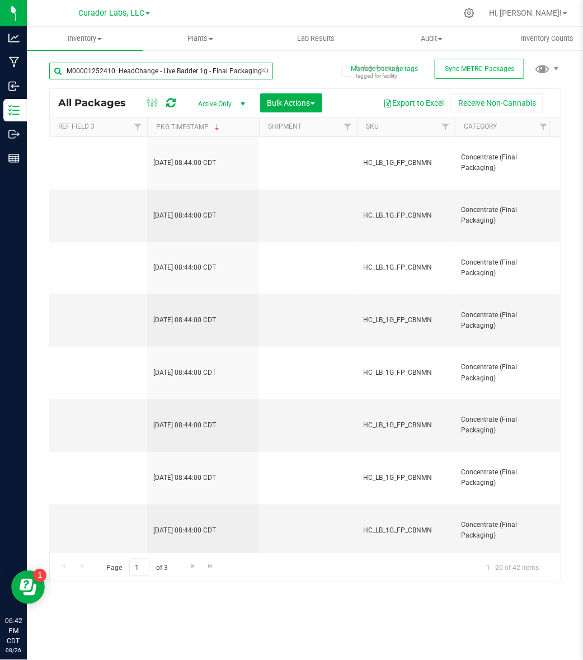
scroll to position [0, 1750]
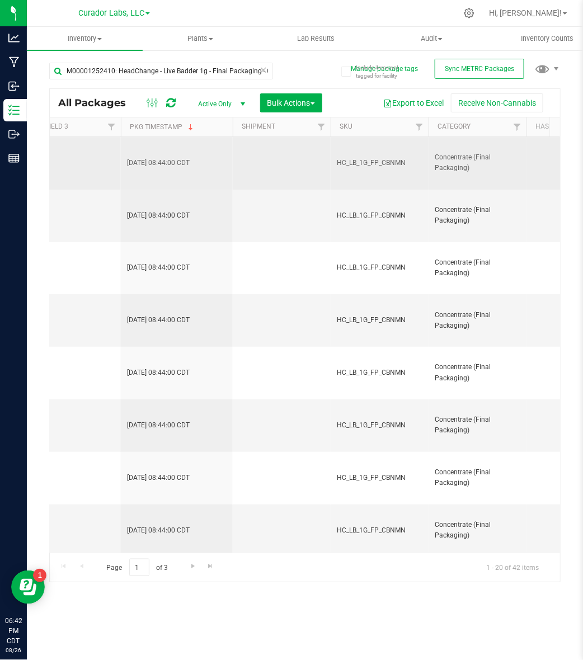
click at [379, 169] on td "HC_LB_1G_FP_CBNMN" at bounding box center [380, 163] width 98 height 53
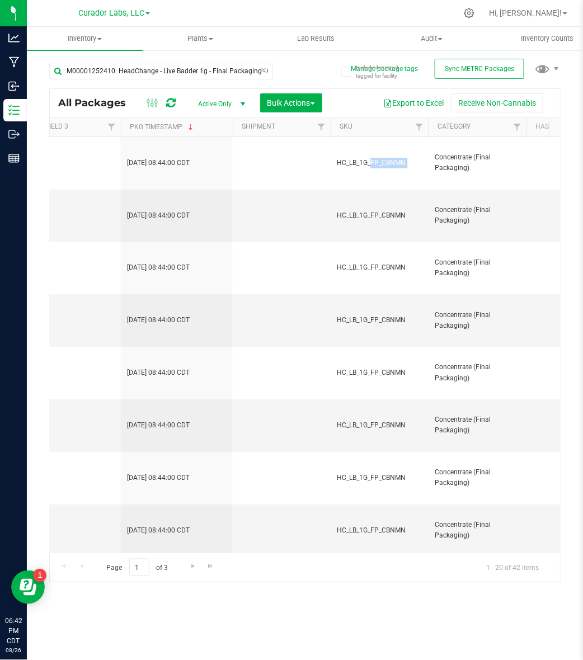
copy tr "HC_LB_1G_FP_CBNMN"
drag, startPoint x: 66, startPoint y: 68, endPoint x: 113, endPoint y: 71, distance: 47.1
click at [113, 71] on input "M00001252410: HeadChange - Live Badder 1g - Final Packaging - Cabana Mane" at bounding box center [161, 71] width 224 height 17
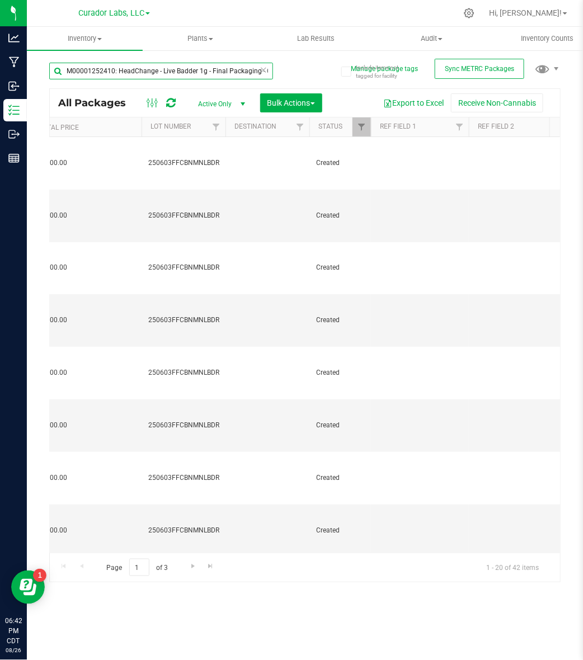
scroll to position [0, 1131]
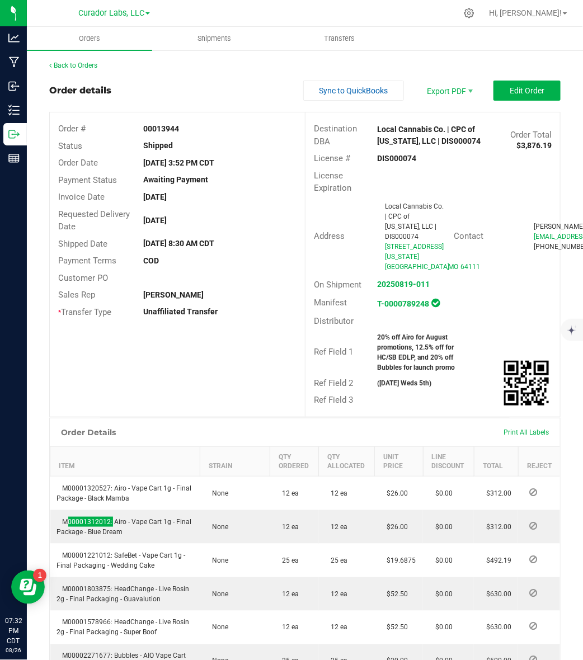
scroll to position [210, 0]
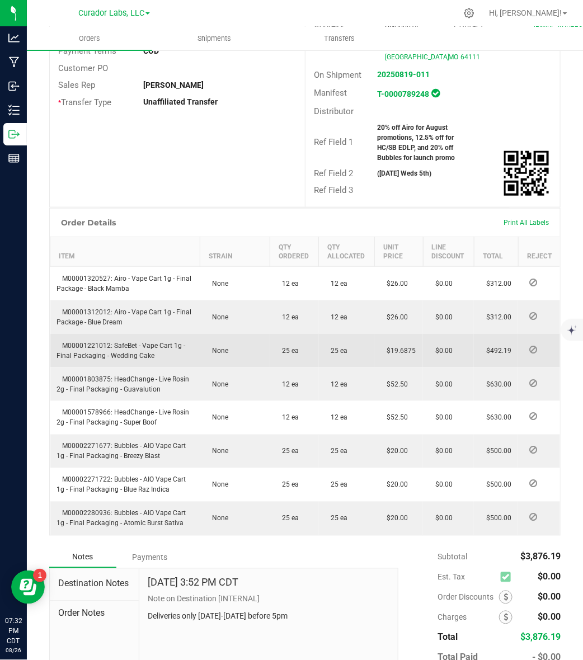
click at [90, 343] on span "M00001221012: SafeBet - Vape Cart 1g - Final Packaging - Wedding Cake" at bounding box center [121, 351] width 129 height 18
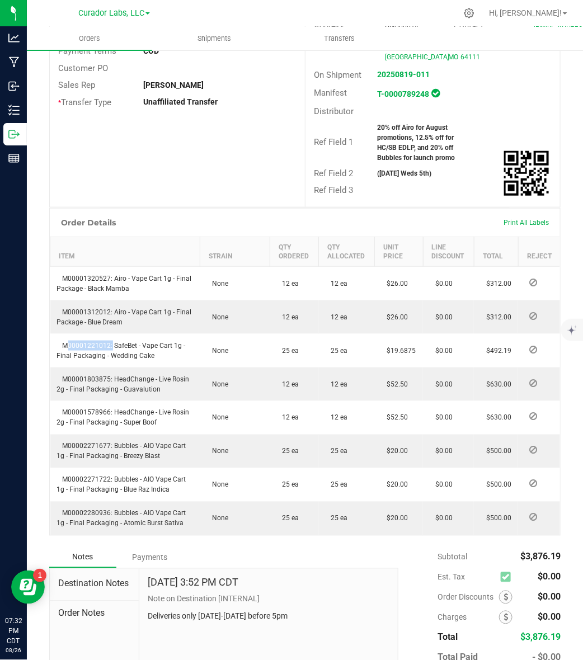
copy span "M00001221012"
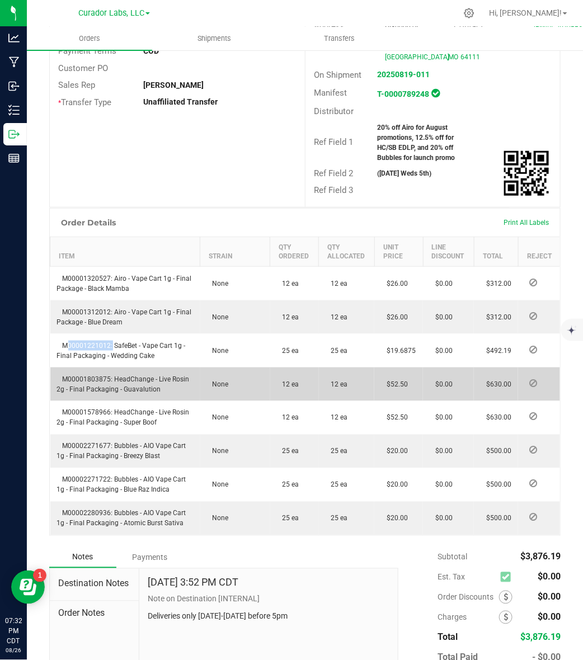
click at [93, 382] on span "M00001803875: HeadChange - Live Rosin 2g - Final Packaging - Guavalution" at bounding box center [123, 384] width 133 height 18
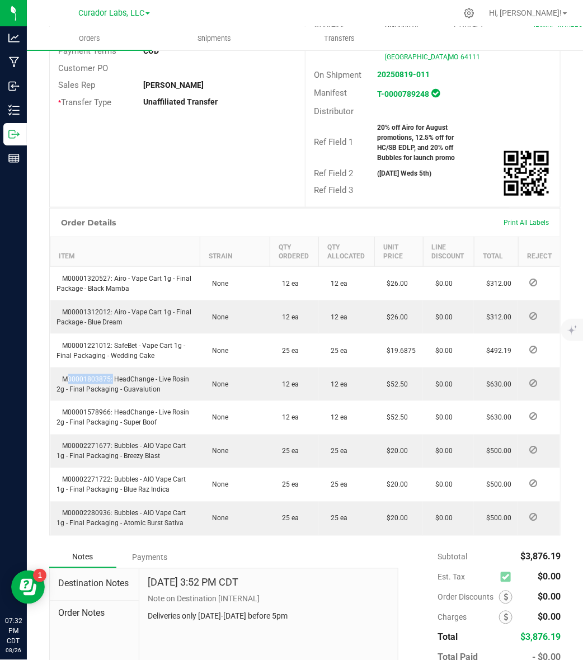
copy span "M00001803875"
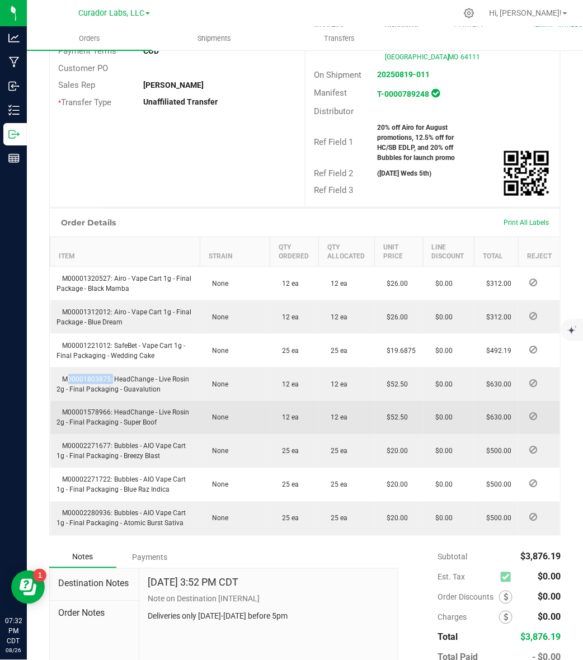
click at [74, 410] on span "M00001578966: HeadChange - Live Rosin 2g - Final Packaging - Super Boof" at bounding box center [123, 418] width 133 height 18
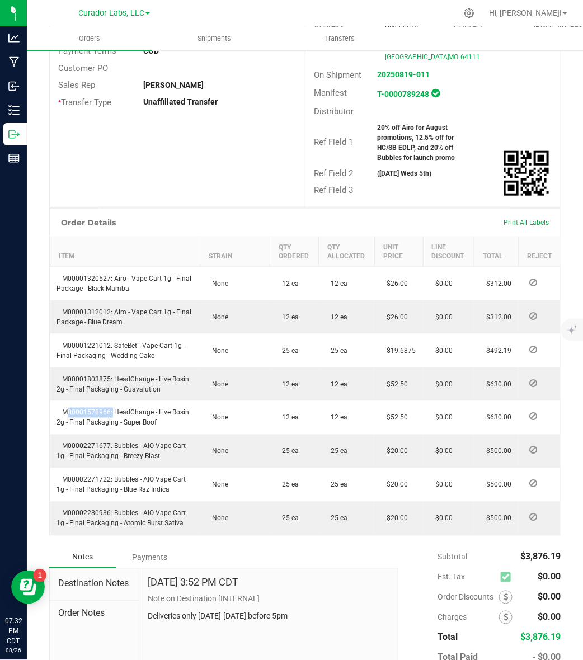
copy span "M00001578966"
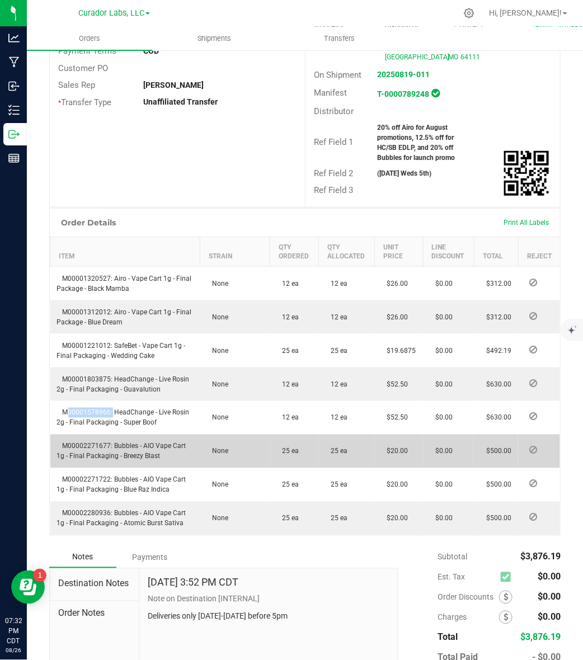
click at [101, 446] on span "M00002271677: Bubbles - AIO Vape Cart 1g - Final Packaging - Breezy Blast" at bounding box center [121, 452] width 129 height 18
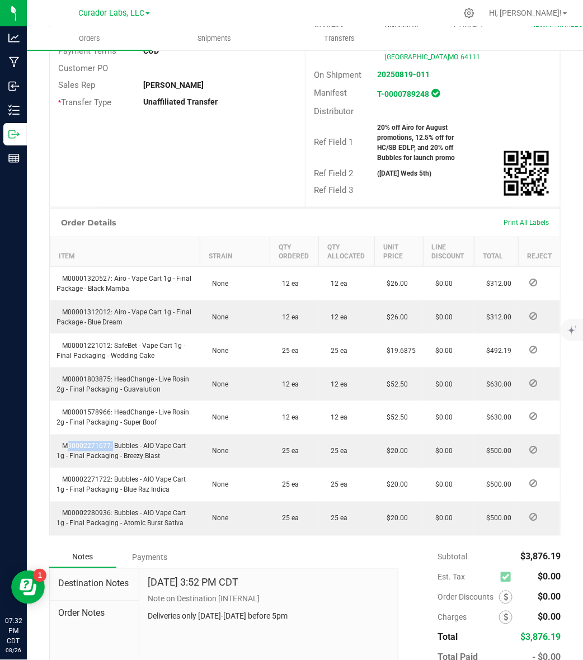
copy span "M00002271677"
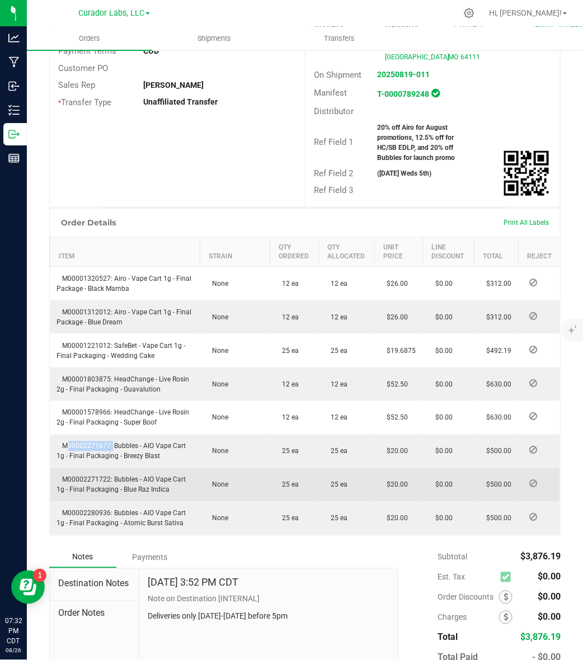
click at [90, 482] on span "M00002271722: Bubbles - AIO Vape Cart 1g - Final Packaging - Blue Raz Indica" at bounding box center [121, 485] width 129 height 18
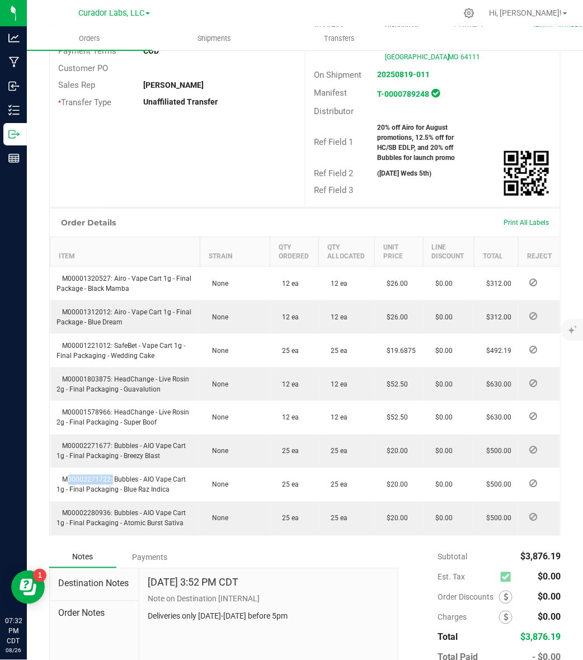
copy span "M00002271722"
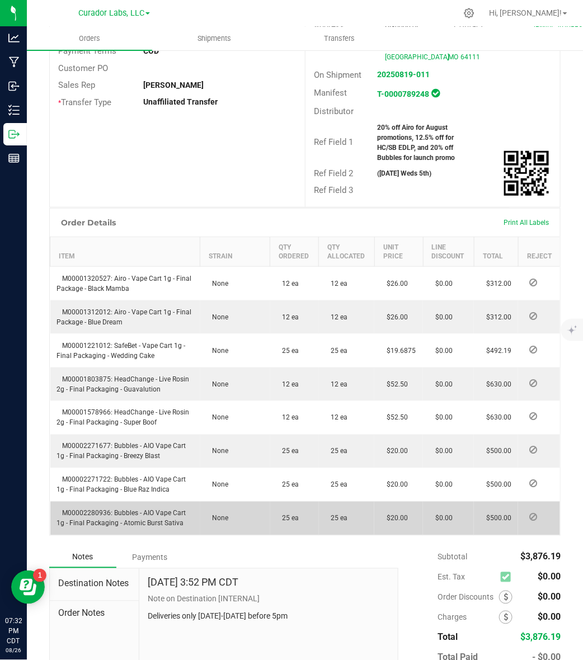
click at [90, 511] on span "M00002280936: Bubbles - AIO Vape Cart 1g - Final Packaging - Atomic Burst Sativa" at bounding box center [121, 519] width 129 height 18
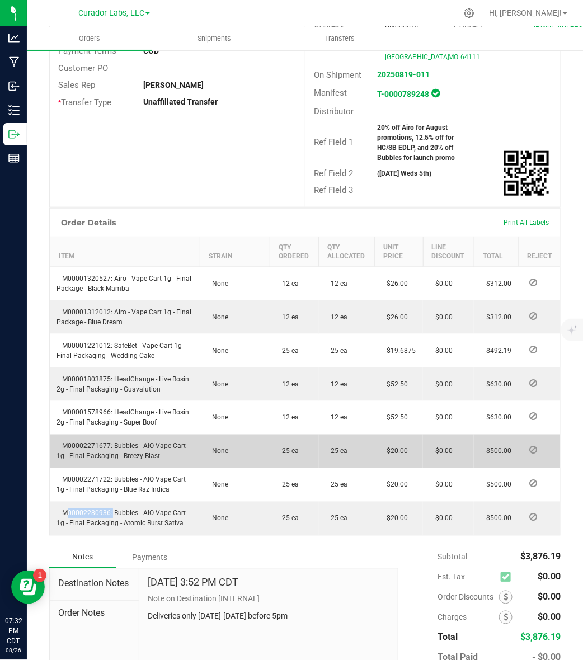
copy span "M00002280936"
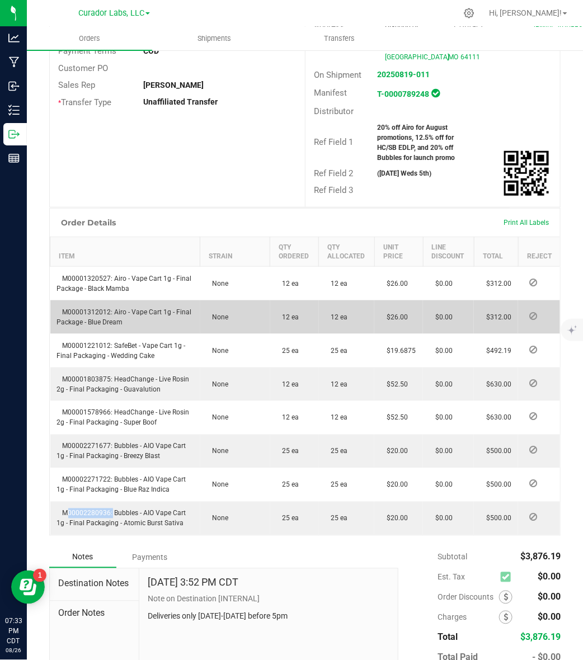
click at [78, 311] on span "M00001312012: Airo - Vape Cart 1g - Final Package - Blue Dream" at bounding box center [124, 317] width 135 height 18
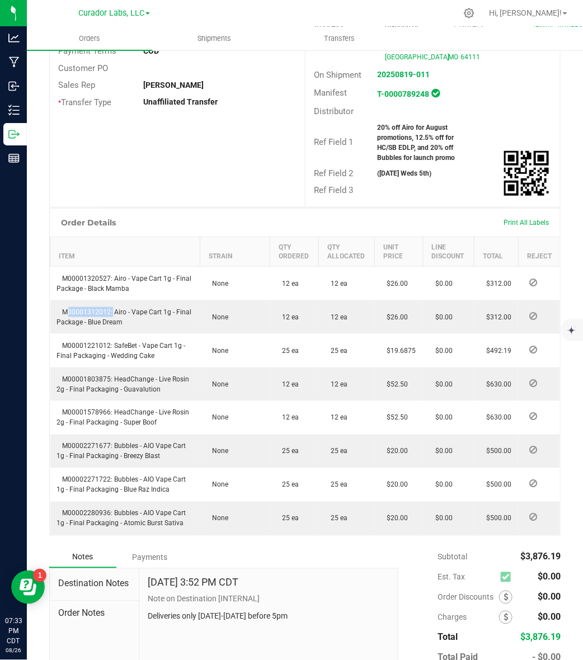
copy span "M00001312012"
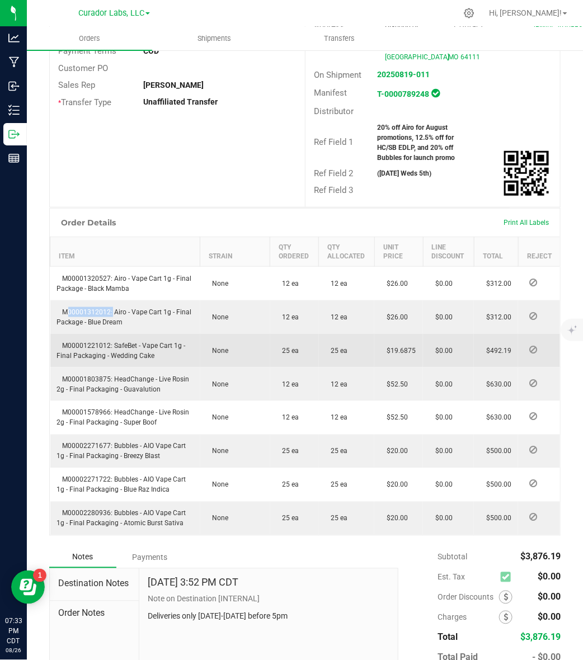
click at [102, 345] on span "M00001221012: SafeBet - Vape Cart 1g - Final Packaging - Wedding Cake" at bounding box center [121, 351] width 129 height 18
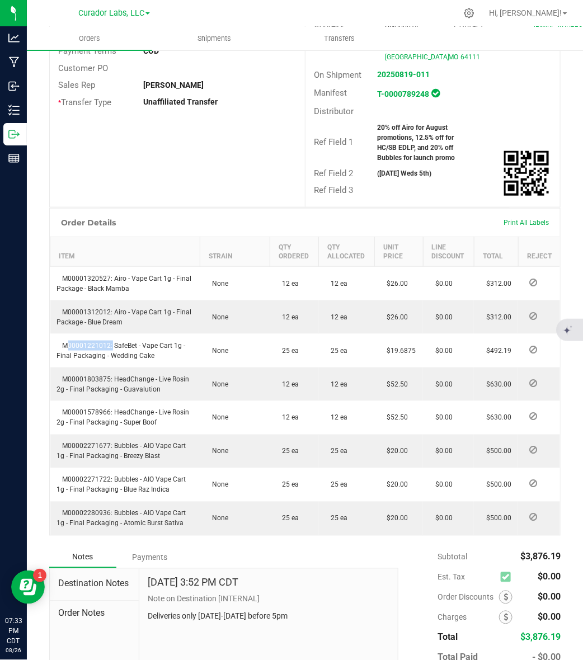
copy span "M00001221012"
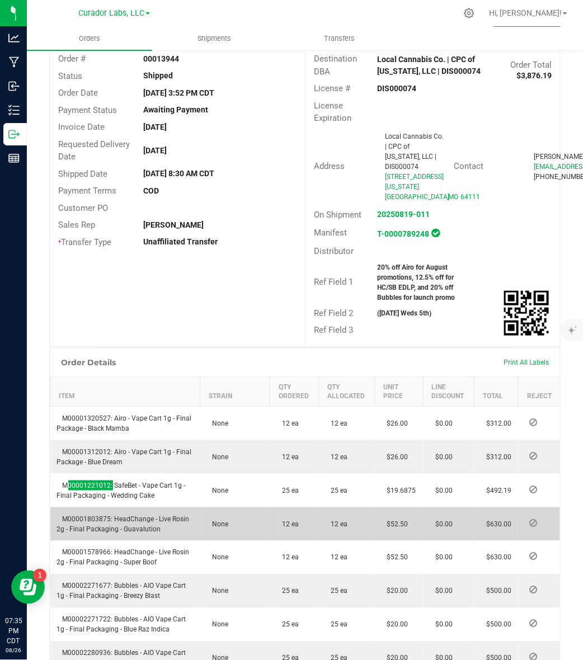
scroll to position [0, 0]
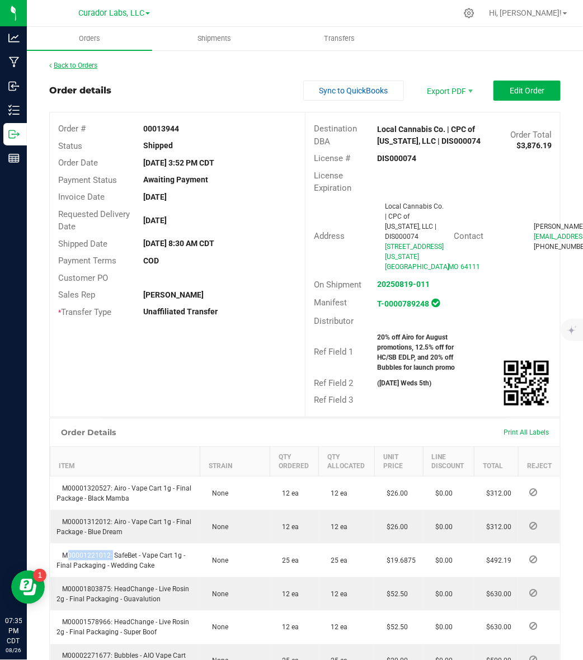
click at [88, 63] on link "Back to Orders" at bounding box center [73, 66] width 48 height 8
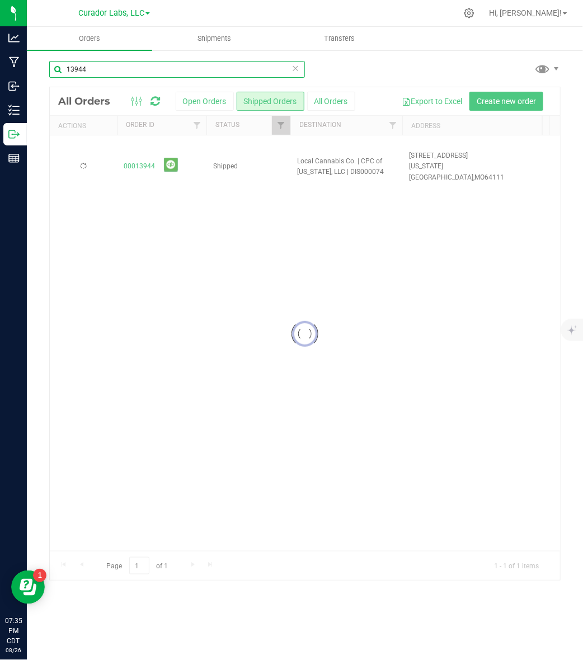
click at [142, 69] on input "13944" at bounding box center [177, 69] width 256 height 17
paste input "0"
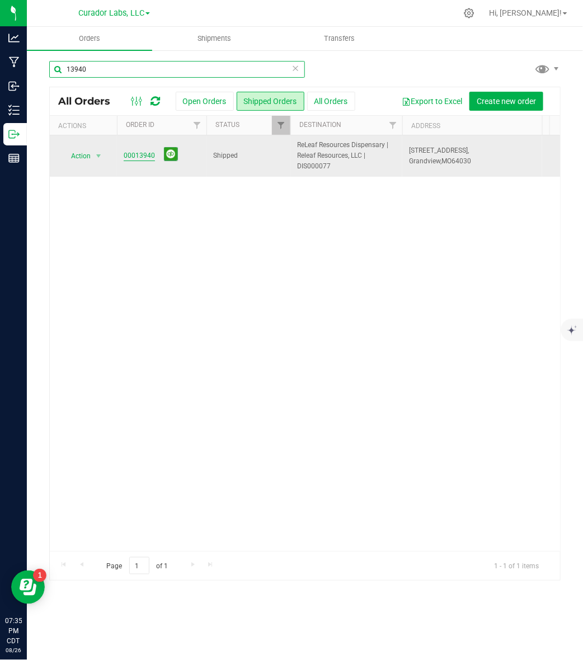
type input "13940"
click at [138, 154] on link "00013940" at bounding box center [139, 155] width 31 height 11
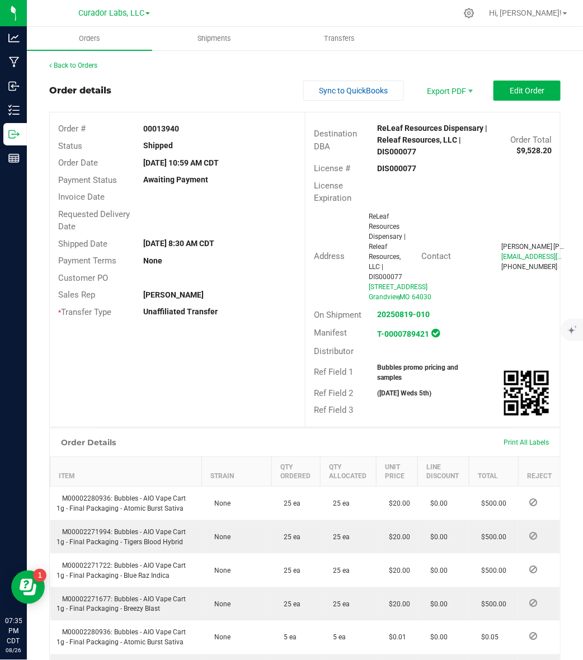
click at [404, 164] on strong "DIS000077" at bounding box center [397, 168] width 39 height 9
copy strong "DIS000077"
click at [159, 129] on strong "00013940" at bounding box center [161, 128] width 36 height 9
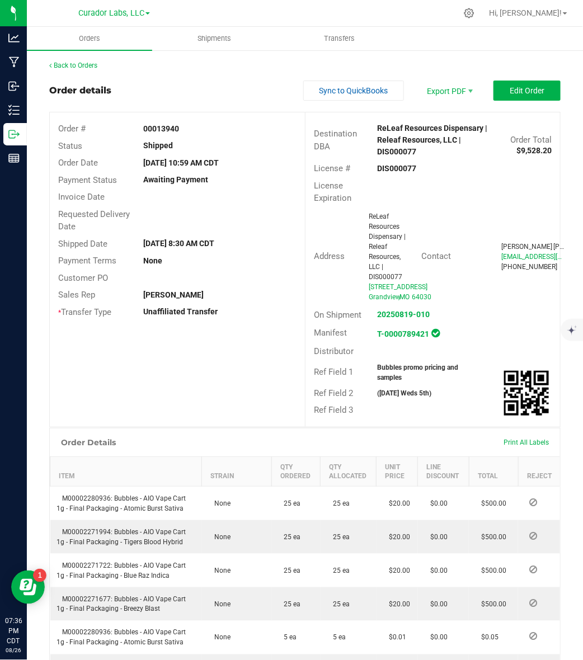
copy strong "00013940"
click at [388, 382] on strong "Bubbles promo pricing and samples" at bounding box center [418, 373] width 81 height 18
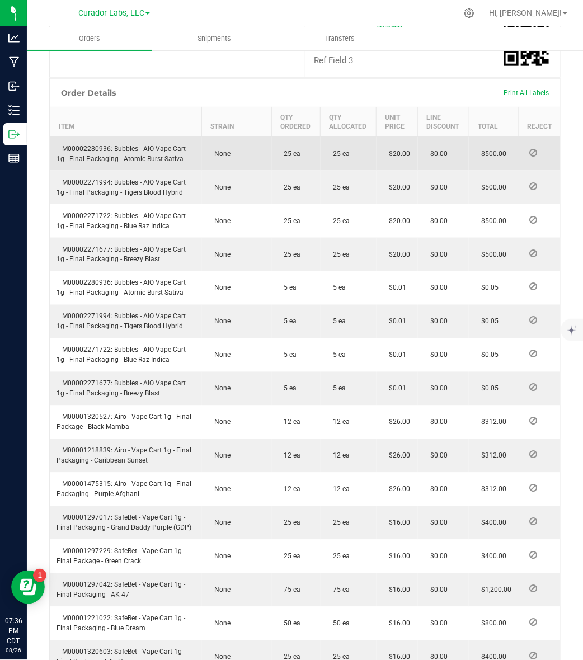
scroll to position [420, 0]
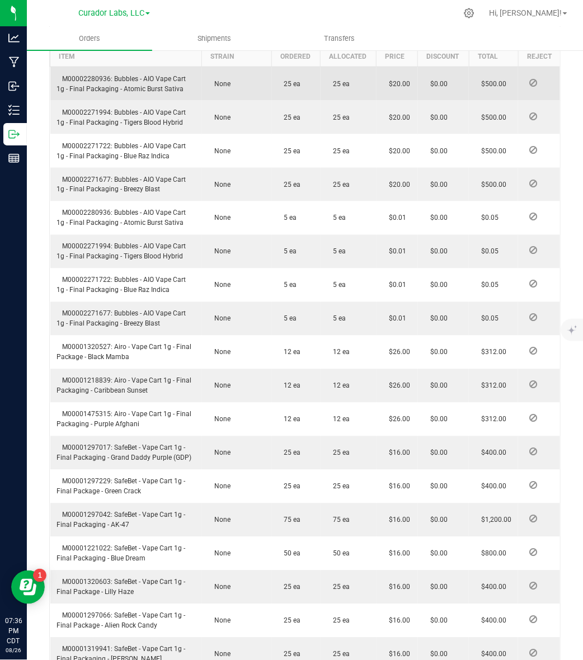
click at [91, 93] on span "M00002280936: Bubbles - AIO Vape Cart 1g - Final Packaging - Atomic Burst Sativa" at bounding box center [121, 84] width 129 height 18
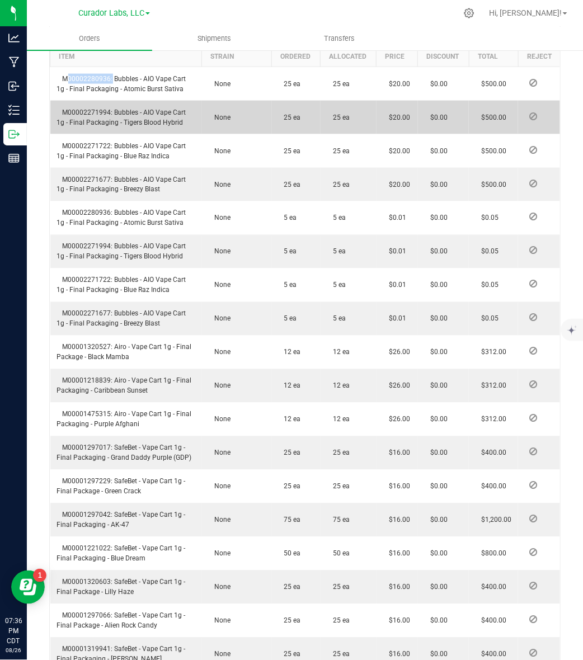
click at [86, 126] on span "M00002271994: Bubbles - AIO Vape Cart 1g - Final Packaging - Tigers Blood Hybrid" at bounding box center [121, 118] width 129 height 18
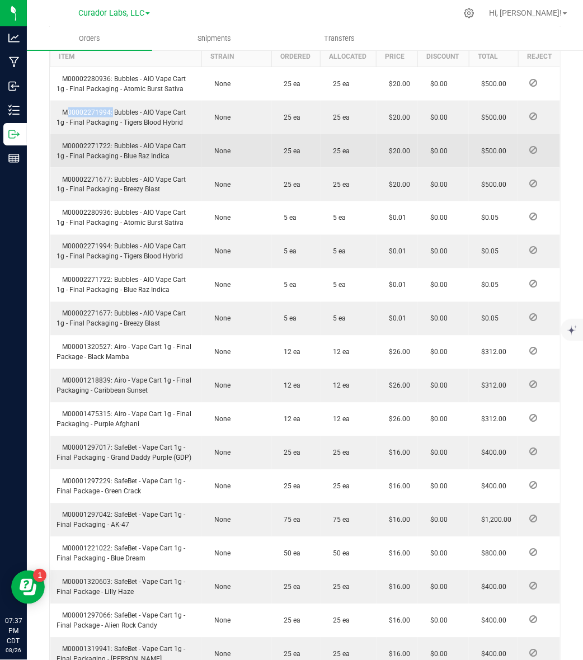
click at [80, 160] on span "M00002271722: Bubbles - AIO Vape Cart 1g - Final Packaging - Blue Raz Indica" at bounding box center [121, 151] width 129 height 18
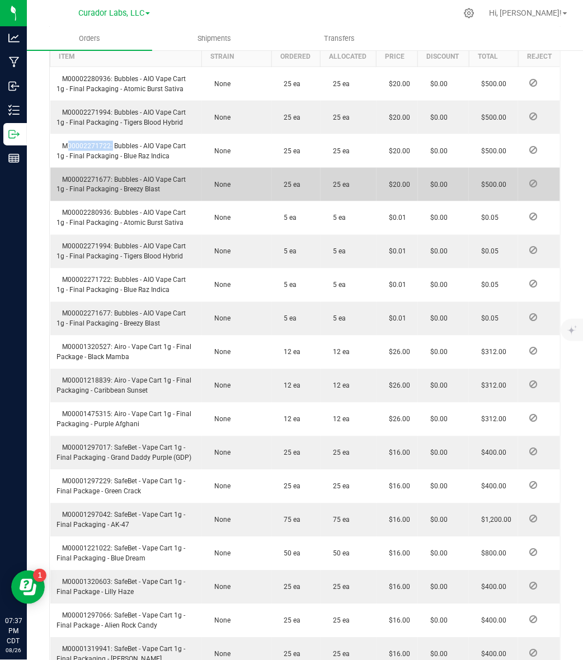
click at [101, 194] on span "M00002271677: Bubbles - AIO Vape Cart 1g - Final Packaging - Breezy Blast" at bounding box center [121, 185] width 129 height 18
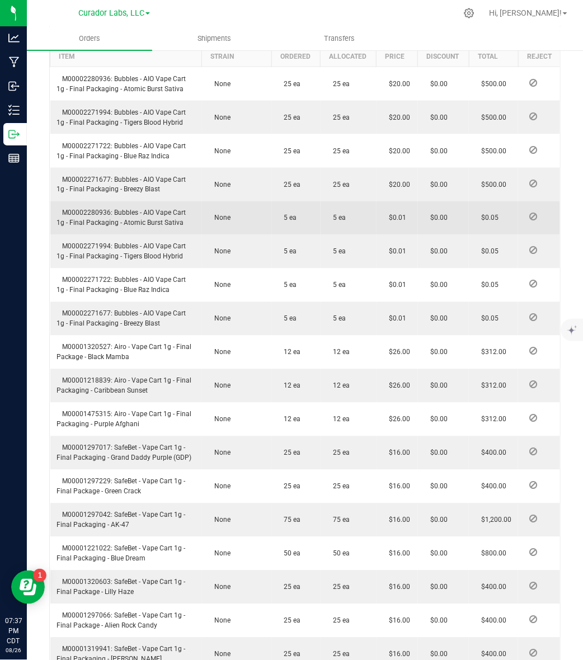
click at [80, 227] on span "M00002280936: Bubbles - AIO Vape Cart 1g - Final Packaging - Atomic Burst Sativa" at bounding box center [121, 218] width 129 height 18
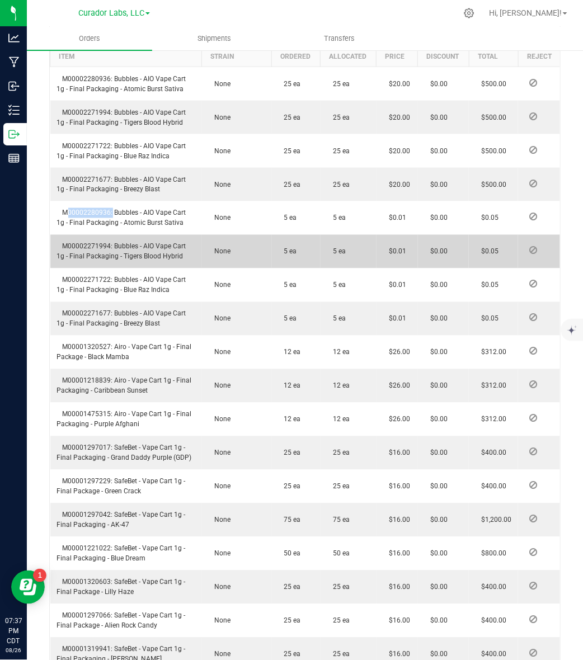
click at [73, 261] on span "M00002271994: Bubbles - AIO Vape Cart 1g - Final Packaging - Tigers Blood Hybrid" at bounding box center [121, 252] width 129 height 18
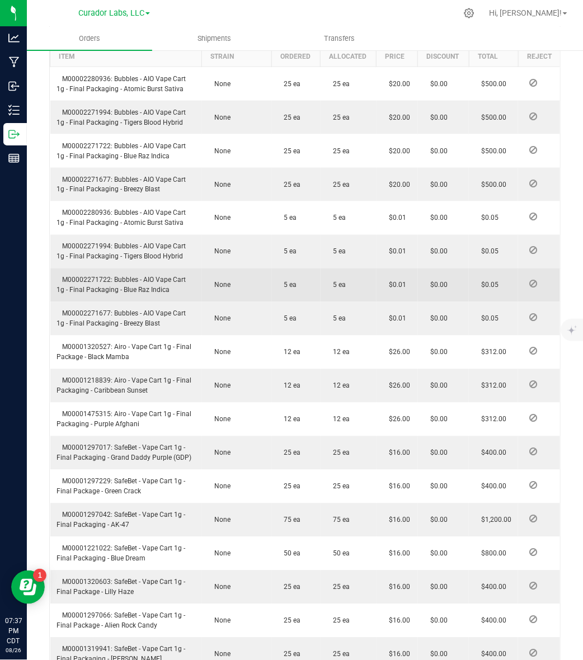
click at [96, 295] on td "M00002271722: Bubbles - AIO Vape Cart 1g - Final Packaging - Blue Raz Indica" at bounding box center [126, 286] width 152 height 34
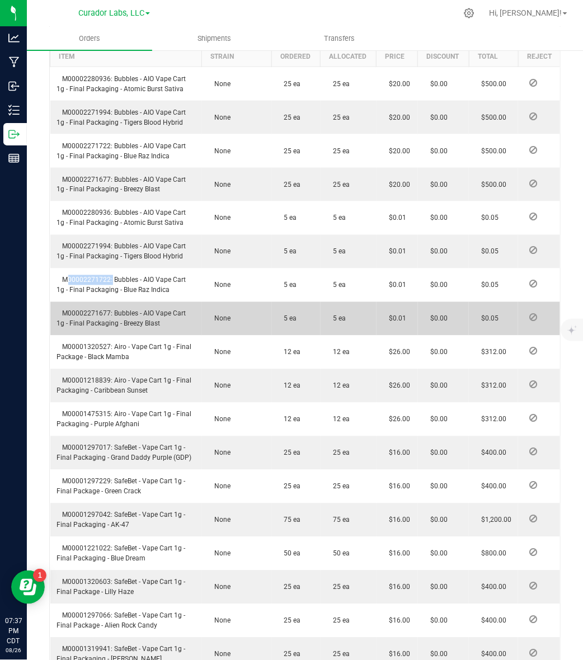
click at [88, 328] on span "M00002271677: Bubbles - AIO Vape Cart 1g - Final Packaging - Breezy Blast" at bounding box center [121, 319] width 129 height 18
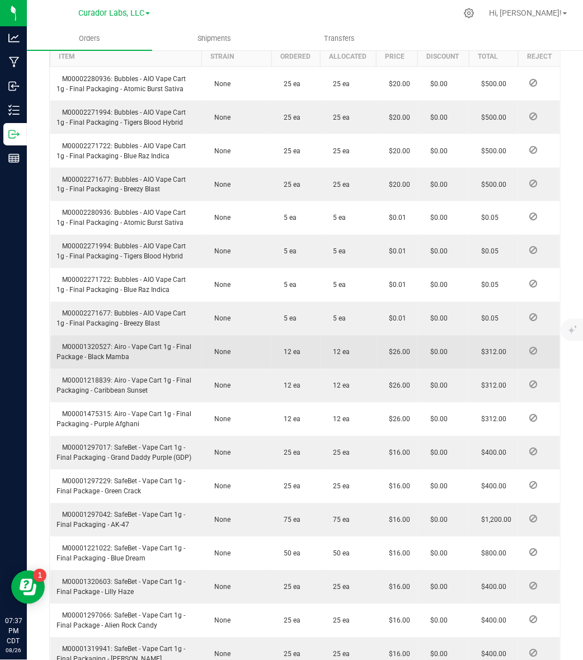
click at [84, 361] on span "M00001320527: Airo - Vape Cart 1g - Final Package - Black Mamba" at bounding box center [124, 353] width 135 height 18
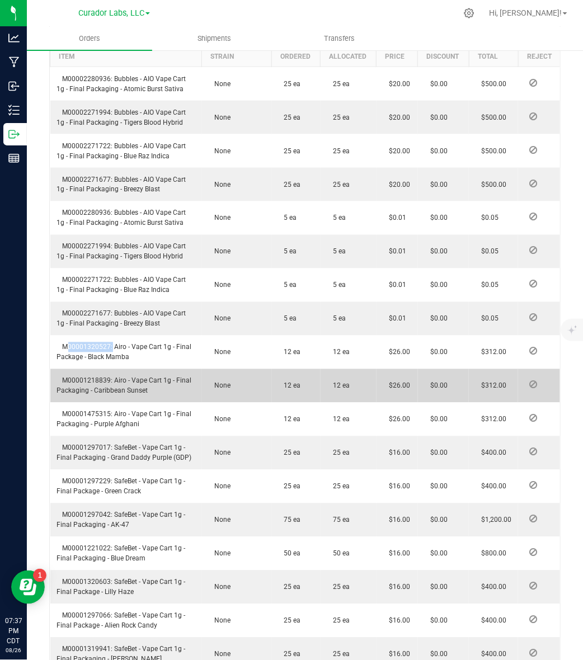
click at [76, 395] on span "M00001218839: Airo - Vape Cart 1g - Final Packaging - Caribbean Sunset" at bounding box center [124, 386] width 135 height 18
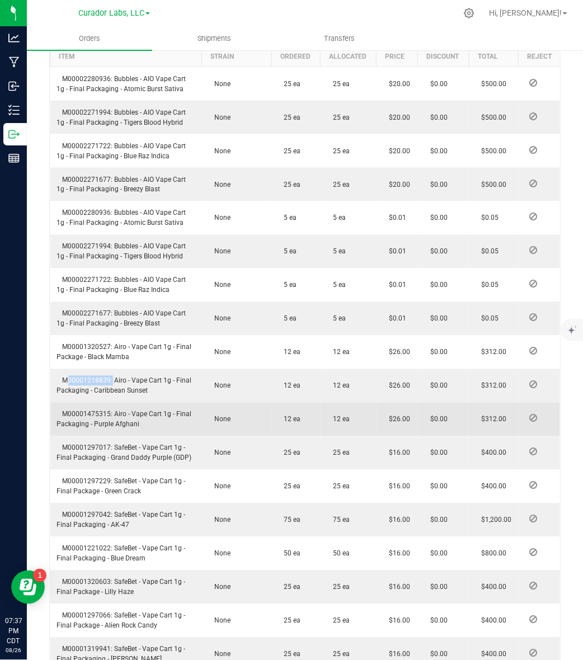
click at [74, 429] on span "M00001475315: Airo - Vape Cart 1g - Final Packaging - Purple Afghani" at bounding box center [124, 420] width 135 height 18
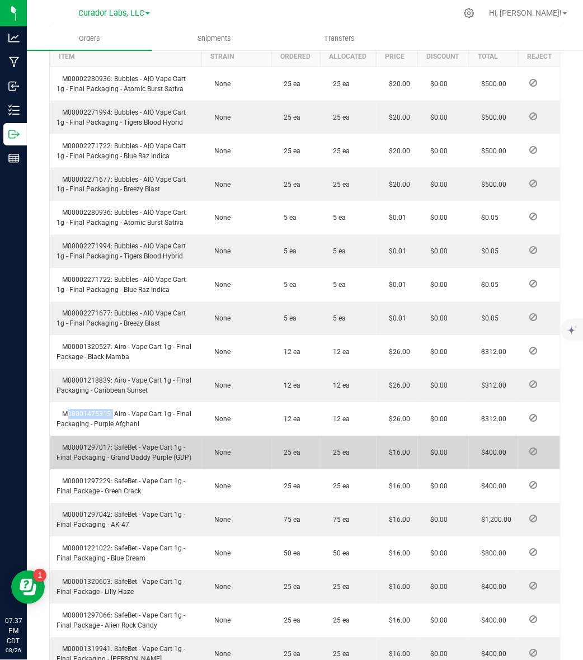
click at [72, 462] on span "M00001297017: SafeBet - Vape Cart 1g - Final Packaging - Grand Daddy Purple (GD…" at bounding box center [124, 453] width 135 height 18
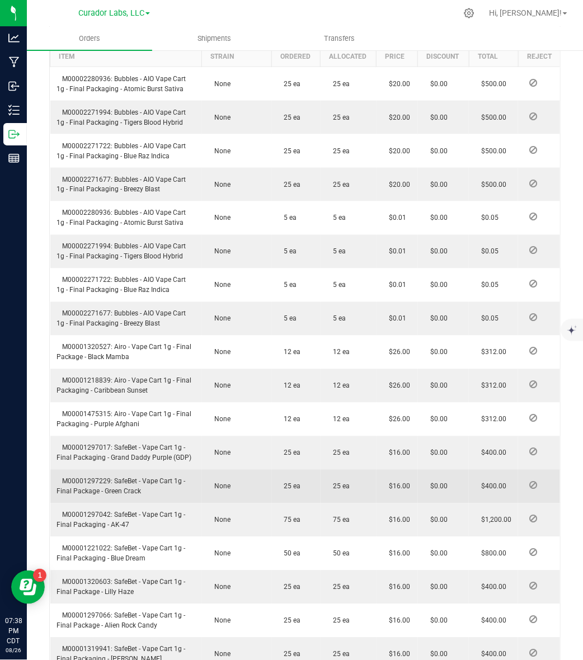
click at [74, 496] on span "M00001297229: SafeBet - Vape Cart 1g - Final Package - Green Crack" at bounding box center [121, 487] width 129 height 18
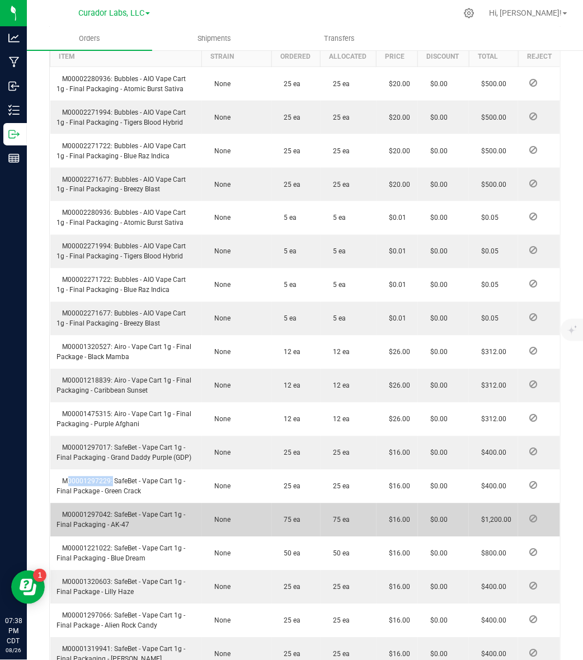
click at [101, 529] on span "M00001297042: SafeBet - Vape Cart 1g - Final Packaging - AK-47" at bounding box center [121, 520] width 129 height 18
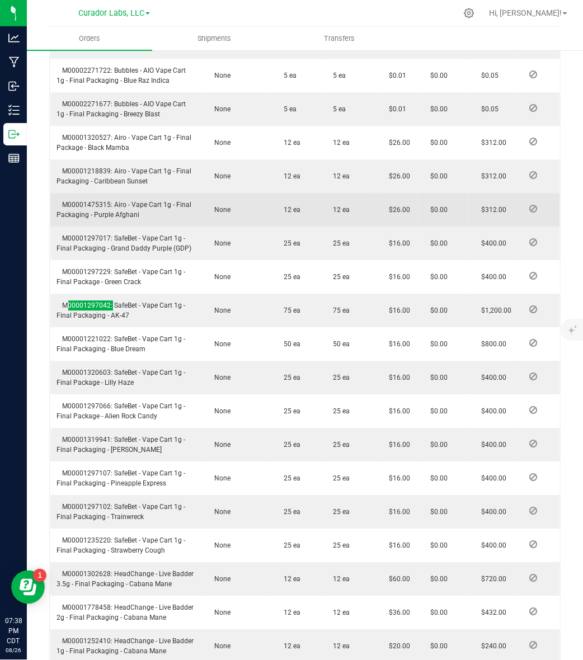
scroll to position [699, 0]
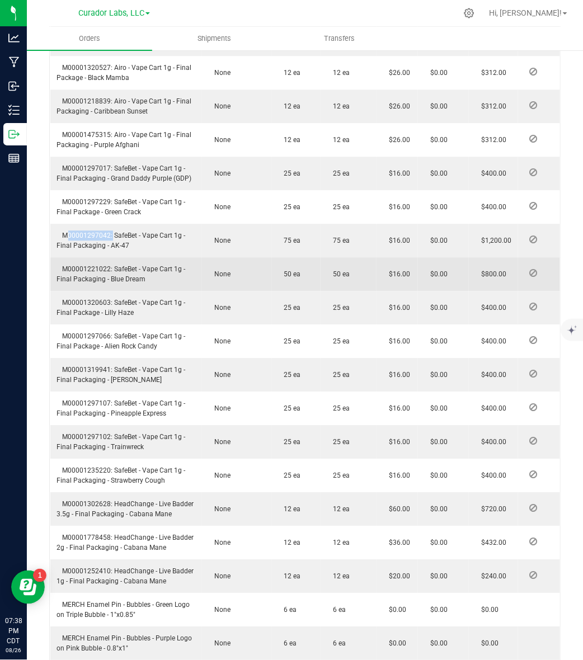
click at [101, 283] on span "M00001221022: SafeBet - Vape Cart 1g - Final Packaging - Blue Dream" at bounding box center [121, 274] width 129 height 18
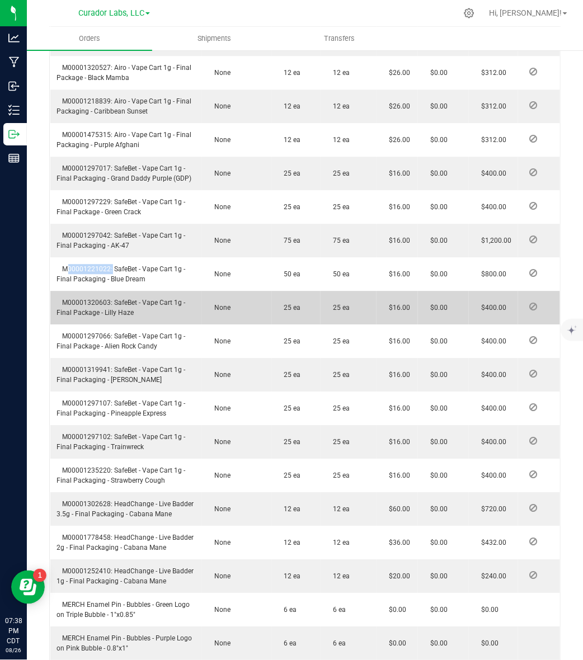
click at [104, 317] on span "M00001320603: SafeBet - Vape Cart 1g - Final Package - Lilly Haze" at bounding box center [121, 308] width 129 height 18
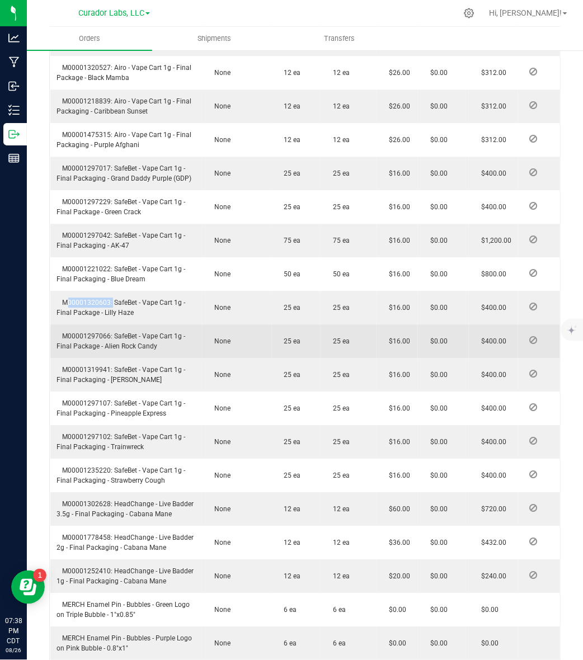
click at [92, 350] on span "M00001297066: SafeBet - Vape Cart 1g - Final Package - Alien Rock Candy" at bounding box center [121, 341] width 129 height 18
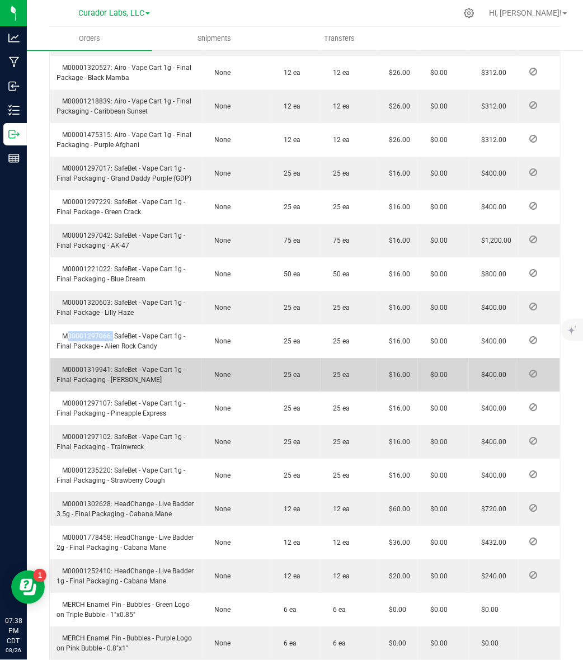
click at [90, 384] on span "M00001319941: SafeBet - Vape Cart 1g - Final Packaging - [PERSON_NAME]" at bounding box center [121, 375] width 129 height 18
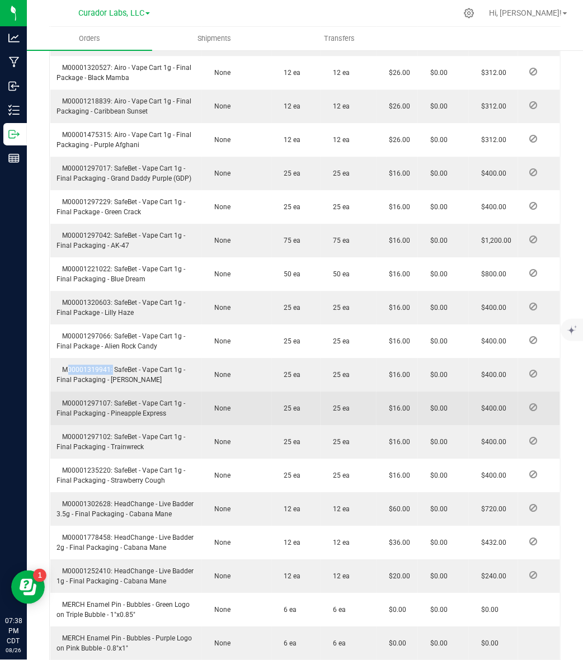
click at [96, 417] on span "M00001297107: SafeBet - Vape Cart 1g - Final Packaging - Pineapple Express" at bounding box center [121, 408] width 129 height 18
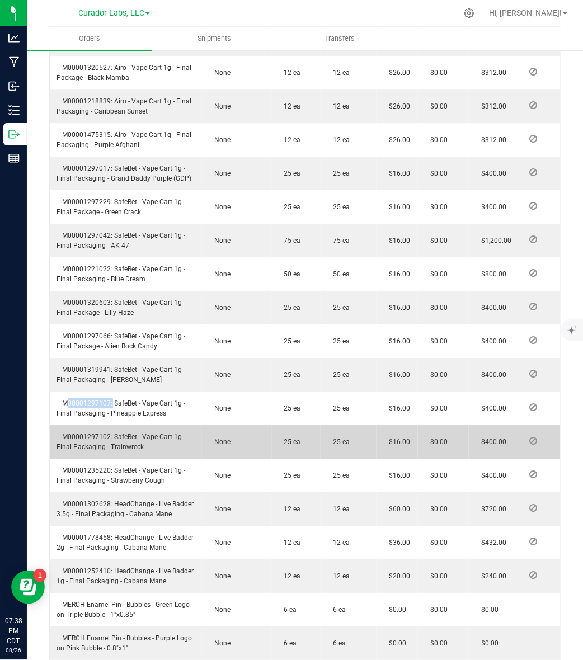
click at [96, 451] on span "M00001297102: SafeBet - Vape Cart 1g - Final Packaging - Trainwreck" at bounding box center [121, 442] width 129 height 18
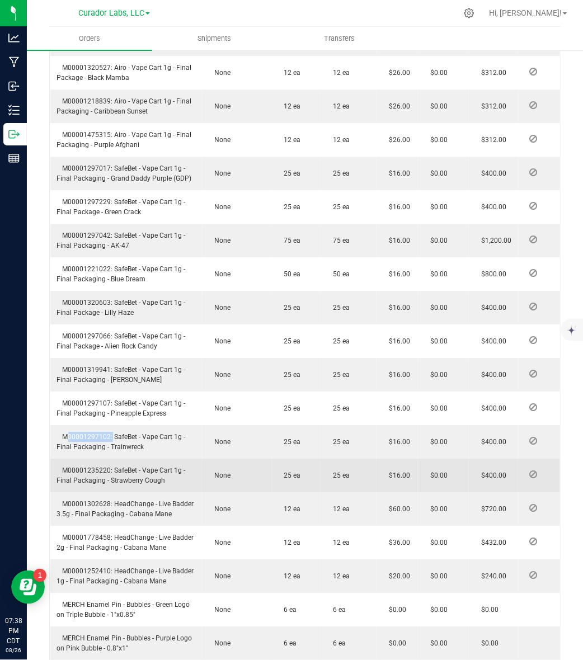
click at [87, 485] on span "M00001235220: SafeBet - Vape Cart 1g - Final Packaging - Strawberry Cough" at bounding box center [121, 476] width 129 height 18
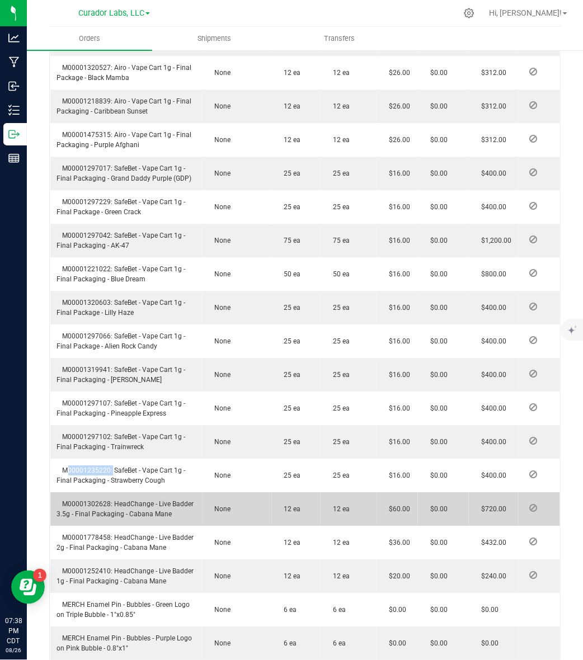
click at [79, 518] on span "M00001302628: HeadChange - Live Badder 3.5g - Final Packaging - Cabana Mane" at bounding box center [125, 509] width 137 height 18
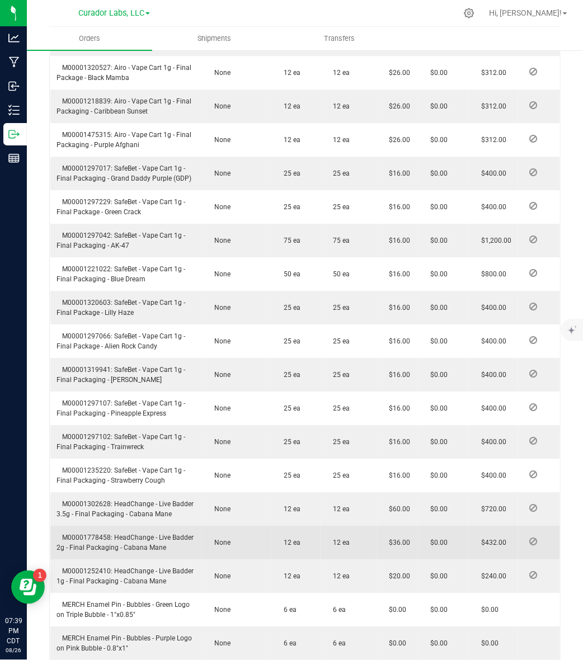
click at [91, 552] on span "M00001778458: HeadChange - Live Badder 2g - Final Packaging - Cabana Mane" at bounding box center [125, 543] width 137 height 18
click at [140, 552] on span "M00001778458: HeadChange - Live Badder 2g - Final Packaging - Cabana Mane" at bounding box center [125, 543] width 137 height 18
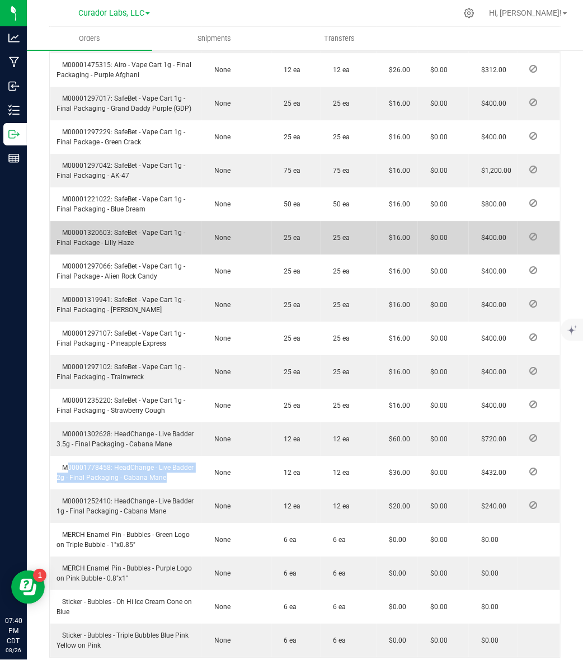
scroll to position [839, 0]
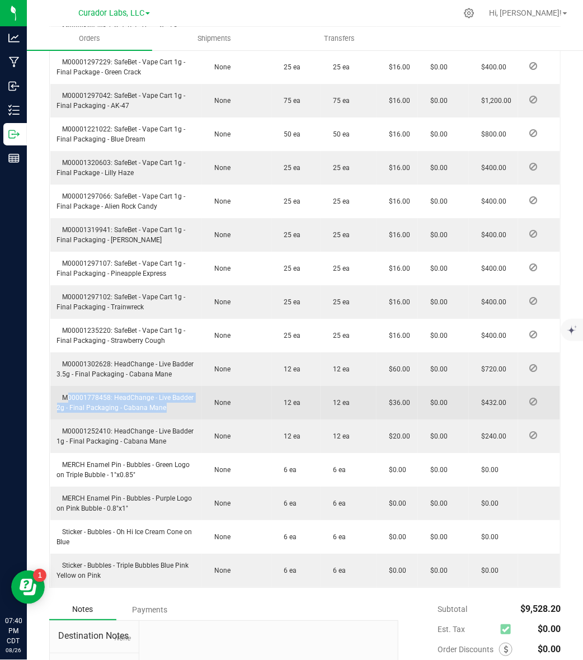
click at [104, 412] on span "M00001778458: HeadChange - Live Badder 2g - Final Packaging - Cabana Mane" at bounding box center [125, 403] width 137 height 18
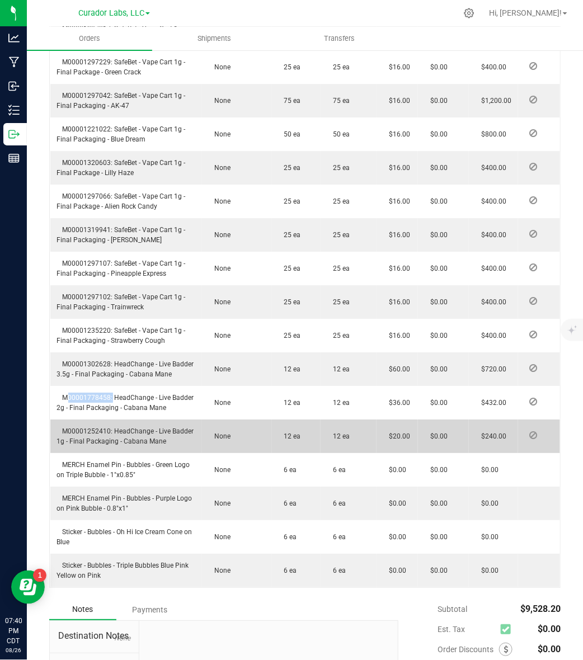
click at [76, 445] on span "M00001252410: HeadChange - Live Badder 1g - Final Packaging - Cabana Mane" at bounding box center [125, 436] width 137 height 18
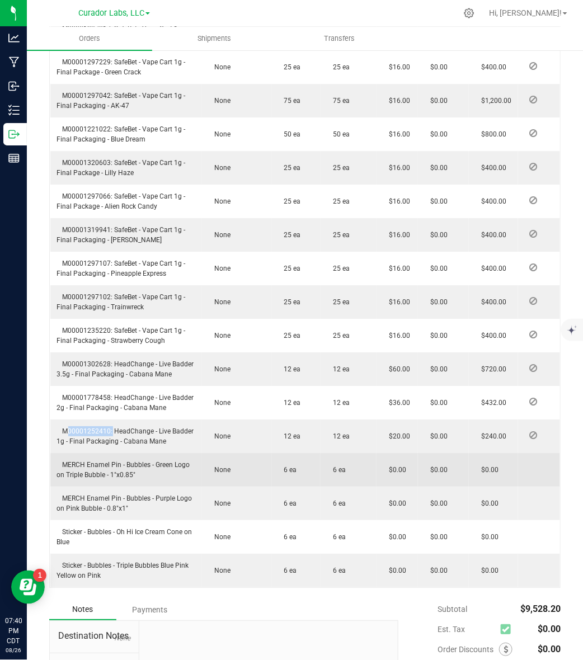
click at [95, 479] on span "MERCH Enamel Pin - Bubbles - Green Logo on Triple Bubble - 1"x0.85"" at bounding box center [123, 470] width 133 height 18
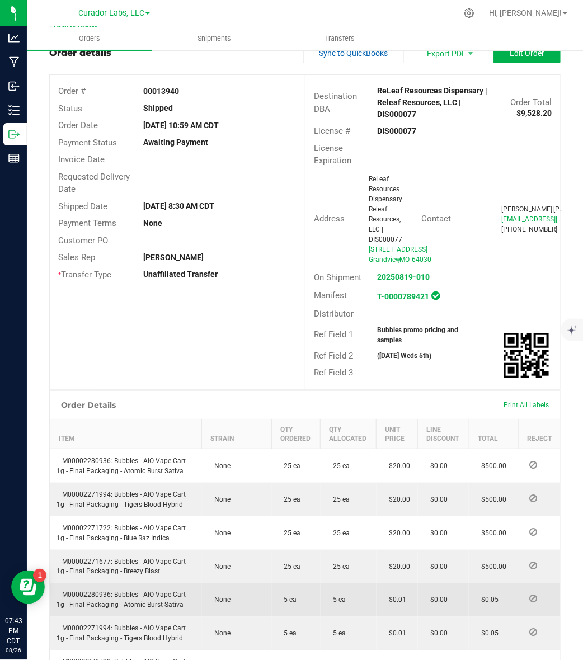
scroll to position [0, 0]
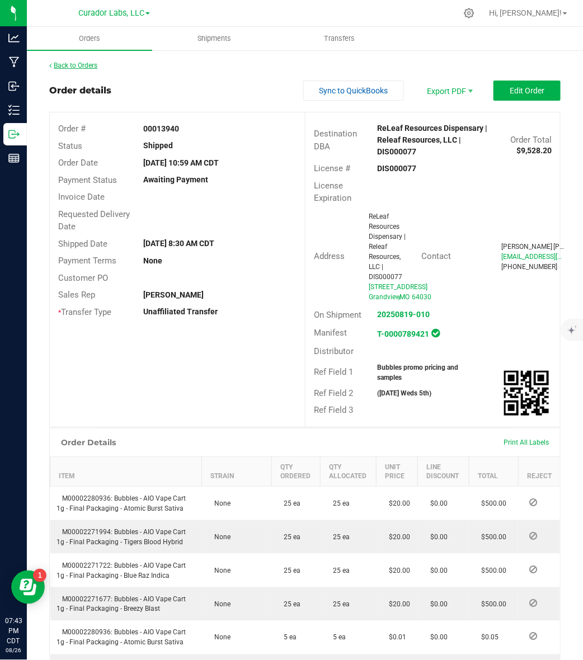
click at [80, 65] on link "Back to Orders" at bounding box center [73, 66] width 48 height 8
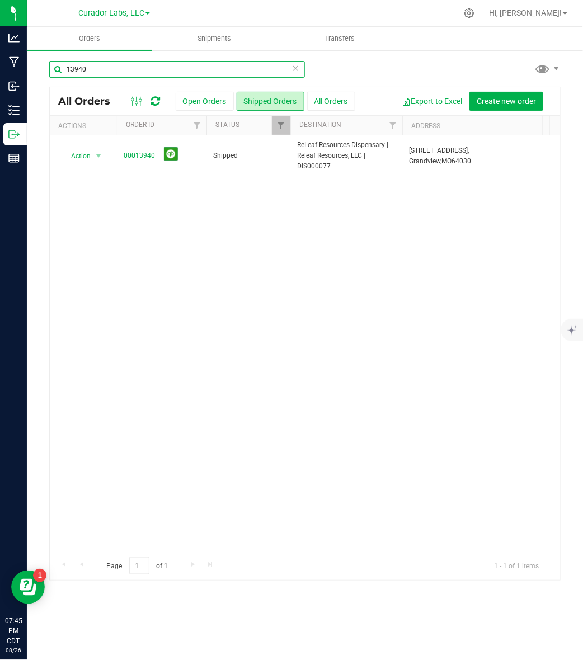
click at [211, 70] on input "13940" at bounding box center [177, 69] width 256 height 17
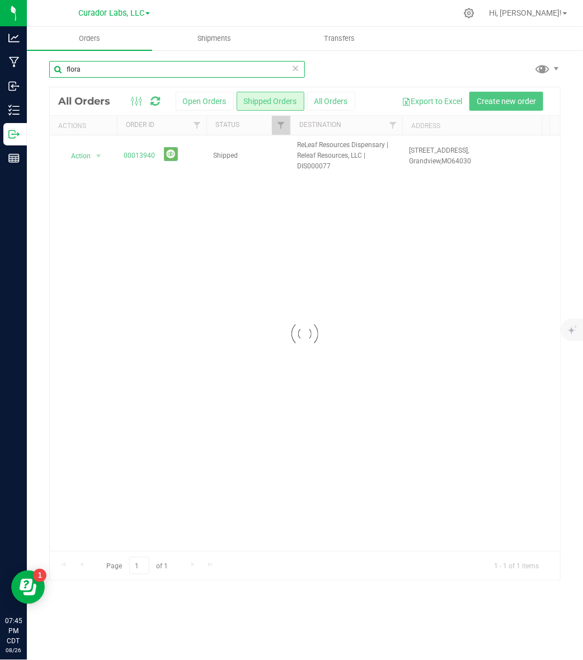
type input "flora"
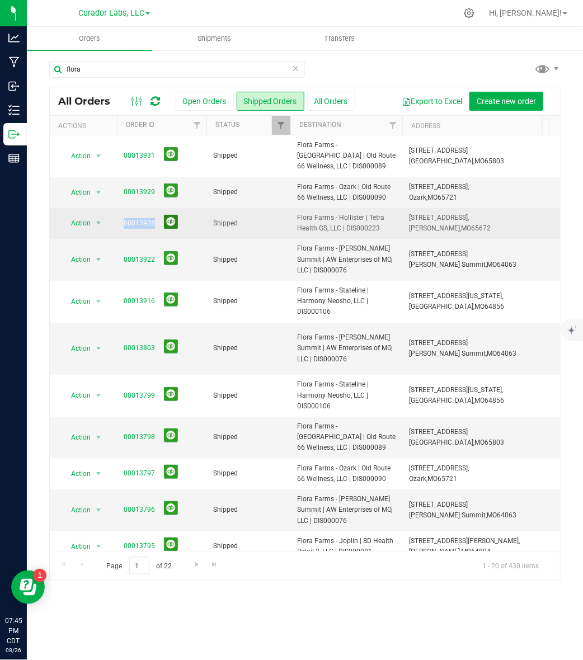
drag, startPoint x: 113, startPoint y: 227, endPoint x: 170, endPoint y: 222, distance: 56.7
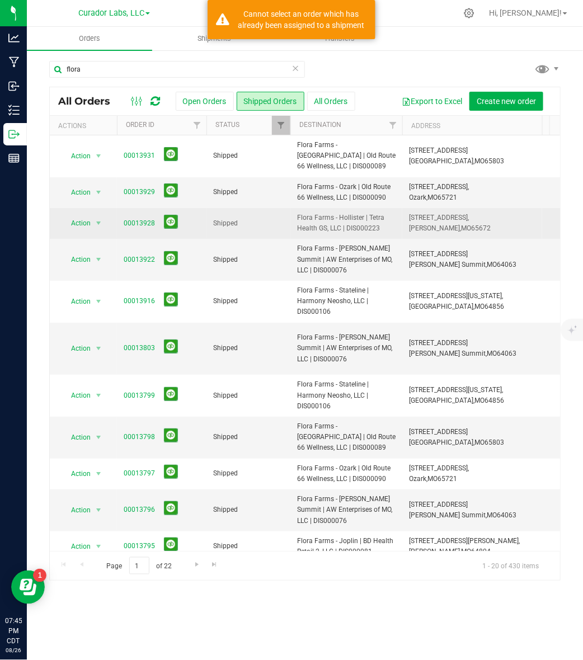
click at [361, 231] on span "Flora Farms - Hollister | Tetra Health GS, LLC | DIS000223" at bounding box center [346, 223] width 98 height 21
click at [136, 221] on link "00013928" at bounding box center [139, 223] width 31 height 11
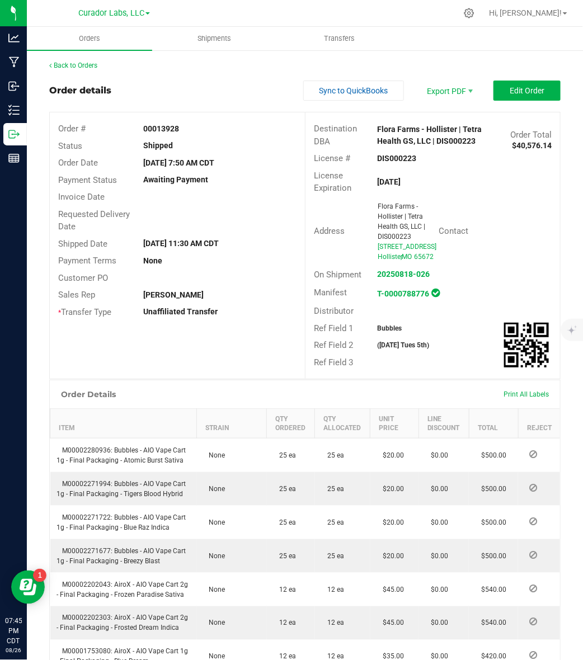
click at [164, 128] on strong "00013928" at bounding box center [161, 128] width 36 height 9
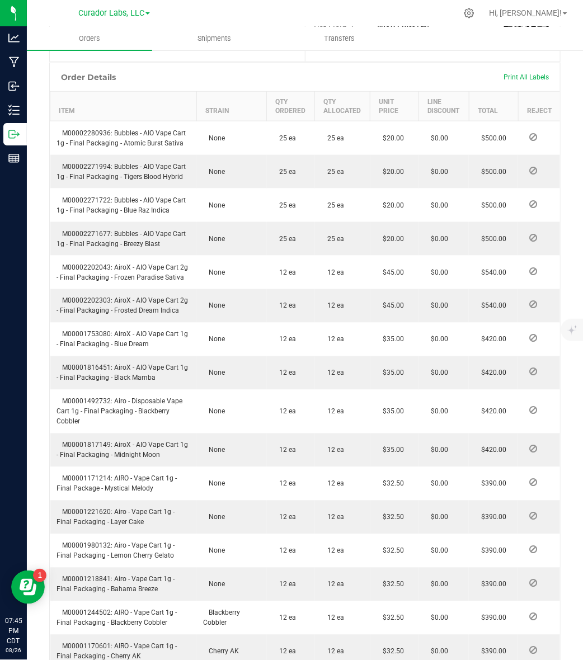
scroll to position [350, 0]
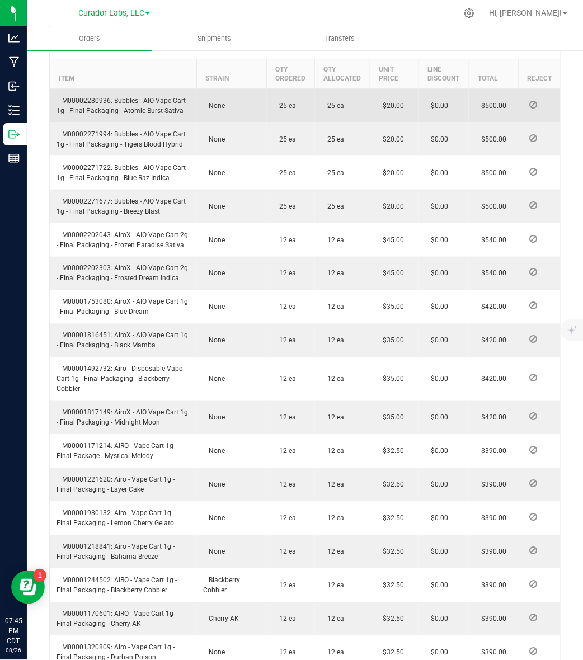
click at [96, 115] on span "M00002280936: Bubbles - AIO Vape Cart 1g - Final Packaging - Atomic Burst Sativa" at bounding box center [121, 106] width 129 height 18
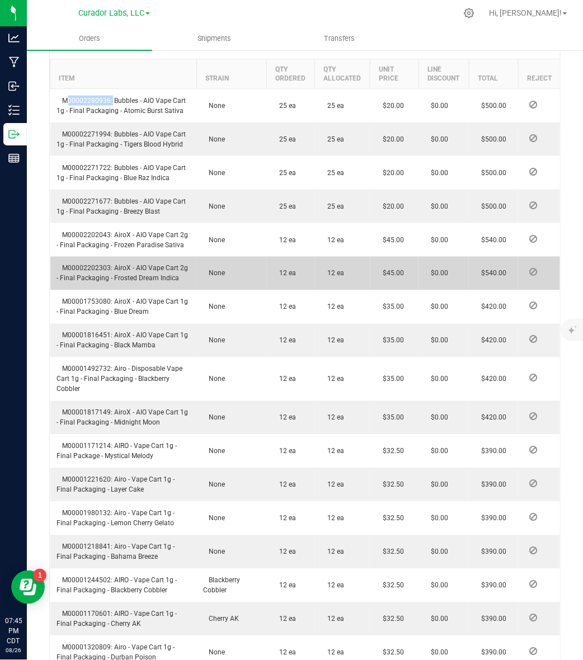
scroll to position [70, 0]
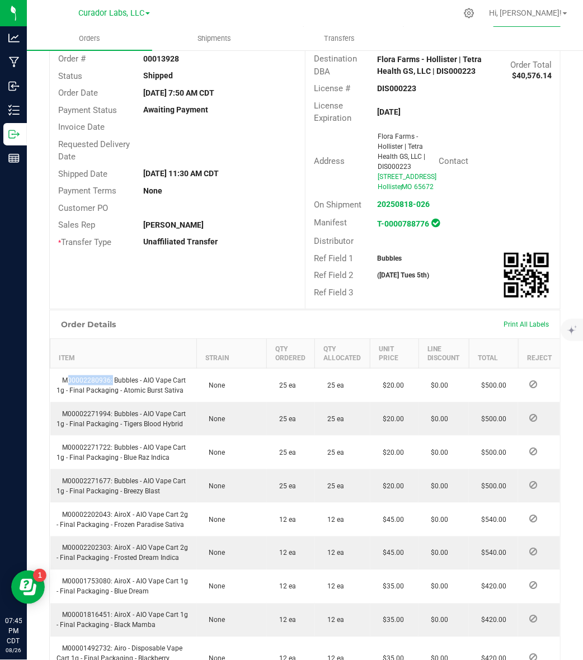
click at [378, 262] on strong "Bubbles" at bounding box center [390, 259] width 25 height 8
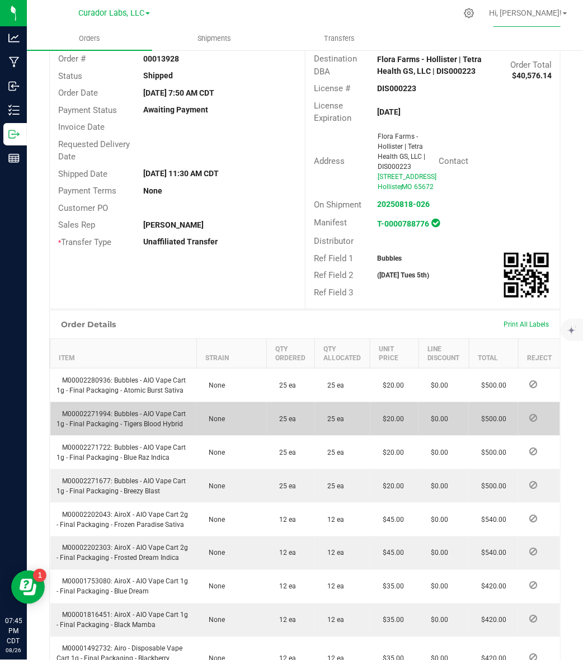
click at [86, 436] on td "M00002271994: Bubbles - AIO Vape Cart 1g - Final Packaging - Tigers Blood Hybrid" at bounding box center [123, 419] width 147 height 34
click at [87, 428] on span "M00002271994: Bubbles - AIO Vape Cart 1g - Final Packaging - Tigers Blood Hybrid" at bounding box center [121, 419] width 129 height 18
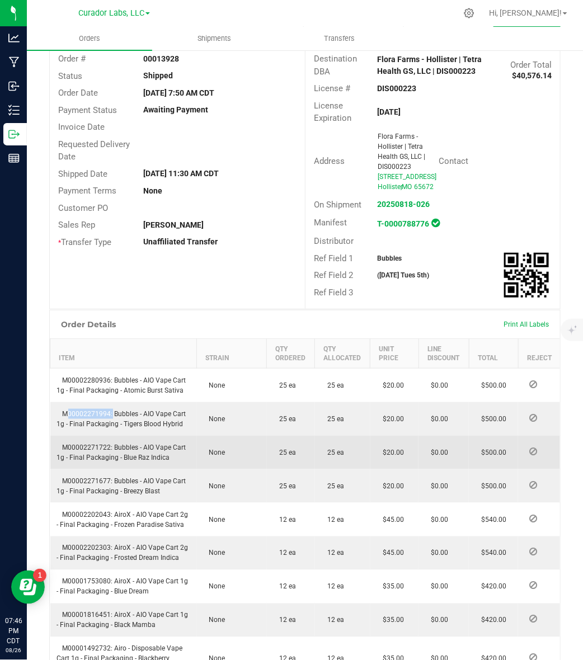
click at [87, 462] on span "M00002271722: Bubbles - AIO Vape Cart 1g - Final Packaging - Blue Raz Indica" at bounding box center [121, 453] width 129 height 18
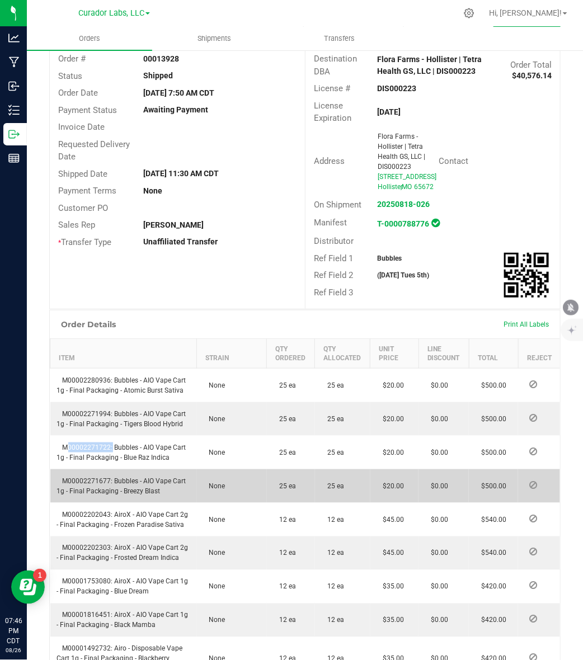
click at [88, 495] on span "M00002271677: Bubbles - AIO Vape Cart 1g - Final Packaging - Breezy Blast" at bounding box center [121, 486] width 129 height 18
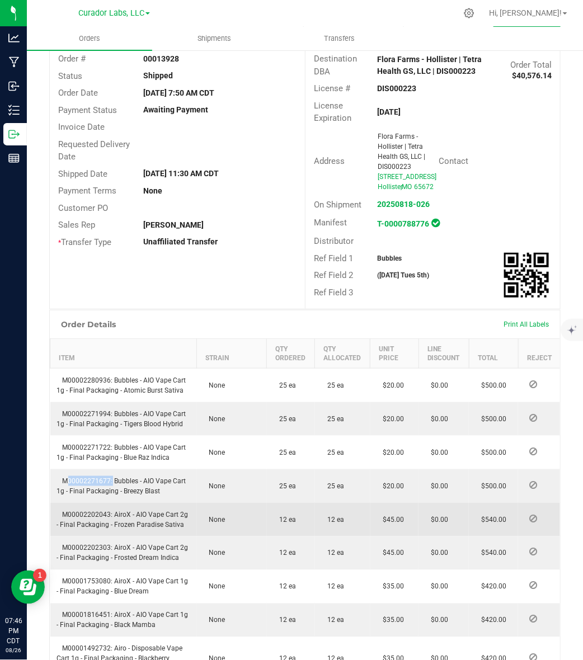
click at [93, 529] on span "M00002202043: AiroX - AIO Vape Cart 2g - Final Packaging - Frozen Paradise Sati…" at bounding box center [122, 520] width 131 height 18
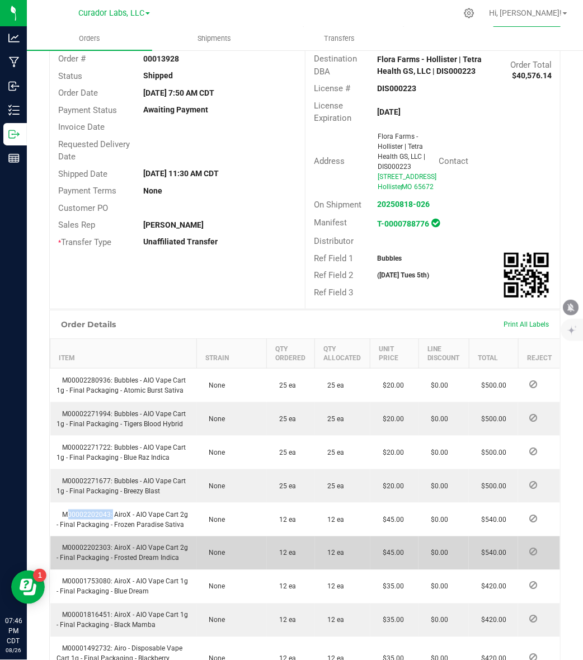
click at [84, 562] on span "M00002202303: AiroX - AIO Vape Cart 2g - Final Packaging - Frosted Dream Indica" at bounding box center [122, 553] width 131 height 18
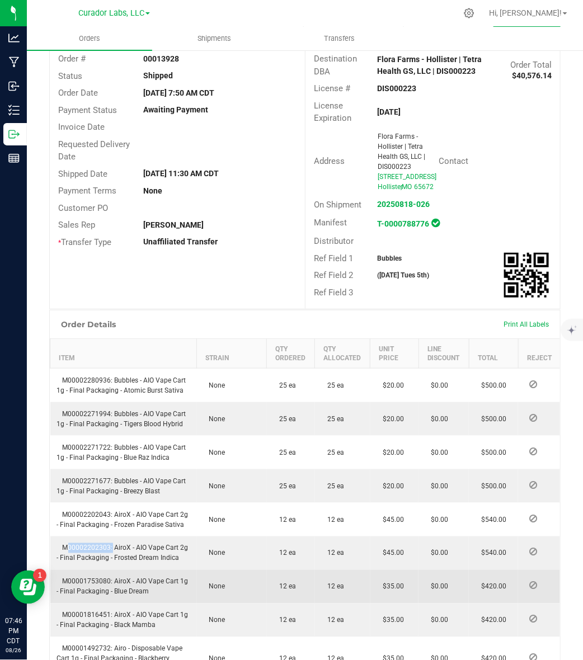
click at [101, 596] on span "M00001753080: AiroX - AIO Vape Cart 1g - Final Packaging - Blue Dream" at bounding box center [122, 587] width 131 height 18
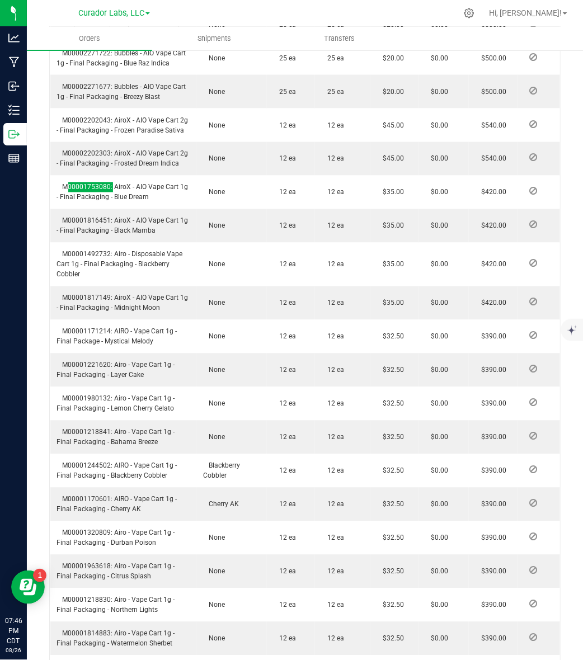
scroll to position [490, 0]
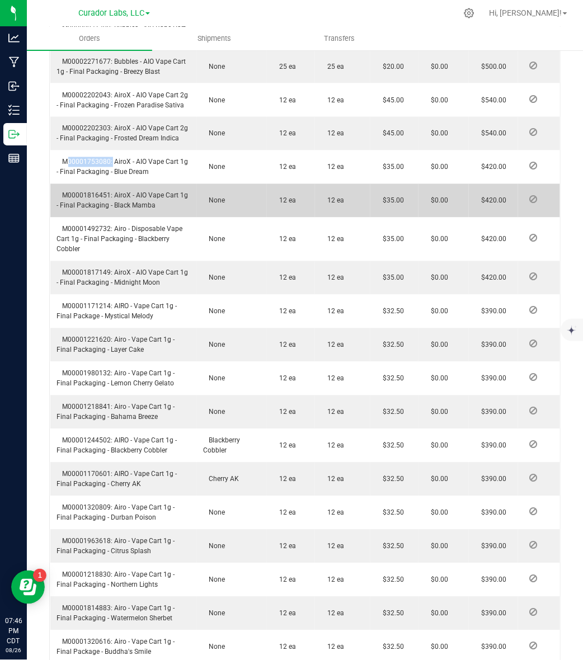
click at [97, 210] on span "M00001816451: AiroX - AIO Vape Cart 1g - Final Packaging - Black Mamba" at bounding box center [122, 201] width 131 height 18
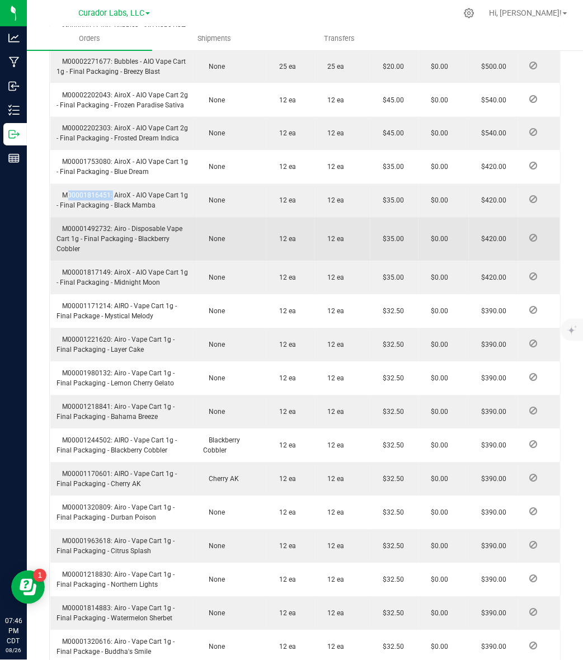
click at [90, 253] on span "M00001492732: Airo - Disposable Vape Cart 1g - Final Packaging - Blackberry Cob…" at bounding box center [120, 239] width 126 height 28
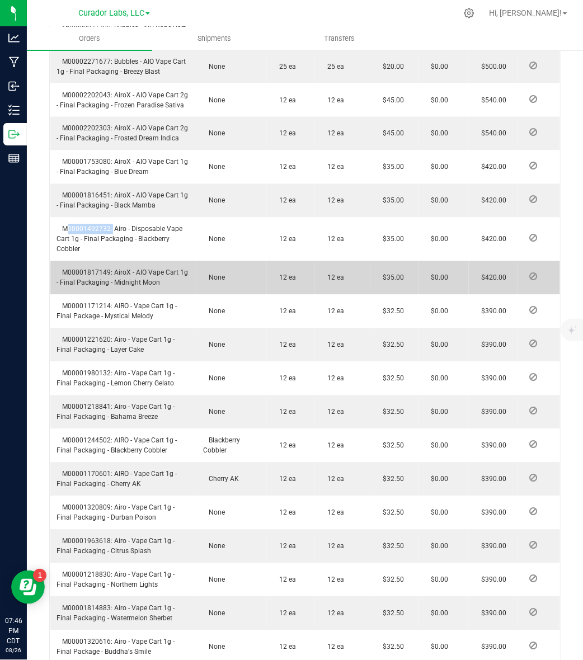
click at [102, 287] on span "M00001817149: AiroX - AIO Vape Cart 1g - Final Packaging - Midnight Moon" at bounding box center [122, 278] width 131 height 18
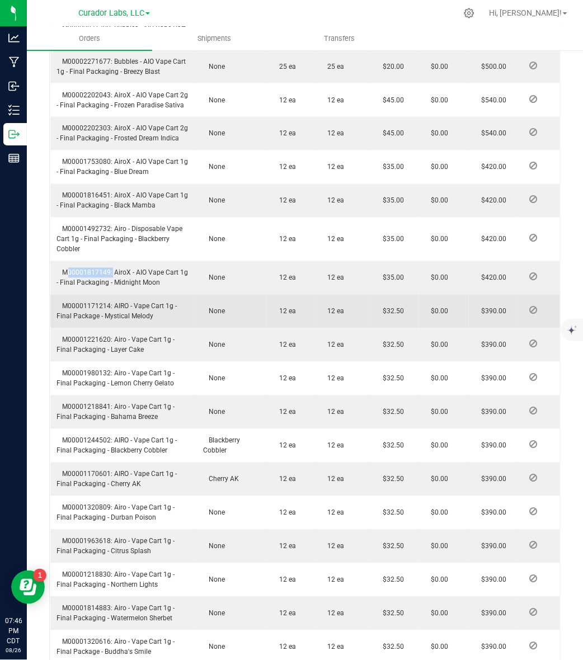
click at [84, 321] on span "M00001171214: AIRO - Vape Cart 1g - Final Package - Mystical Melody" at bounding box center [117, 312] width 120 height 18
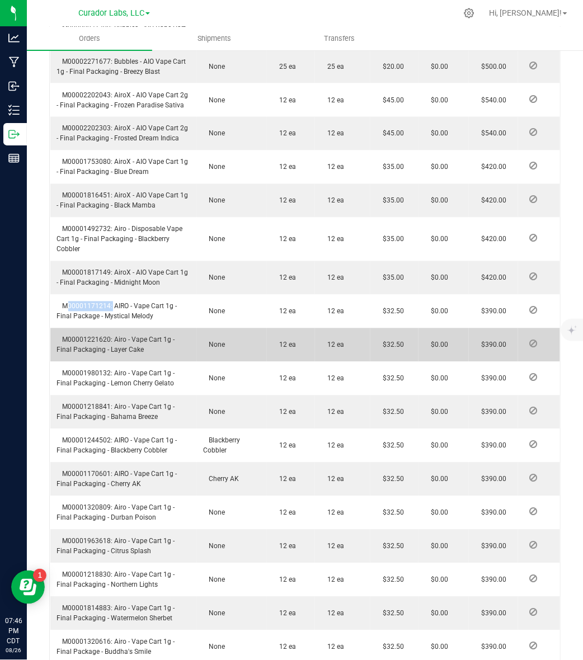
click at [73, 354] on span "M00001221620: Airo - Vape Cart 1g - Final Packaging - Layer Cake" at bounding box center [116, 345] width 118 height 18
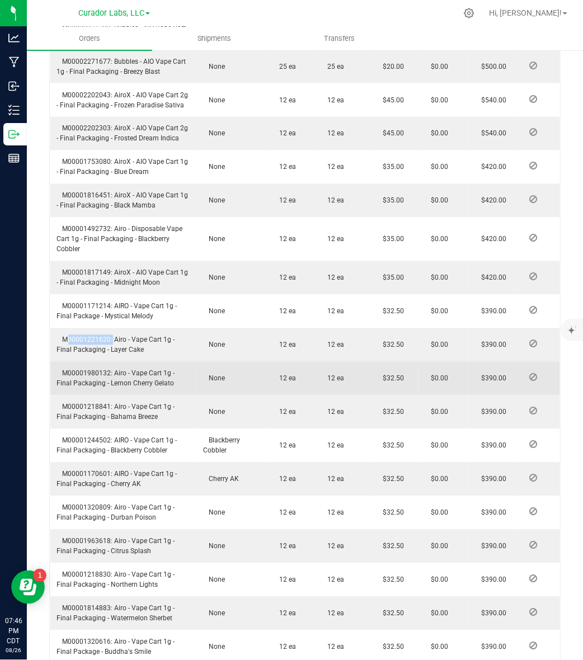
click at [81, 388] on span "M00001980132: Airo - Vape Cart 1g - Final Packaging - Lemon Cherry Gelato" at bounding box center [116, 379] width 118 height 18
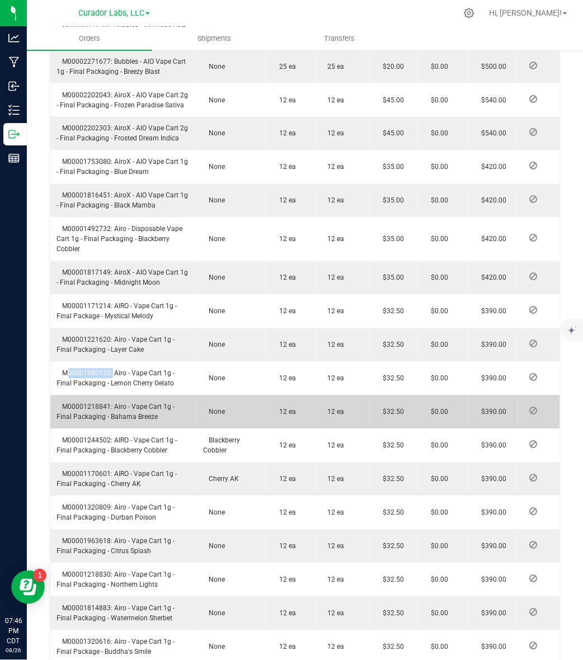
click at [100, 421] on span "M00001218841: Airo - Vape Cart 1g - Final Packaging - Bahama Breeze" at bounding box center [116, 412] width 118 height 18
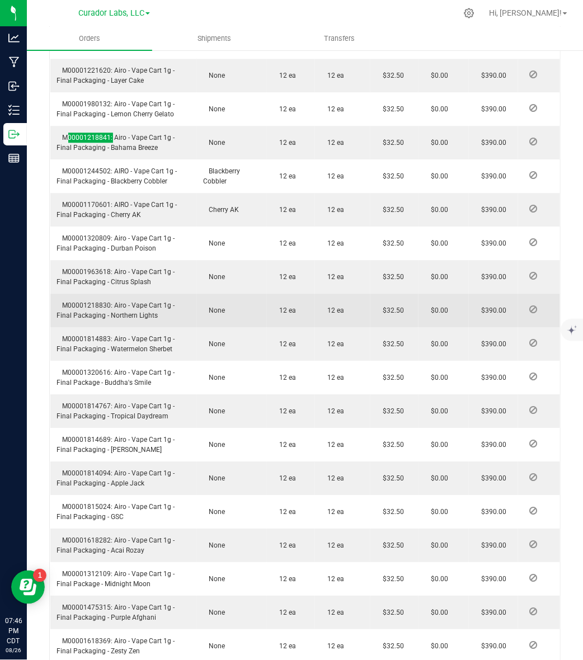
scroll to position [769, 0]
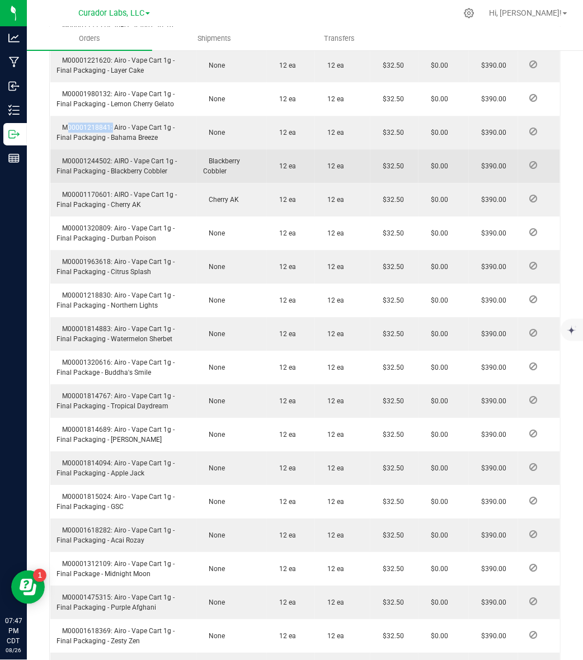
click at [87, 175] on span "M00001244502: AIRO - Vape Cart 1g - Final Packaging - Blackberry Cobbler" at bounding box center [117, 166] width 120 height 18
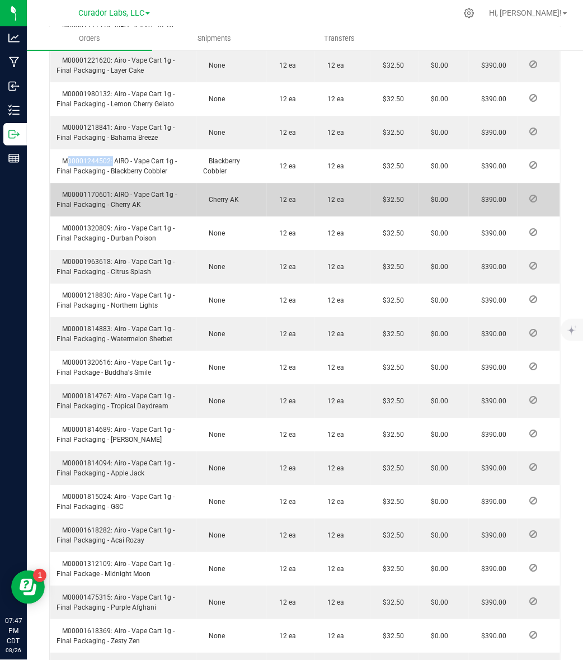
click at [86, 209] on span "M00001170601: AIRO - Vape Cart 1g - Final Packaging - Cherry AK" at bounding box center [117, 200] width 120 height 18
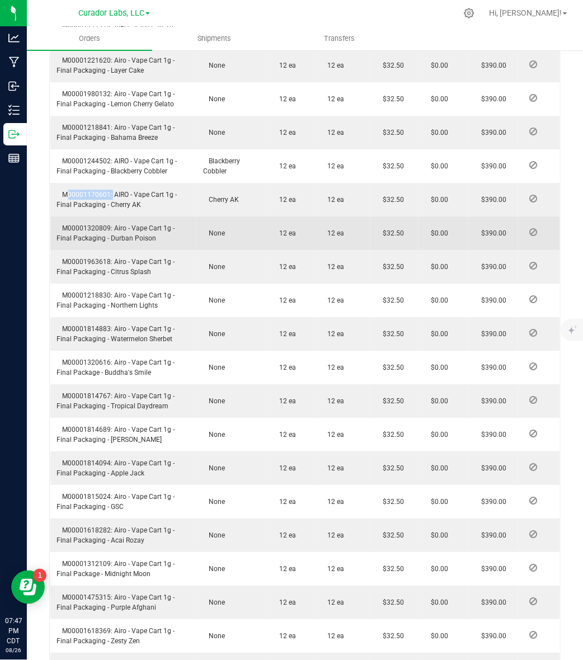
click at [94, 242] on span "M00001320809: Airo - Vape Cart 1g - Final Packaging - Durban Poison" at bounding box center [116, 233] width 118 height 18
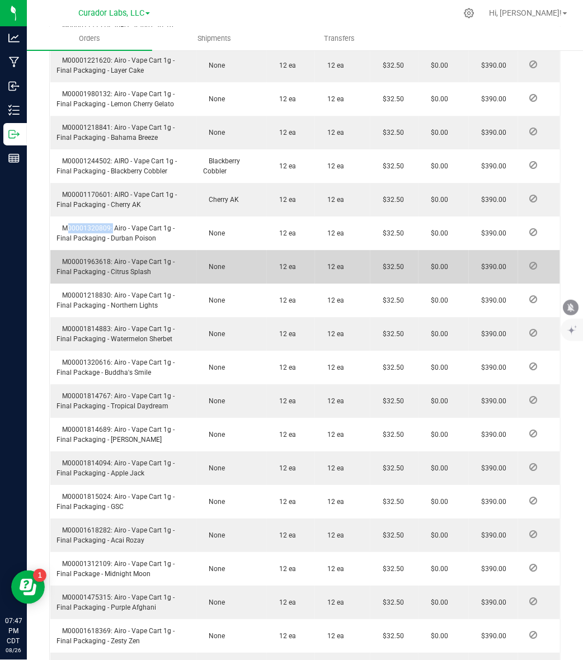
click at [87, 276] on span "M00001963618: Airo - Vape Cart 1g - Final Packaging - Citrus Splash" at bounding box center [116, 267] width 118 height 18
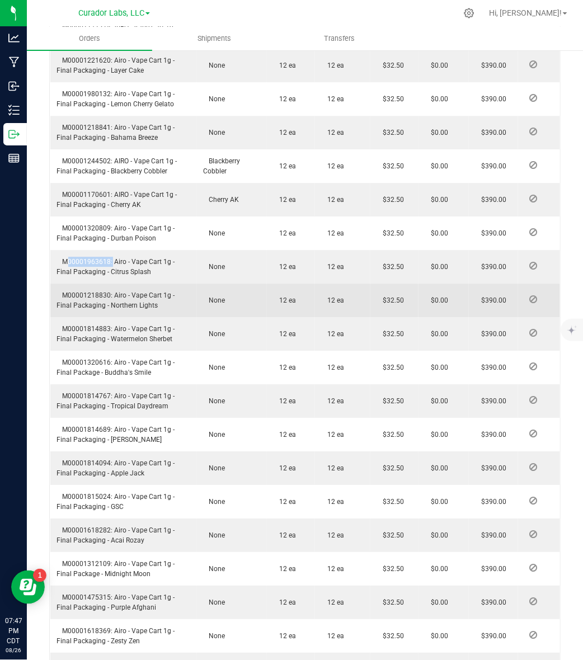
click at [104, 309] on span "M00001218830: Airo - Vape Cart 1g - Final Packaging - Northern Lights" at bounding box center [116, 300] width 118 height 18
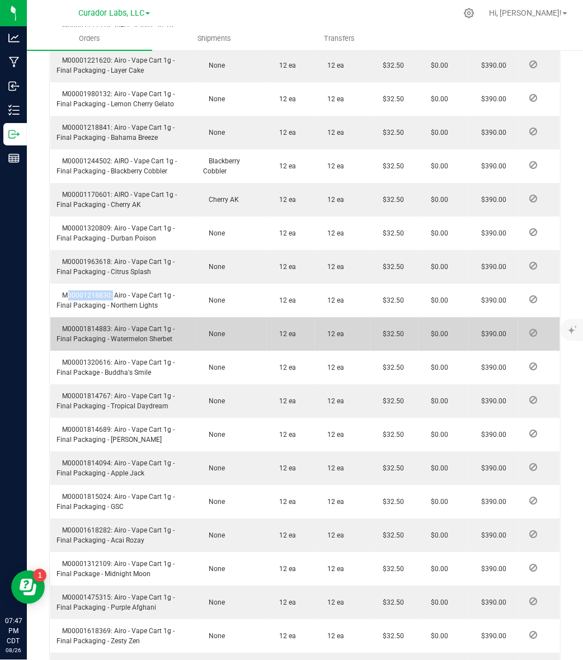
click at [92, 343] on span "M00001814883: Airo - Vape Cart 1g - Final Packaging - Watermelon Sherbet" at bounding box center [116, 334] width 118 height 18
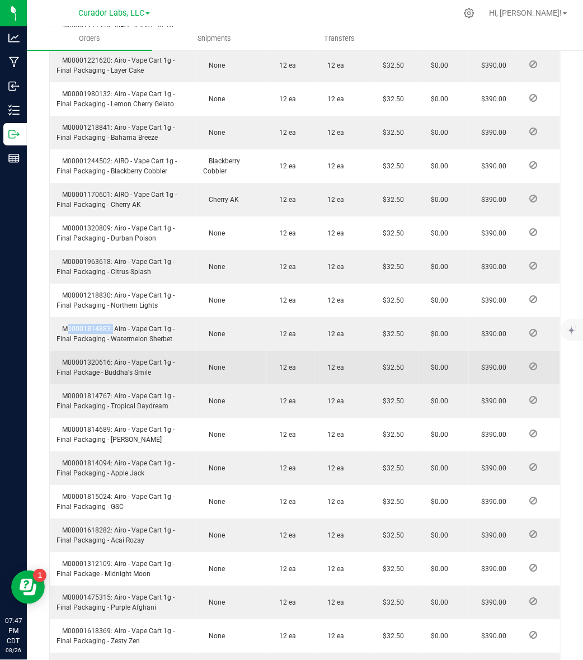
click at [91, 377] on span "M00001320616: Airo - Vape Cart 1g - Final Package - Buddha's Smile" at bounding box center [116, 368] width 118 height 18
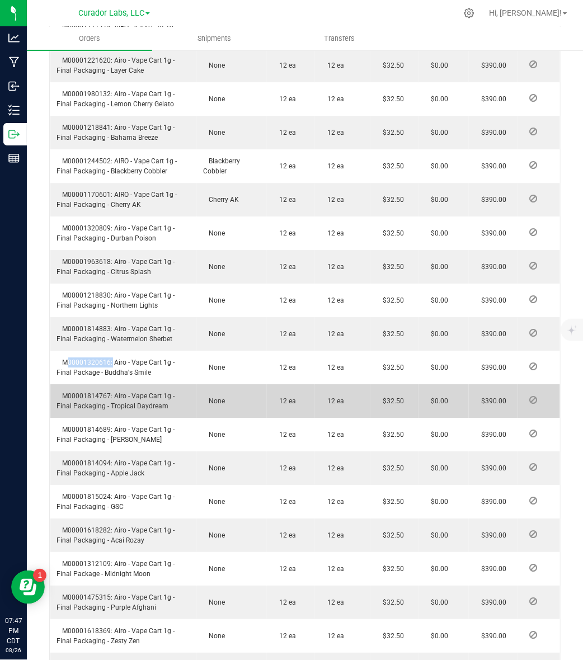
click at [96, 410] on span "M00001814767: Airo - Vape Cart 1g - Final Packaging - Tropical Daydream" at bounding box center [116, 401] width 118 height 18
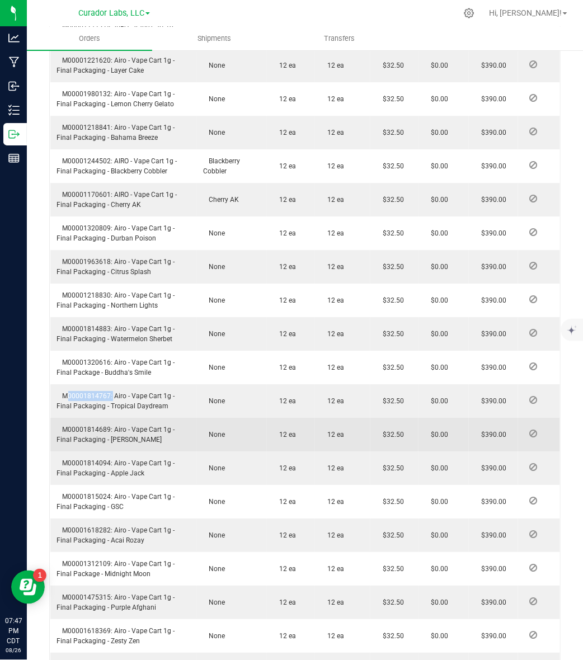
click at [94, 444] on span "M00001814689: Airo - Vape Cart 1g - Final Packaging - [PERSON_NAME]" at bounding box center [116, 435] width 118 height 18
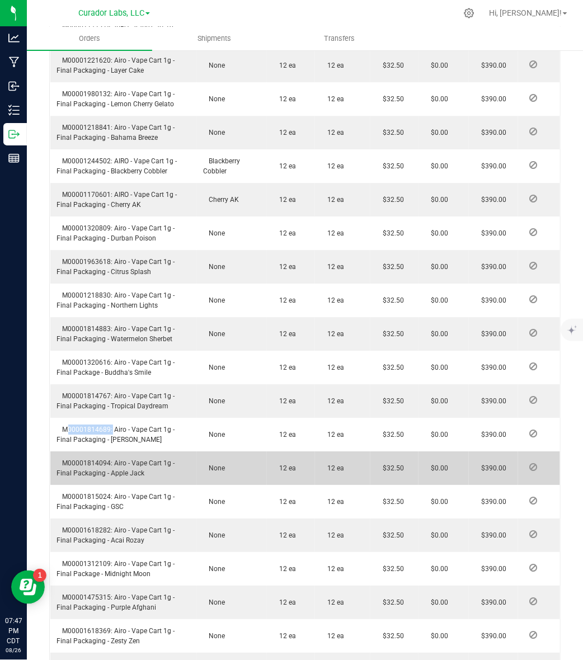
click at [78, 477] on span "M00001814094: Airo - Vape Cart 1g - Final Packaging - Apple Jack" at bounding box center [116, 468] width 118 height 18
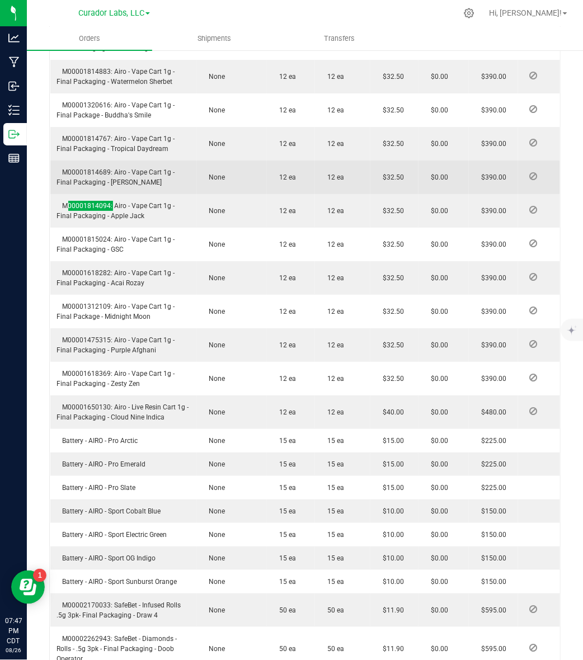
scroll to position [1049, 0]
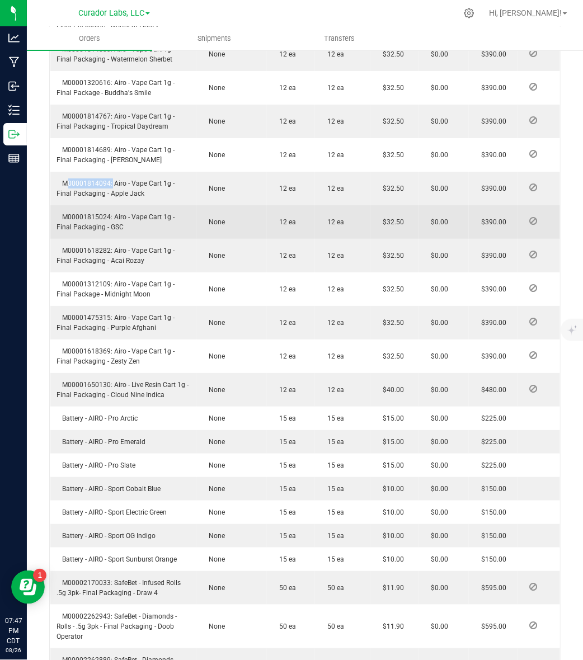
click at [95, 231] on span "M00001815024: Airo - Vape Cart 1g - Final Packaging - GSC" at bounding box center [116, 222] width 118 height 18
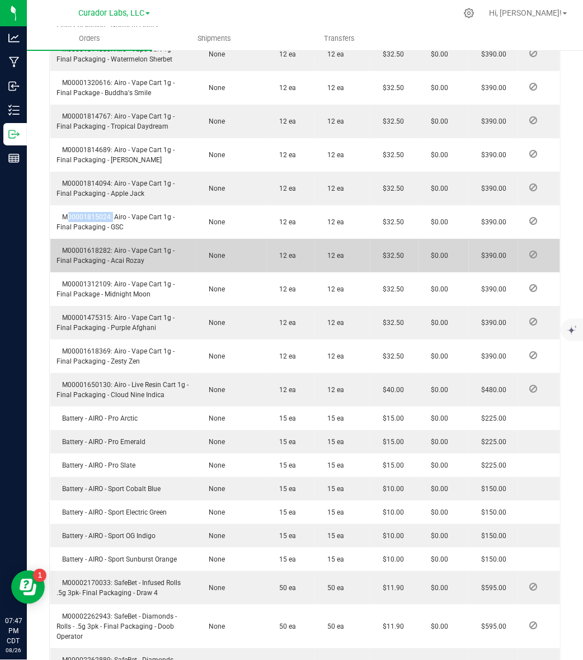
click at [82, 265] on span "M00001618282: Airo - Vape Cart 1g - Final Packaging - Acai Rozay" at bounding box center [116, 256] width 118 height 18
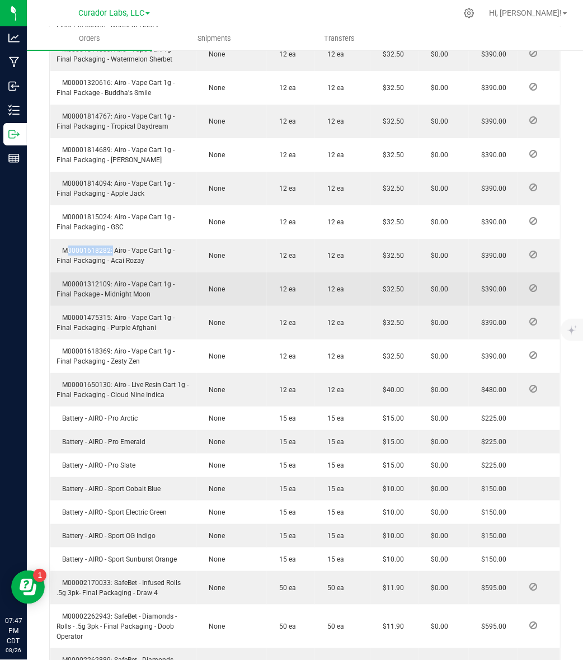
click at [98, 298] on span "M00001312109: Airo - Vape Cart 1g - Final Package - Midnight Moon" at bounding box center [116, 289] width 118 height 18
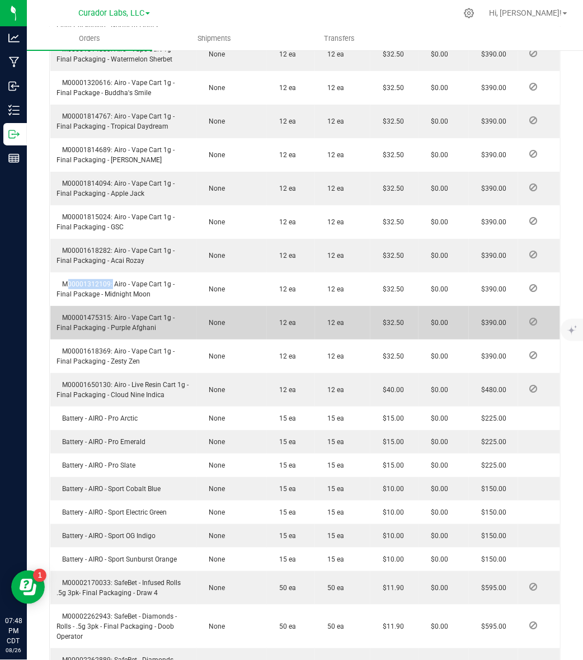
click at [96, 332] on span "M00001475315: Airo - Vape Cart 1g - Final Packaging - Purple Afghani" at bounding box center [116, 323] width 118 height 18
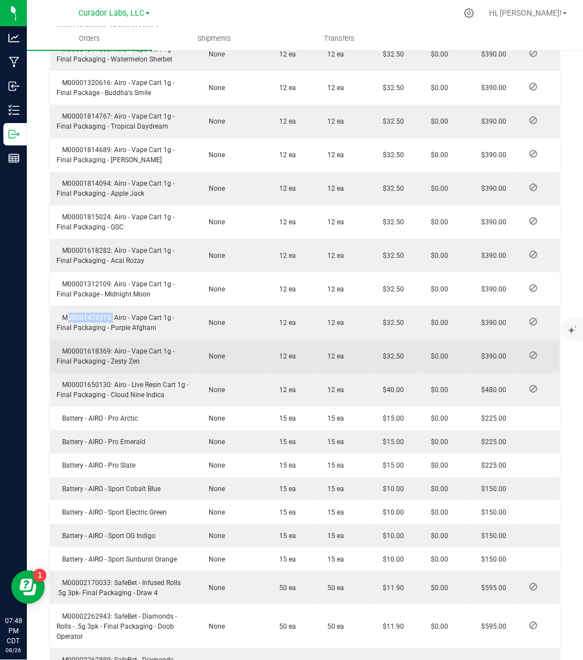
click at [101, 365] on span "M00001618369: Airo - Vape Cart 1g - Final Packaging - Zesty Zen" at bounding box center [116, 356] width 118 height 18
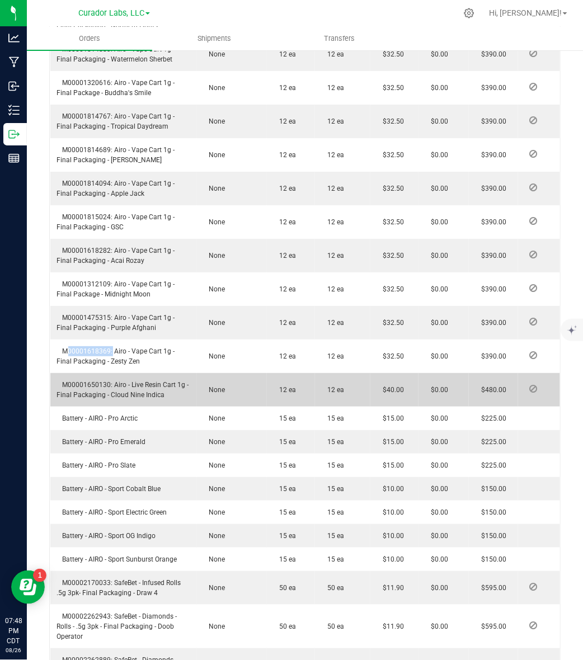
click at [94, 407] on td "M00001650130: Airo - Live Resin Cart 1g - Final Packaging - Cloud Nine Indica" at bounding box center [123, 390] width 147 height 34
click at [94, 399] on span "M00001650130: Airo - Live Resin Cart 1g - Final Packaging - Cloud Nine Indica" at bounding box center [123, 390] width 132 height 18
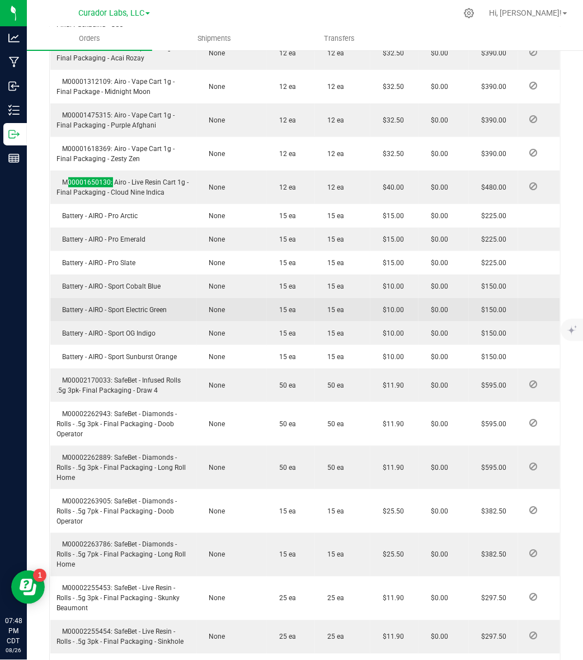
scroll to position [1259, 0]
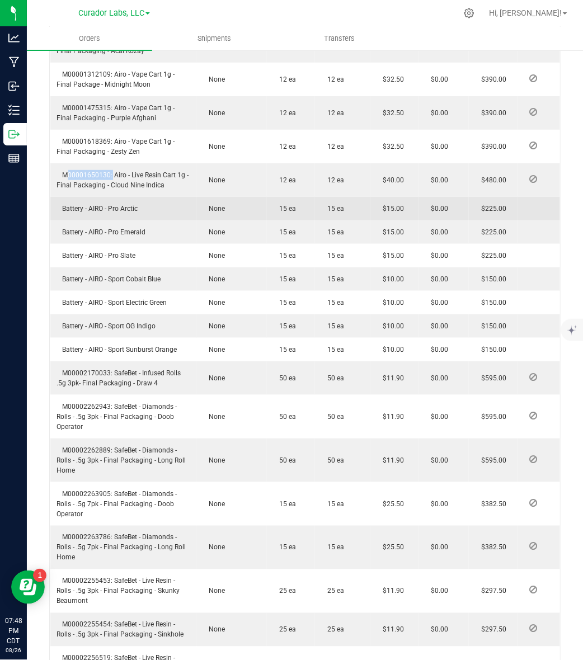
click at [80, 213] on span "Battery - AIRO - Pro Arctic" at bounding box center [97, 209] width 81 height 8
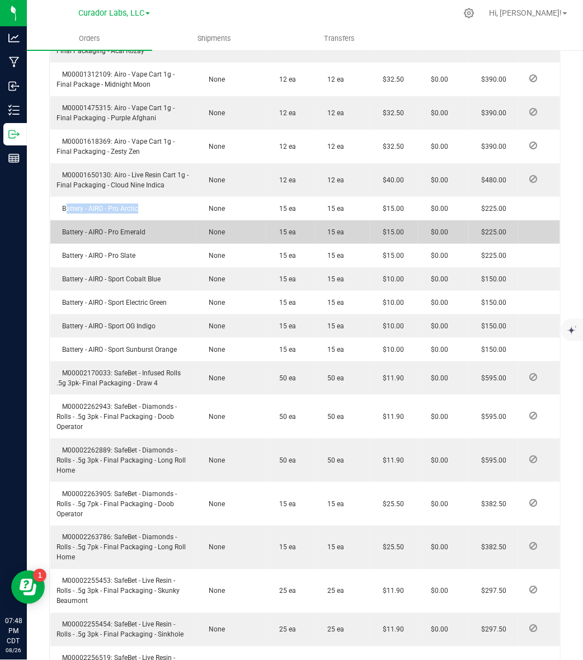
click at [82, 236] on span "Battery - AIRO - Pro Emerald" at bounding box center [101, 232] width 89 height 8
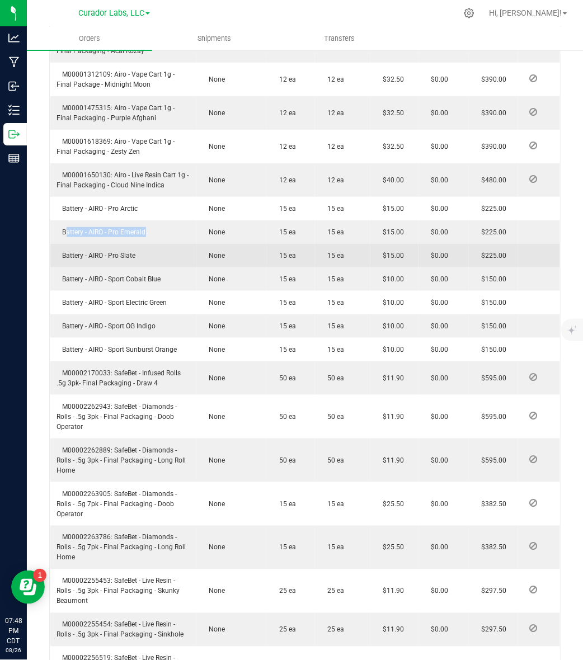
click at [105, 260] on span "Battery - AIRO - Pro Slate" at bounding box center [96, 256] width 79 height 8
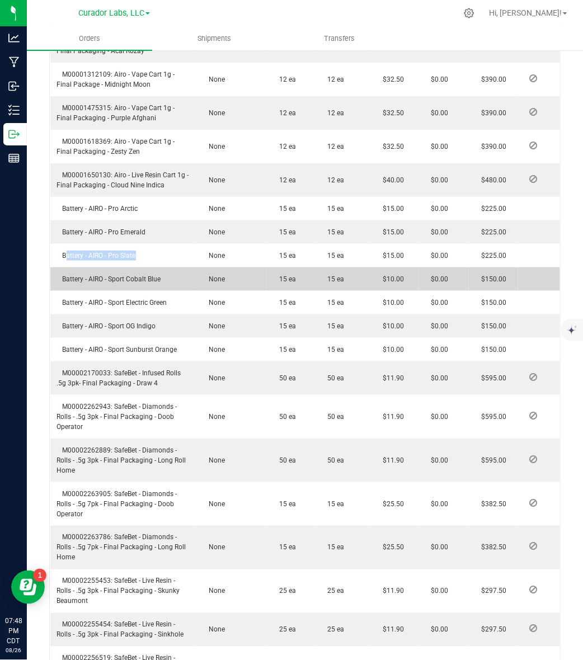
click at [133, 283] on span "Battery - AIRO - Sport Cobalt Blue" at bounding box center [109, 279] width 104 height 8
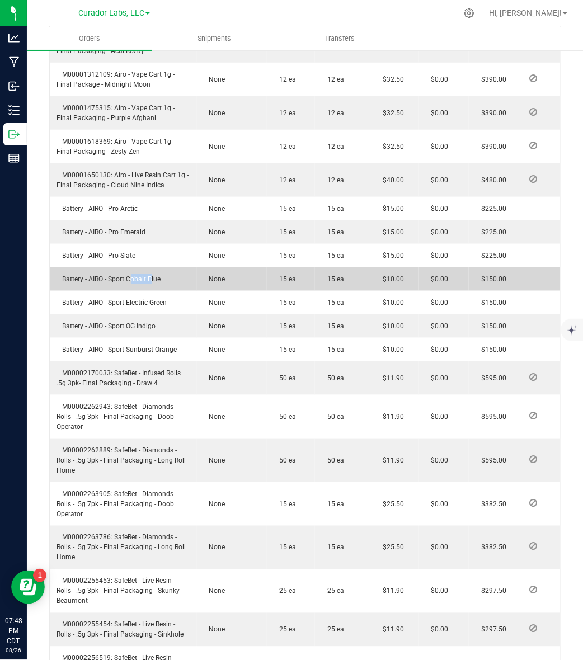
click at [133, 283] on span "Battery - AIRO - Sport Cobalt Blue" at bounding box center [109, 279] width 104 height 8
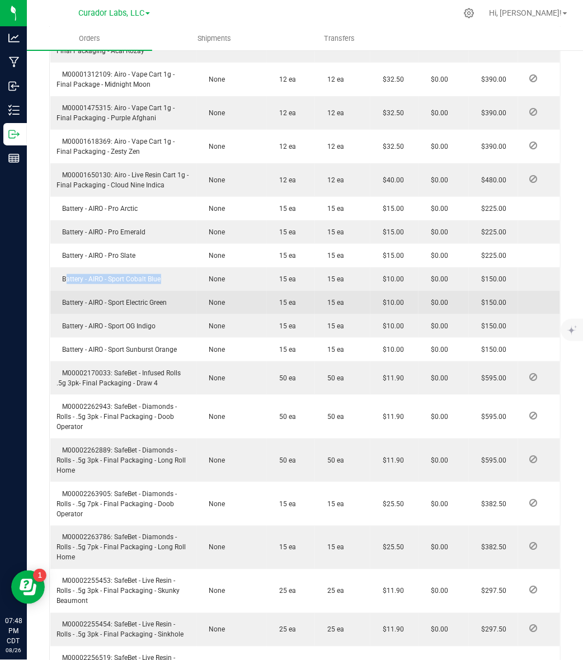
click at [104, 307] on span "Battery - AIRO - Sport Electric Green" at bounding box center [112, 303] width 110 height 8
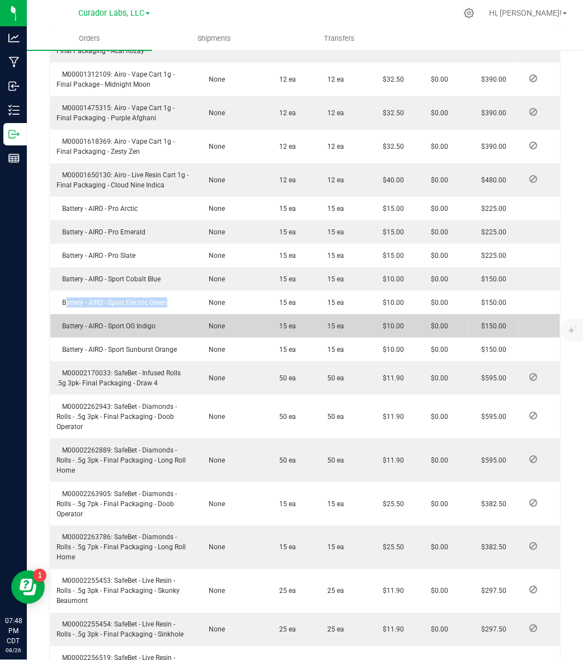
click at [137, 330] on span "Battery - AIRO - Sport OG Indigo" at bounding box center [106, 326] width 99 height 8
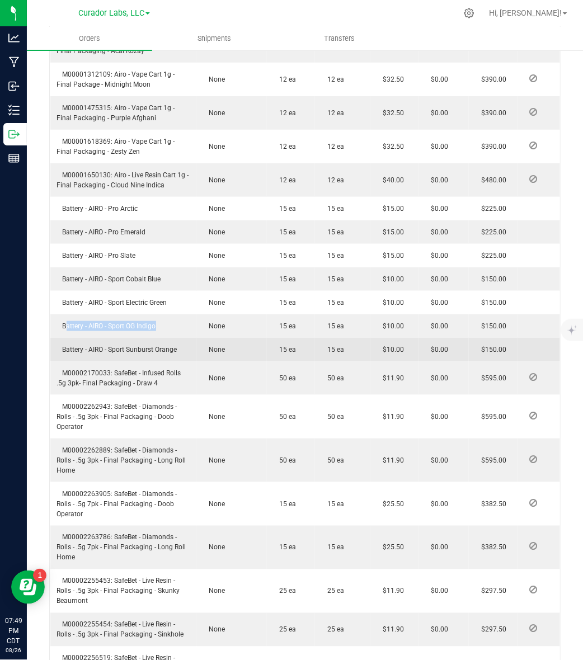
click at [108, 354] on span "Battery - AIRO - Sport Sunburst Orange" at bounding box center [117, 350] width 120 height 8
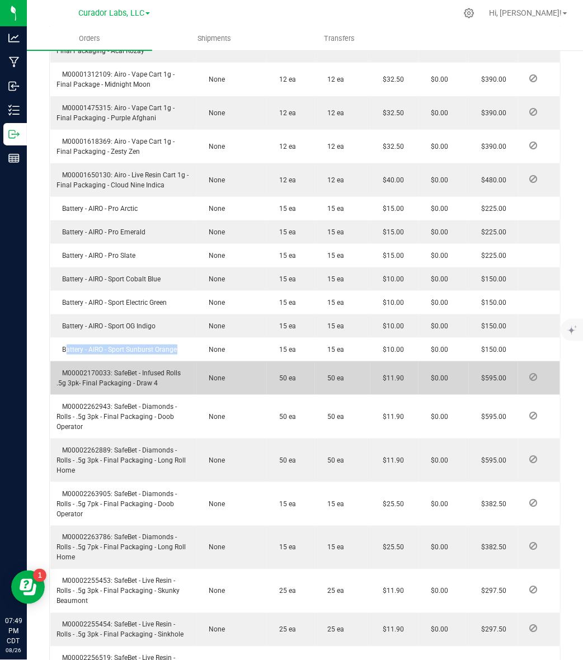
click at [96, 387] on span "M00002170033: SafeBet - Infused Rolls .5g 3pk- Final Packaging - Draw 4" at bounding box center [119, 378] width 124 height 18
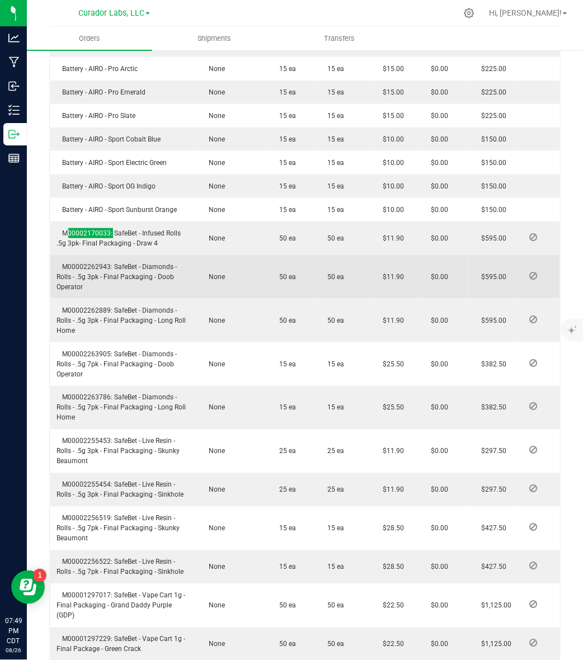
scroll to position [1469, 0]
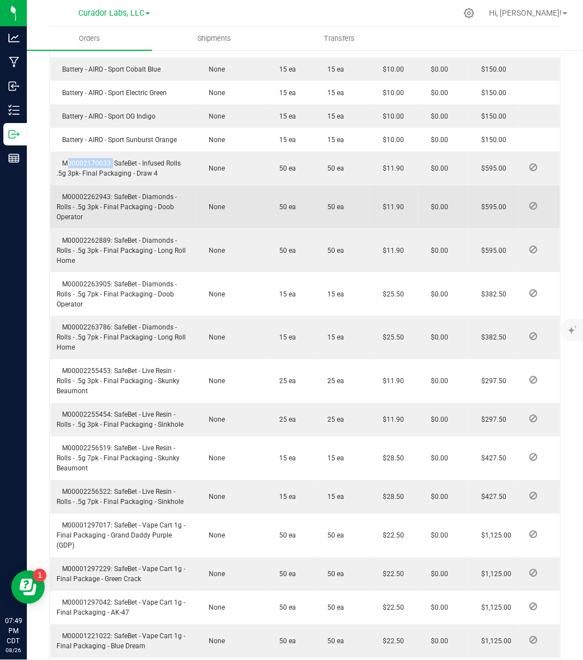
click at [88, 221] on span "M00002262943: SafeBet - Diamonds - Rolls - .5g 3pk - Final Packaging - Doob Ope…" at bounding box center [117, 207] width 120 height 28
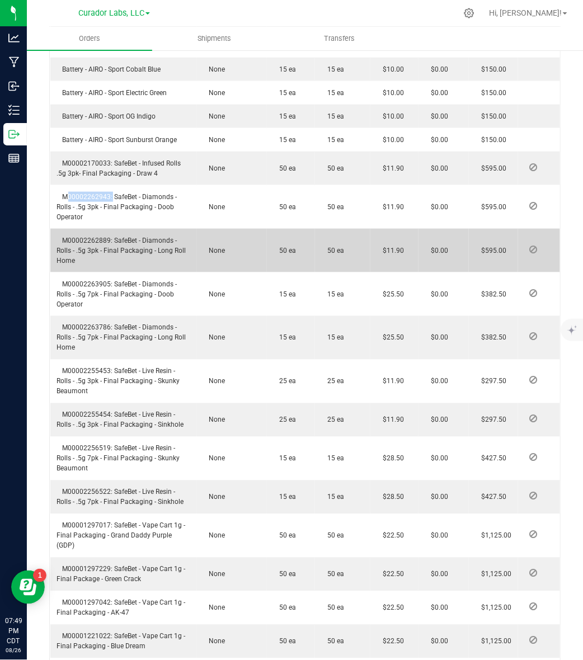
click at [83, 265] on span "M00002262889: SafeBet - Diamonds - Rolls - .5g 3pk - Final Packaging - Long Rol…" at bounding box center [121, 251] width 129 height 28
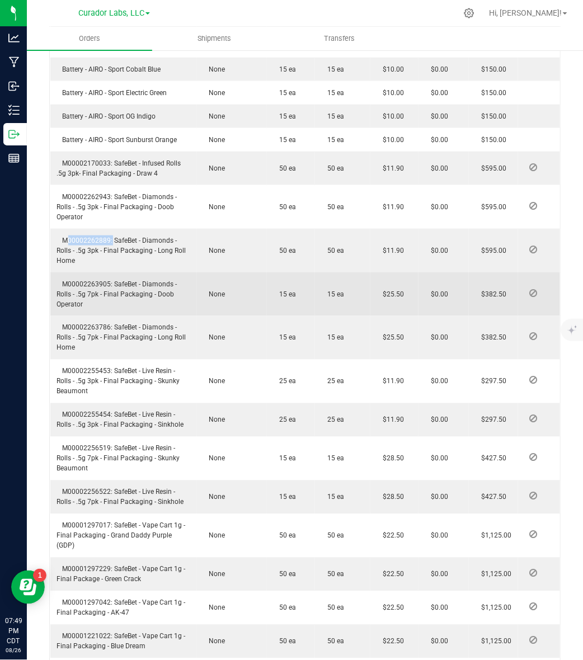
click at [79, 308] on span "M00002263905: SafeBet - Diamonds - Rolls - .5g 7pk - Final Packaging - Doob Ope…" at bounding box center [117, 294] width 120 height 28
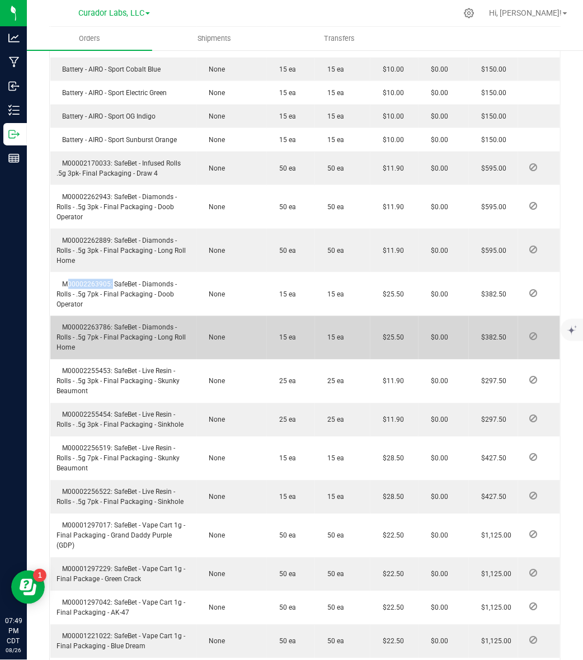
click at [87, 352] on span "M00002263786: SafeBet - Diamonds - Rolls - .5g 7pk - Final Packaging - Long Rol…" at bounding box center [121, 338] width 129 height 28
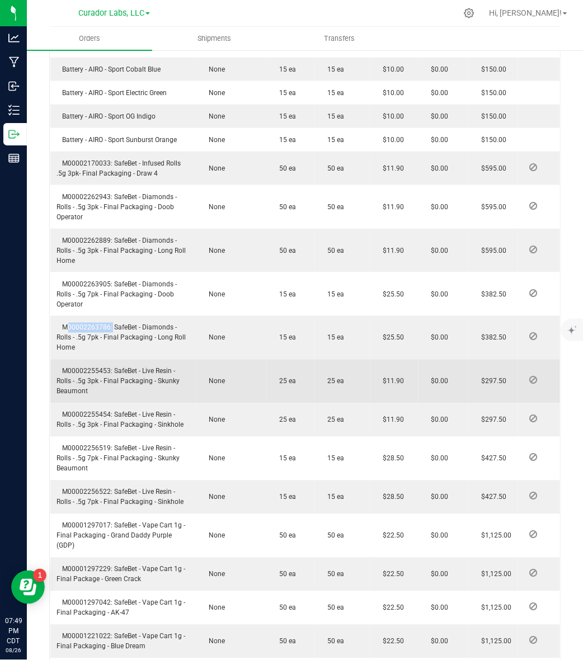
click at [94, 396] on span "M00002255453: SafeBet - Live Resin - Rolls - .5g 3pk - Final Packaging - Skunky…" at bounding box center [118, 382] width 123 height 28
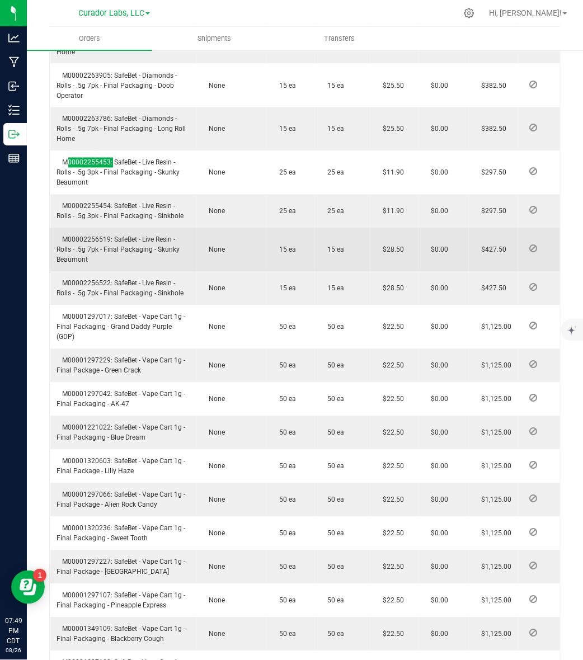
scroll to position [1678, 0]
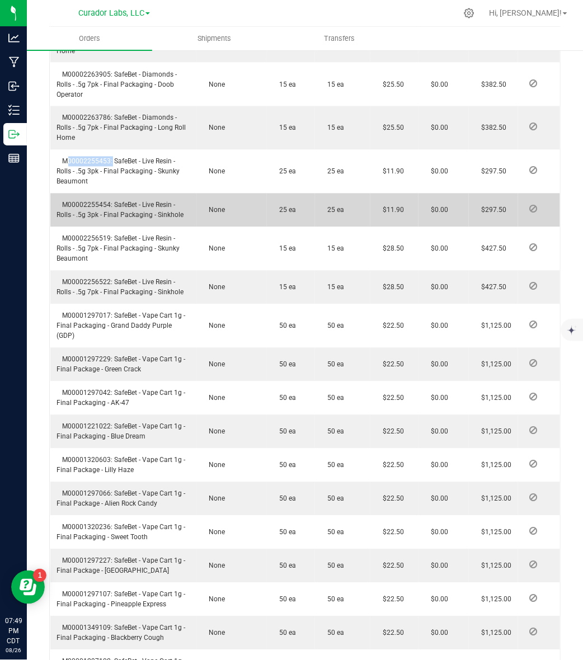
click at [88, 219] on span "M00002255454: SafeBet - Live Resin - Rolls - .5g 3pk - Final Packaging - Sinkho…" at bounding box center [120, 210] width 127 height 18
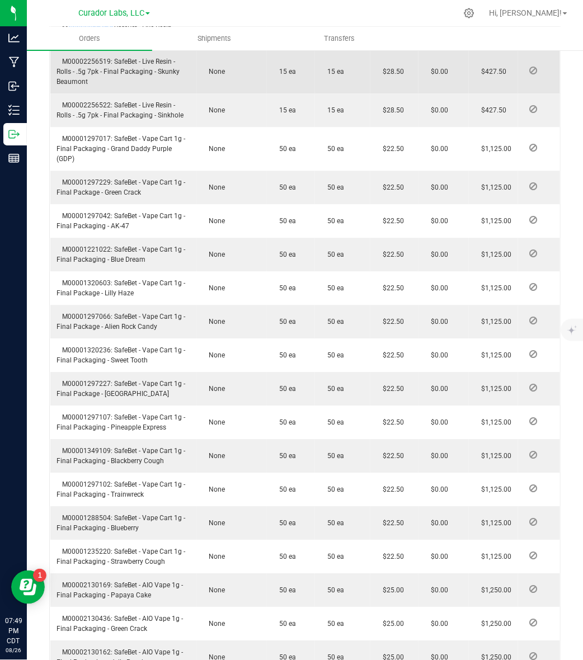
scroll to position [1888, 0]
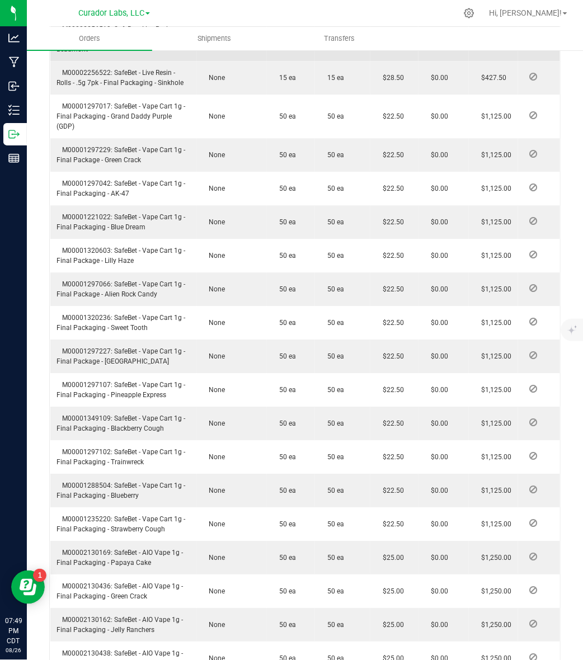
click at [83, 53] on span "M00002256519: SafeBet - Live Resin - Rolls - .5g 7pk - Final Packaging - Skunky…" at bounding box center [118, 39] width 123 height 28
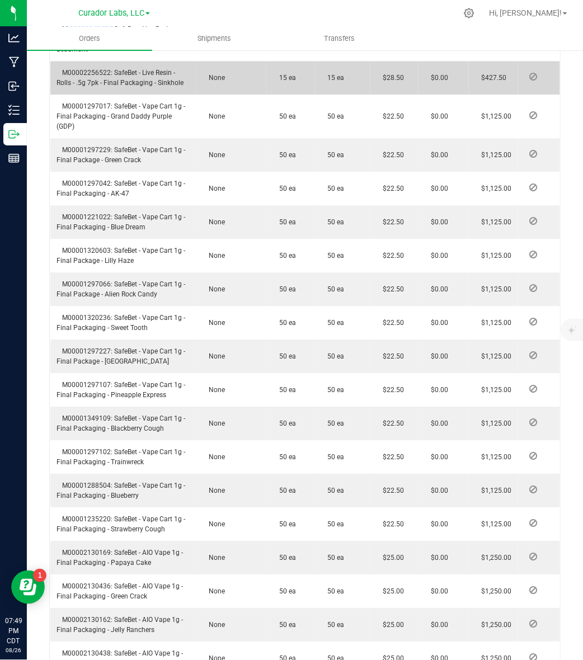
click at [77, 87] on span "M00002256522: SafeBet - Live Resin - Rolls - .5g 7pk - Final Packaging - Sinkho…" at bounding box center [120, 78] width 127 height 18
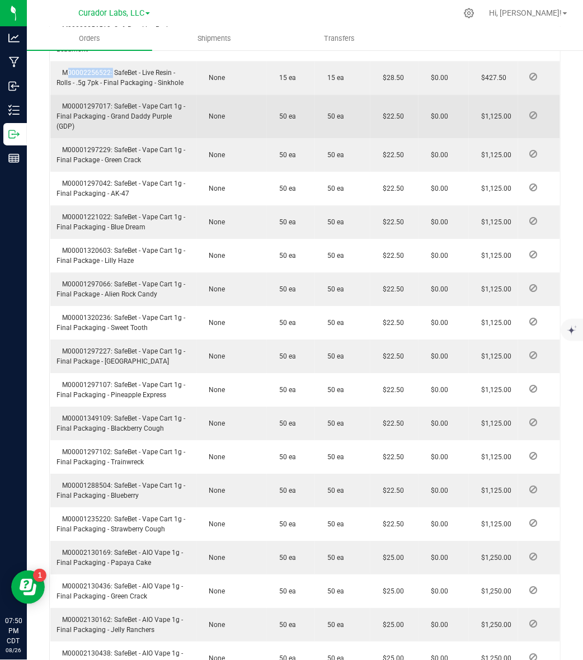
click at [87, 130] on span "M00001297017: SafeBet - Vape Cart 1g - Final Packaging - Grand Daddy Purple (GD…" at bounding box center [121, 116] width 129 height 28
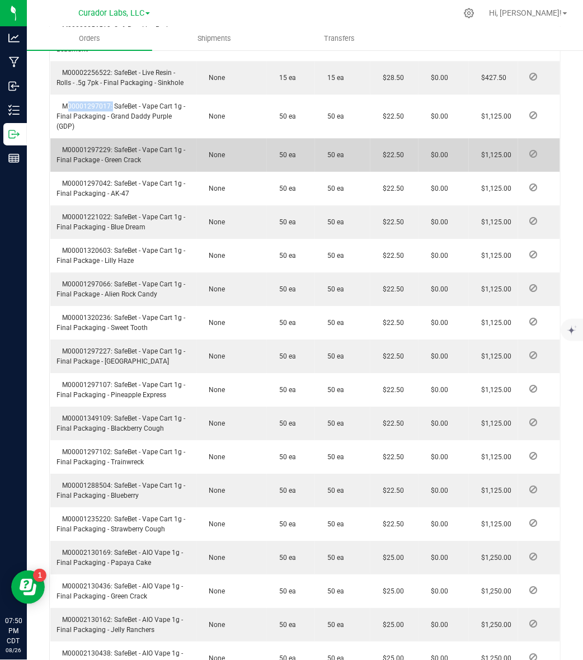
click at [90, 164] on span "M00001297229: SafeBet - Vape Cart 1g - Final Package - Green Crack" at bounding box center [121, 155] width 129 height 18
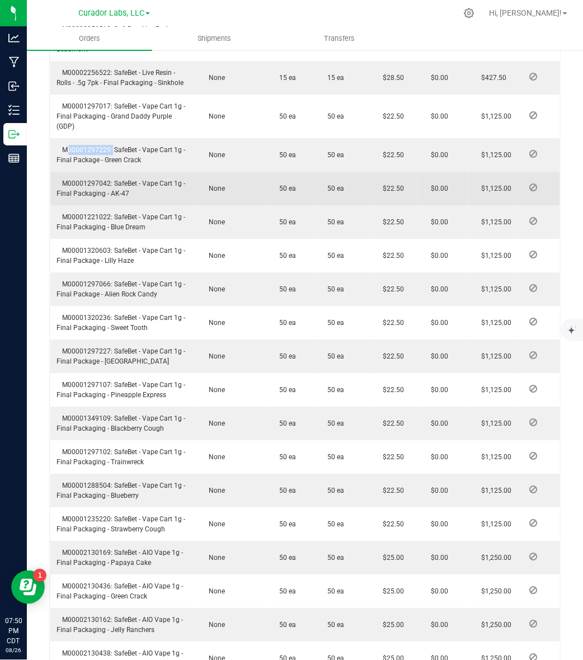
click at [84, 197] on span "M00001297042: SafeBet - Vape Cart 1g - Final Packaging - AK-47" at bounding box center [121, 189] width 129 height 18
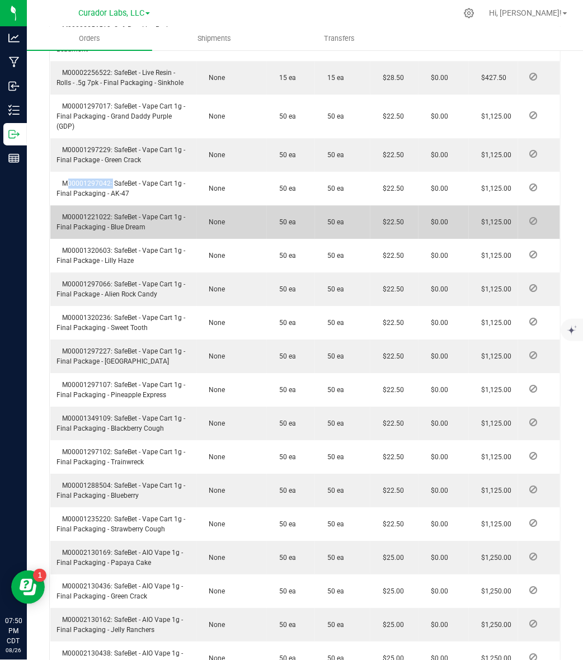
click at [88, 231] on span "M00001221022: SafeBet - Vape Cart 1g - Final Packaging - Blue Dream" at bounding box center [121, 222] width 129 height 18
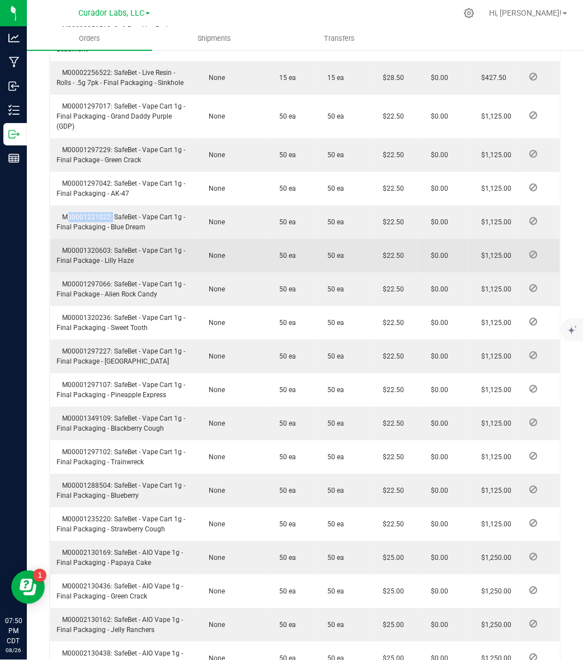
click at [101, 265] on span "M00001320603: SafeBet - Vape Cart 1g - Final Package - Lilly Haze" at bounding box center [121, 256] width 129 height 18
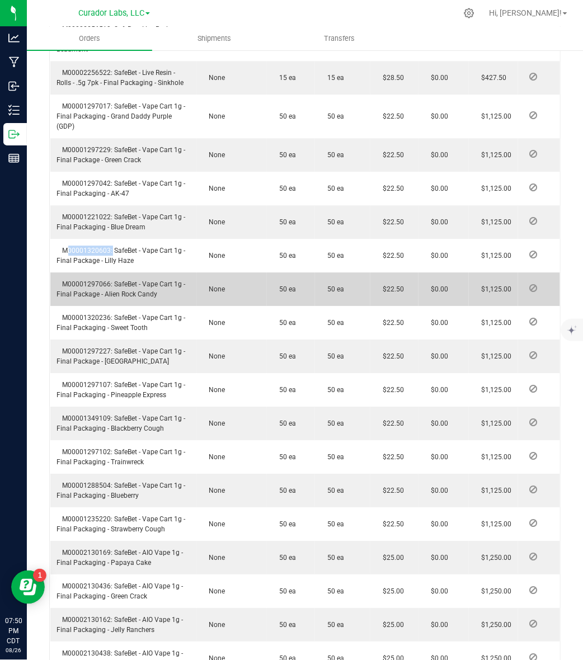
click at [76, 298] on span "M00001297066: SafeBet - Vape Cart 1g - Final Package - Alien Rock Candy" at bounding box center [121, 289] width 129 height 18
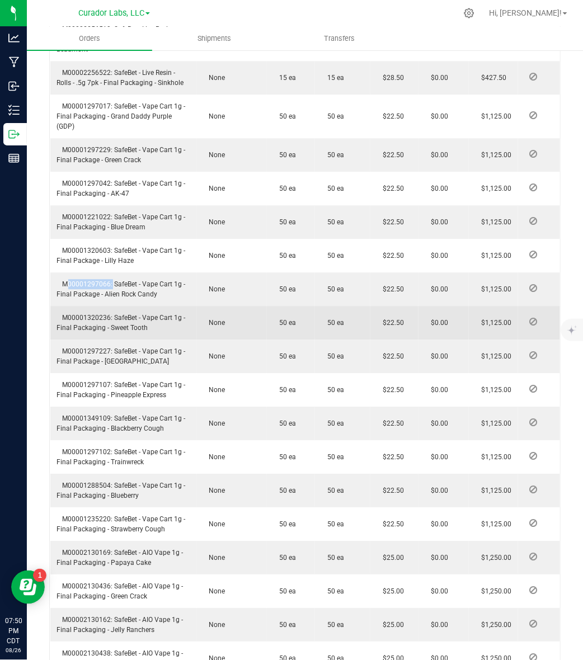
click at [97, 332] on span "M00001320236: SafeBet - Vape Cart 1g - Final Packaging - Sweet Tooth" at bounding box center [121, 323] width 129 height 18
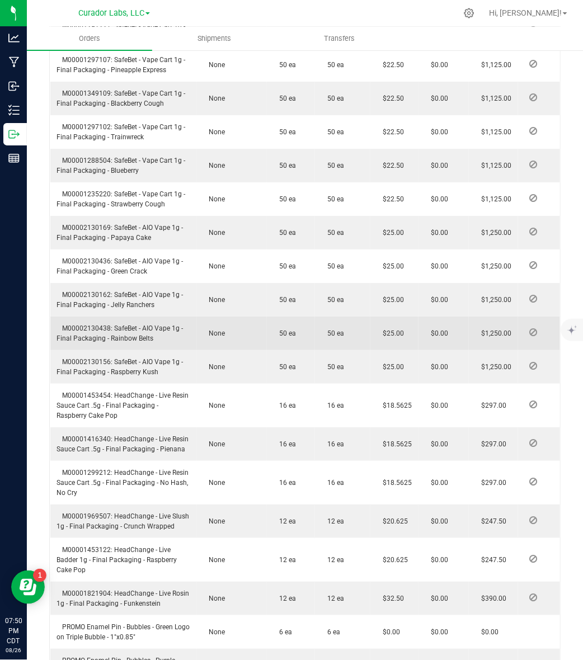
scroll to position [2238, 0]
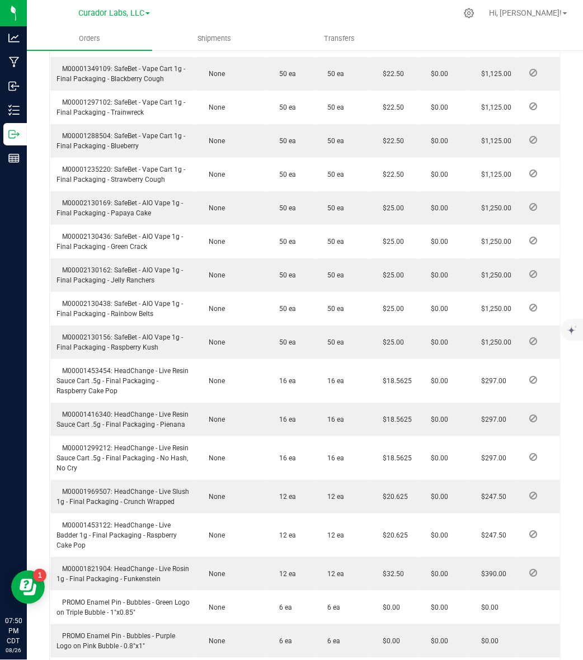
click at [95, 16] on span "M00001297227: SafeBet - Vape Cart 1g - Final Package - [GEOGRAPHIC_DATA]" at bounding box center [121, 7] width 129 height 18
click at [102, 49] on span "M00001297107: SafeBet - Vape Cart 1g - Final Packaging - Pineapple Express" at bounding box center [121, 40] width 129 height 18
click at [101, 49] on span "M00001297107: SafeBet - Vape Cart 1g - Final Packaging - Pineapple Express" at bounding box center [121, 40] width 129 height 18
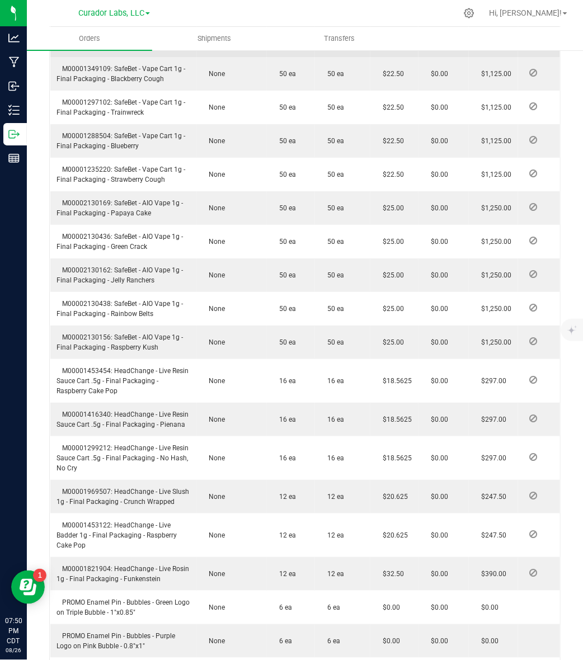
click at [101, 49] on span "M00001297107: SafeBet - Vape Cart 1g - Final Packaging - Pineapple Express" at bounding box center [121, 40] width 129 height 18
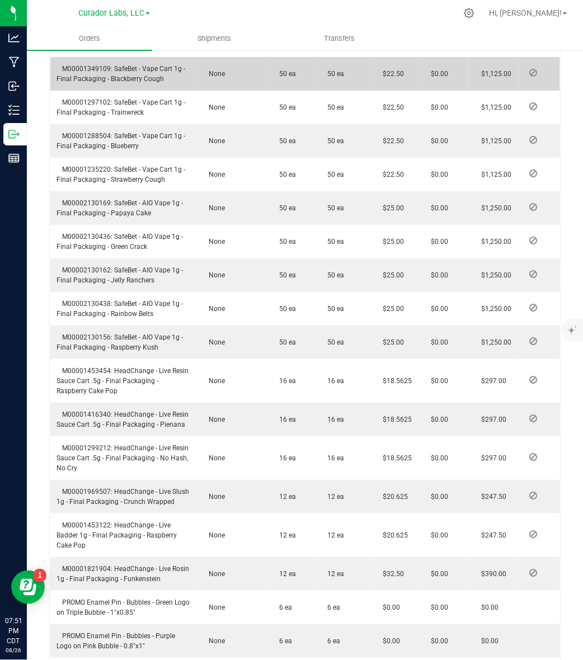
click at [88, 83] on span "M00001349109: SafeBet - Vape Cart 1g - Final Packaging - Blackberry Cough" at bounding box center [121, 74] width 129 height 18
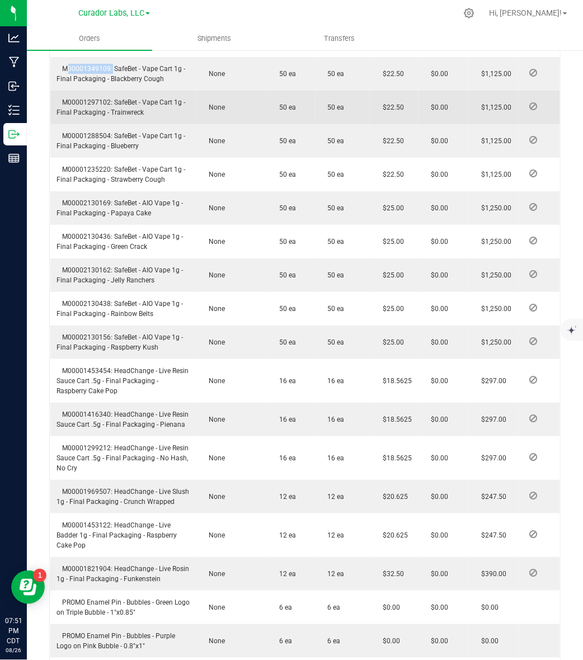
click at [101, 116] on span "M00001297102: SafeBet - Vape Cart 1g - Final Packaging - Trainwreck" at bounding box center [121, 107] width 129 height 18
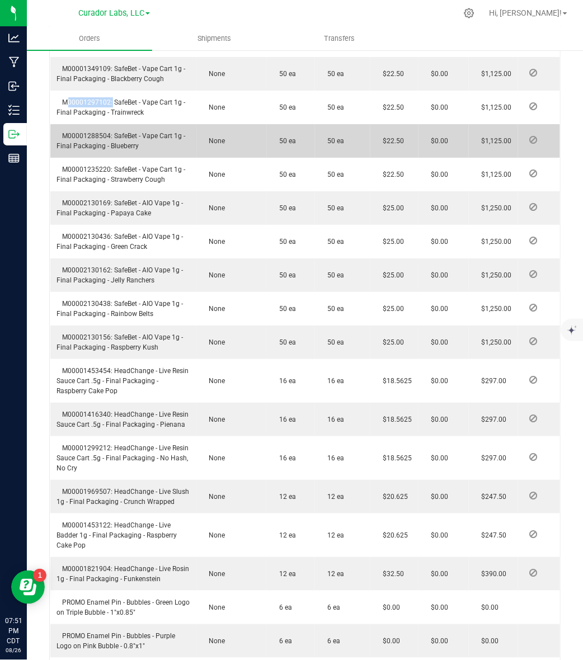
click at [87, 150] on span "M00001288504: SafeBet - Vape Cart 1g - Final Packaging - Blueberry" at bounding box center [121, 141] width 129 height 18
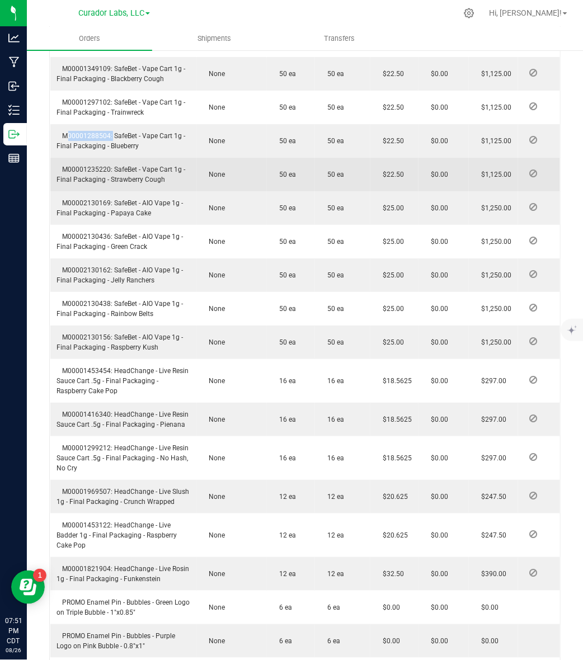
click at [100, 184] on span "M00001235220: SafeBet - Vape Cart 1g - Final Packaging - Strawberry Cough" at bounding box center [121, 175] width 129 height 18
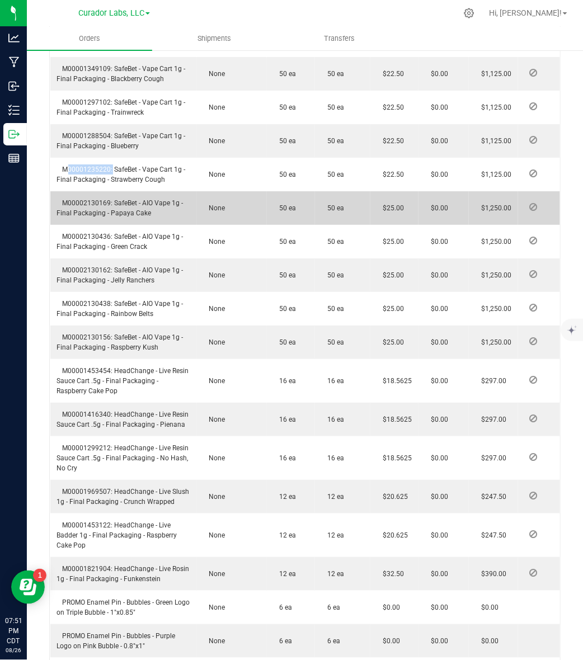
click at [85, 217] on span "M00002130169: SafeBet - AIO Vape 1g - Final Packaging - Papaya Cake" at bounding box center [120, 208] width 126 height 18
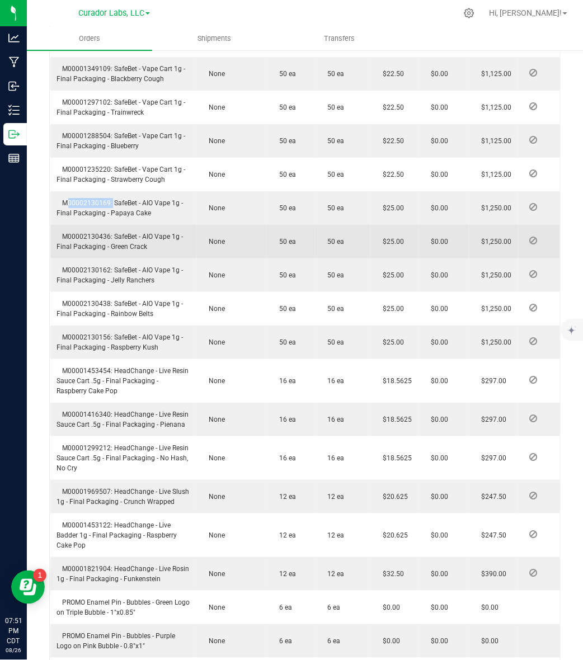
click at [96, 251] on span "M00002130436: SafeBet - AIO Vape 1g - Final Packaging - Green Crack" at bounding box center [120, 242] width 126 height 18
click at [94, 251] on span "M00002130436: SafeBet - AIO Vape 1g - Final Packaging - Green Crack" at bounding box center [120, 242] width 126 height 18
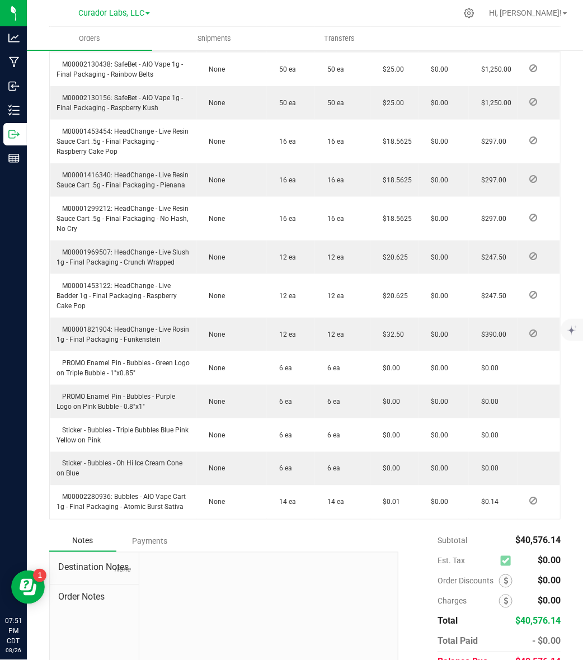
scroll to position [2492, 0]
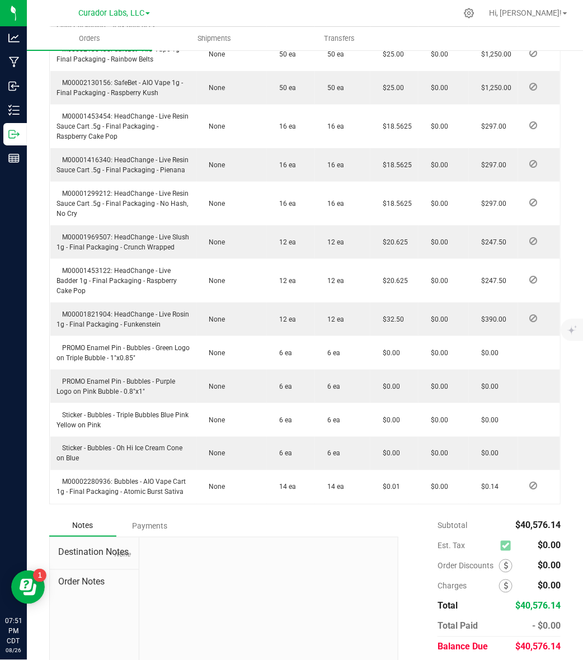
click at [84, 30] on span "M00002130162: SafeBet - AIO Vape 1g - Final Packaging - Jelly Ranchers" at bounding box center [120, 21] width 126 height 18
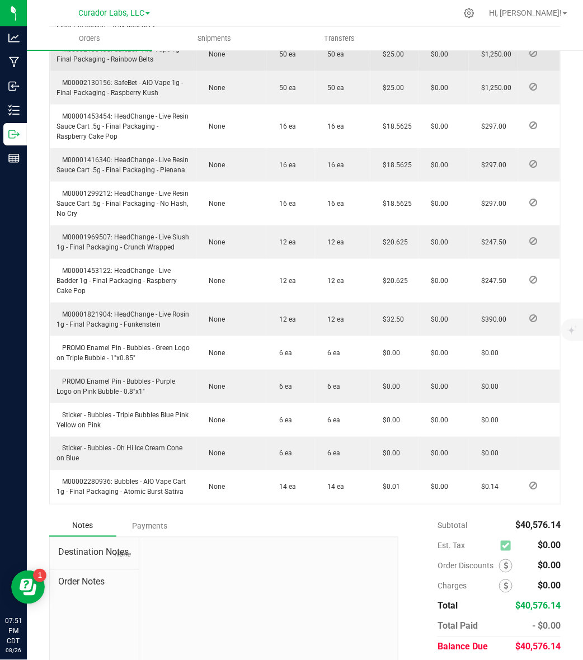
click at [100, 63] on span "M00002130438: SafeBet - AIO Vape 1g - Final Packaging - Rainbow Belts" at bounding box center [120, 54] width 126 height 18
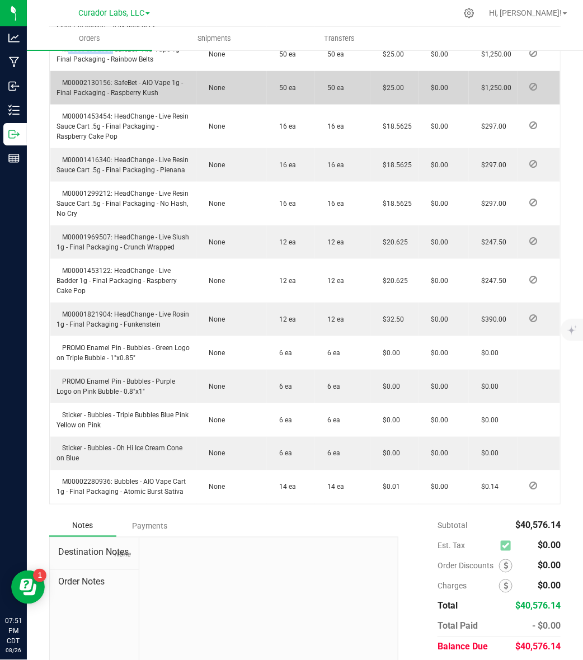
click at [68, 97] on span "M00002130156: SafeBet - AIO Vape 1g - Final Packaging - Raspberry Kush" at bounding box center [120, 88] width 126 height 18
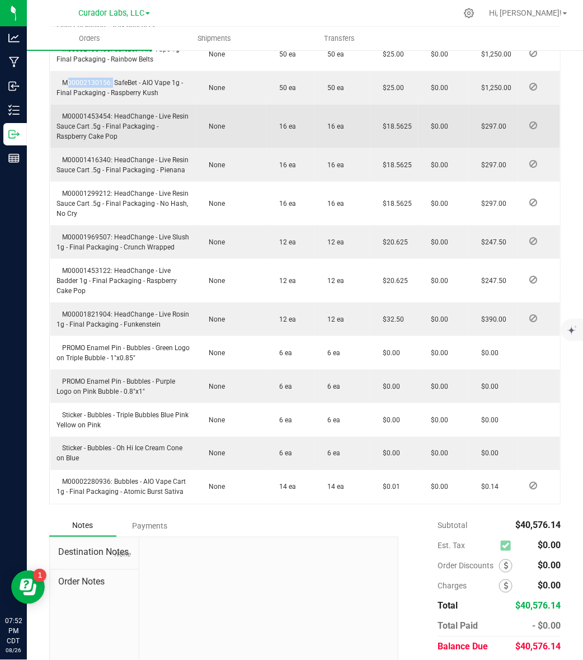
click at [82, 148] on td "M00001453454: HeadChange - Live Resin Sauce Cart .5g - Final Packaging - Raspbe…" at bounding box center [123, 127] width 147 height 44
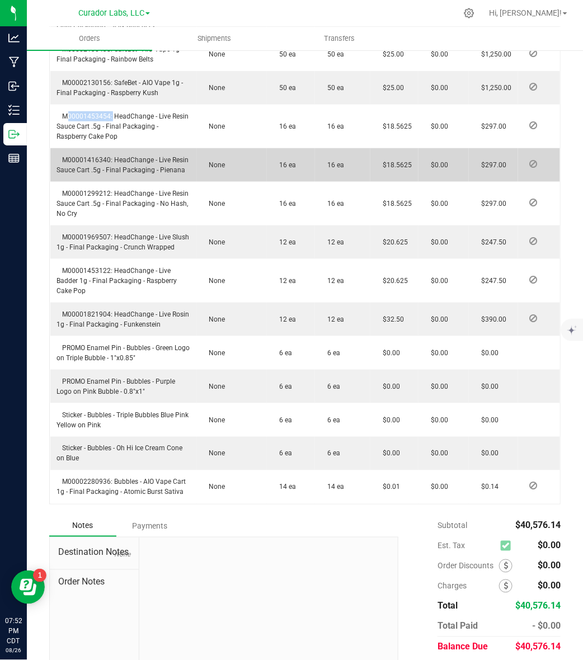
click at [81, 182] on td "M00001416340: HeadChange - Live Resin Sauce Cart .5g - Final Packaging - Pienana" at bounding box center [123, 165] width 147 height 34
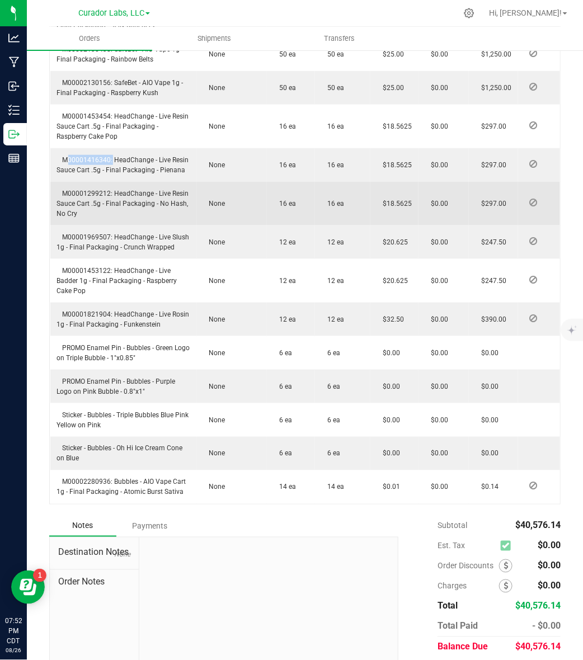
click at [90, 218] on span "M00001299212: HeadChange - Live Resin Sauce Cart .5g - Final Packaging - No Has…" at bounding box center [123, 204] width 132 height 28
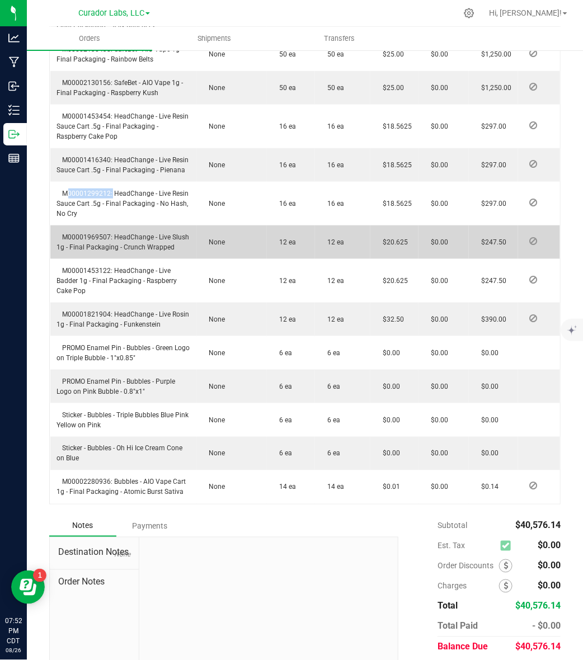
click at [98, 251] on span "M00001969507: HeadChange - Live Slush 1g - Final Packaging - Crunch Wrapped" at bounding box center [123, 242] width 133 height 18
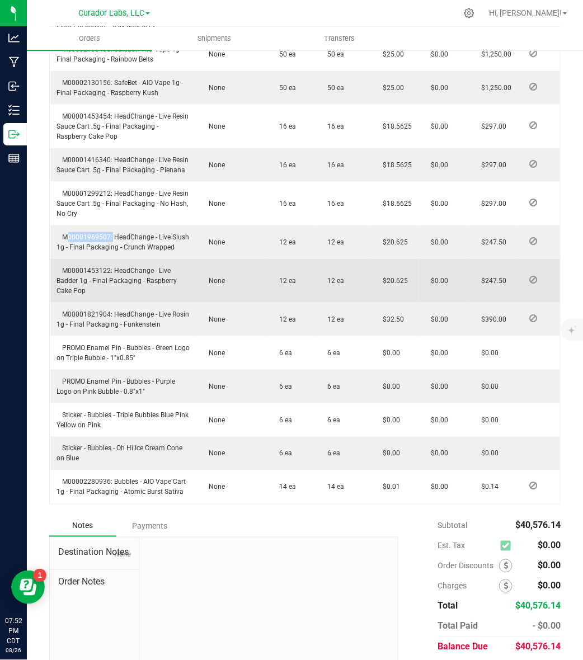
click at [94, 295] on span "M00001453122: HeadChange - Live Badder 1g - Final Packaging - Raspberry Cake Pop" at bounding box center [117, 281] width 120 height 28
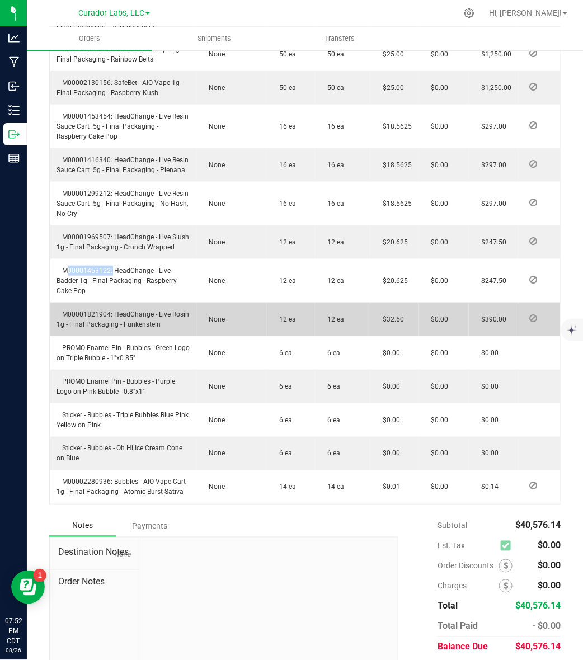
click at [94, 328] on span "M00001821904: HeadChange - Live Rosin 1g - Final Packaging - Funkenstein" at bounding box center [123, 320] width 133 height 18
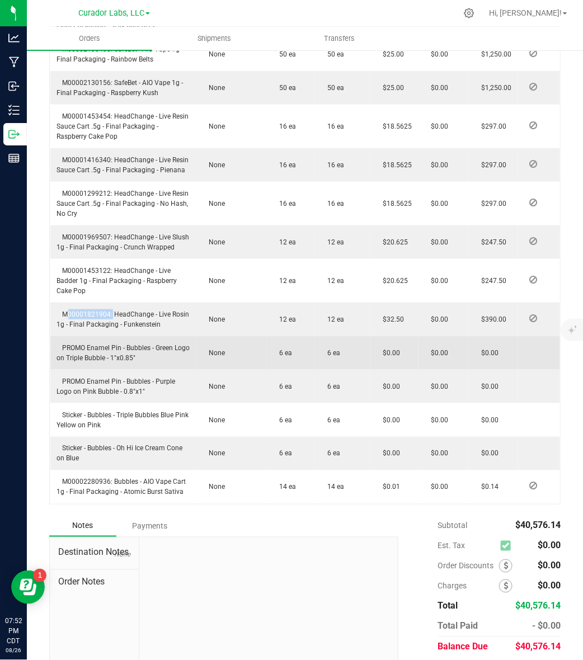
click at [87, 362] on span "PROMO Enamel Pin - Bubbles - Green Logo on Triple Bubble - 1"x0.85"" at bounding box center [123, 353] width 133 height 18
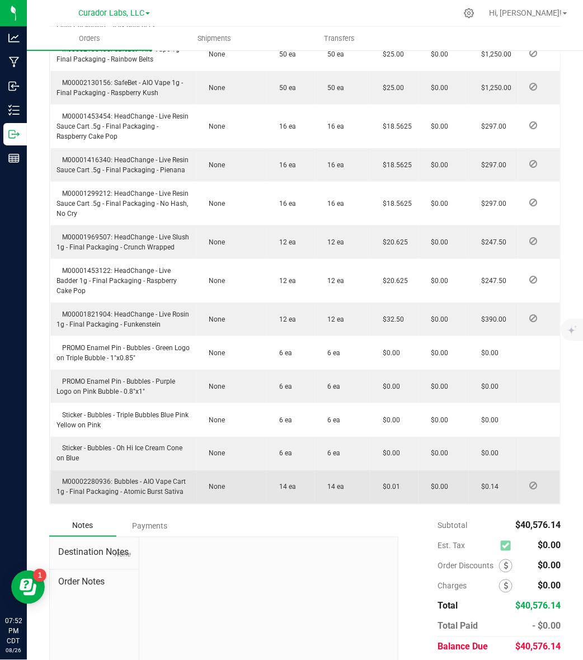
click at [85, 496] on span "M00002280936: Bubbles - AIO Vape Cart 1g - Final Packaging - Atomic Burst Sativa" at bounding box center [121, 487] width 129 height 18
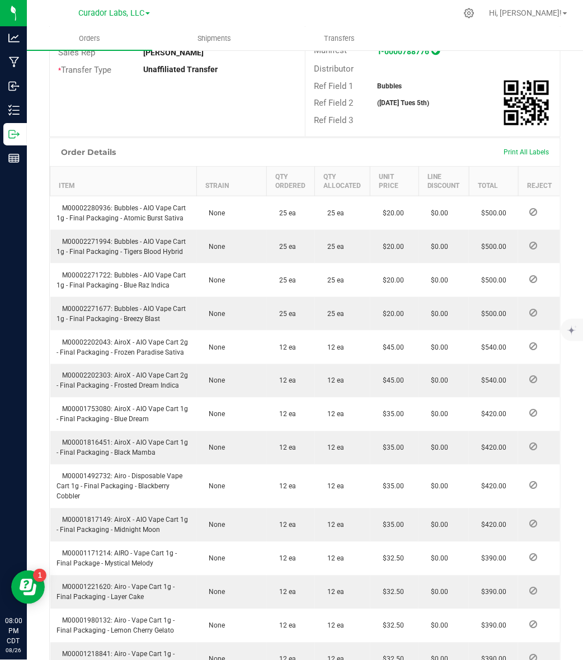
scroll to position [0, 0]
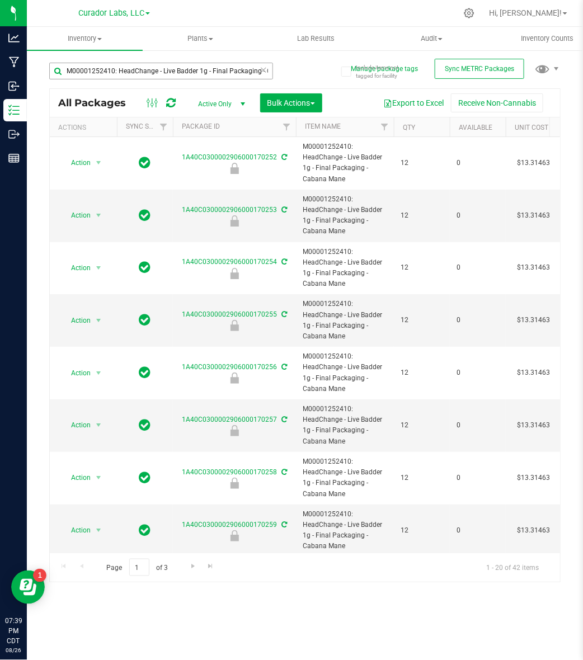
scroll to position [0, 1003]
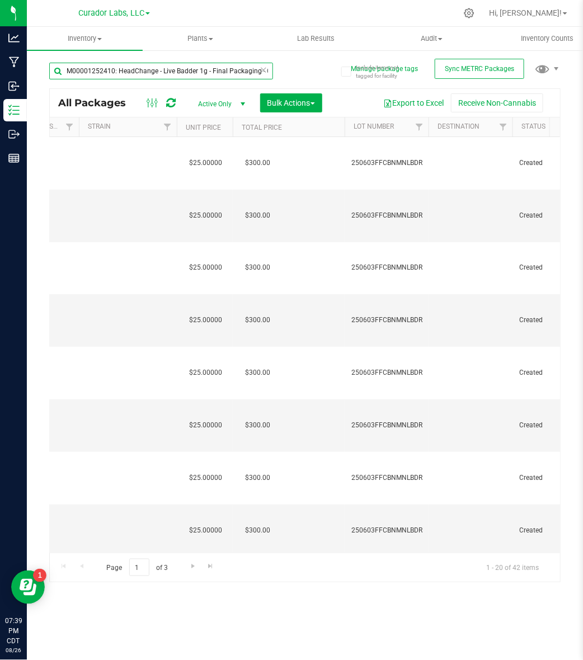
click at [182, 65] on input "M00001252410: HeadChange - Live Badder 1g - Final Packaging - Cabana Mane" at bounding box center [161, 71] width 224 height 17
paste input "778458: HeadChange - Live Badder 2"
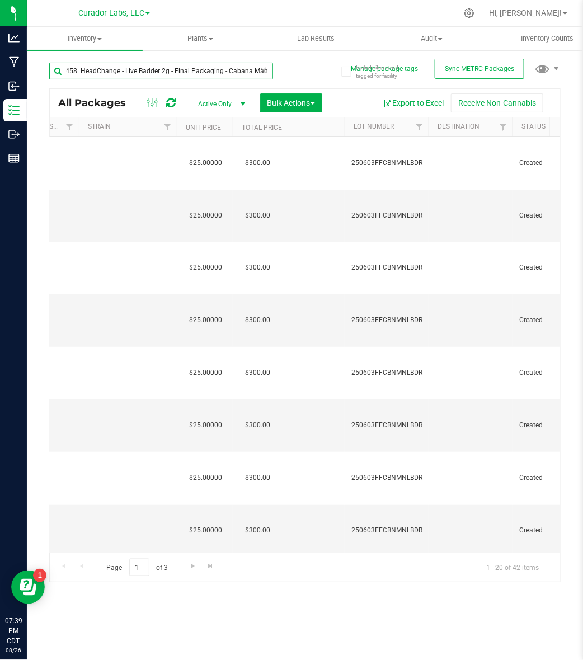
type input "M00001778458: HeadChange - Live Badder 2g - Final Packaging - Cabana Mane"
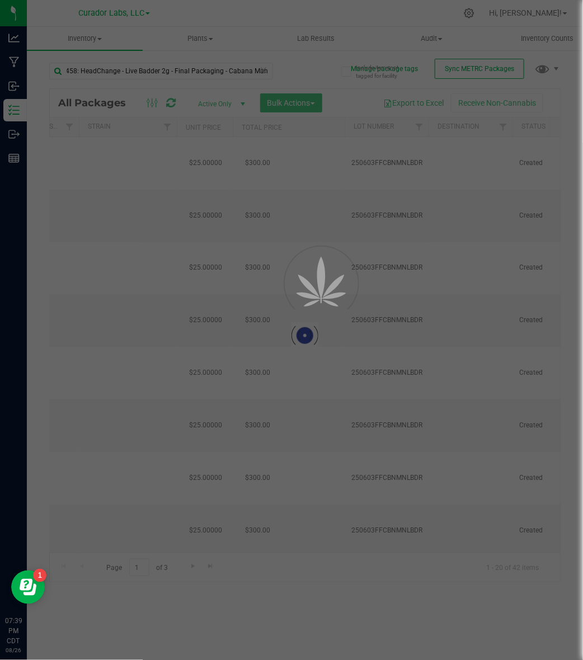
scroll to position [0, 0]
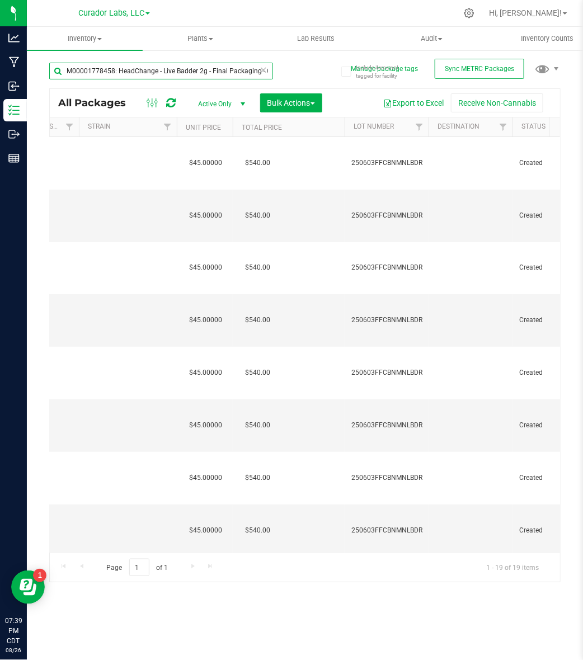
scroll to position [0, 1634]
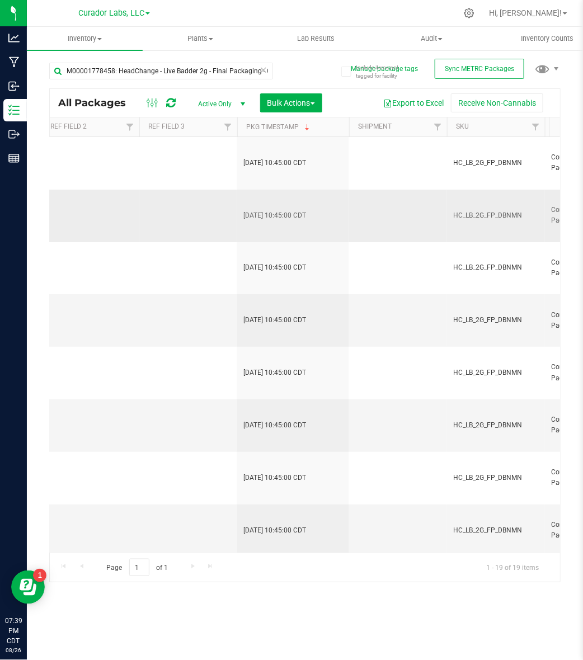
click at [487, 214] on span "HC_LB_2G_FP_DBNMN" at bounding box center [496, 215] width 84 height 11
copy tr "HC_LB_2G_FP_DBNMN"
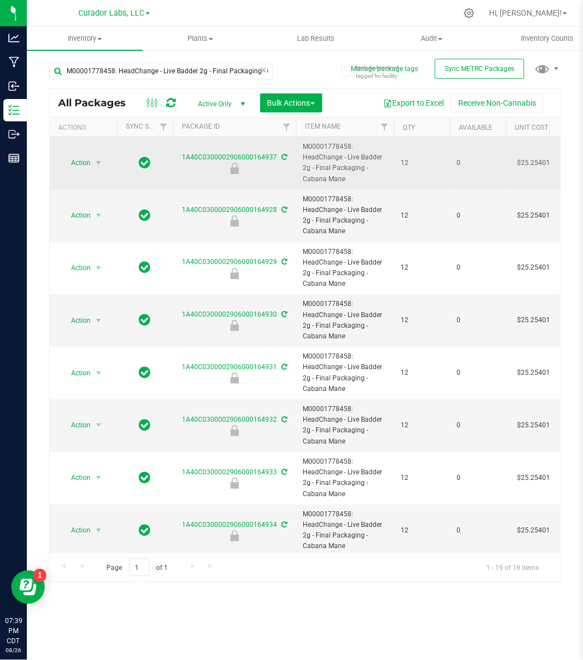
click at [336, 143] on span "M00001778458: HeadChange - Live Badder 2g - Final Packaging - Cabana Mane" at bounding box center [345, 163] width 84 height 43
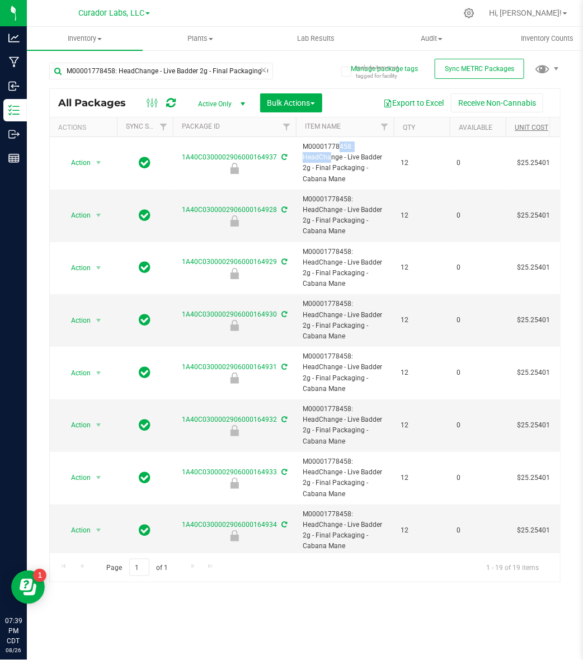
copy span "M00001778458"
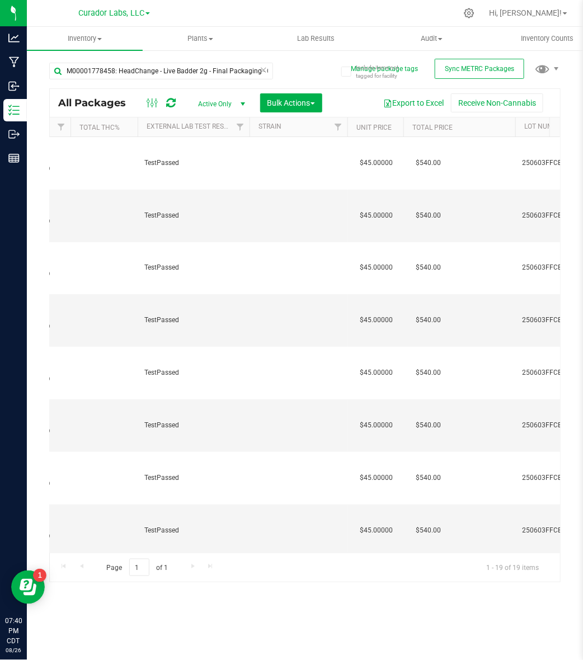
scroll to position [0, 859]
